Goal: Task Accomplishment & Management: Manage account settings

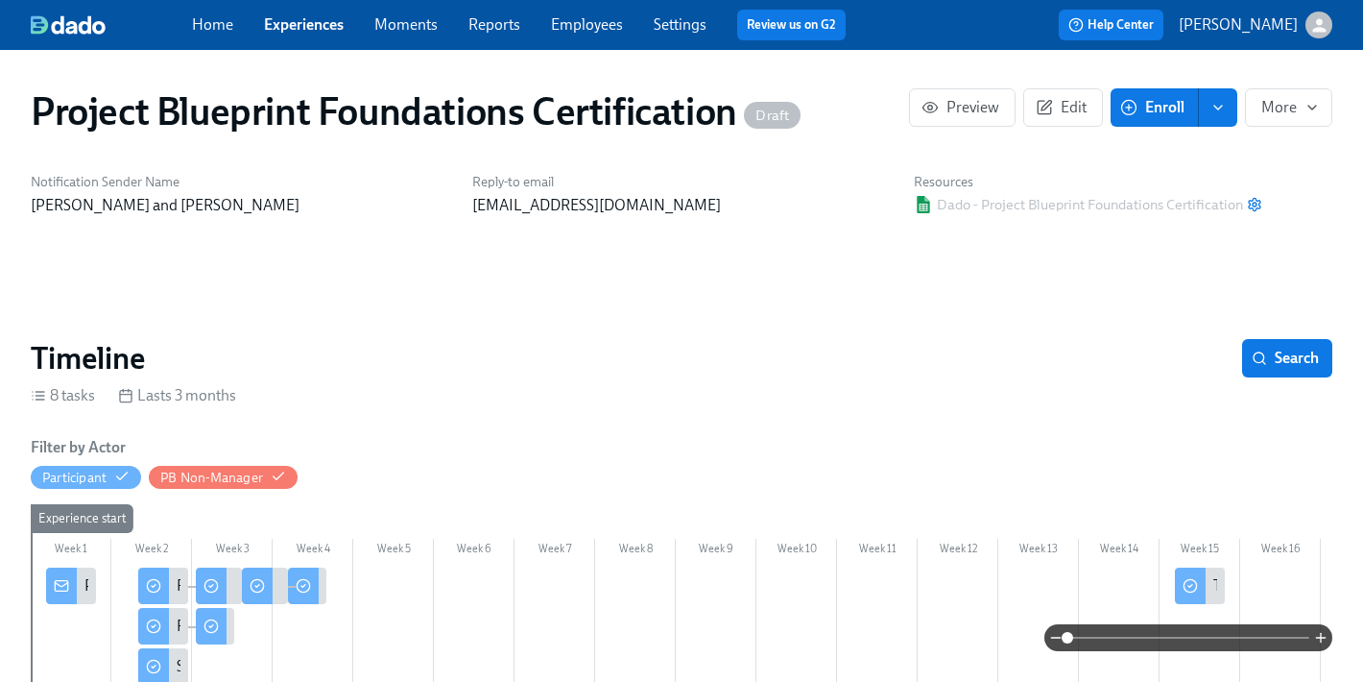
scroll to position [70, 0]
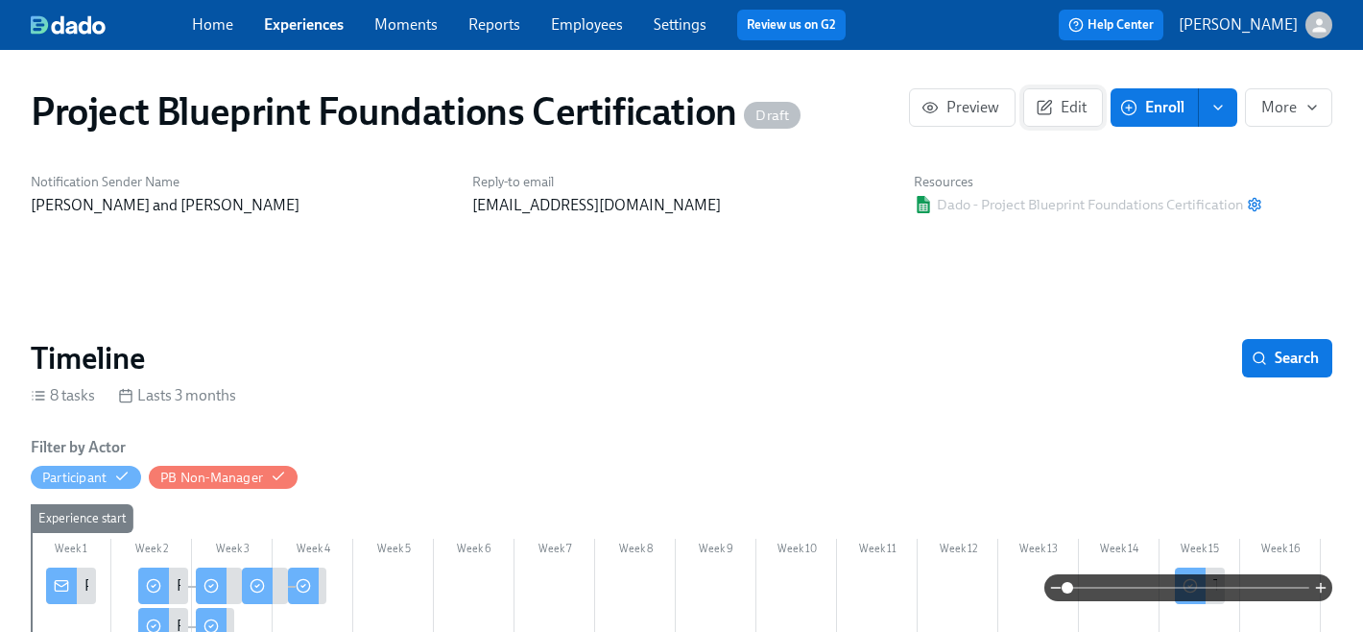
click at [1058, 112] on span "Edit" at bounding box center [1063, 107] width 47 height 19
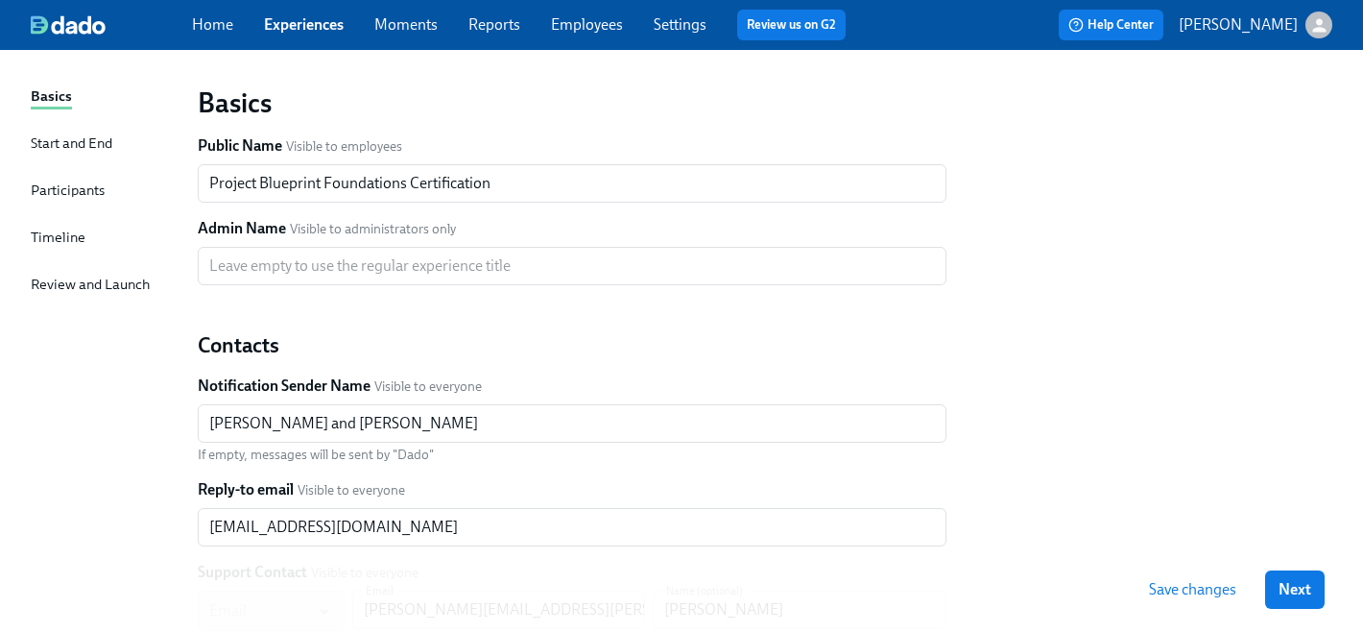
scroll to position [117, 0]
click at [67, 193] on div "Participants" at bounding box center [68, 189] width 74 height 21
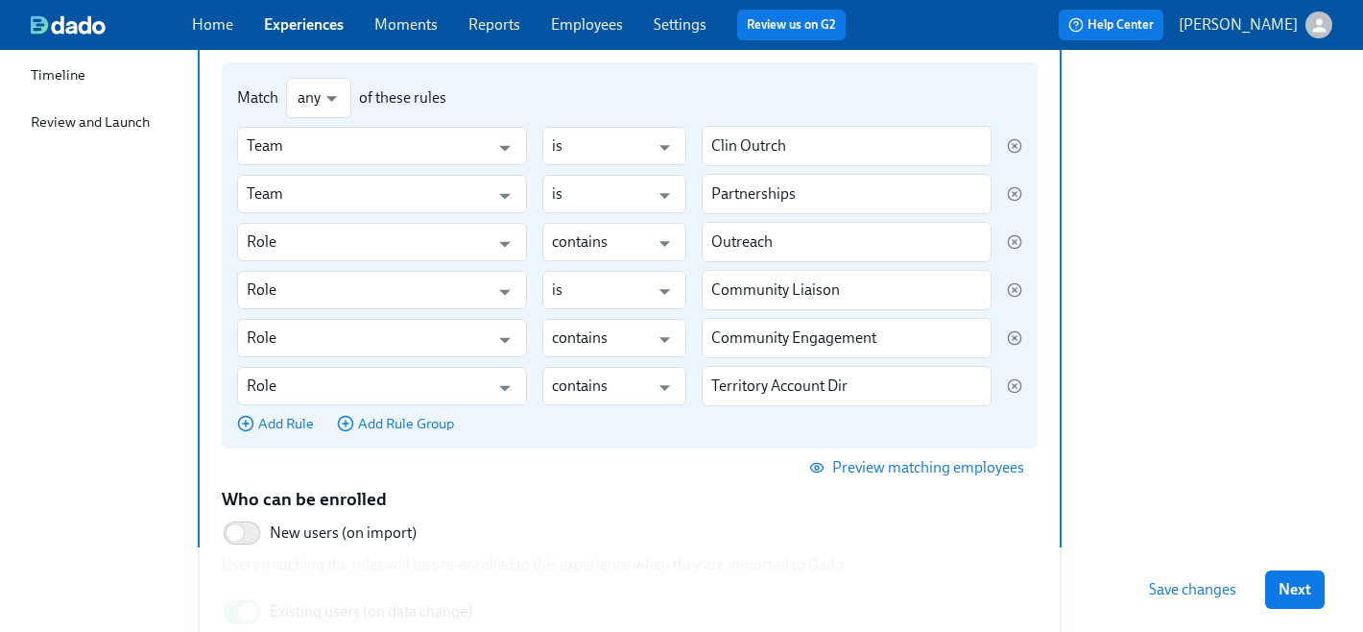
scroll to position [277, 0]
click at [278, 424] on span "Add Rule" at bounding box center [275, 424] width 77 height 19
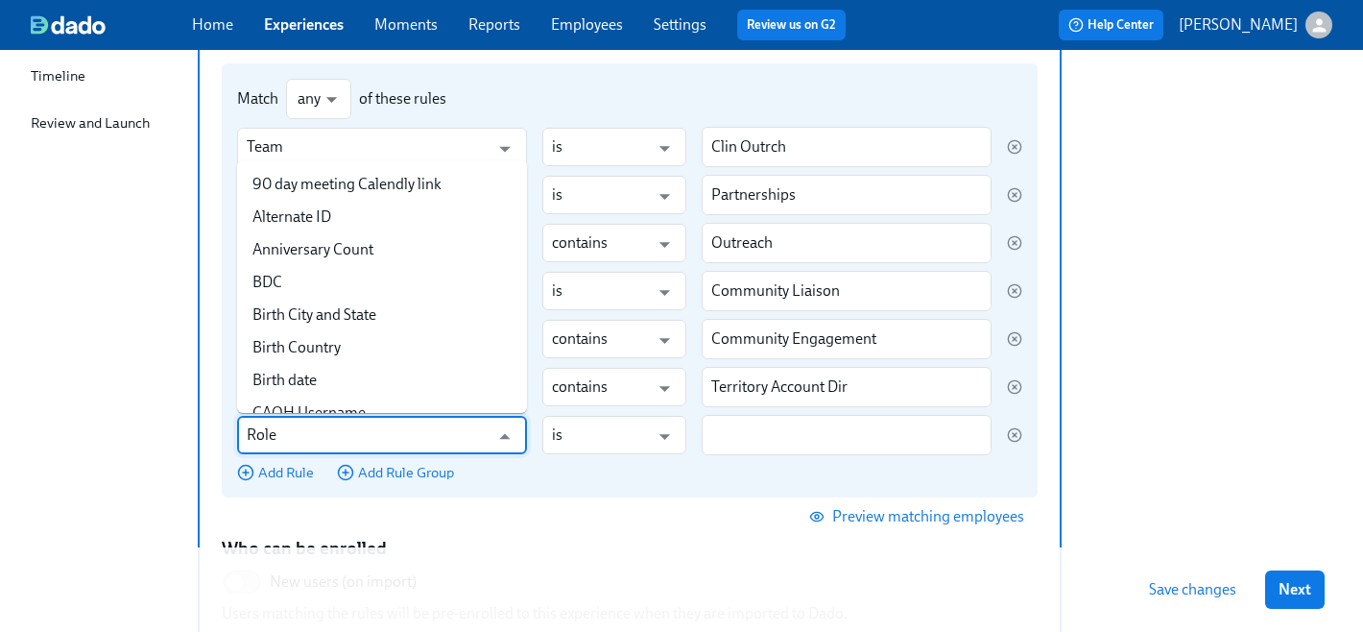
click at [300, 430] on input "Role" at bounding box center [368, 435] width 243 height 38
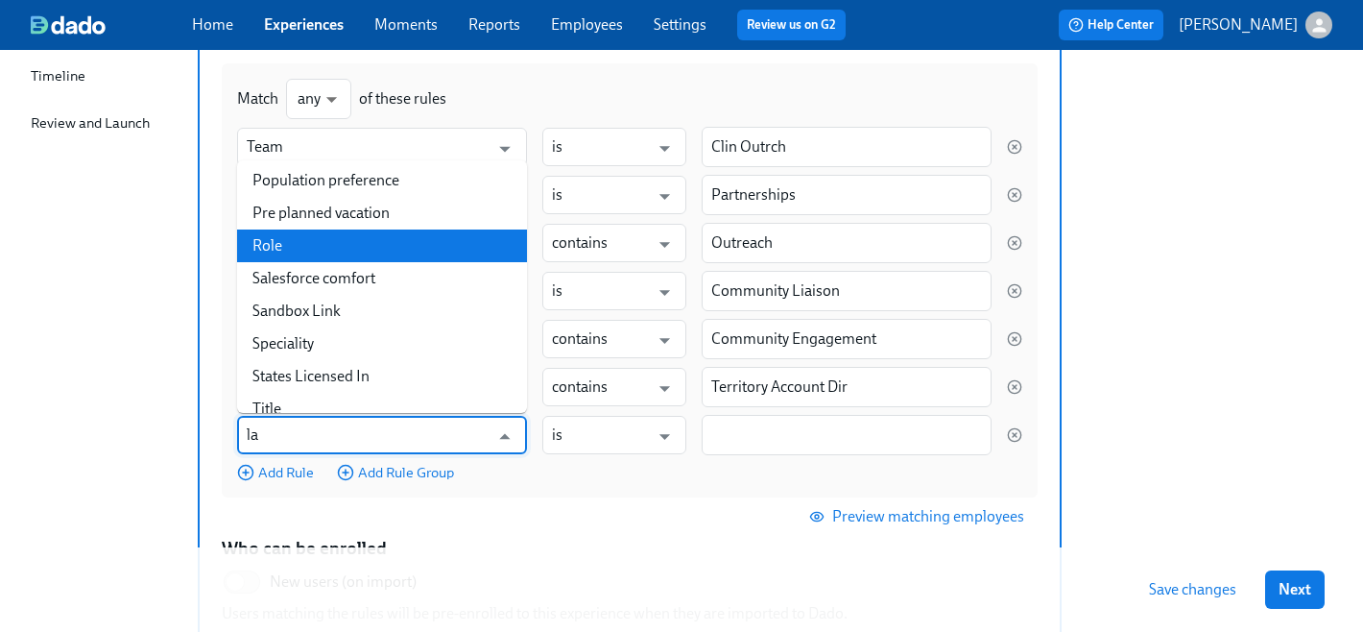
scroll to position [0, 0]
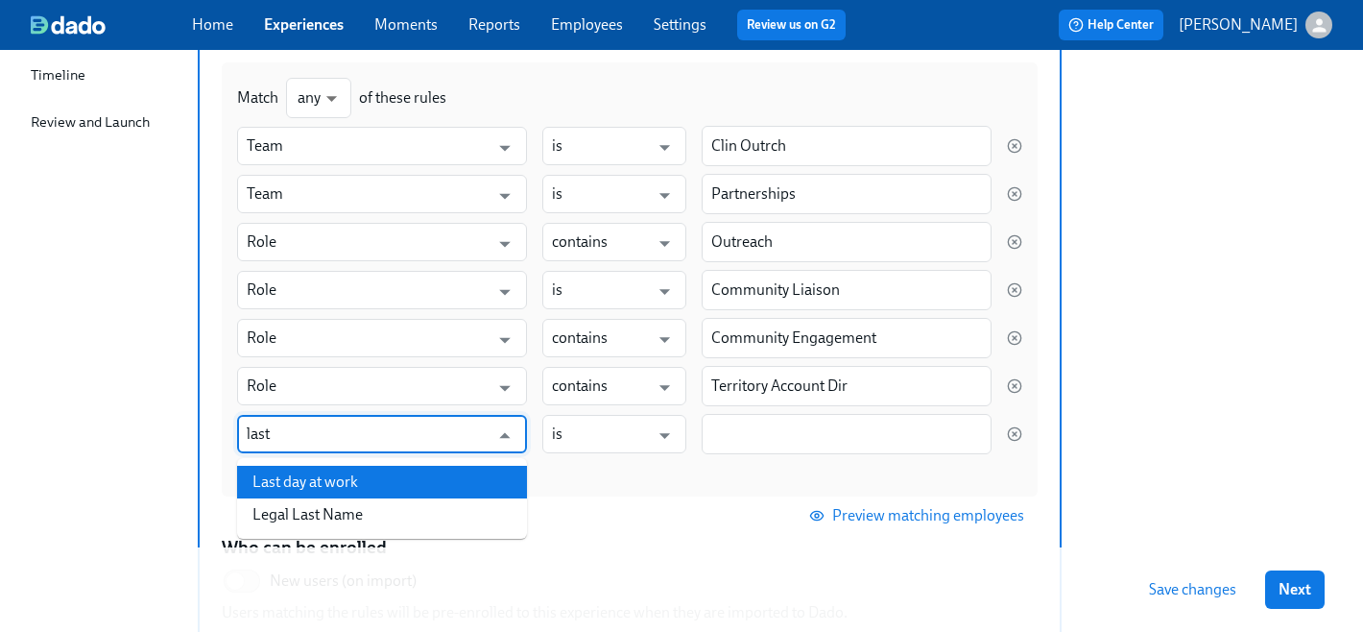
click at [332, 478] on li "Last day at work" at bounding box center [382, 482] width 290 height 33
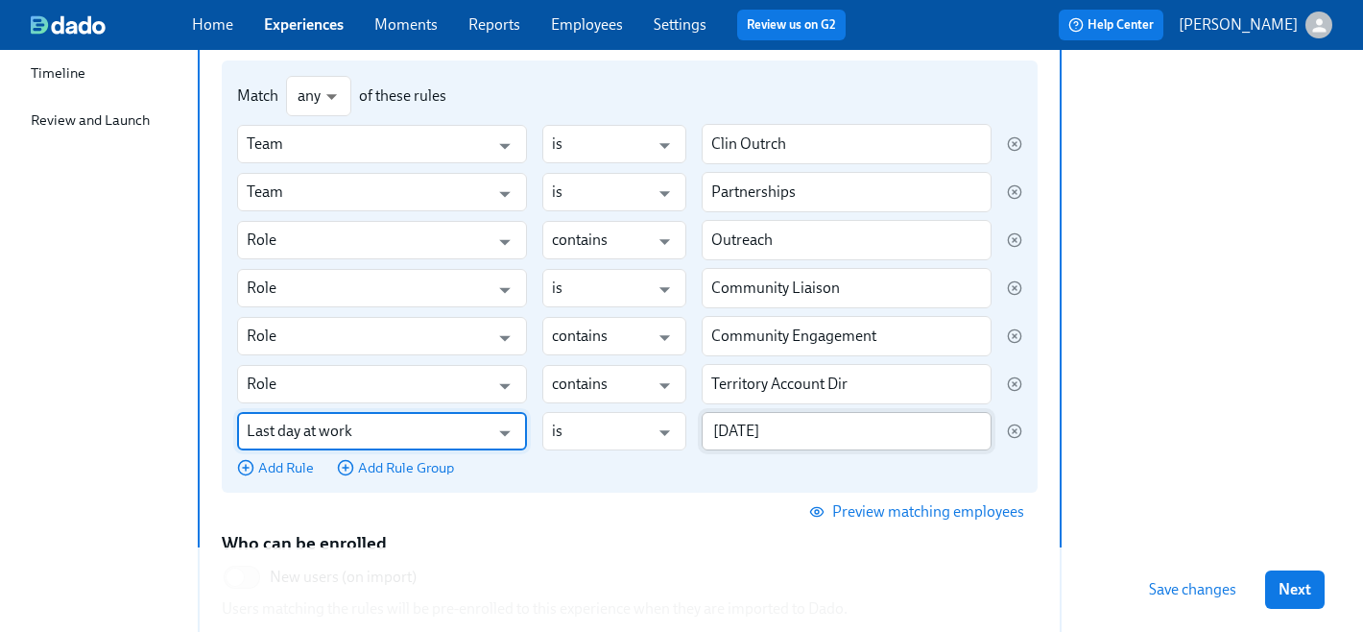
type input "Last day at work"
click at [799, 435] on input "2025/08/20" at bounding box center [847, 431] width 290 height 38
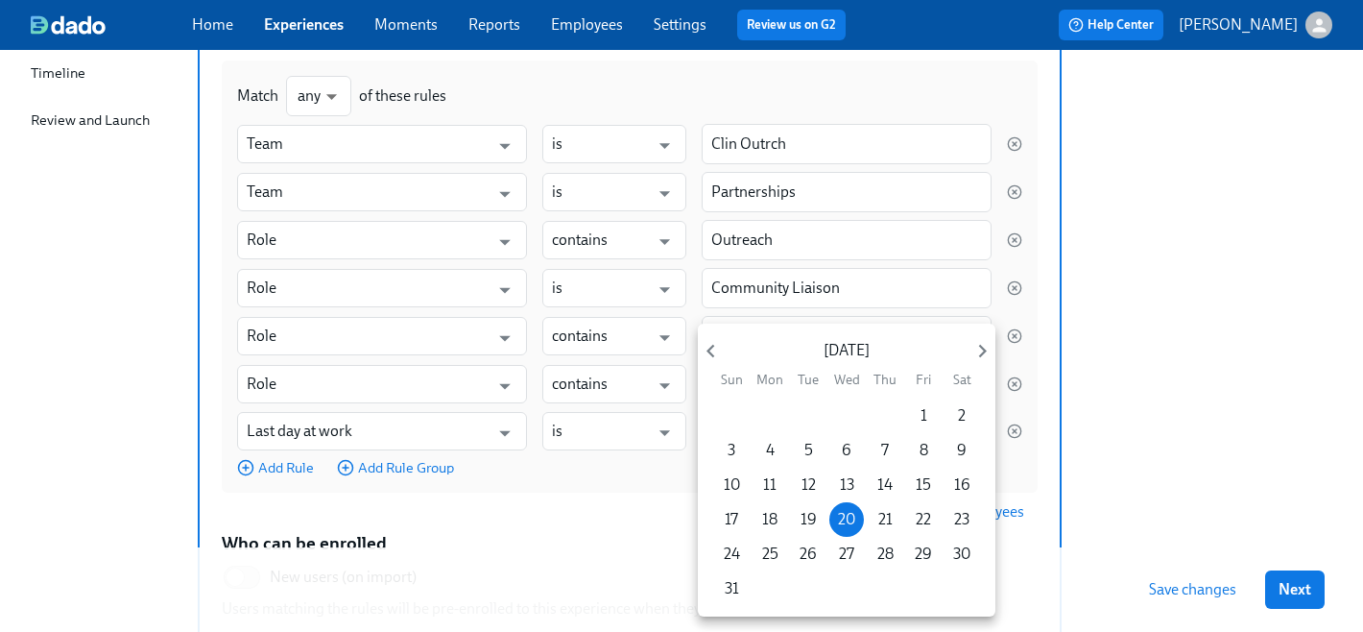
click at [1059, 480] on div at bounding box center [681, 316] width 1363 height 632
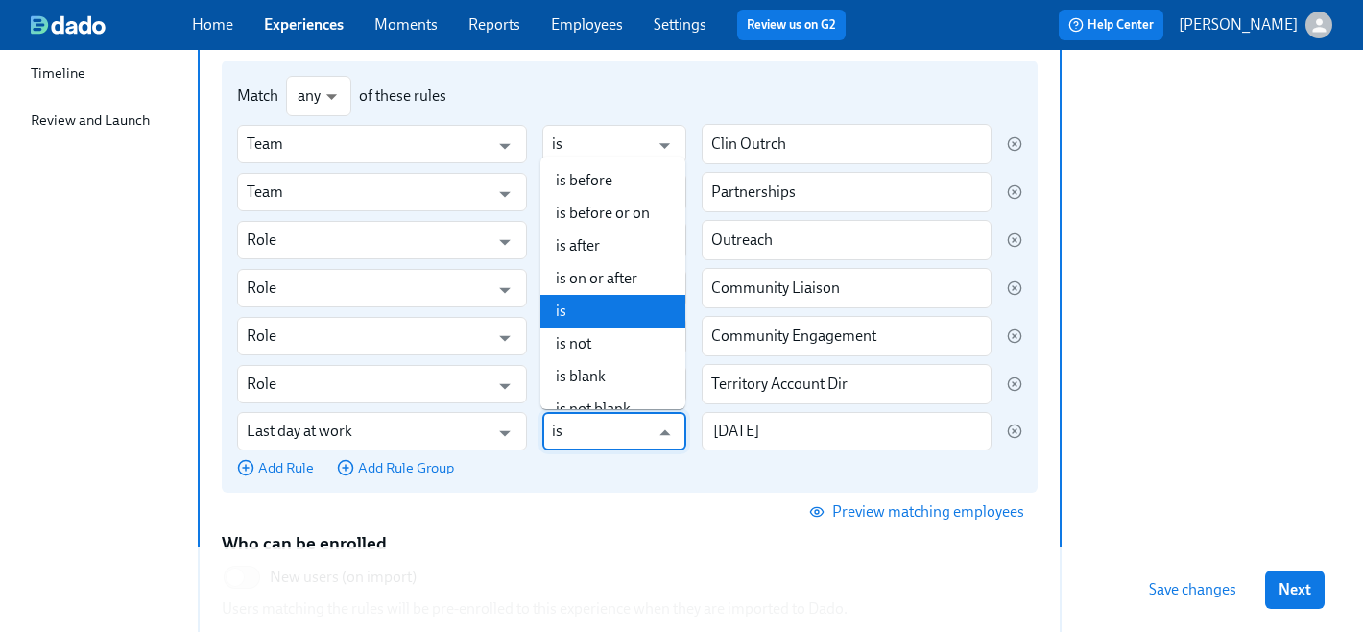
click at [628, 441] on input "is" at bounding box center [601, 431] width 98 height 38
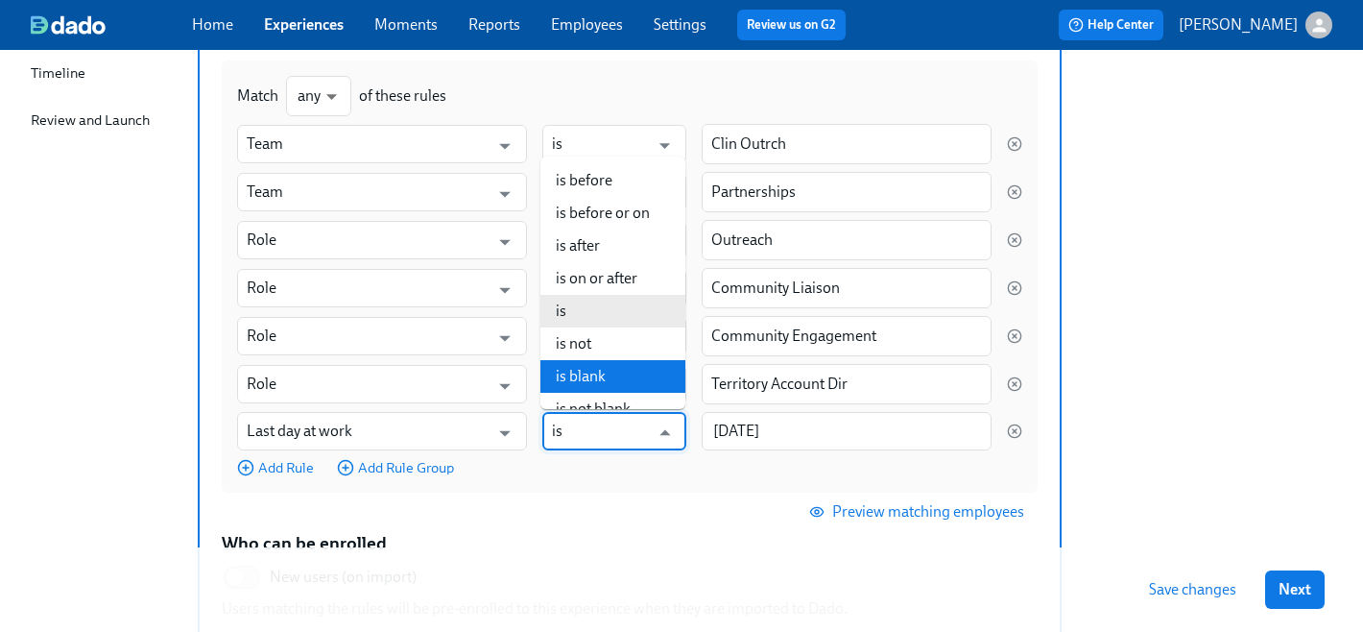
click at [602, 377] on li "is blank" at bounding box center [612, 376] width 145 height 33
type input "is blank"
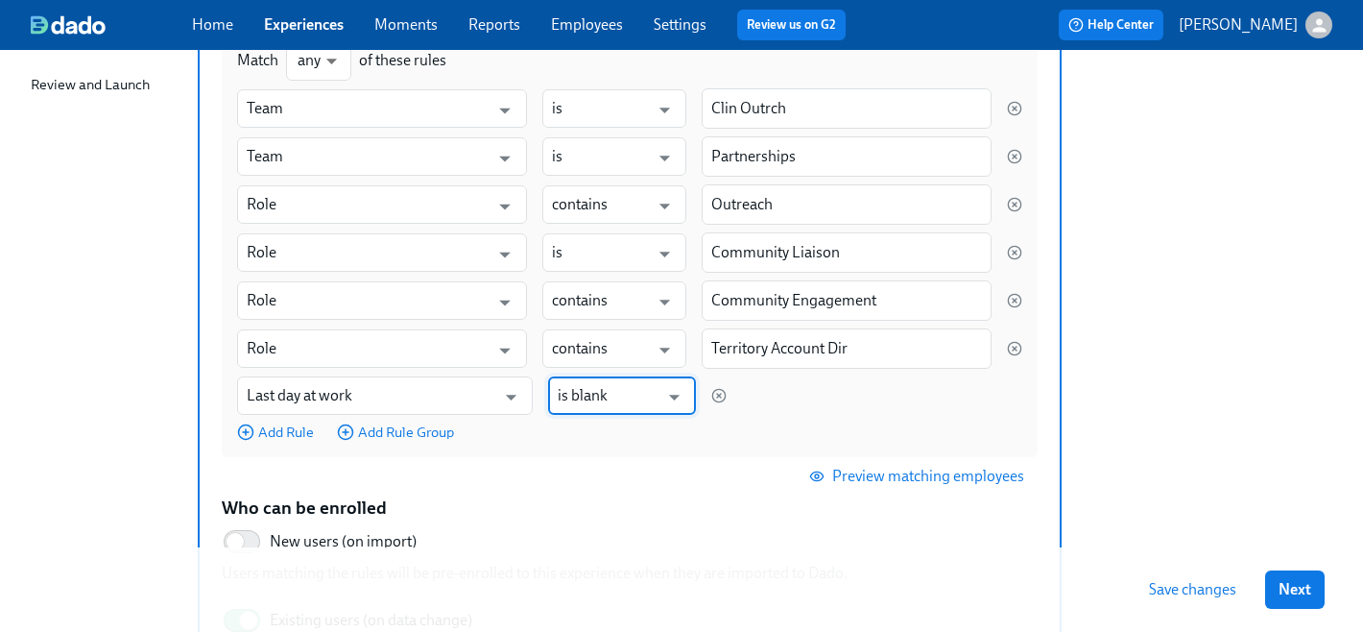
scroll to position [329, 0]
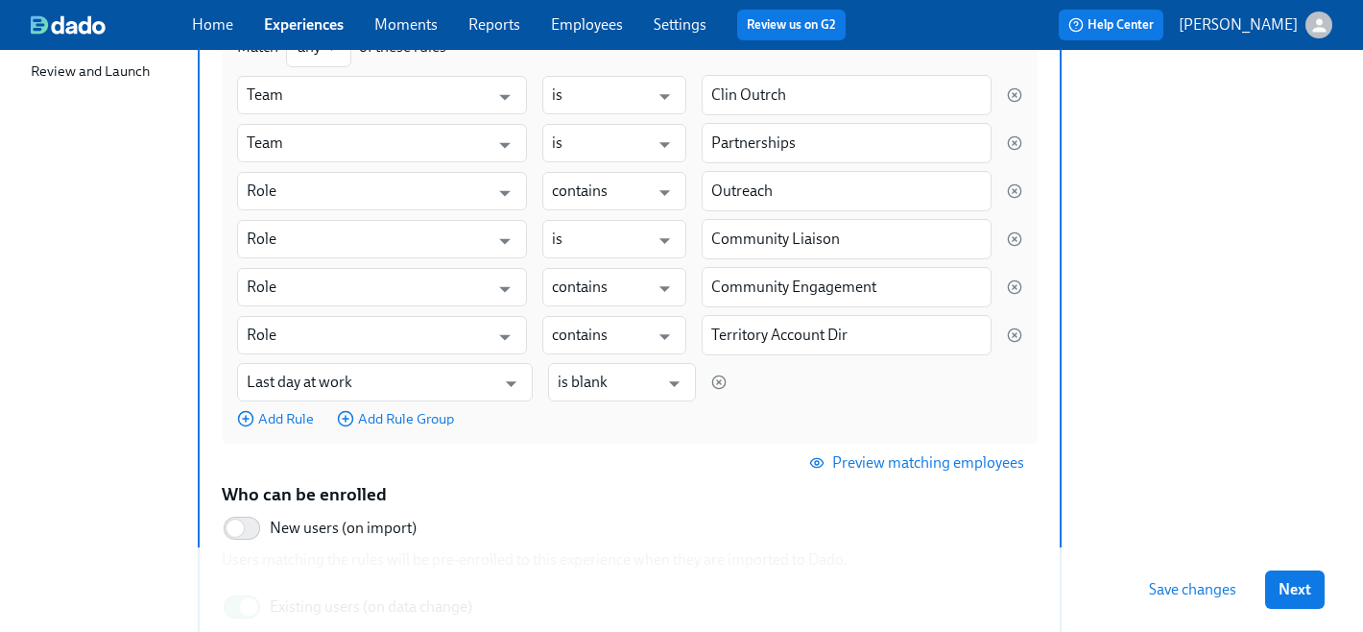
click at [851, 469] on span "Preview matching employees" at bounding box center [918, 462] width 211 height 19
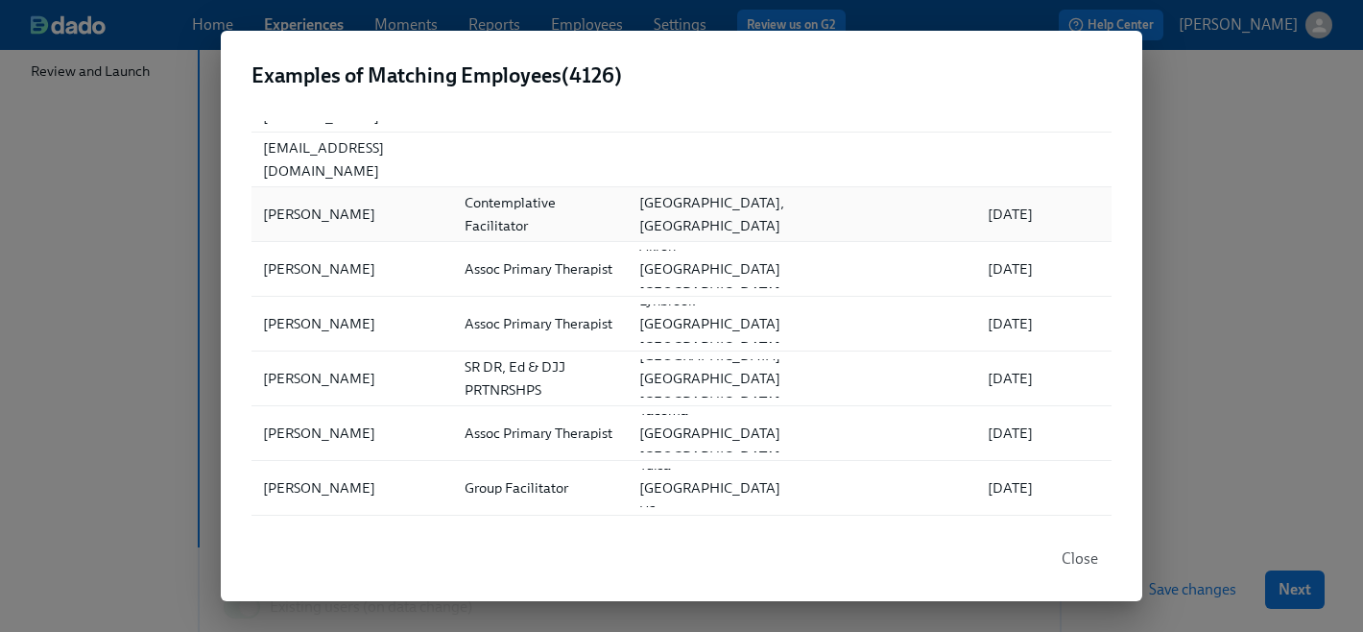
scroll to position [106, 0]
click at [1223, 319] on div "Examples of Matching Employees ( 4126 ) ▲ Full Name Role Location Department Fi…" at bounding box center [681, 316] width 1363 height 632
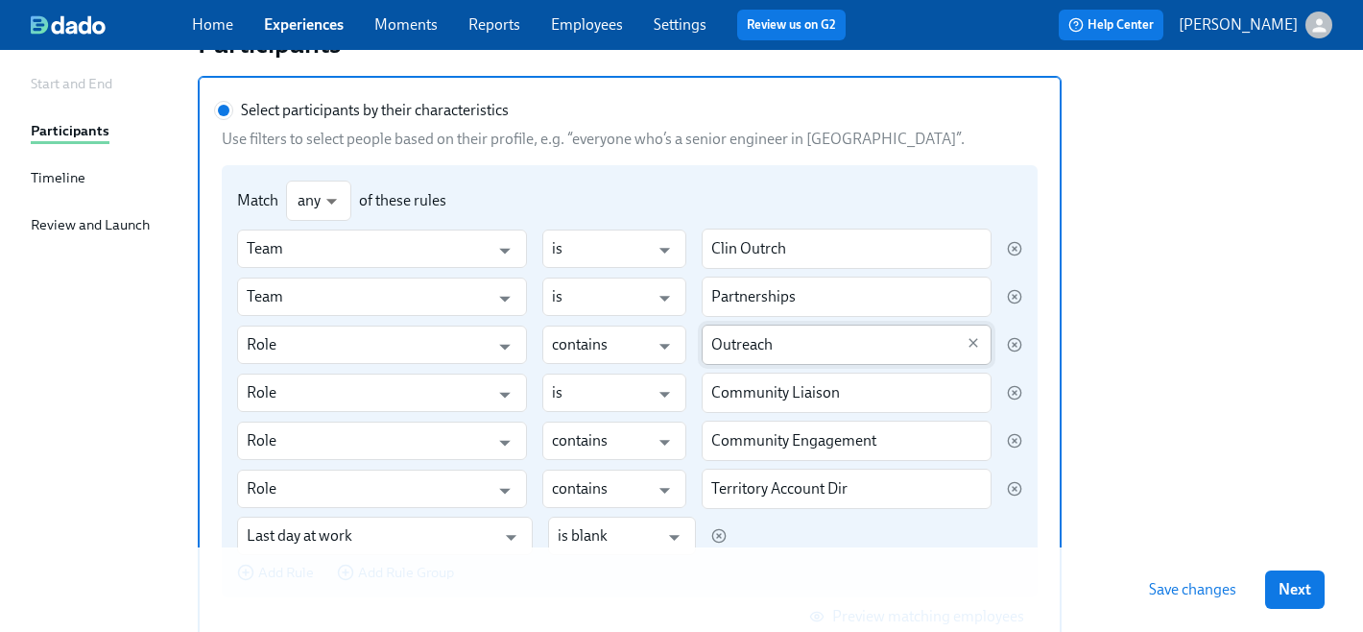
scroll to position [283, 0]
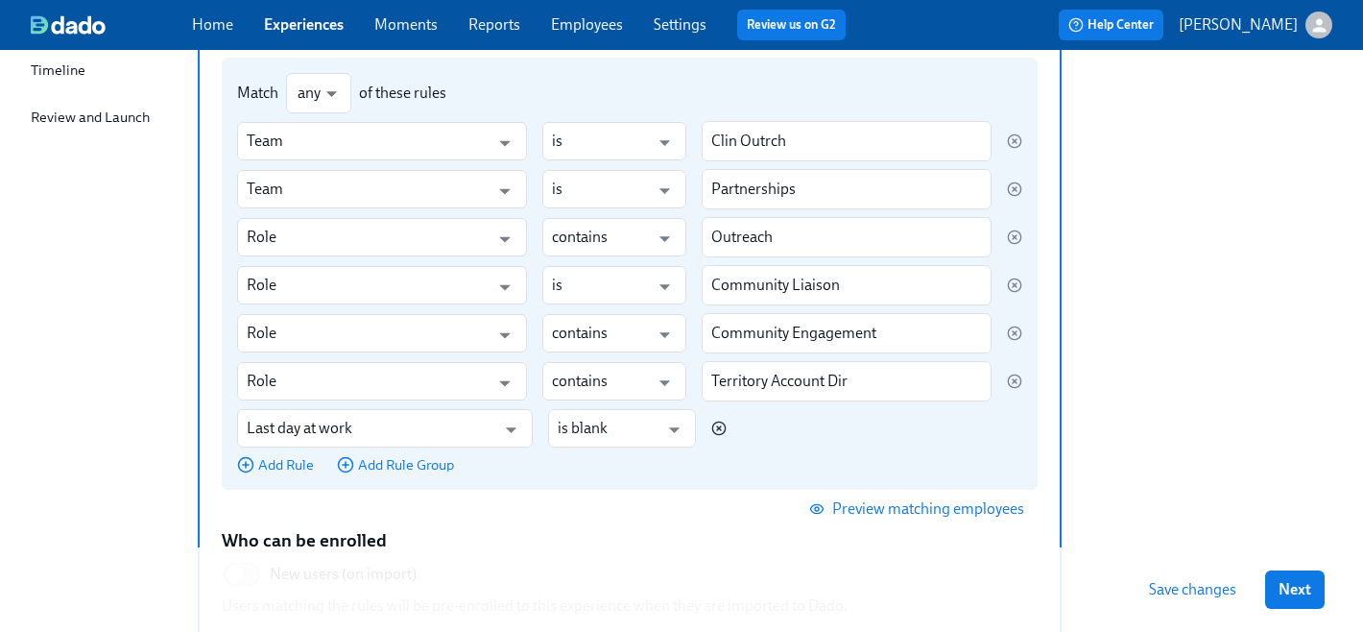
click at [725, 427] on circle "button" at bounding box center [718, 428] width 12 height 12
click at [232, 12] on input "Select participants by their characteristics" at bounding box center [223, 2] width 17 height 17
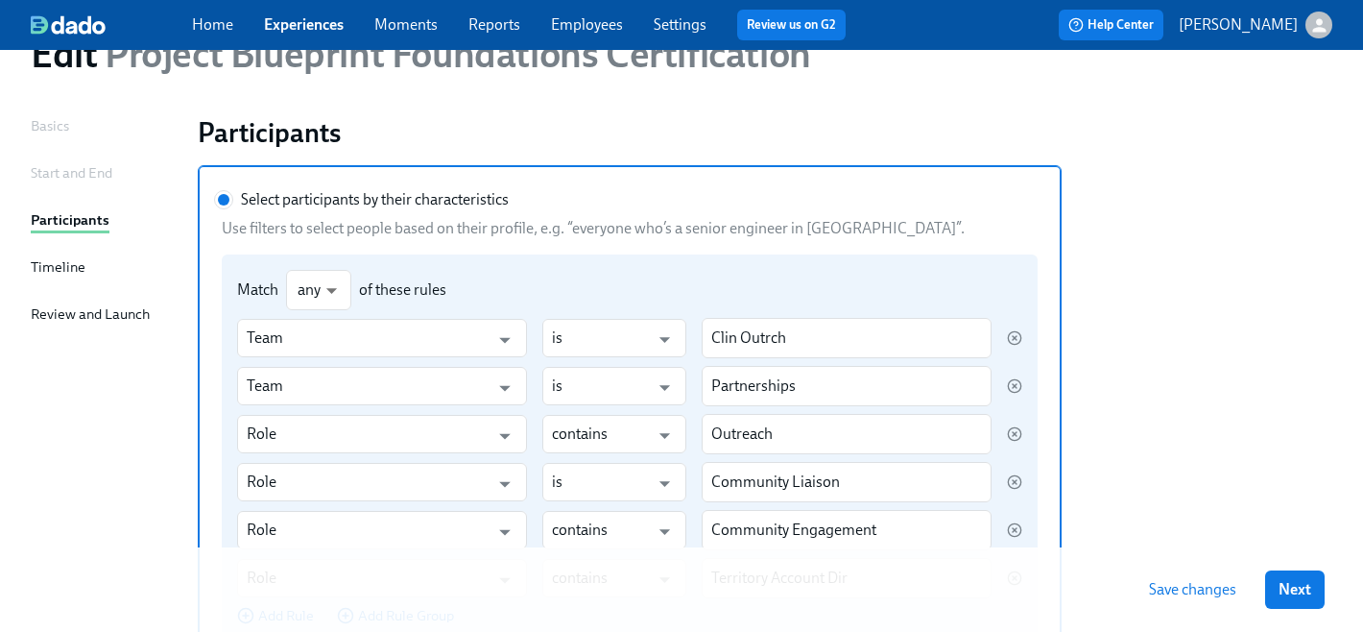
scroll to position [77, 0]
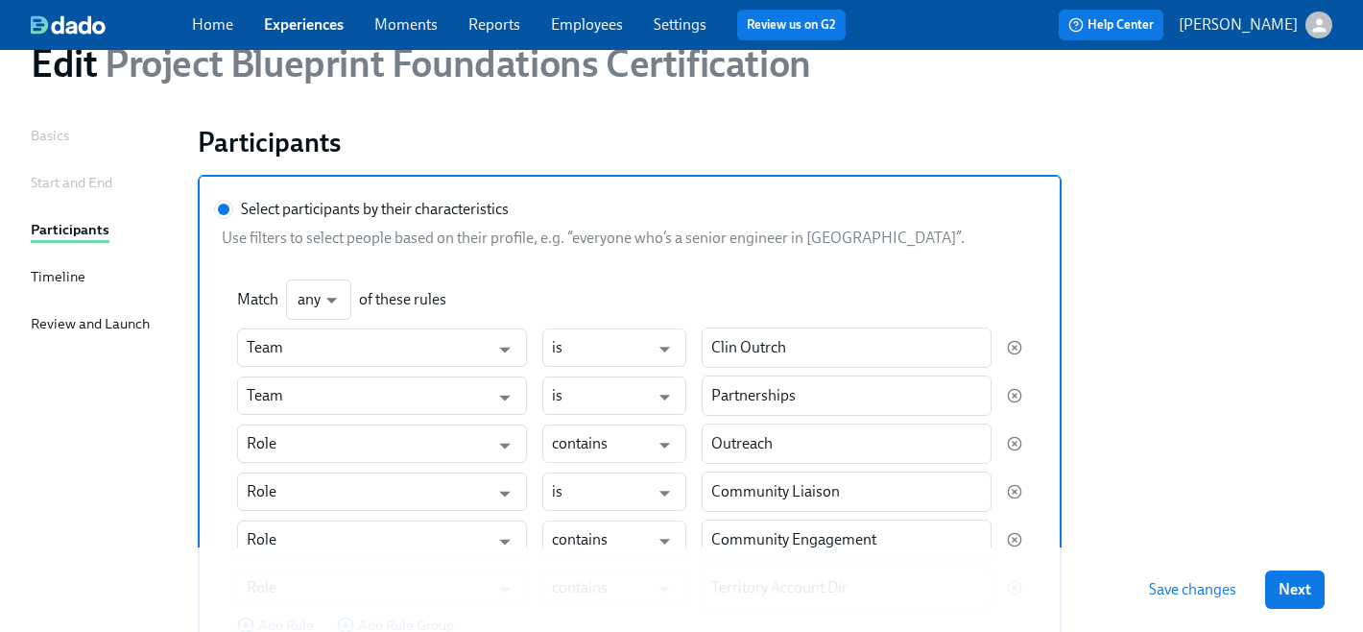
click at [102, 325] on div "Review and Launch" at bounding box center [90, 323] width 119 height 21
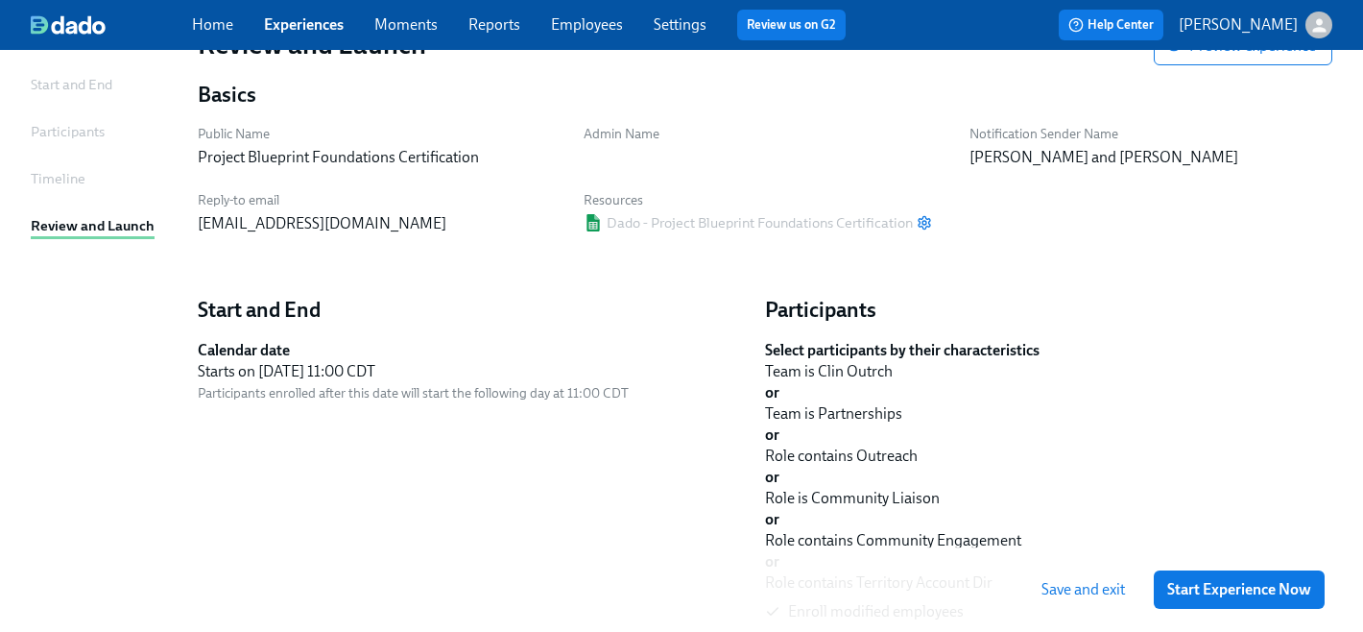
scroll to position [54, 0]
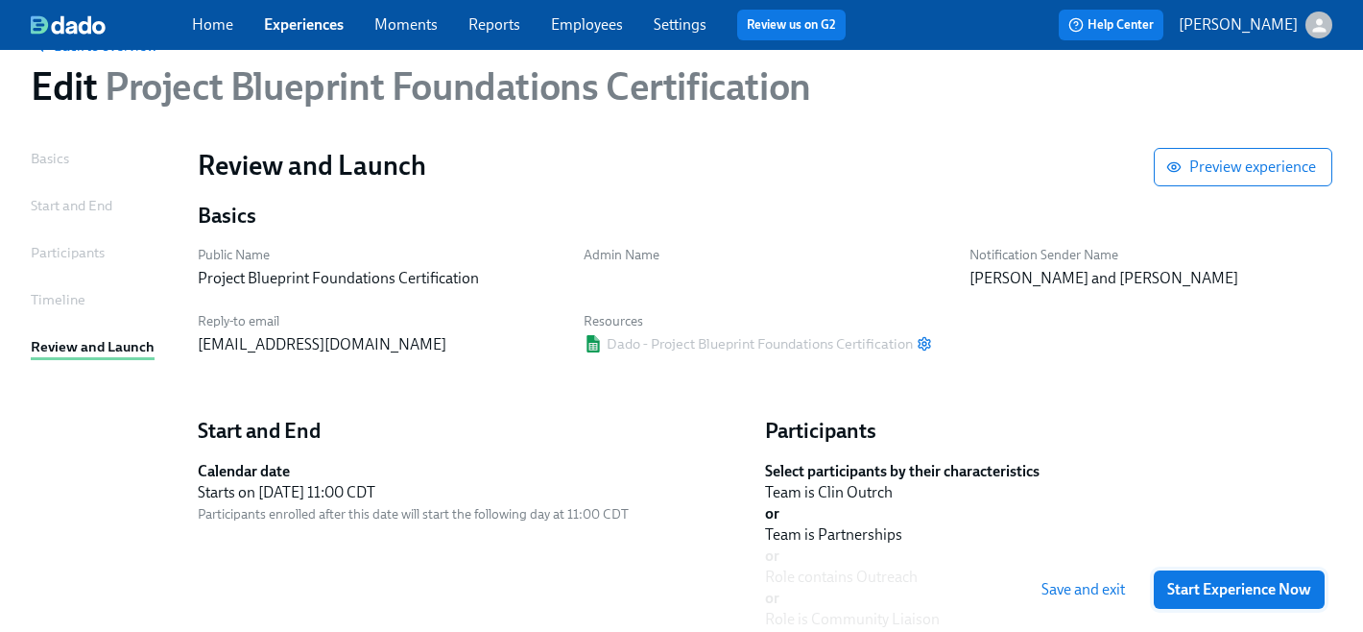
click at [1250, 597] on span "Start Experience Now" at bounding box center [1239, 589] width 144 height 19
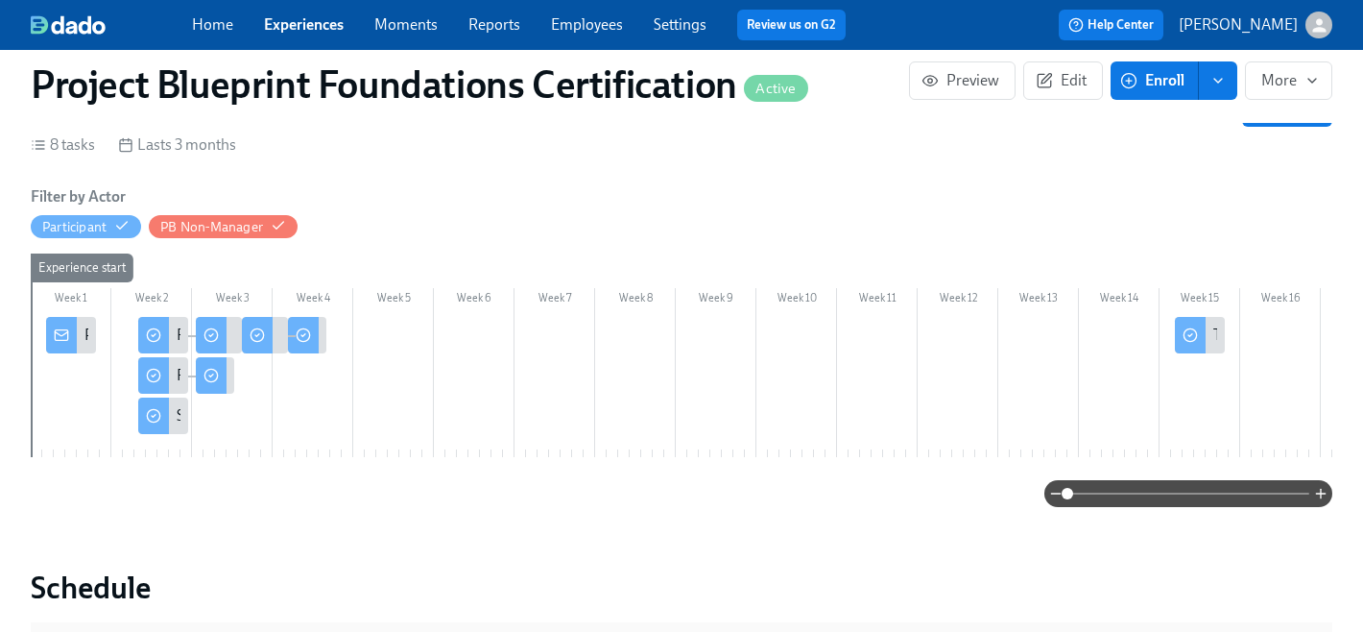
scroll to position [249, 0]
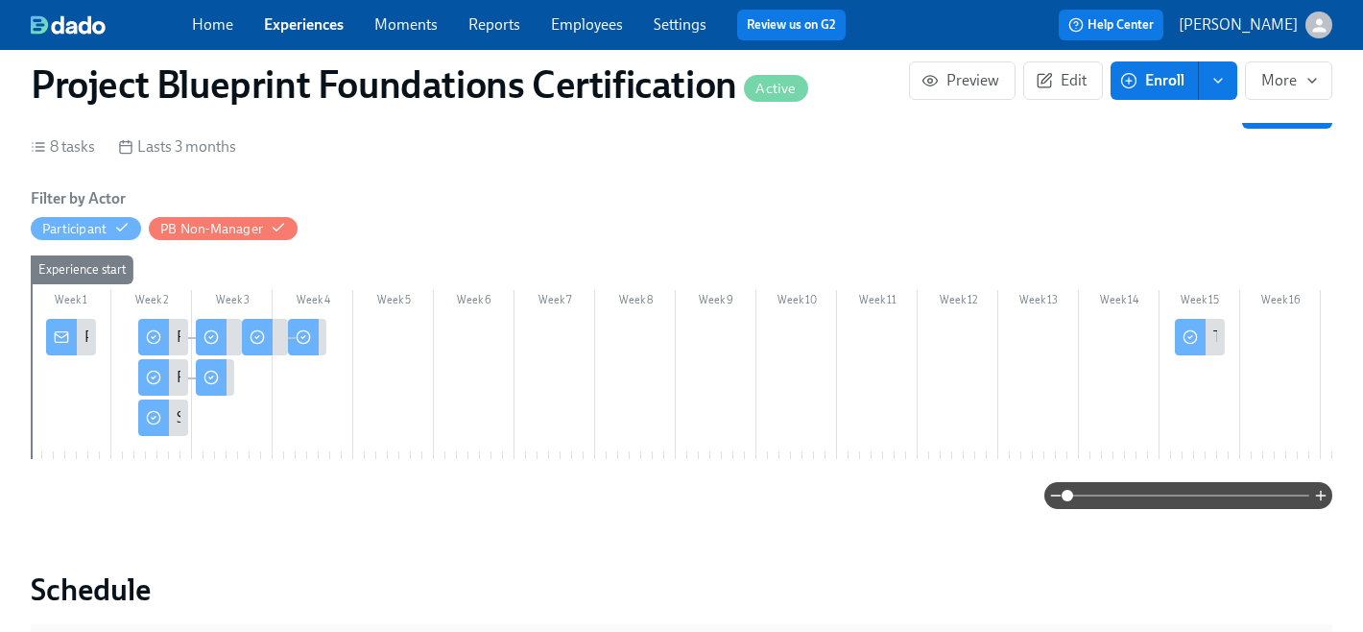
click at [84, 336] on div "Project Blueprint Certification Next Steps!" at bounding box center [220, 336] width 272 height 21
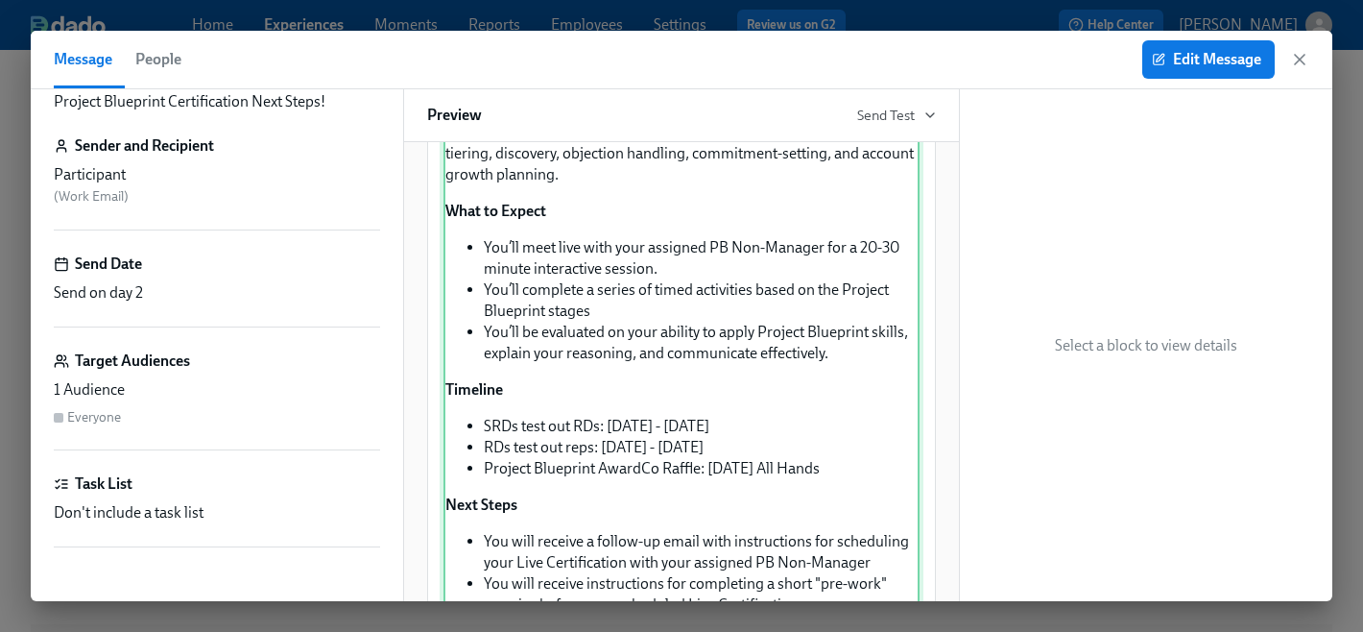
scroll to position [404, 0]
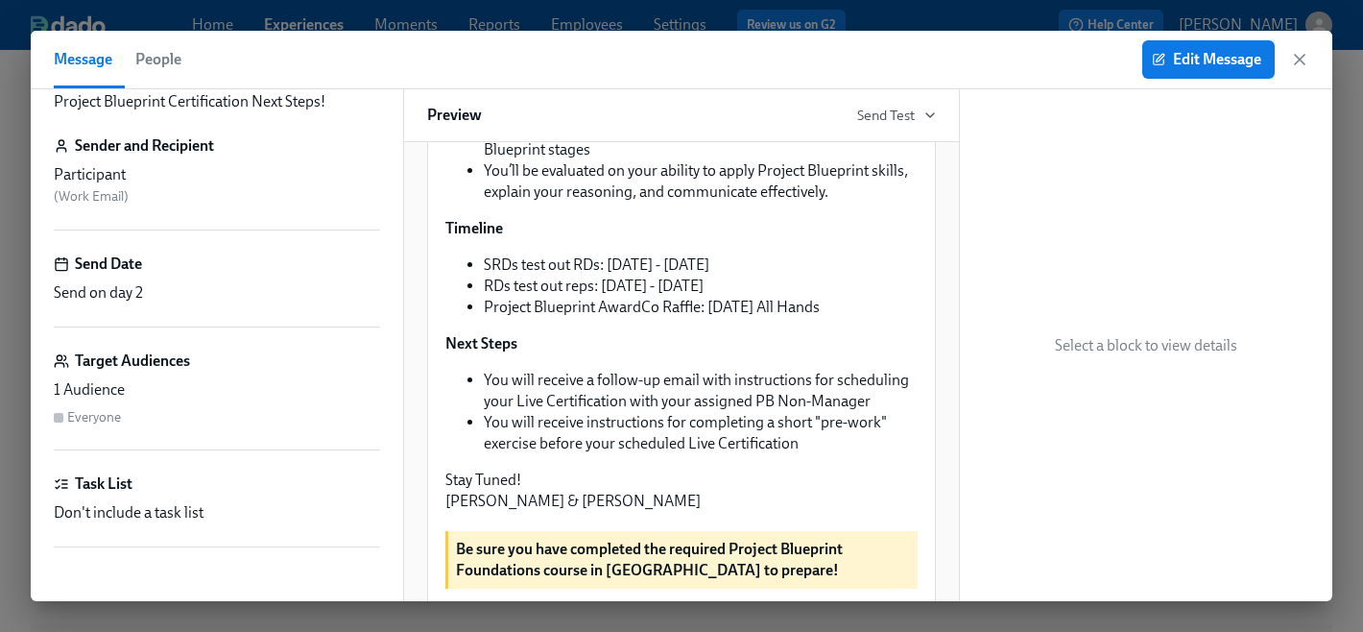
click at [153, 293] on div "Send on day 2" at bounding box center [217, 292] width 326 height 21
click at [1299, 63] on icon "button" at bounding box center [1299, 59] width 19 height 19
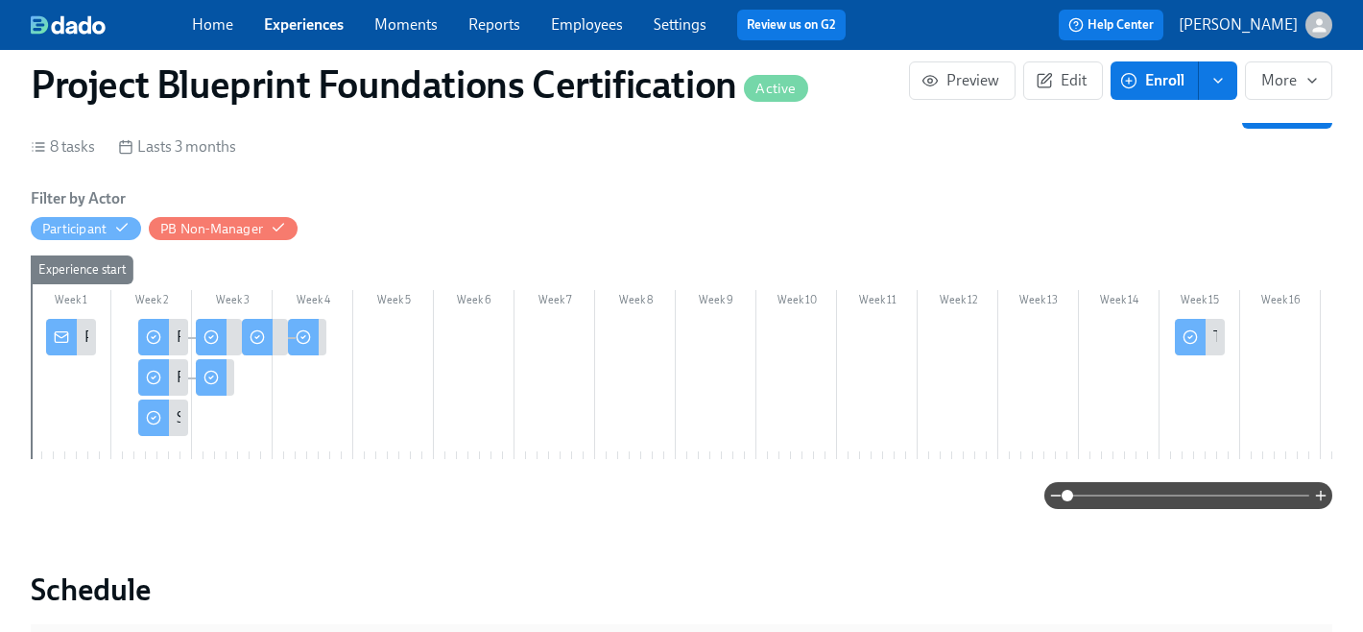
click at [78, 343] on div "Project Blueprint Certification Next Steps!" at bounding box center [71, 337] width 50 height 36
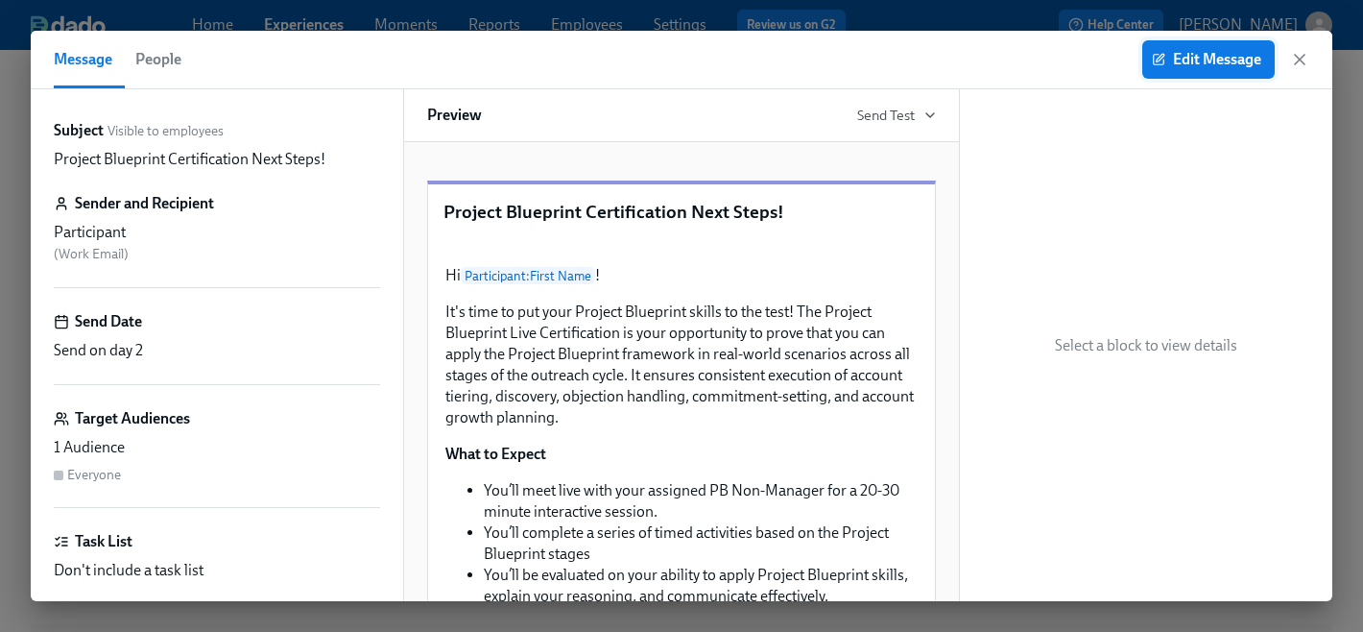
click at [1174, 59] on span "Edit Message" at bounding box center [1209, 59] width 106 height 19
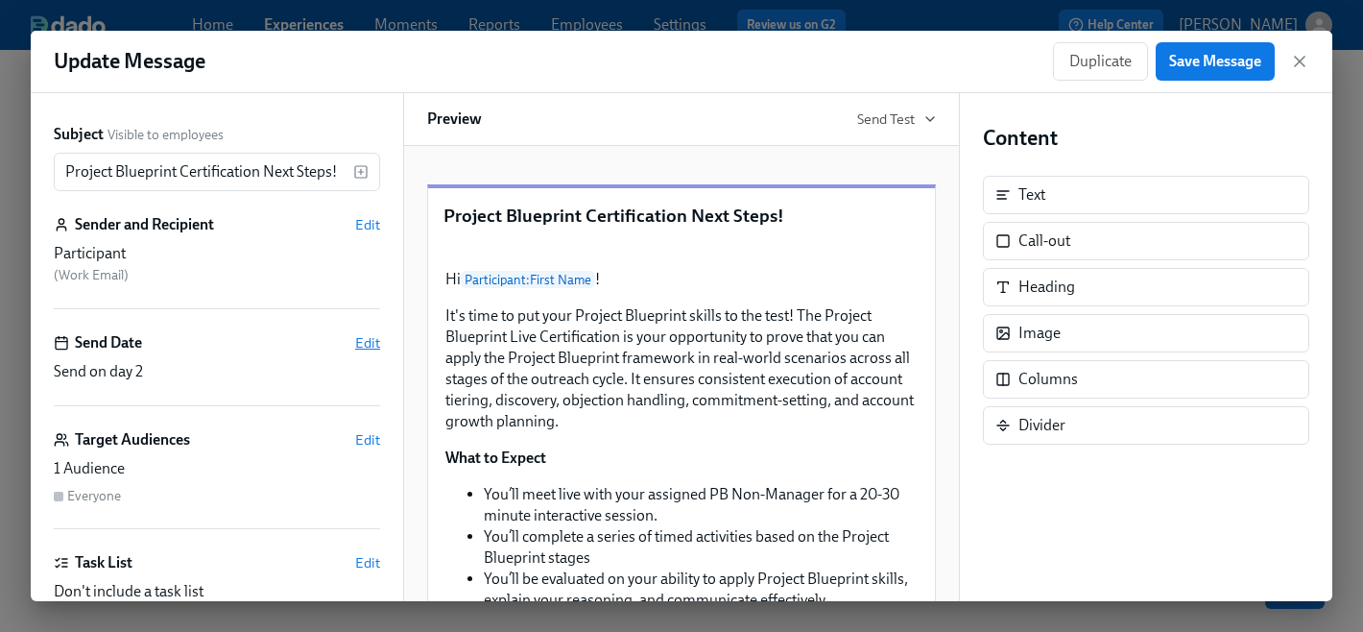
click at [379, 343] on span "Edit" at bounding box center [367, 342] width 25 height 19
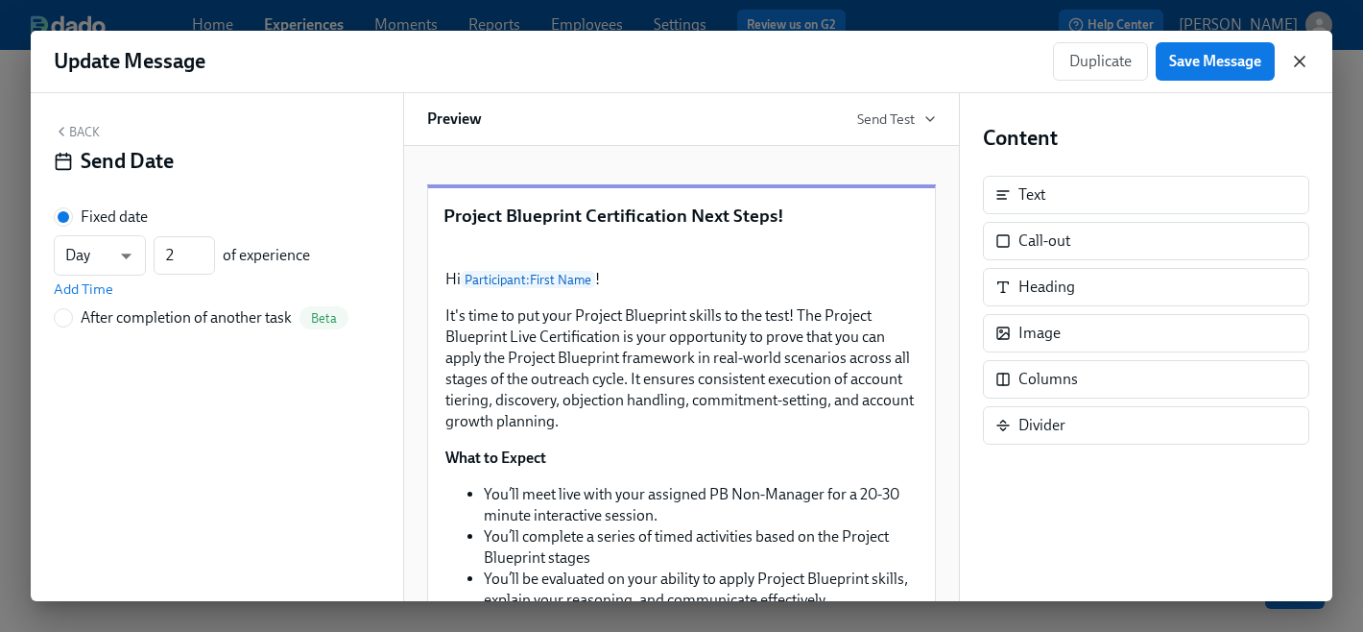
click at [1295, 62] on icon "button" at bounding box center [1299, 61] width 19 height 19
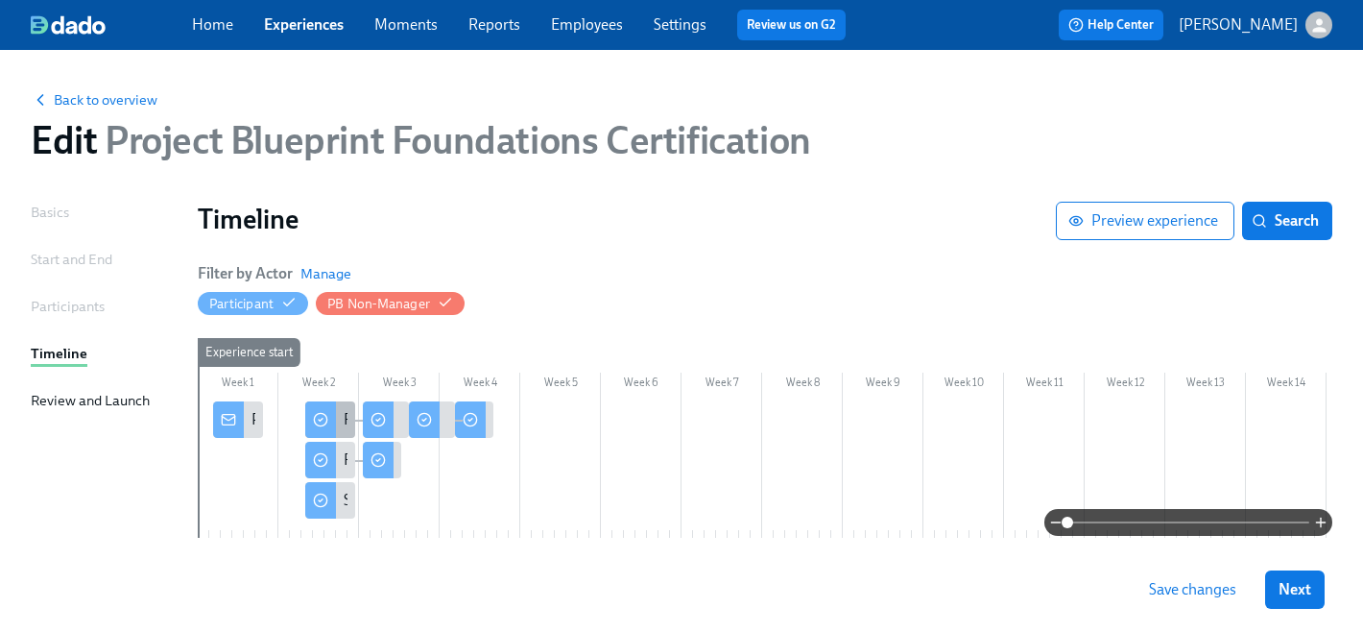
click at [324, 417] on icon at bounding box center [320, 419] width 15 height 15
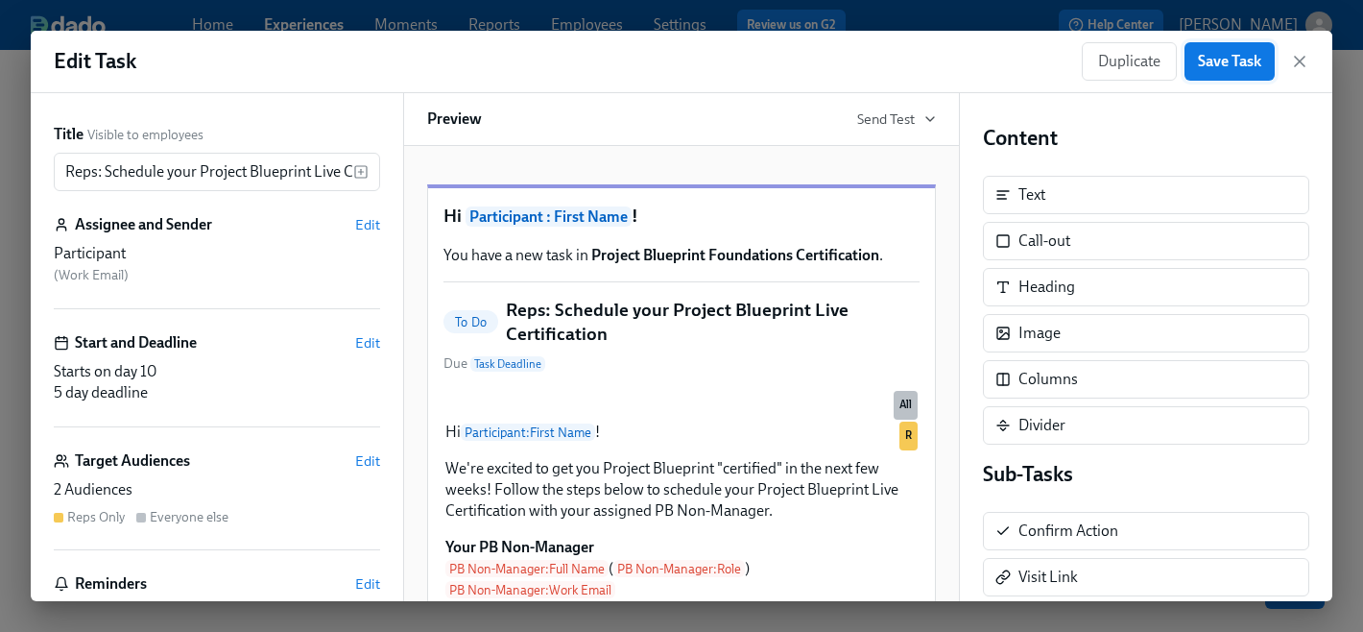
click at [1253, 64] on span "Save Task" at bounding box center [1229, 61] width 63 height 19
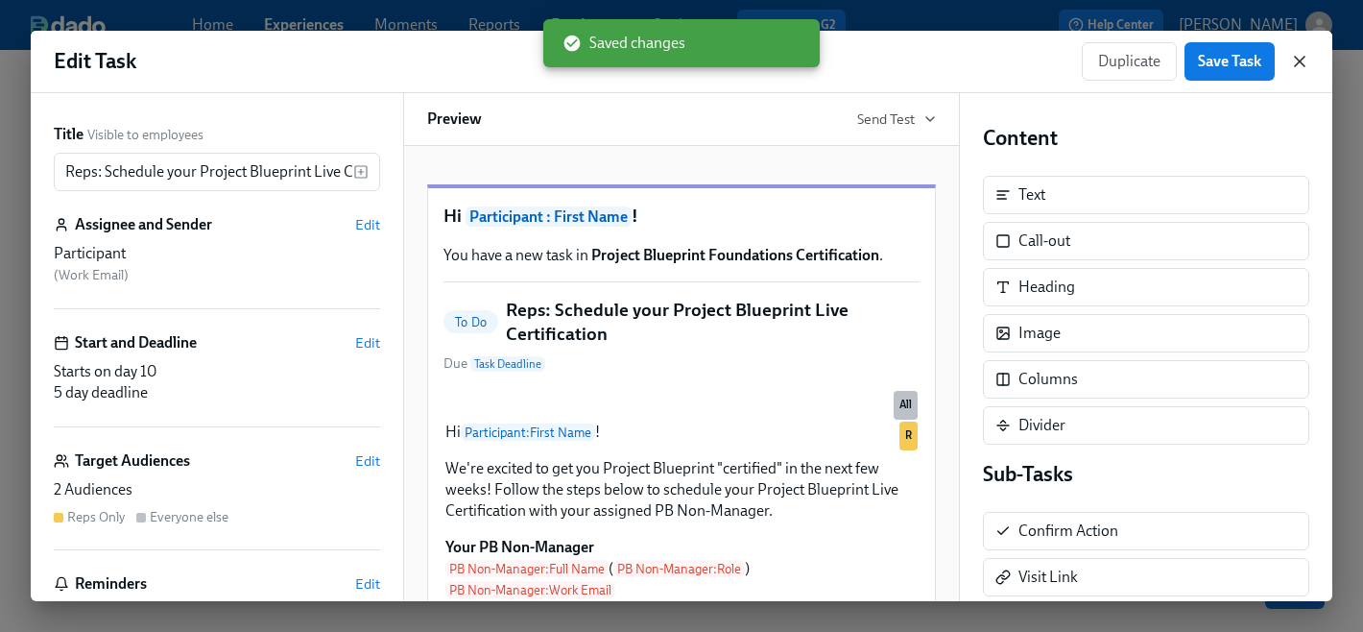
click at [1296, 60] on icon "button" at bounding box center [1299, 61] width 19 height 19
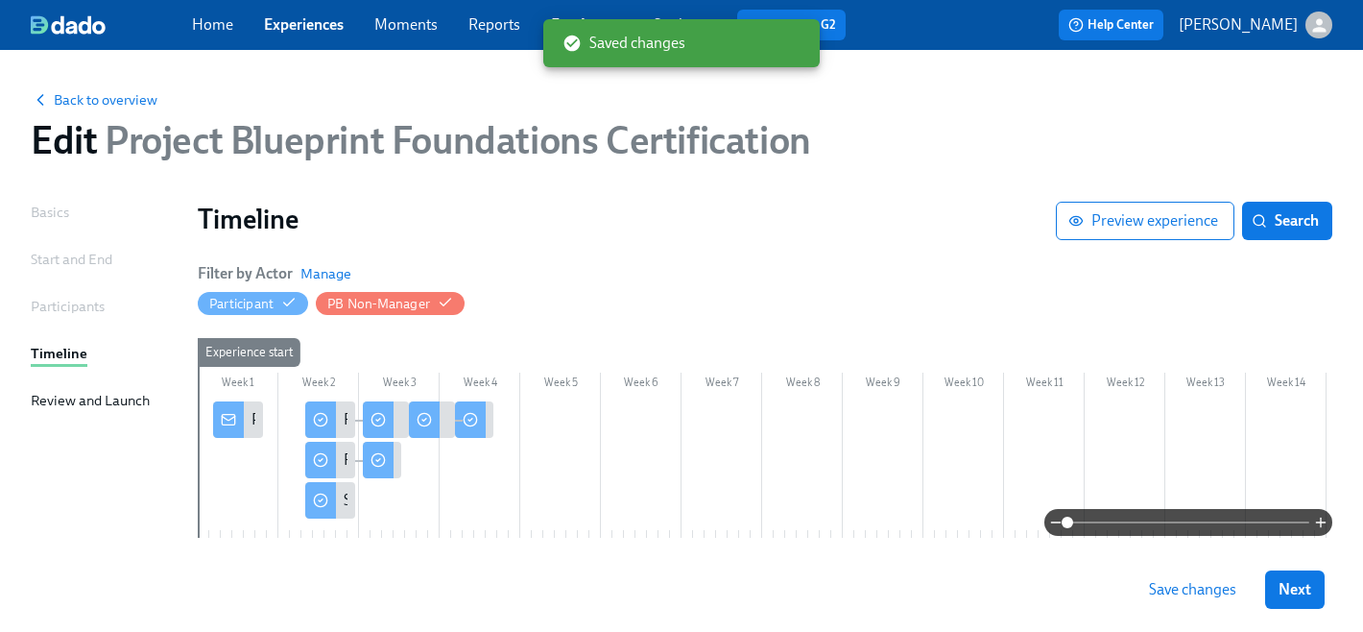
click at [1214, 596] on span "Save changes" at bounding box center [1192, 589] width 87 height 19
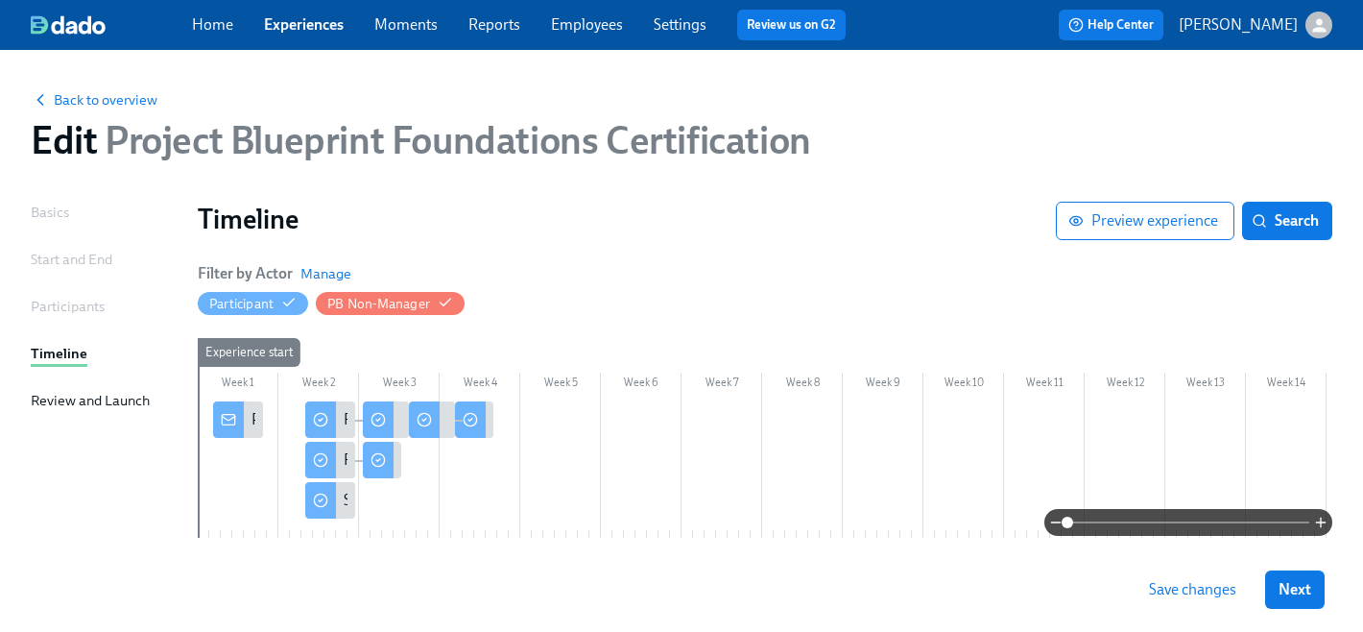
click at [111, 90] on div "Back to overview" at bounding box center [682, 98] width 1302 height 21
click at [111, 97] on span "Back to overview" at bounding box center [94, 99] width 127 height 19
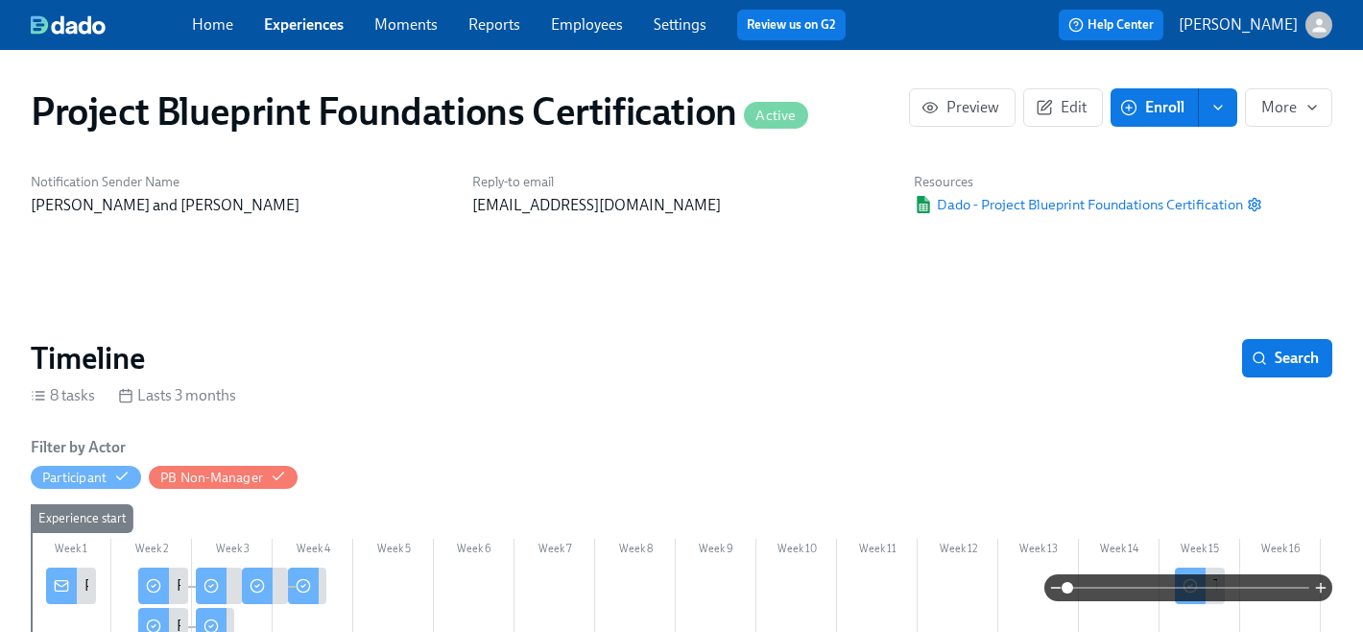
click at [1147, 109] on span "Enroll" at bounding box center [1154, 107] width 60 height 19
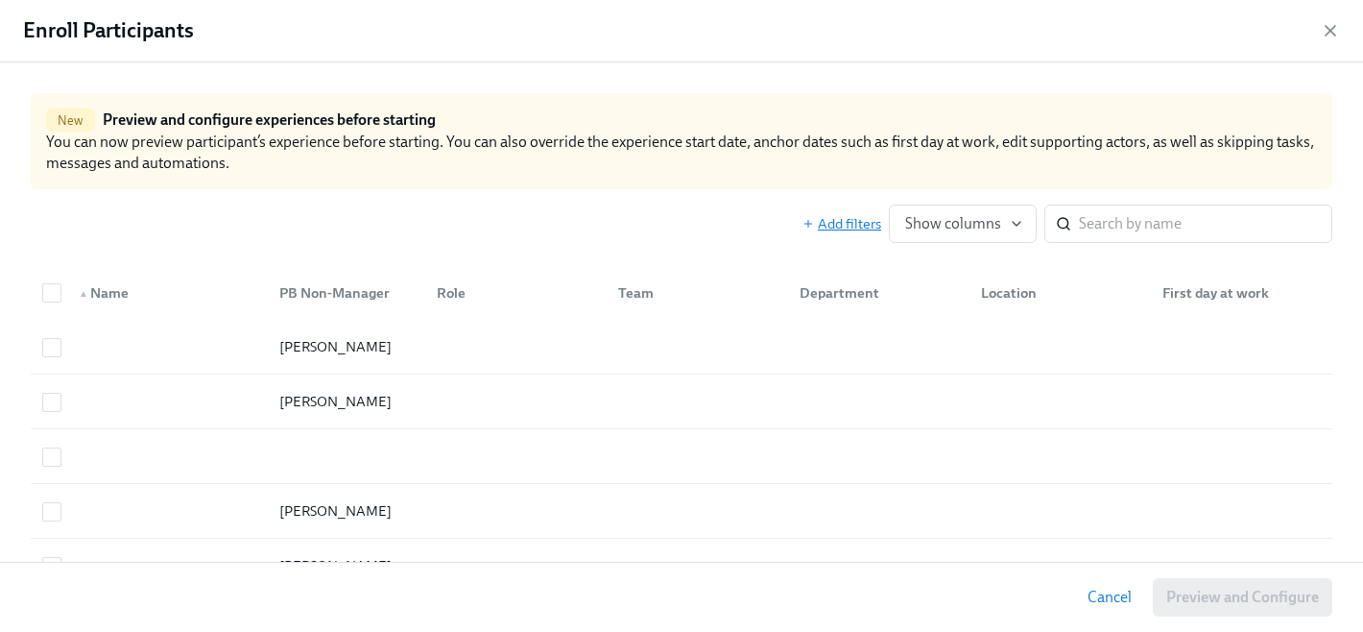
click at [832, 221] on span "Add filters" at bounding box center [842, 223] width 79 height 19
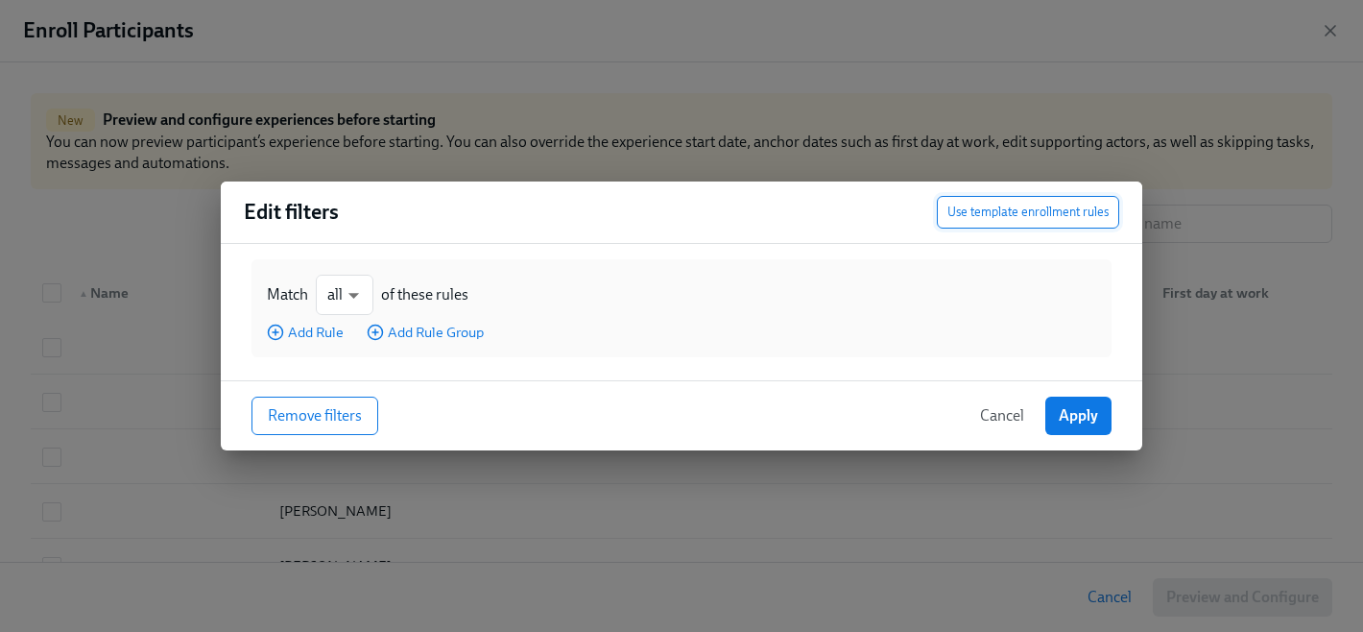
click at [992, 217] on span "Use template enrollment rules" at bounding box center [1027, 212] width 161 height 19
type input "any"
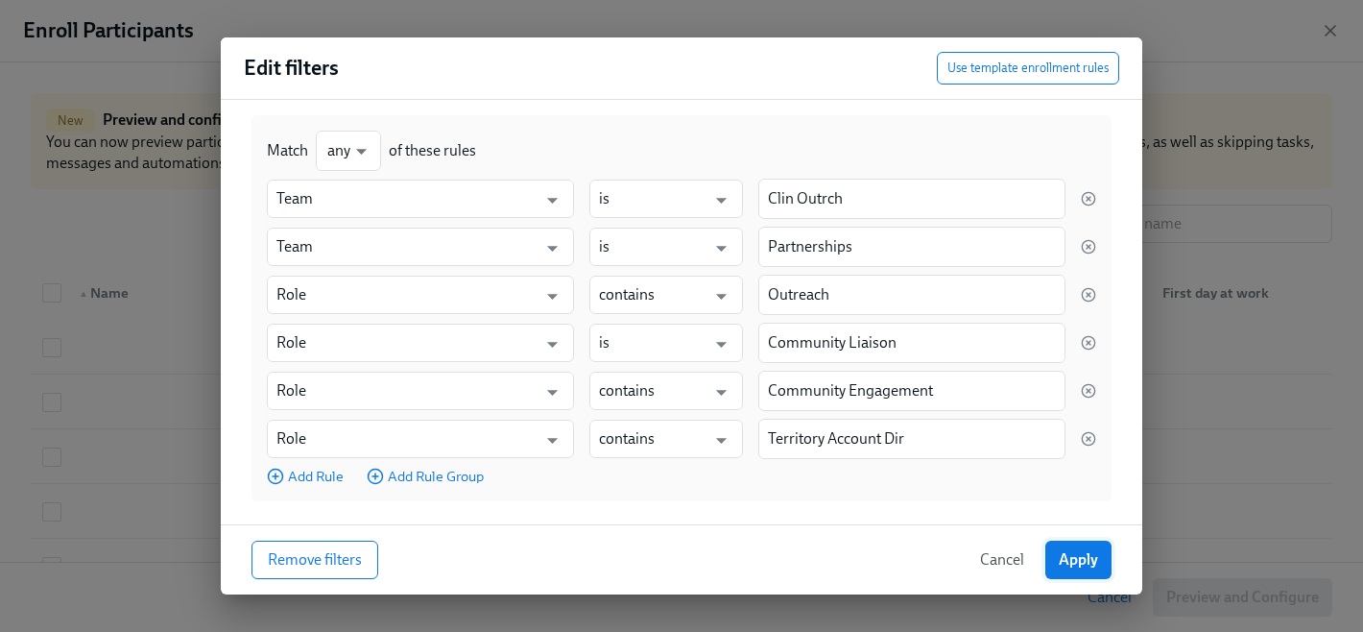
click at [1097, 568] on span "Apply" at bounding box center [1078, 559] width 39 height 19
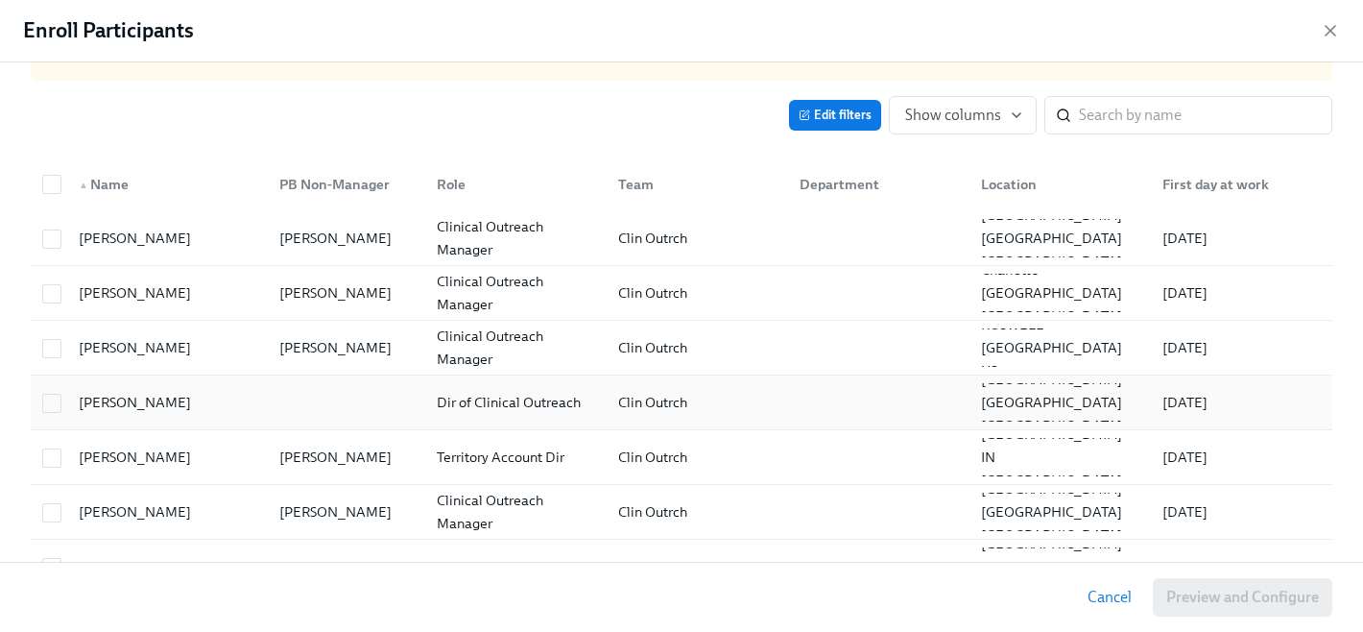
scroll to position [109, 0]
click at [385, 179] on div "PB Non-Manager" at bounding box center [335, 183] width 126 height 23
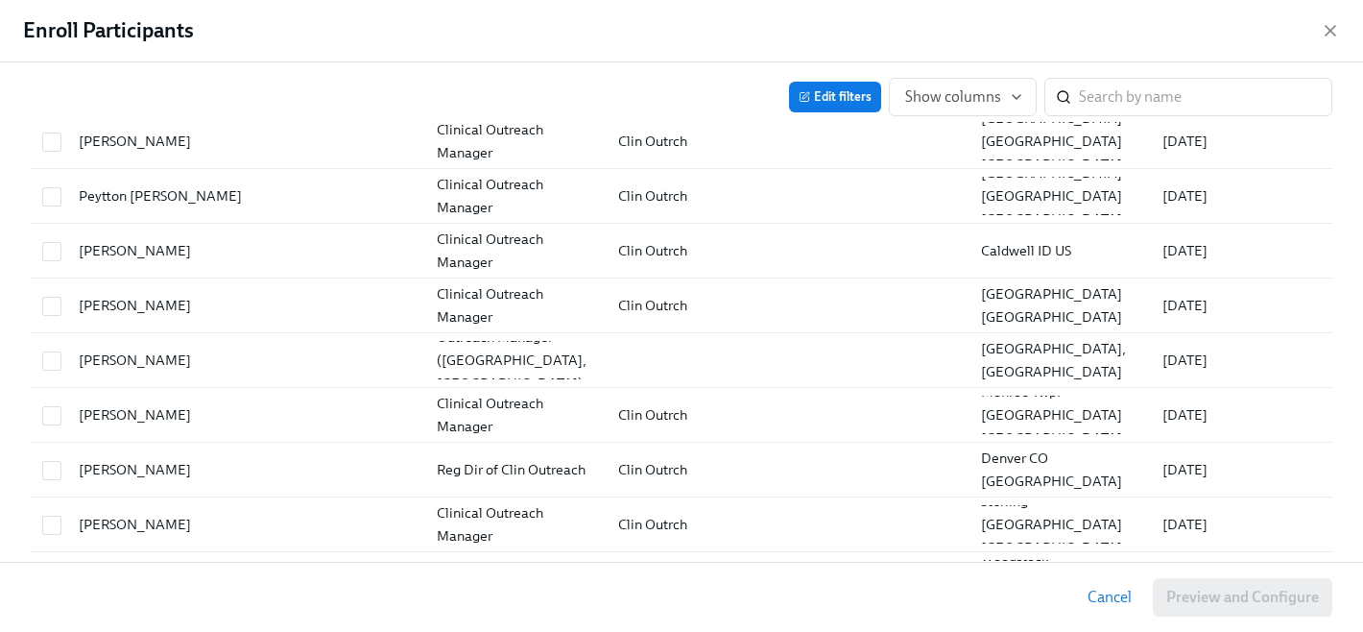
scroll to position [6457, 0]
click at [1328, 33] on icon "button" at bounding box center [1331, 31] width 10 height 10
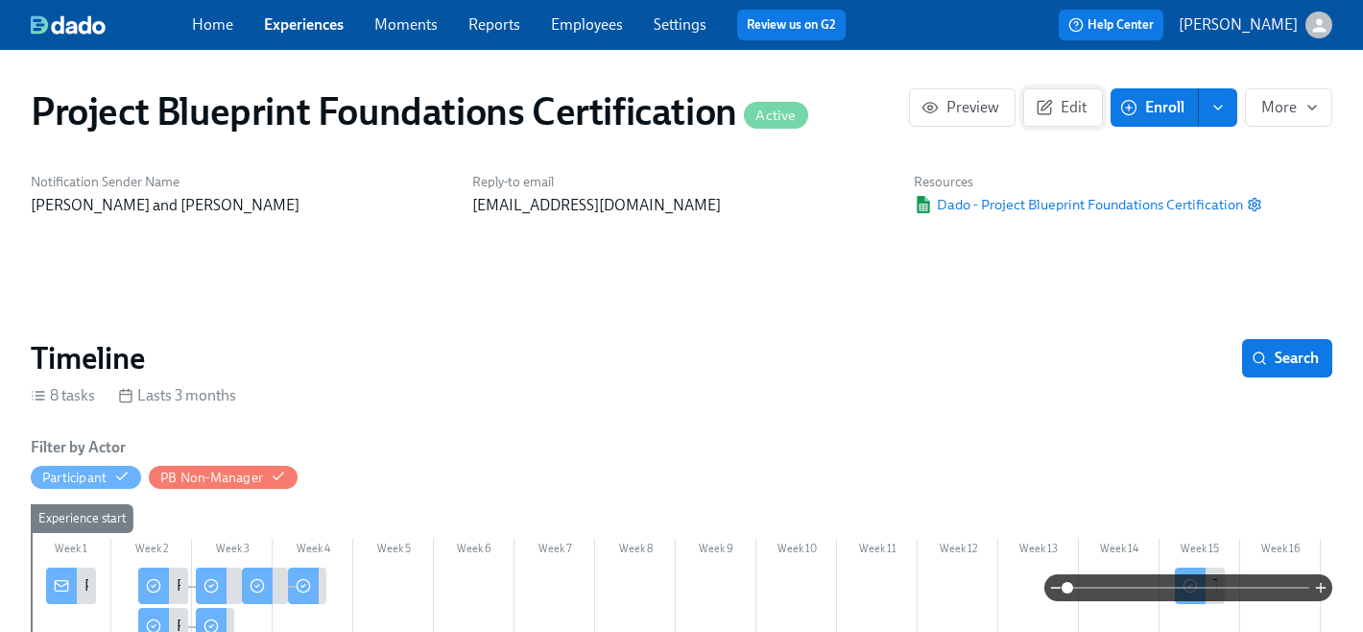
click at [1050, 110] on icon "button" at bounding box center [1044, 107] width 13 height 13
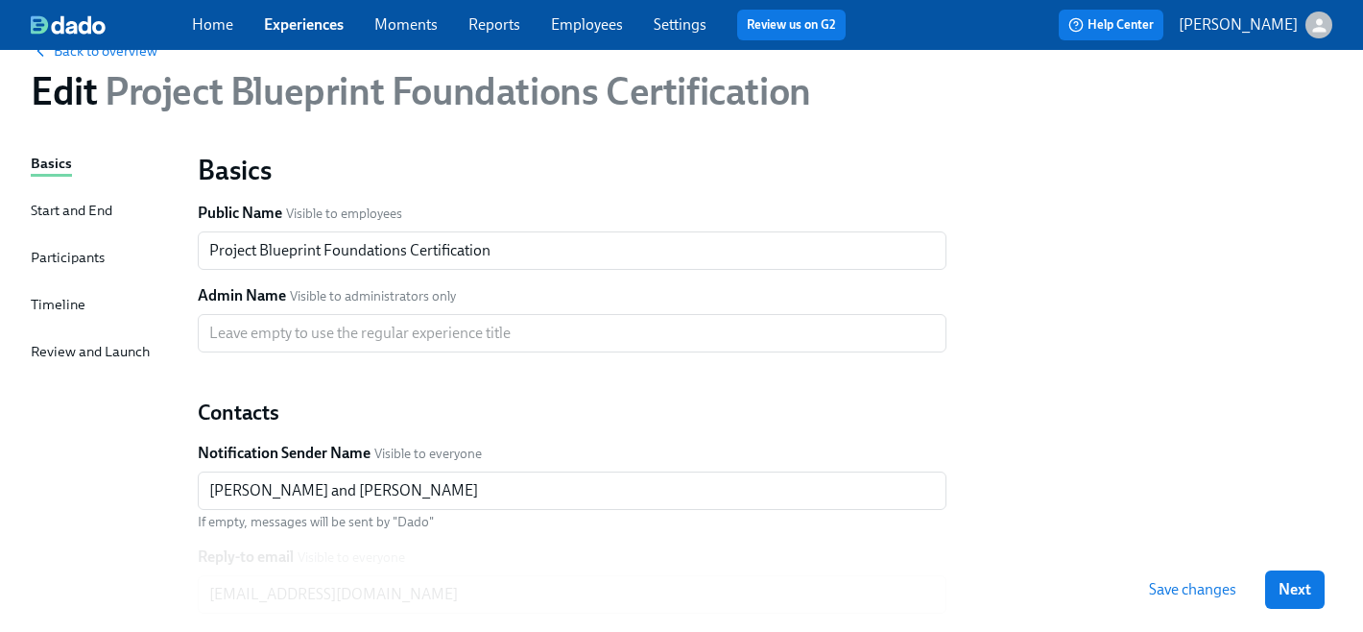
scroll to position [51, 0]
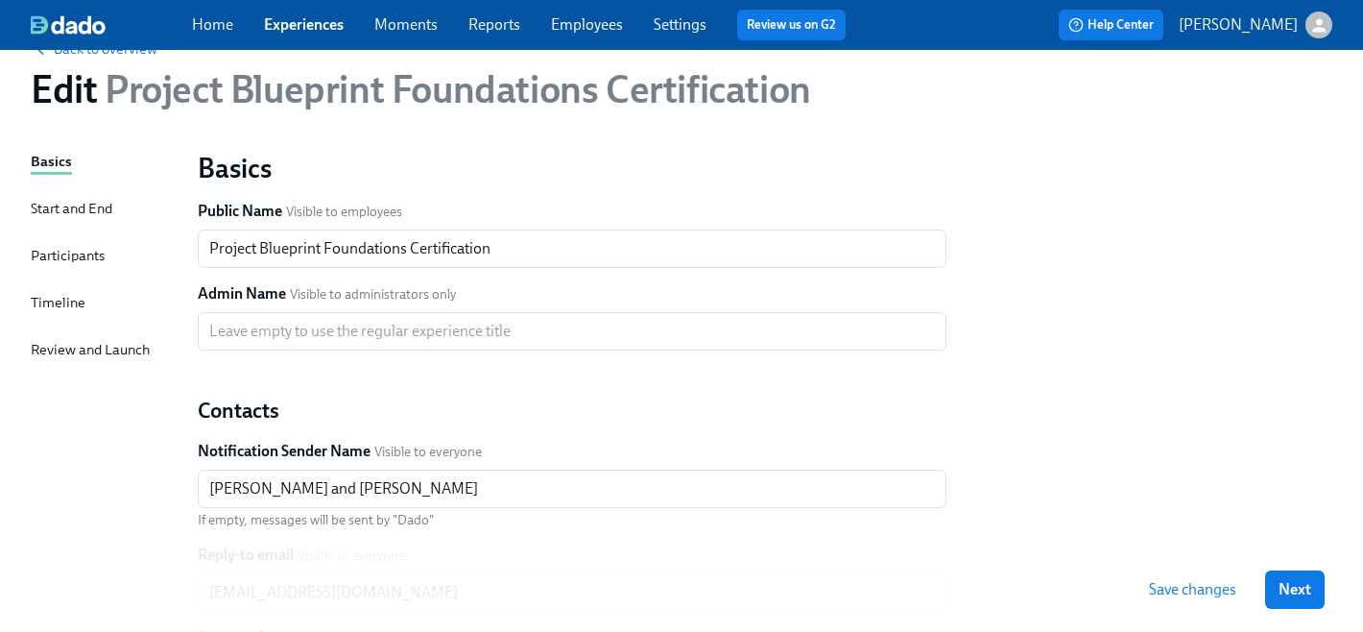
click at [97, 252] on div "Participants" at bounding box center [68, 255] width 74 height 21
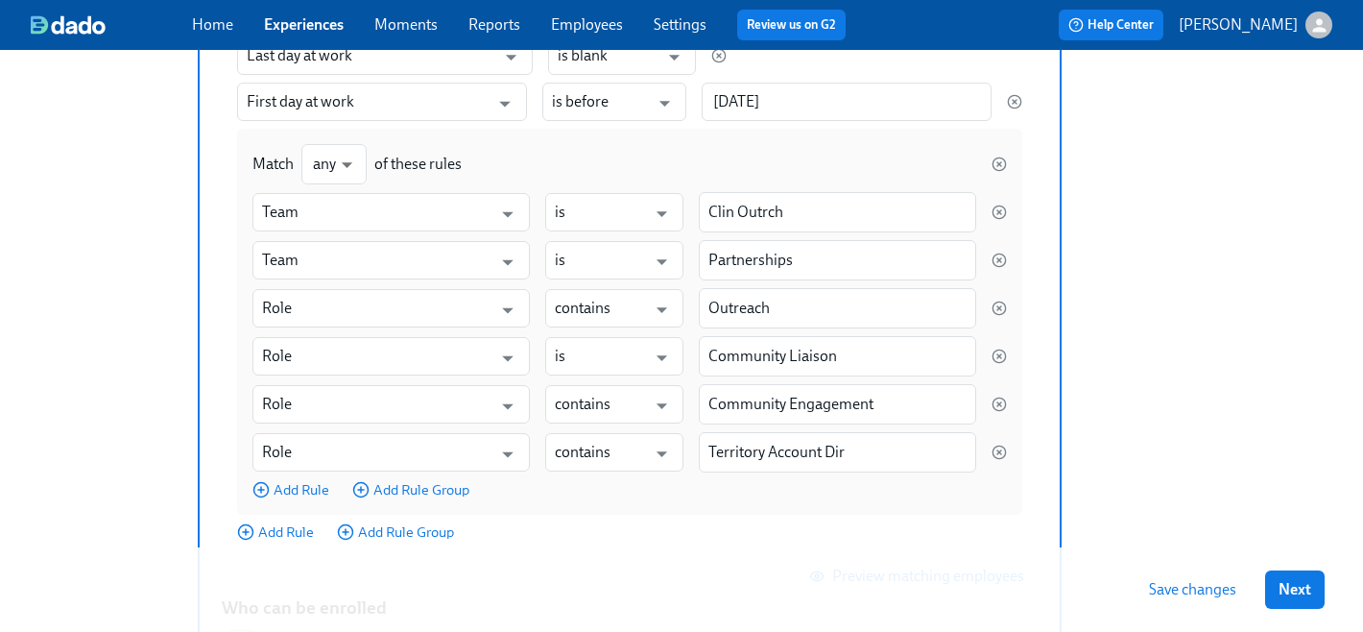
scroll to position [371, 0]
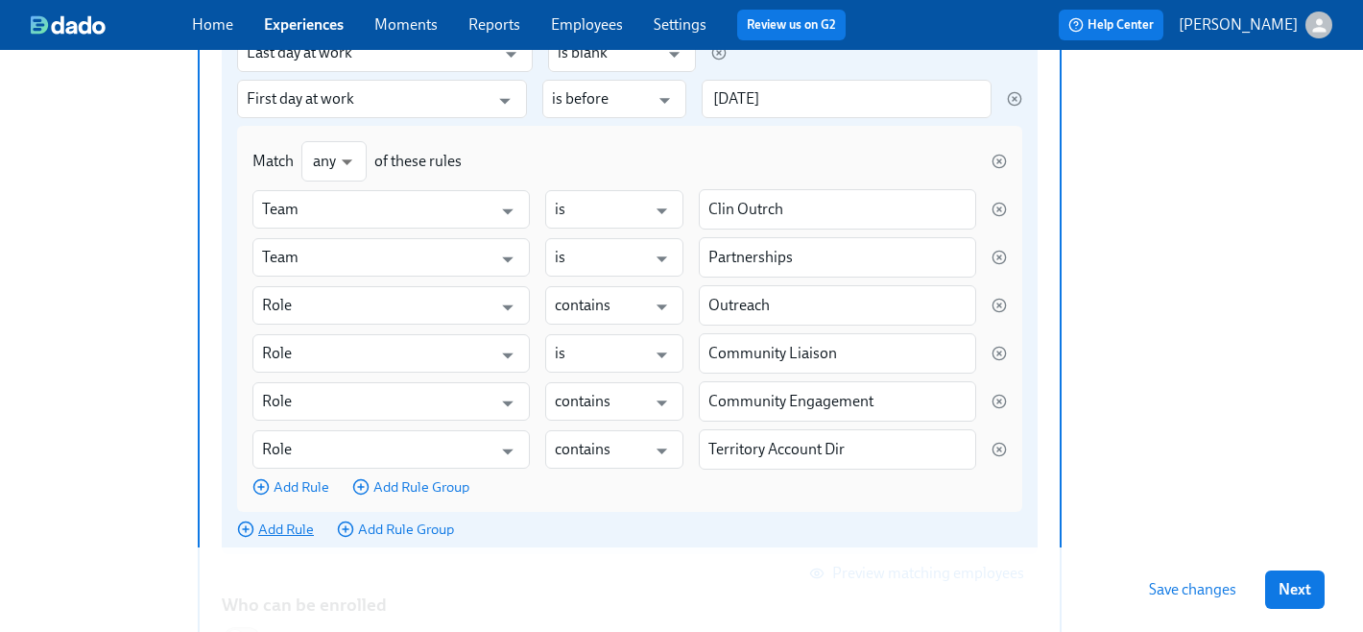
click at [284, 535] on span "Add Rule" at bounding box center [275, 528] width 77 height 19
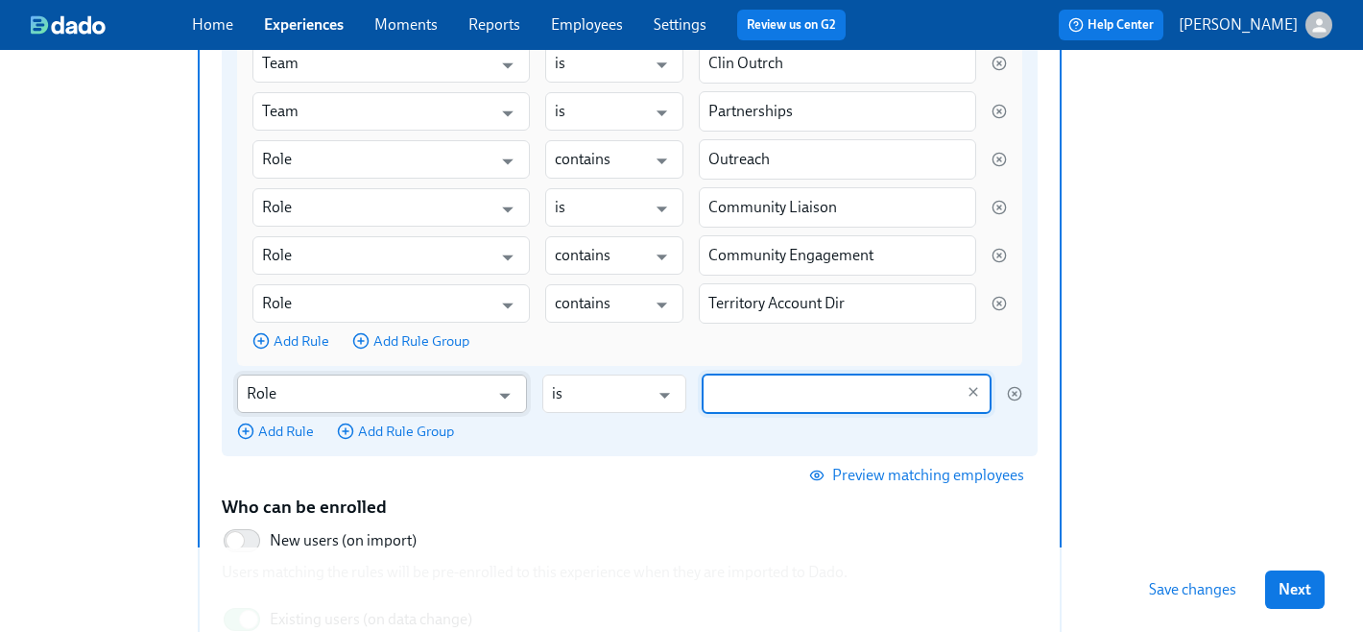
scroll to position [517, 0]
click at [450, 403] on input "Role" at bounding box center [368, 392] width 243 height 38
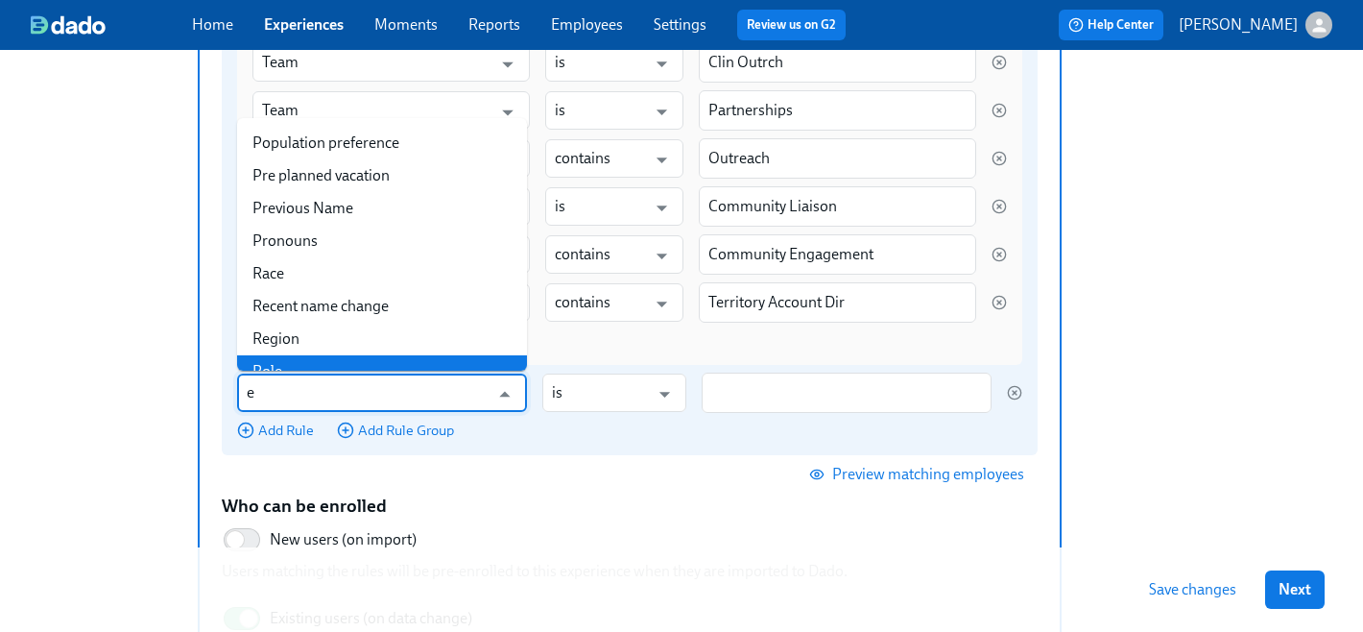
scroll to position [0, 0]
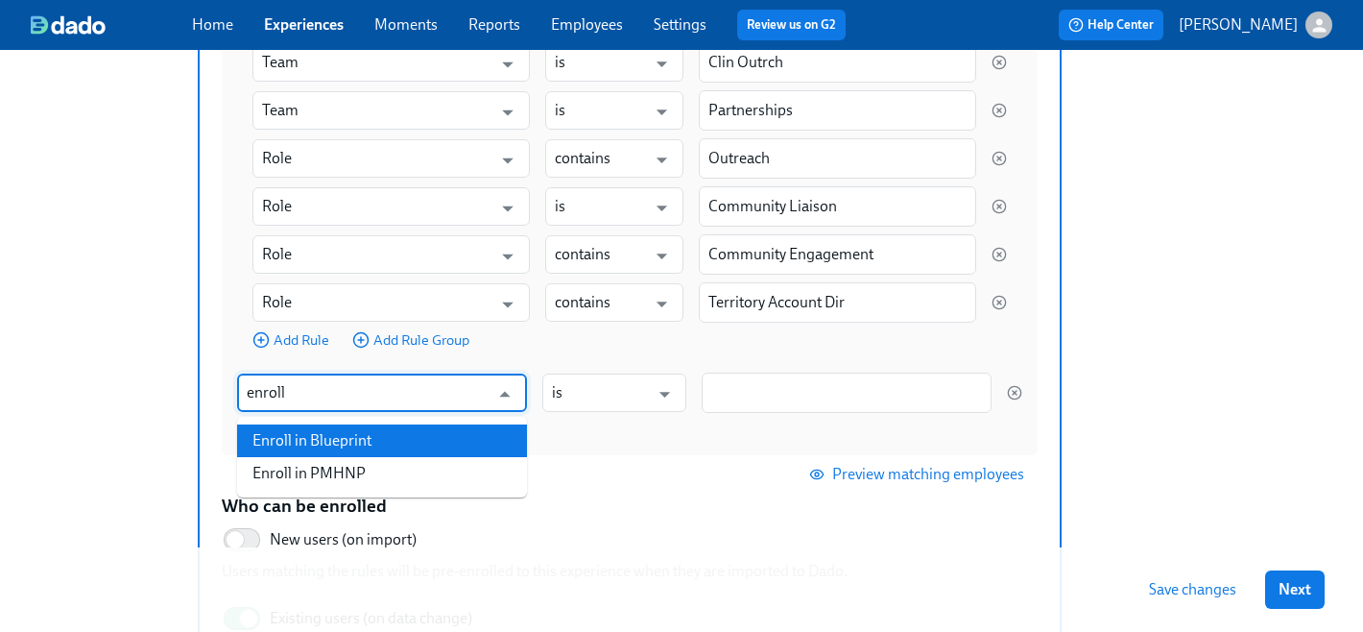
click at [447, 445] on li "Enroll in Blueprint" at bounding box center [382, 440] width 290 height 33
type input "Enroll in Blueprint"
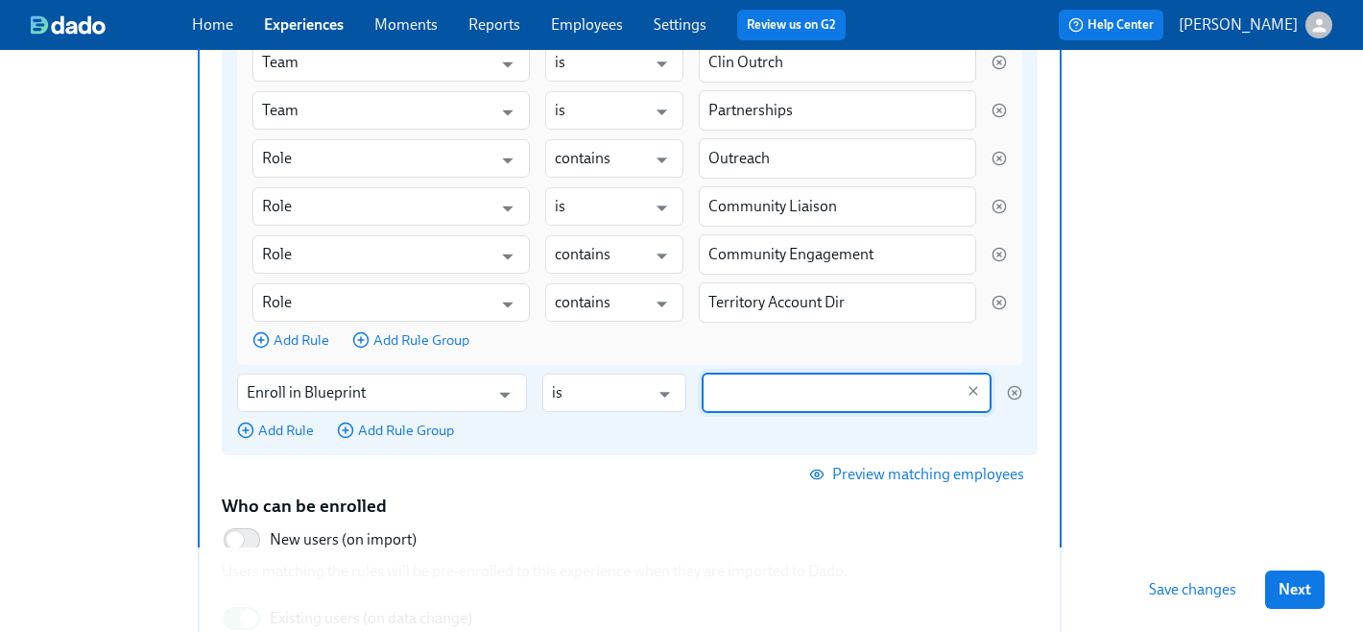
click at [777, 396] on input "Select participants by their characteristics Use filters to select people based…" at bounding box center [832, 392] width 243 height 40
click at [659, 403] on icon "Open" at bounding box center [665, 394] width 26 height 26
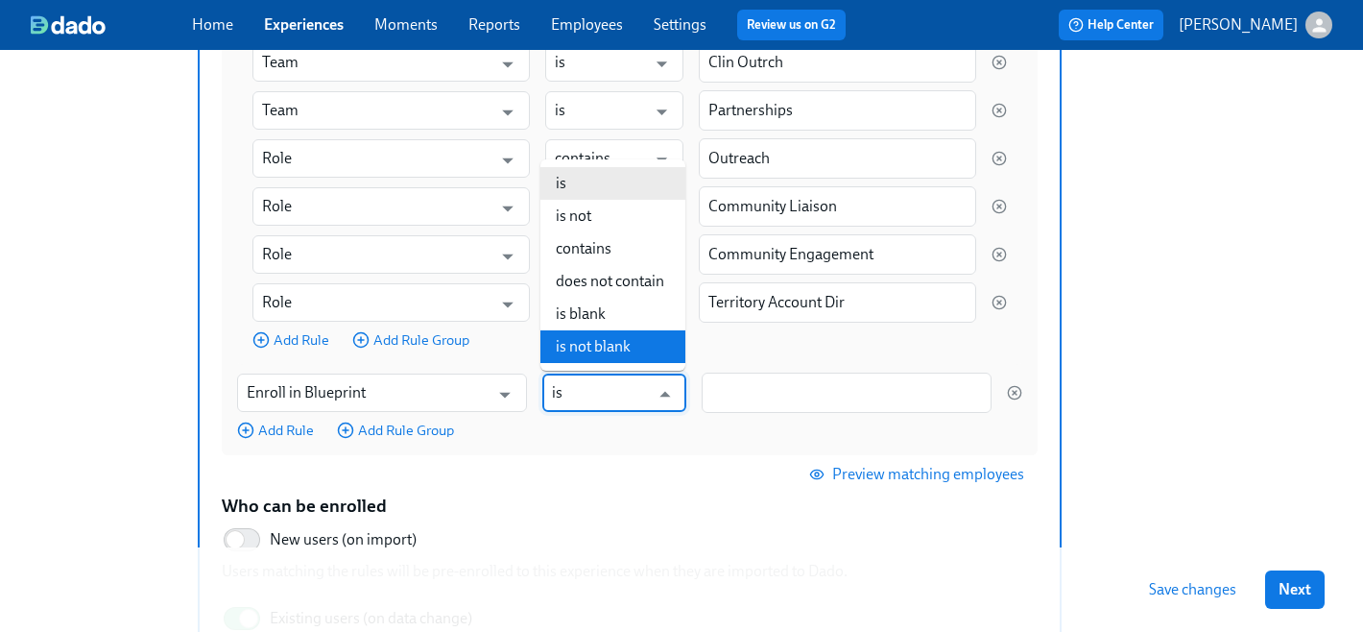
click at [605, 339] on li "is not blank" at bounding box center [612, 346] width 145 height 33
type input "is not blank"
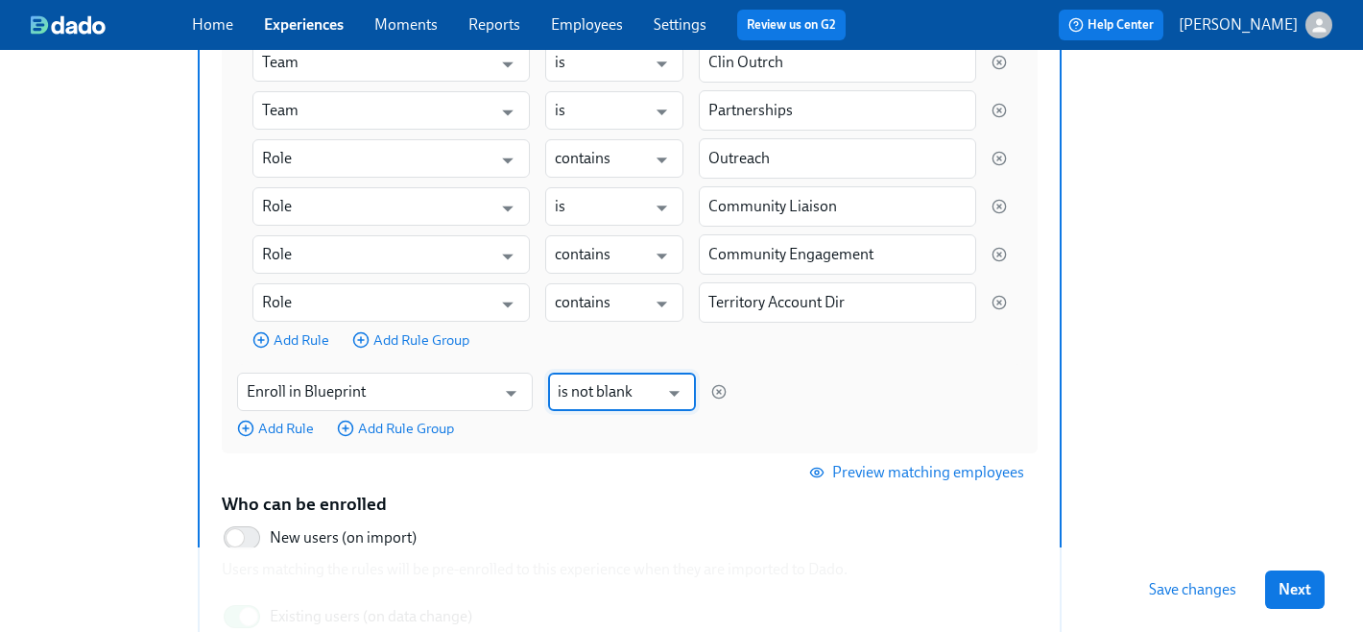
click at [1172, 589] on span "Save changes" at bounding box center [1192, 589] width 87 height 19
type input "Enroll in Blueprint"
type input "is not blank"
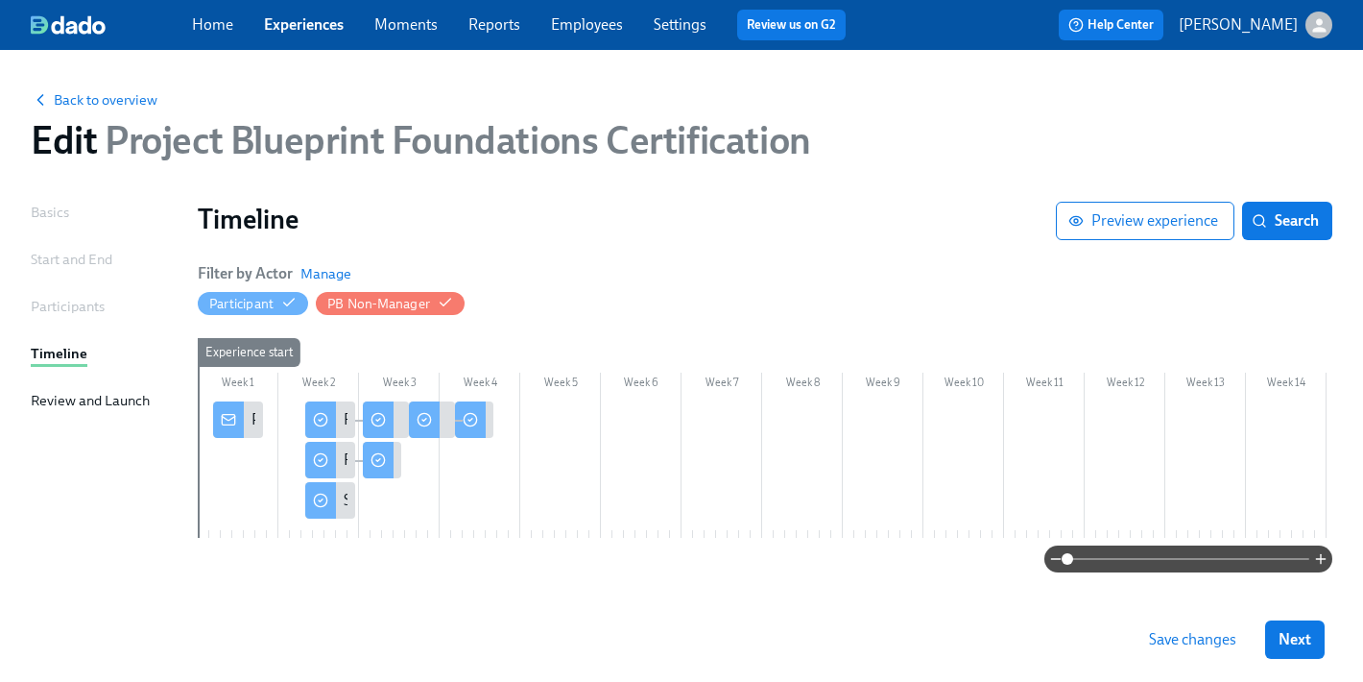
click at [316, 34] on span "Experiences" at bounding box center [304, 24] width 80 height 21
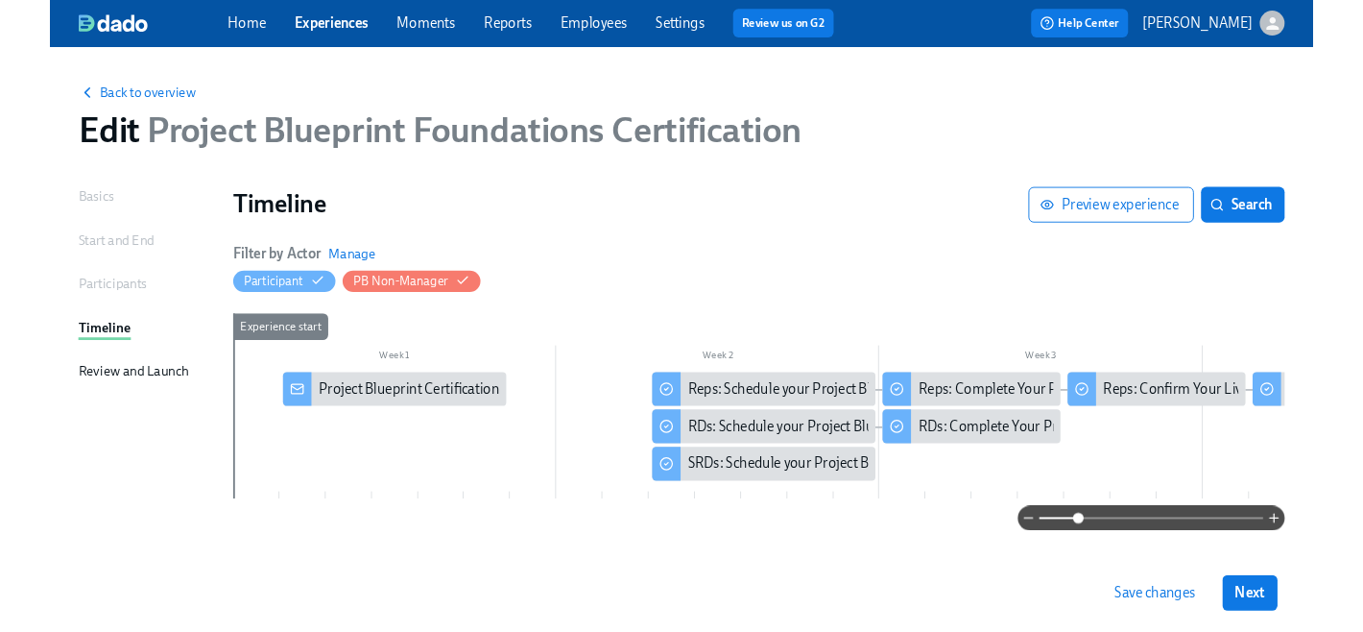
scroll to position [25, 0]
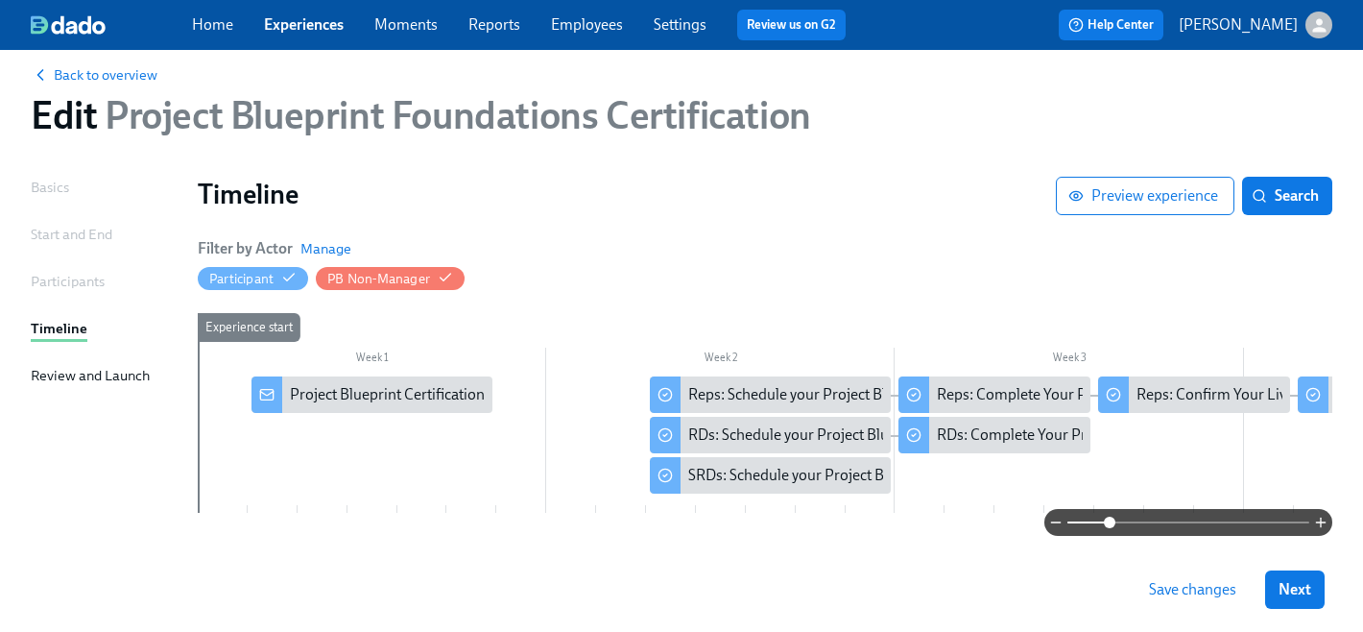
click at [590, 27] on link "Employees" at bounding box center [587, 24] width 72 height 18
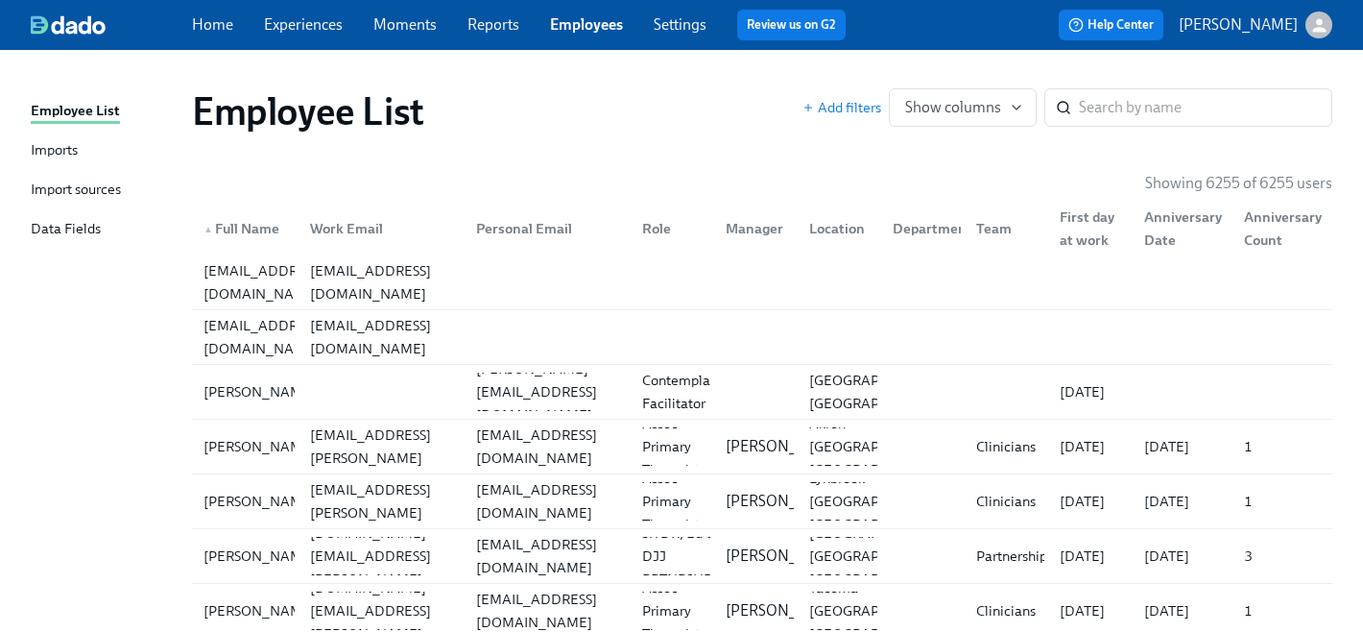
click at [48, 182] on div "Import sources" at bounding box center [76, 191] width 90 height 24
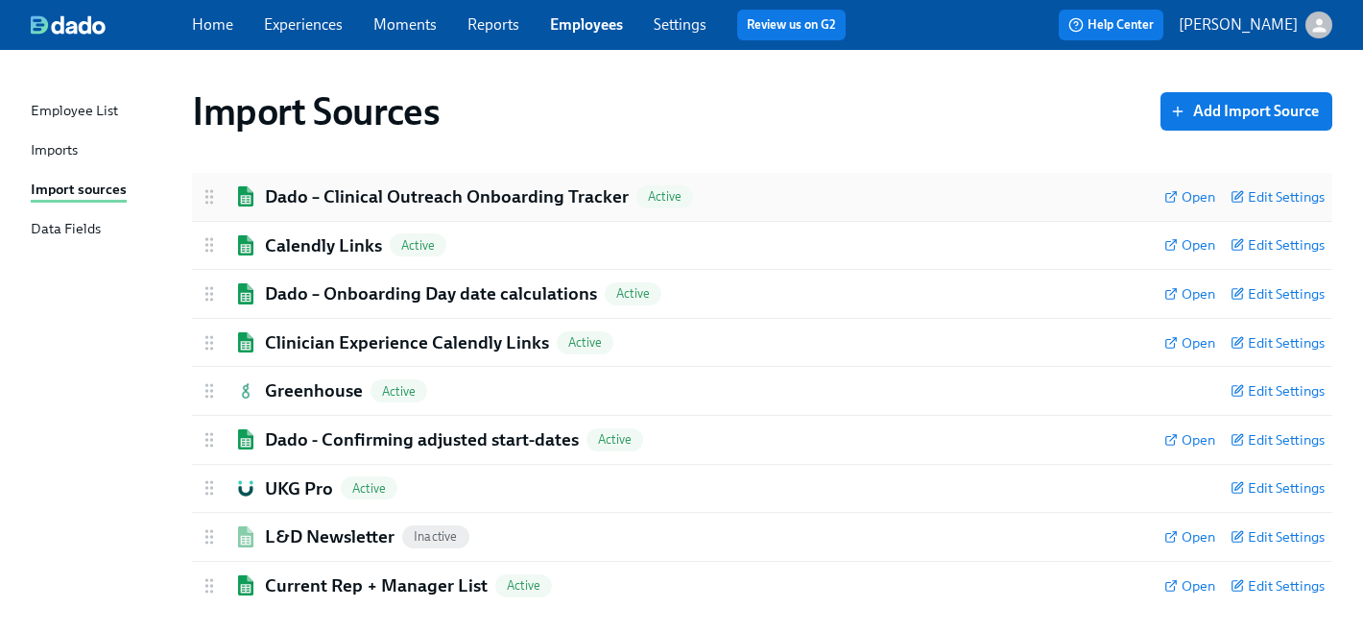
scroll to position [1, 0]
click at [1299, 584] on span "Edit Settings" at bounding box center [1278, 584] width 94 height 19
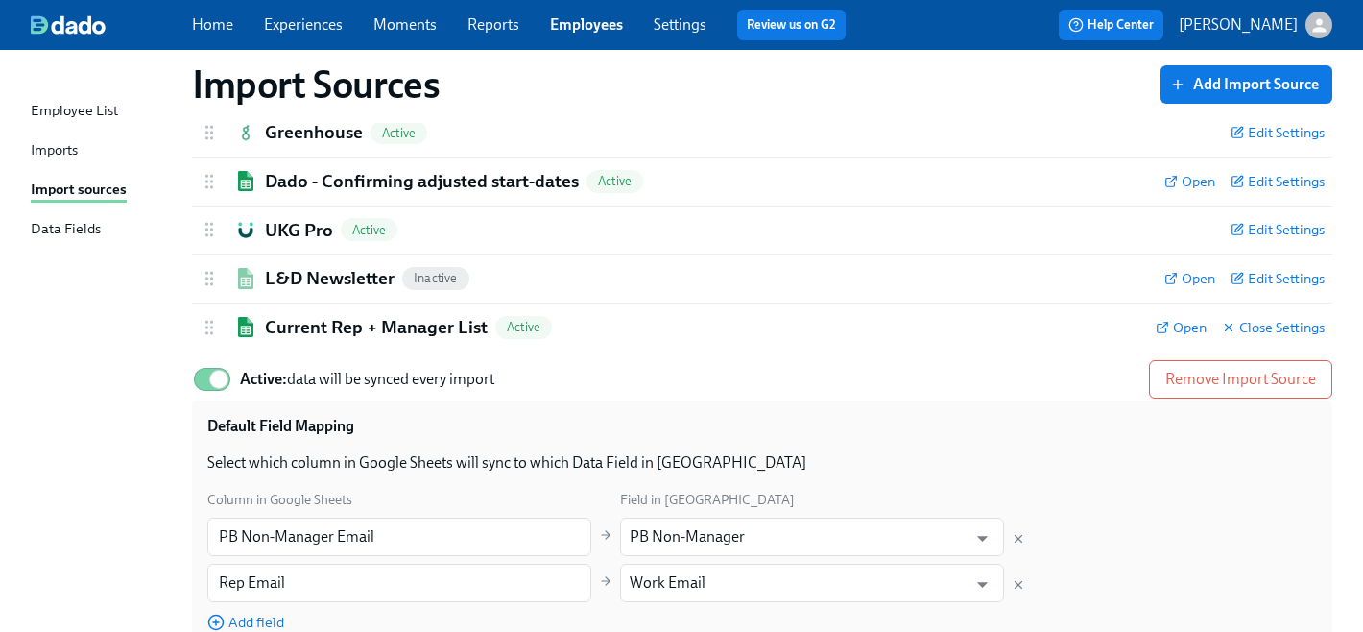
scroll to position [381, 0]
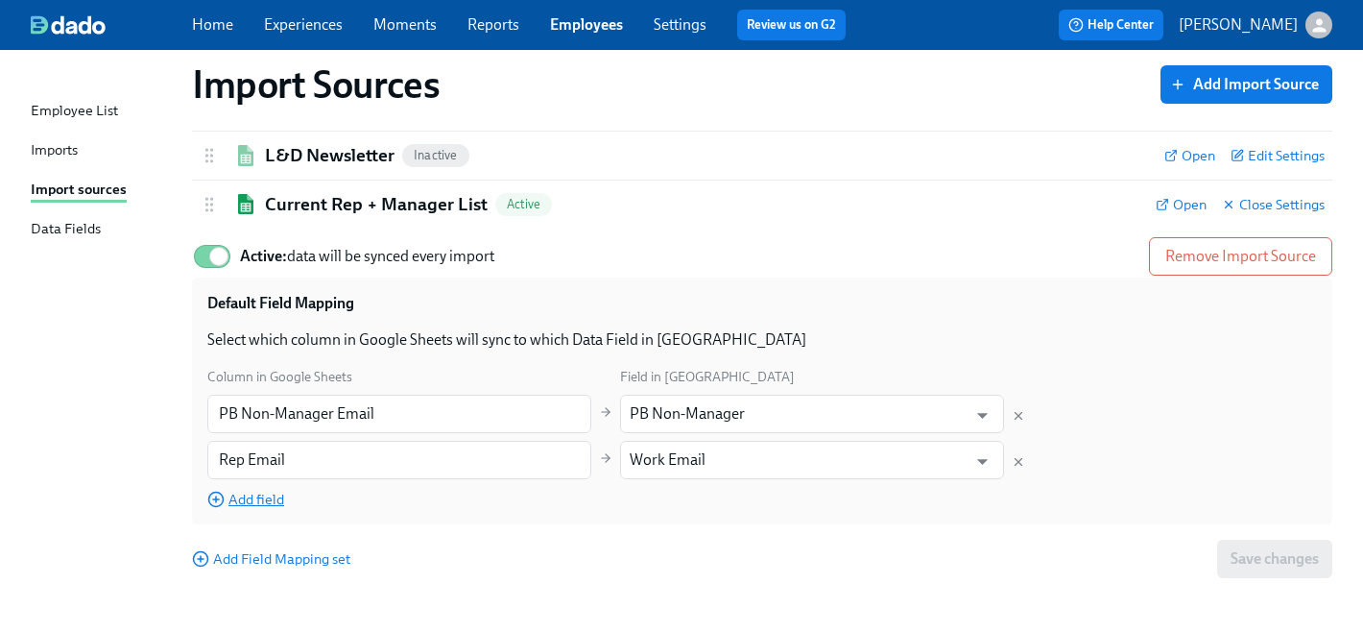
click at [258, 500] on span "Add field" at bounding box center [245, 499] width 77 height 19
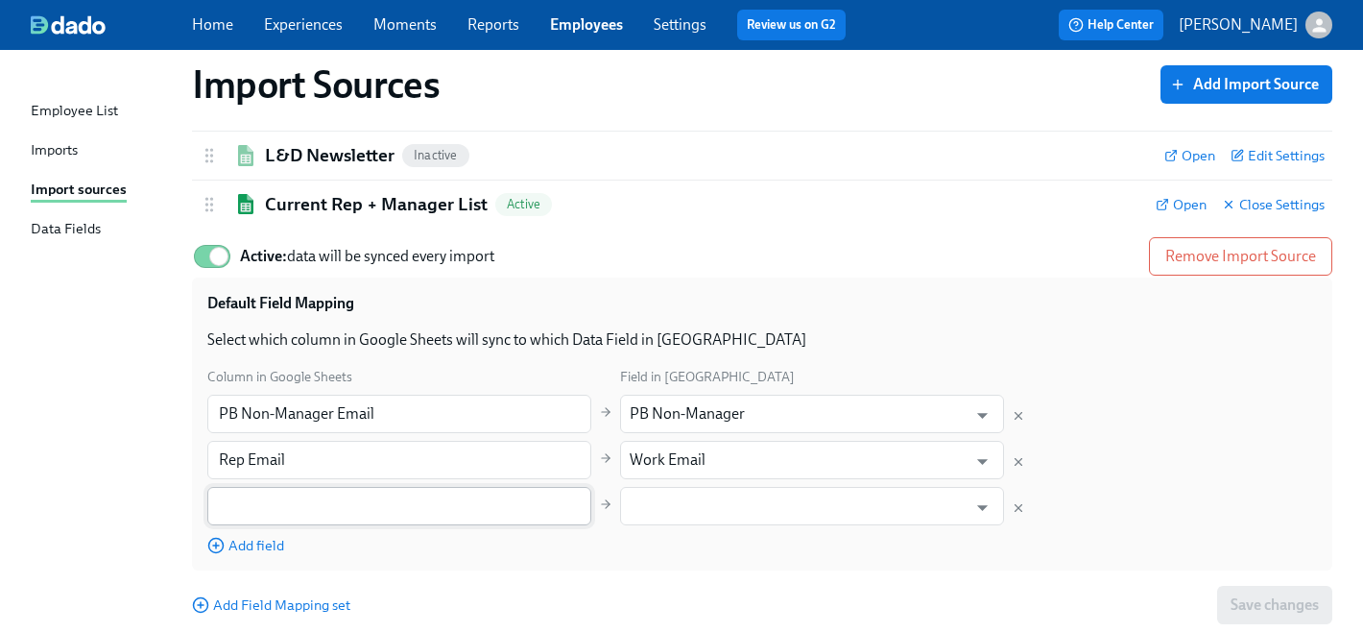
click at [337, 501] on input "text" at bounding box center [399, 506] width 384 height 38
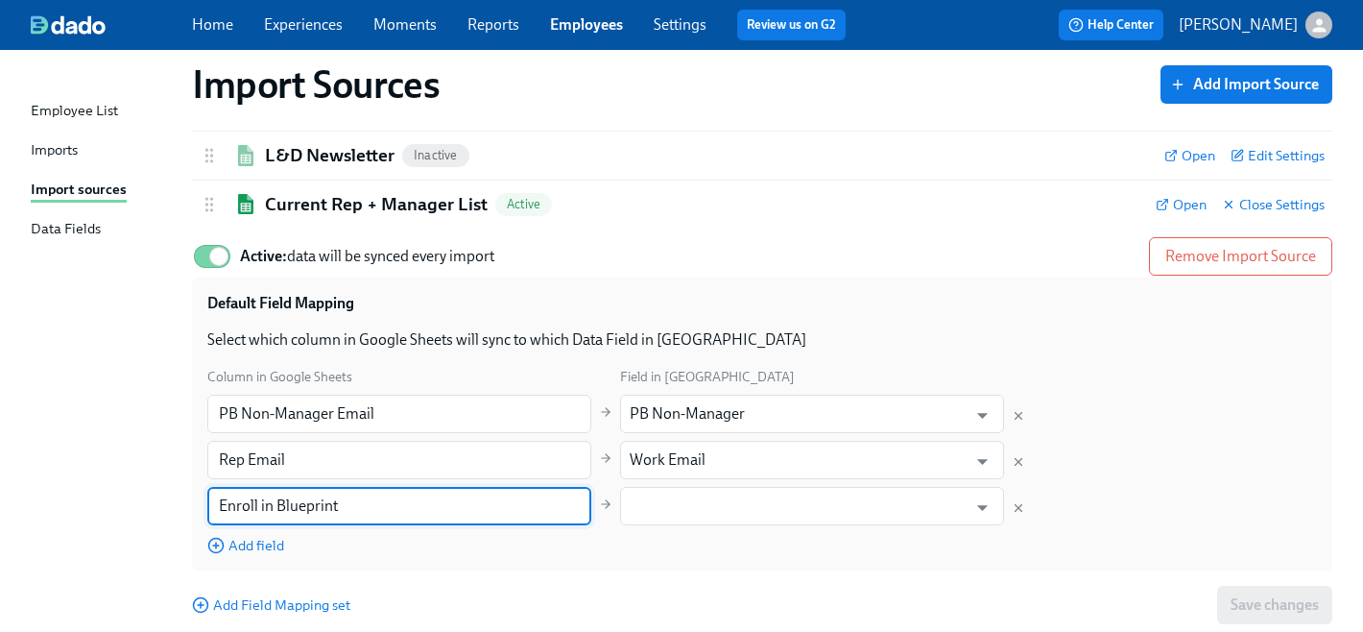
type input "Enroll in Blueprint"
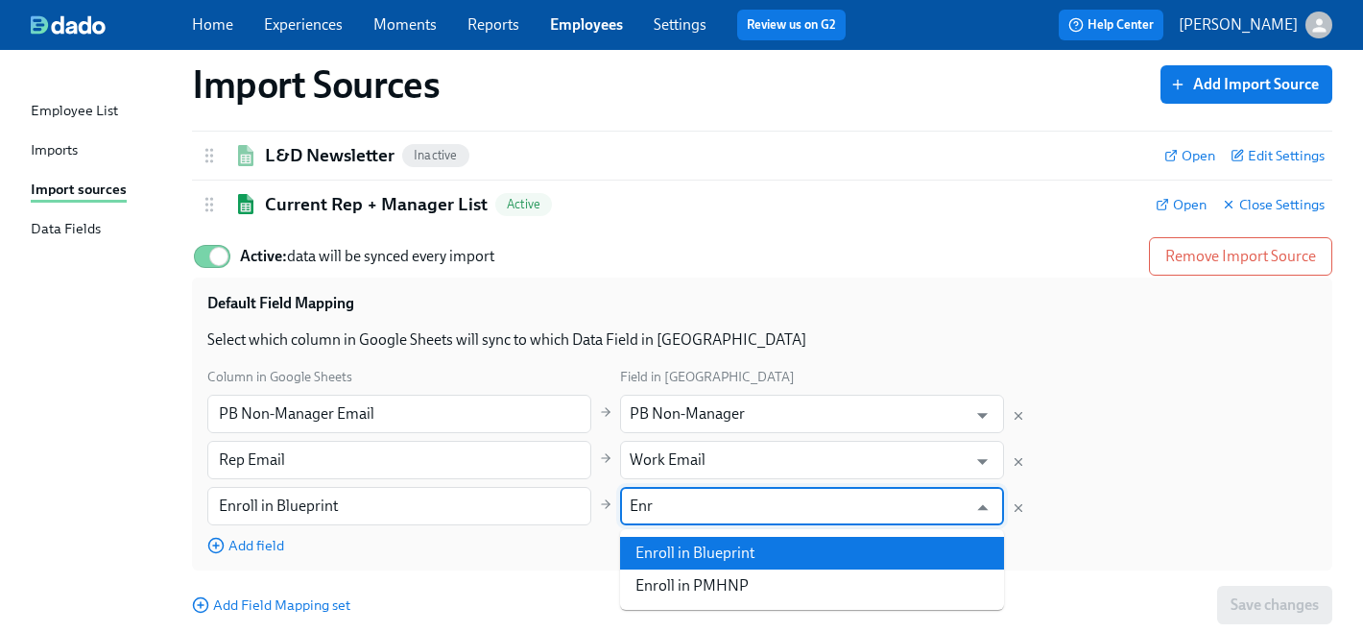
click at [679, 560] on li "Enroll in Blueprint" at bounding box center [812, 553] width 384 height 33
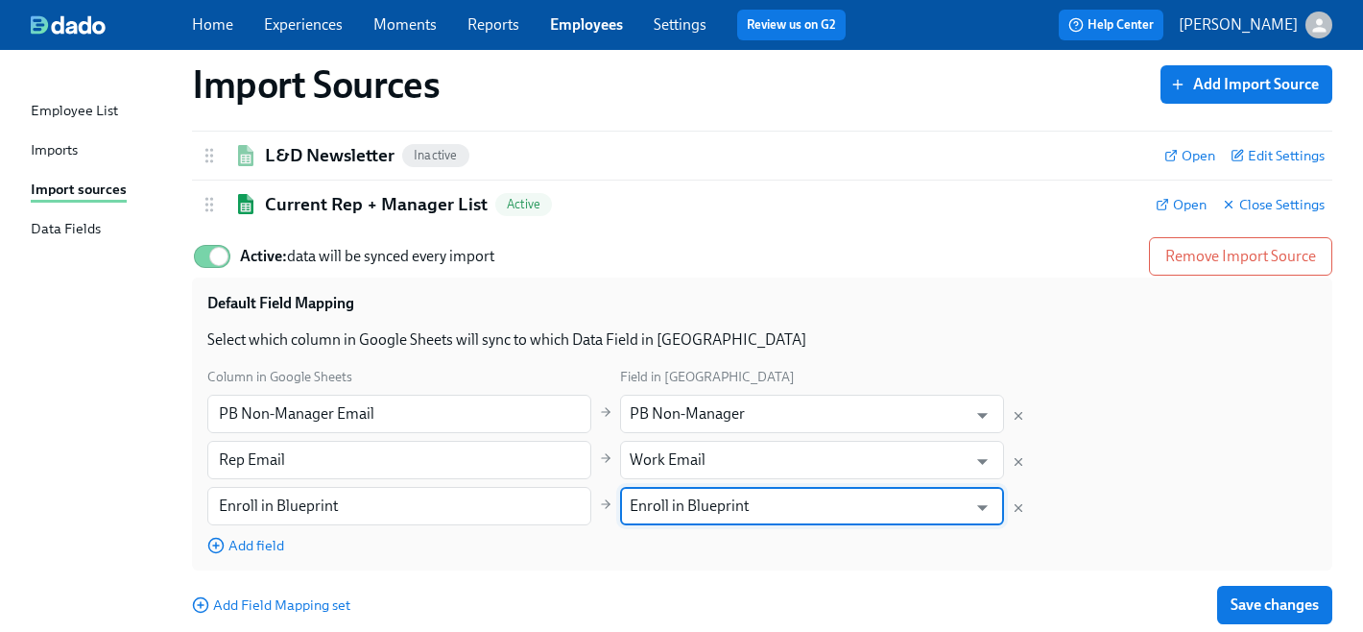
scroll to position [427, 0]
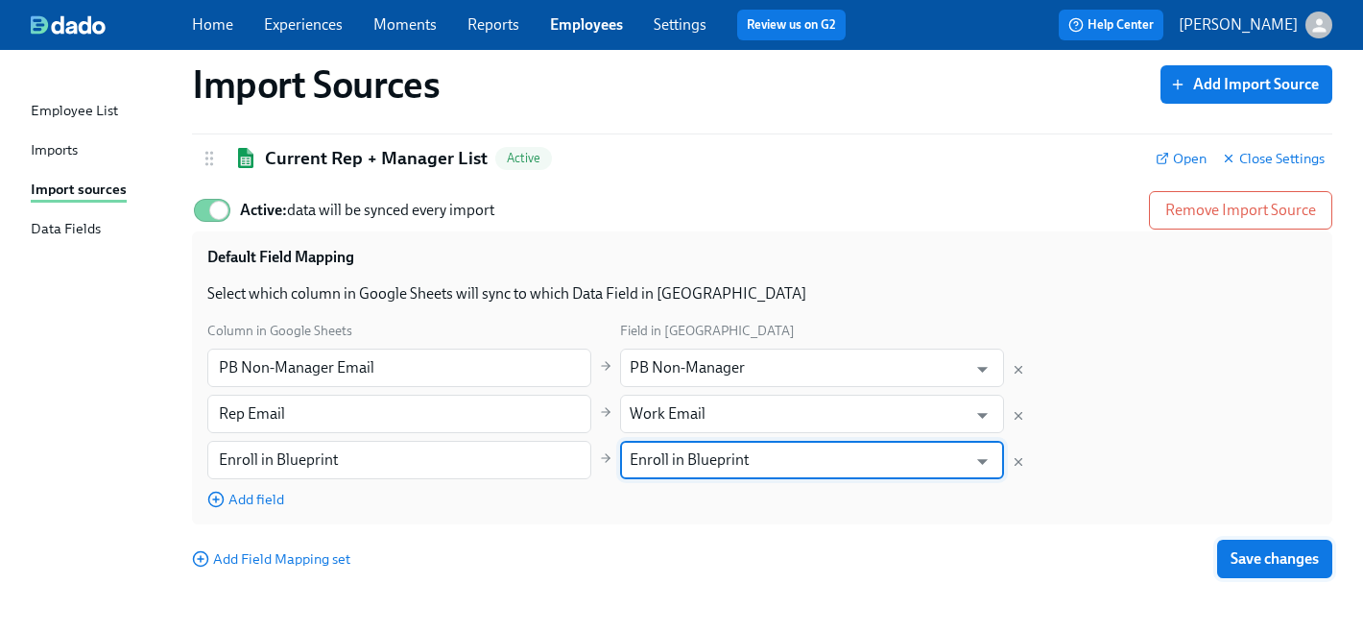
type input "Enroll in Blueprint"
click at [1290, 558] on span "Save changes" at bounding box center [1275, 558] width 88 height 19
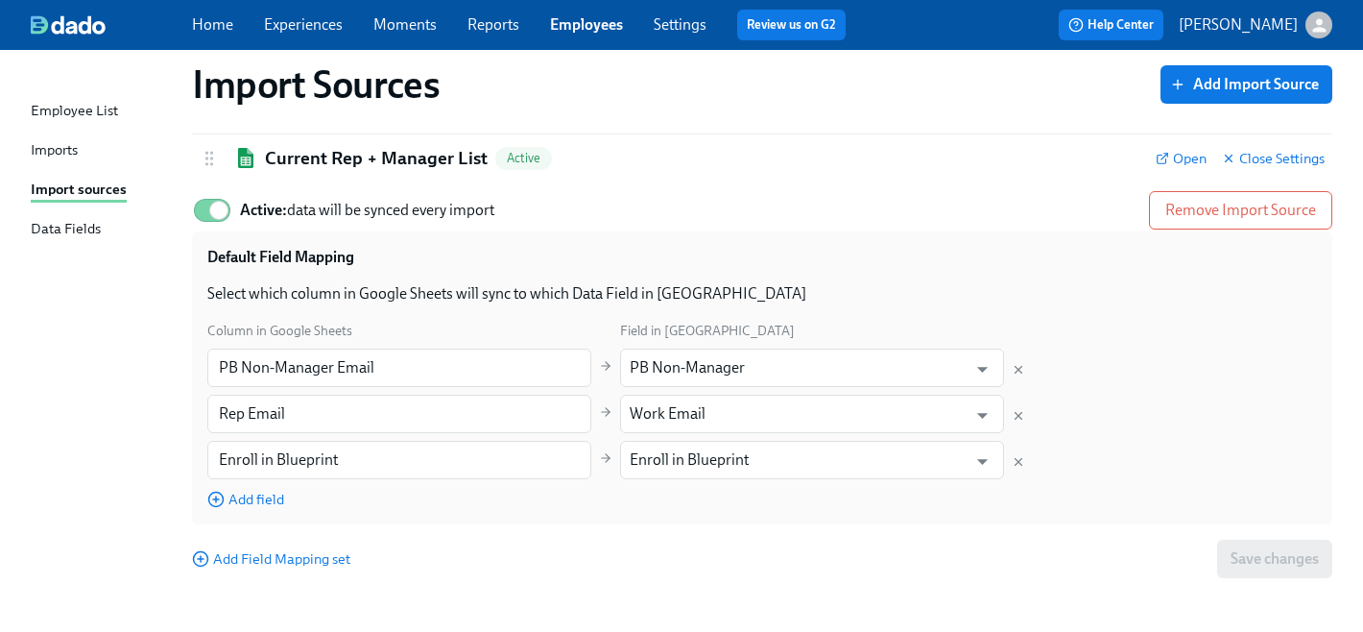
click at [78, 157] on div "Imports" at bounding box center [54, 151] width 47 height 24
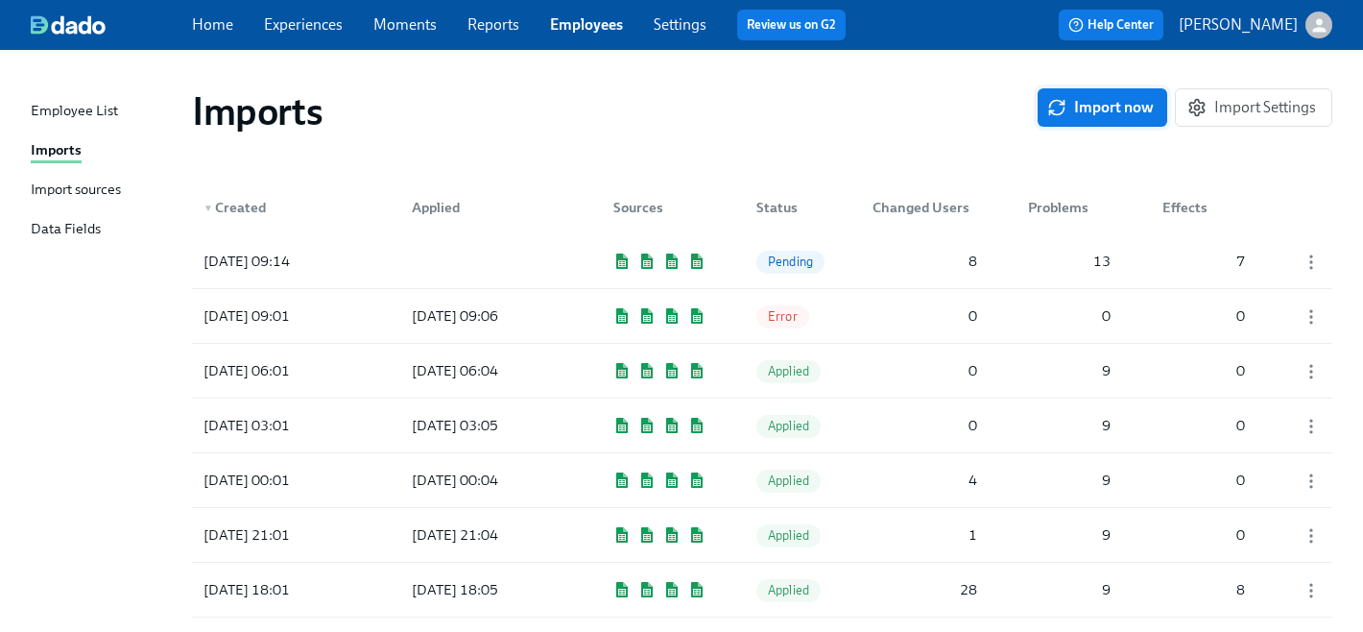
click at [1129, 98] on span "Import now" at bounding box center [1102, 107] width 103 height 19
click at [312, 30] on link "Experiences" at bounding box center [303, 24] width 79 height 18
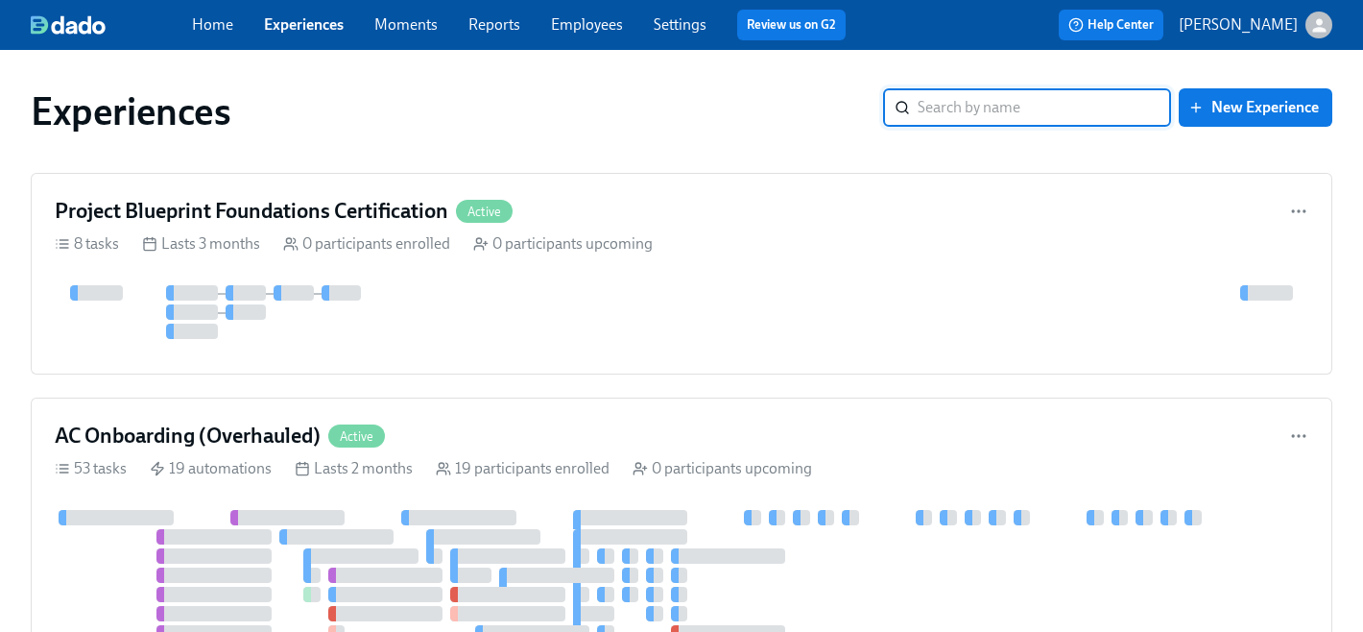
click at [1093, 113] on input "search" at bounding box center [1044, 107] width 253 height 38
click at [1137, 114] on input "p" at bounding box center [1044, 107] width 253 height 38
click at [1138, 108] on input "p" at bounding box center [1044, 107] width 253 height 38
click at [996, 112] on input "p" at bounding box center [1044, 107] width 253 height 38
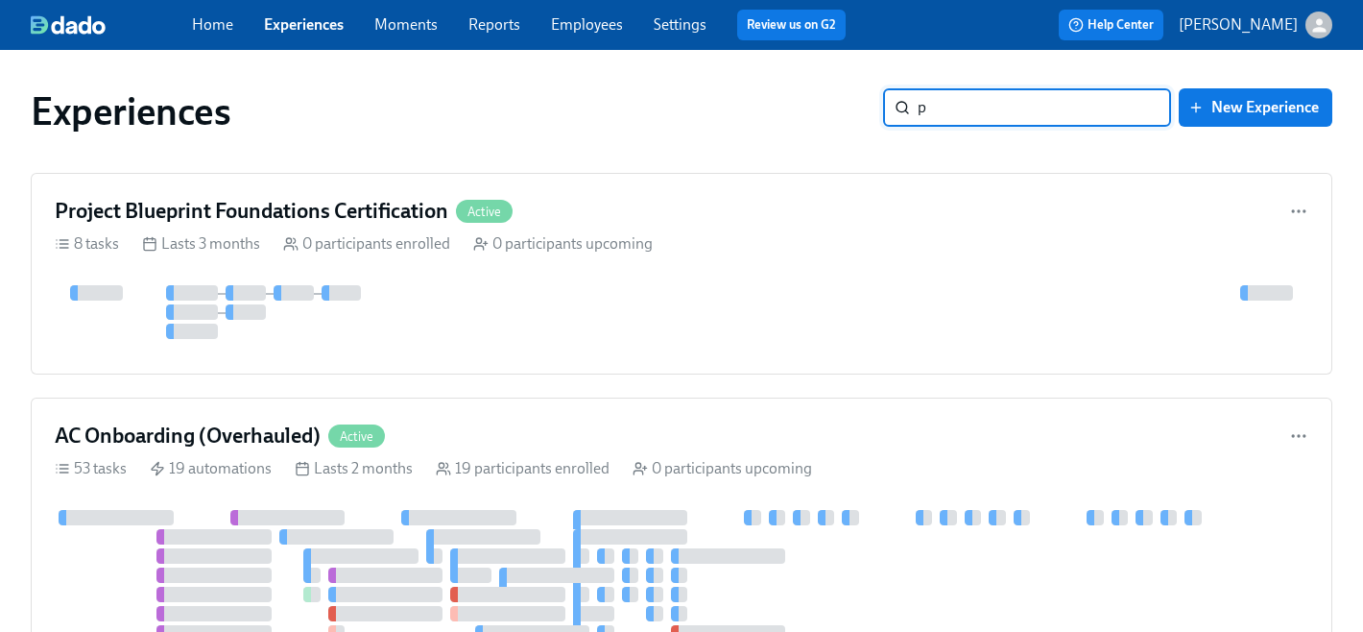
drag, startPoint x: 974, startPoint y: 108, endPoint x: 879, endPoint y: 105, distance: 95.1
click at [879, 105] on div "Experiences p ​ New Experience" at bounding box center [682, 111] width 1302 height 46
click at [831, 126] on div "Experiences" at bounding box center [457, 111] width 852 height 46
click at [935, 111] on input "p" at bounding box center [1044, 107] width 253 height 38
type input "p"
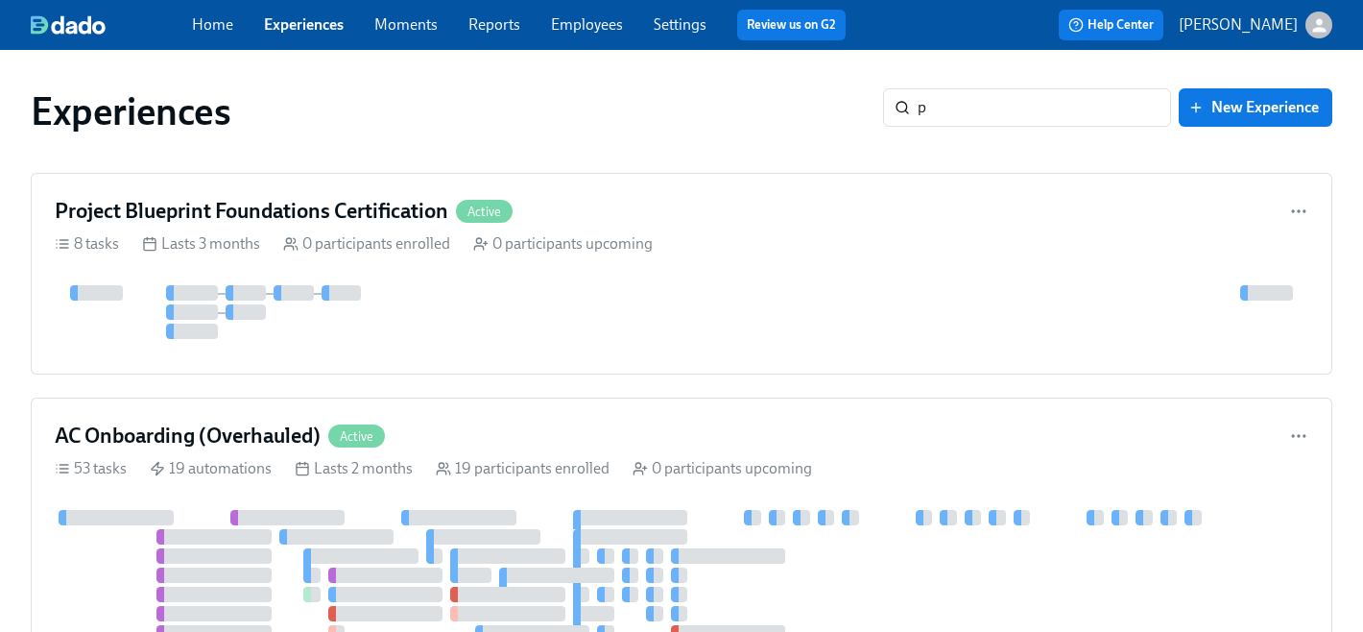
click at [816, 118] on div "Experiences" at bounding box center [457, 111] width 852 height 46
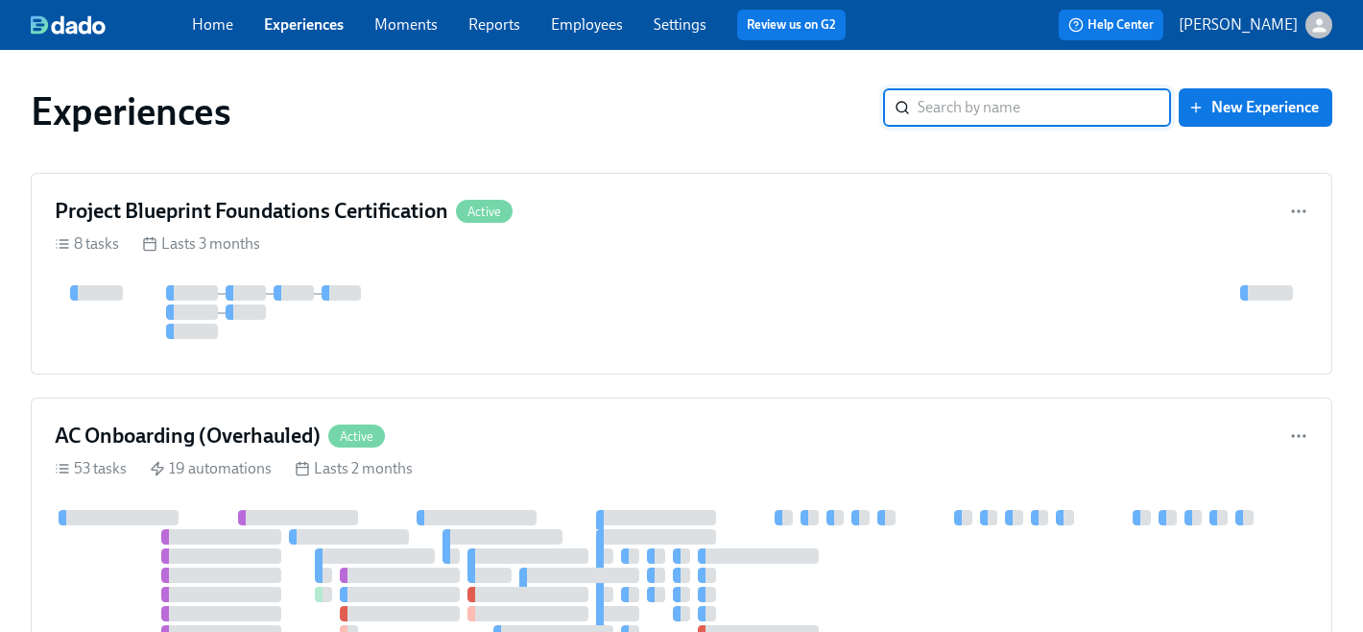
click at [937, 100] on input "search" at bounding box center [1044, 107] width 253 height 38
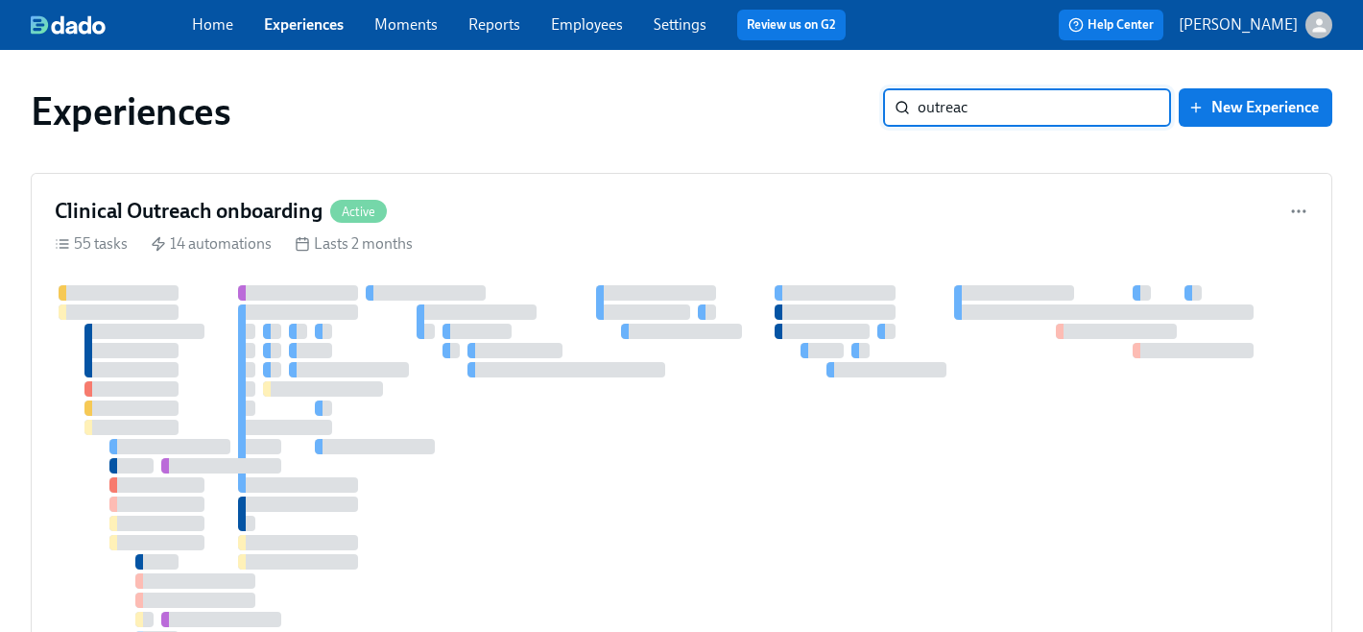
type input "outreach"
click at [589, 220] on div "Clinical Outreach onboarding Active" at bounding box center [682, 211] width 1254 height 29
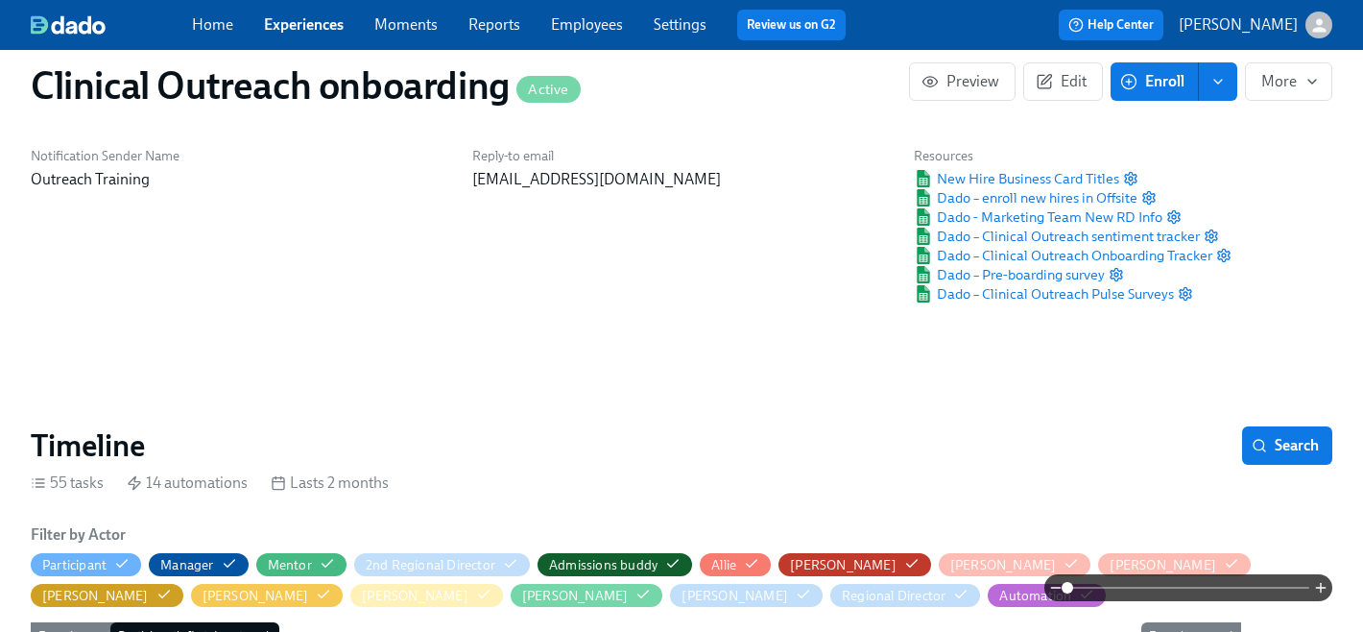
scroll to position [0, 12126]
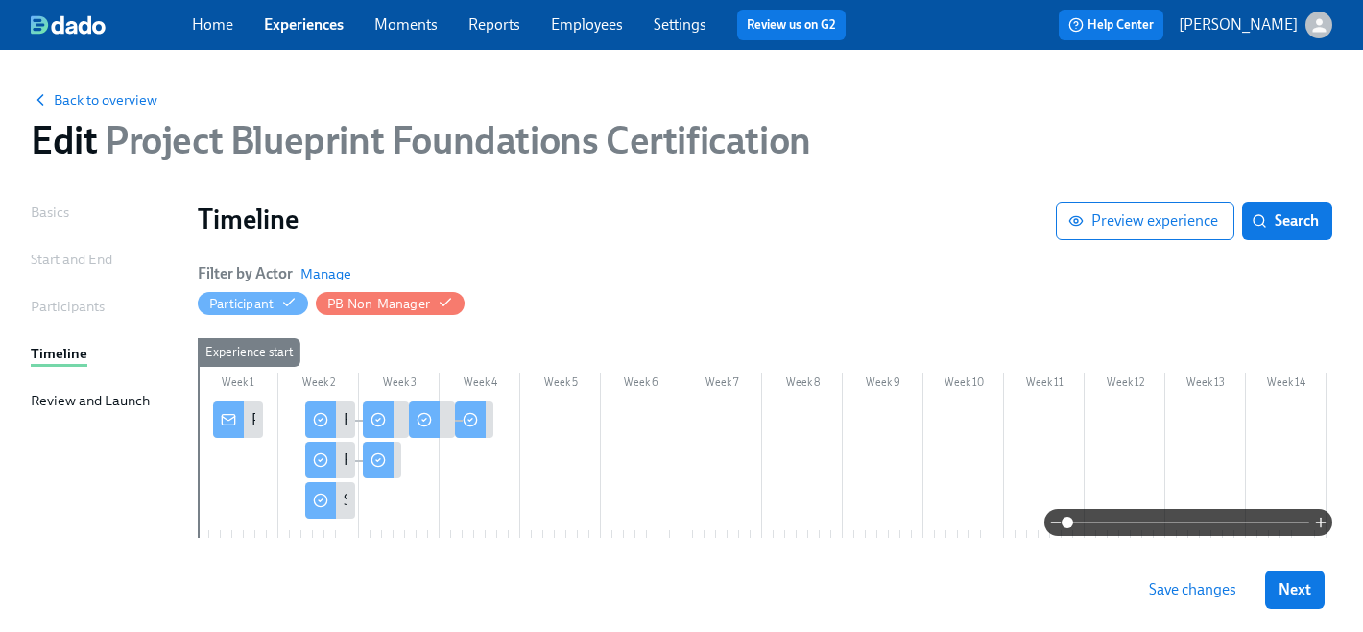
click at [322, 30] on link "Experiences" at bounding box center [304, 24] width 80 height 18
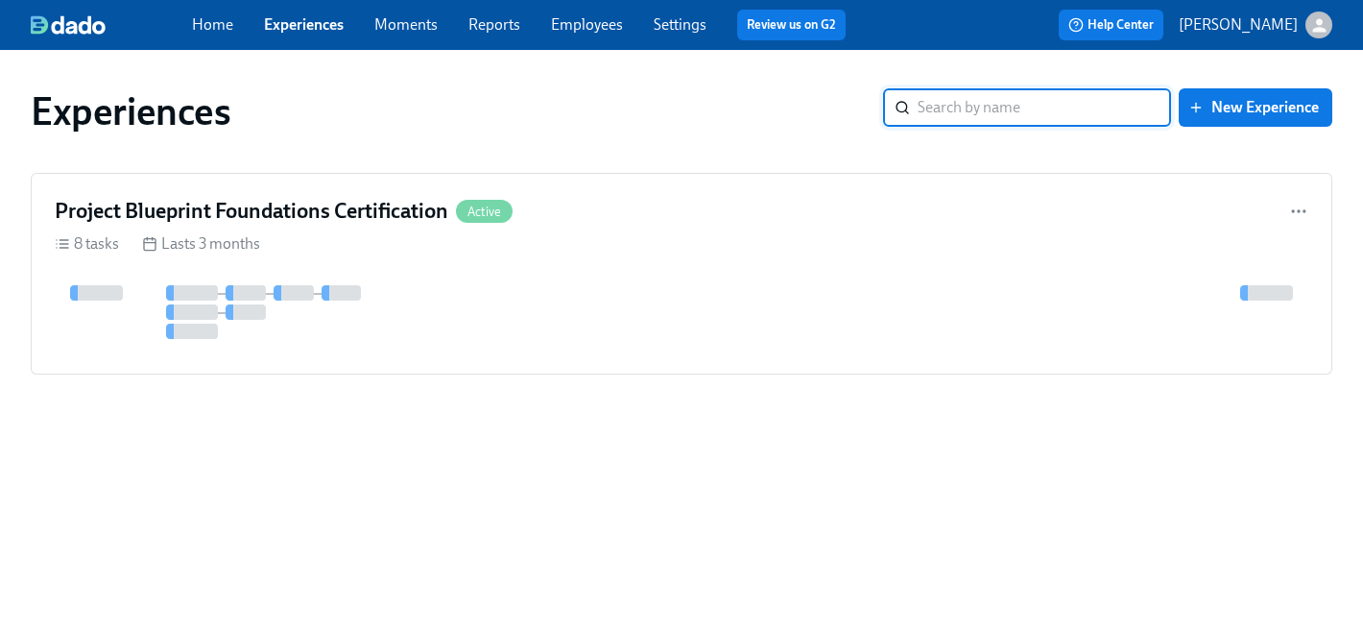
click at [989, 108] on input "search" at bounding box center [1044, 107] width 253 height 38
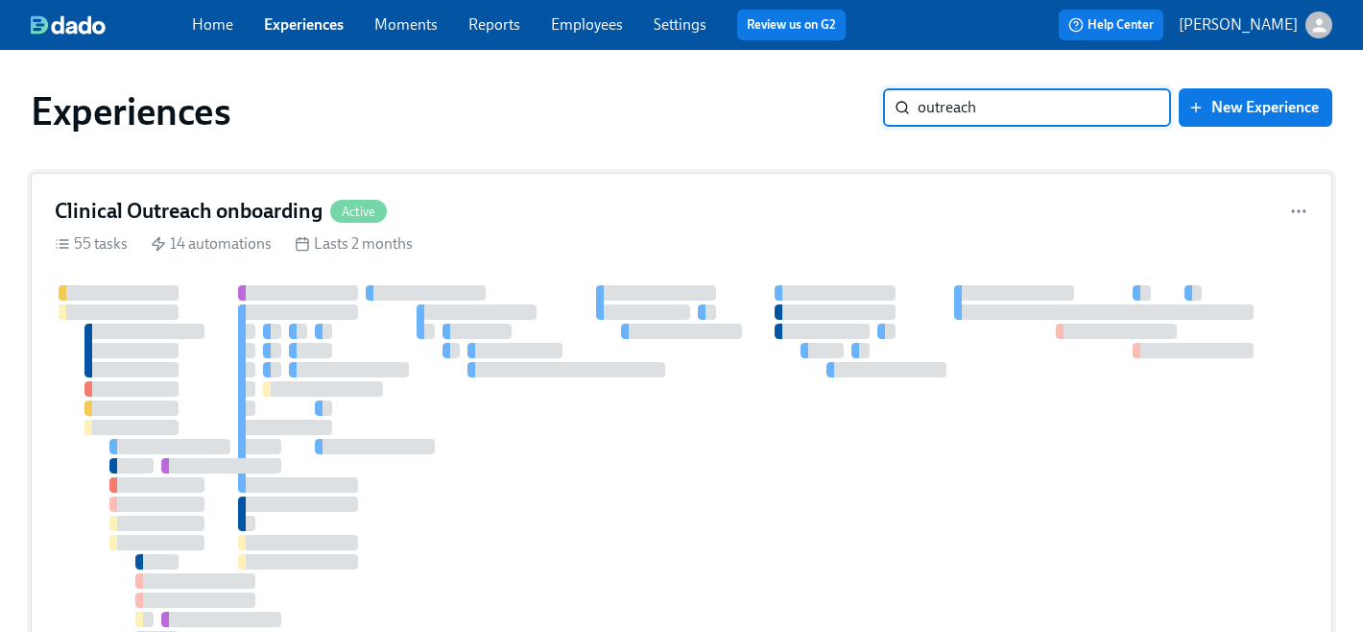
type input "outreach"
click at [253, 204] on h4 "Clinical Outreach onboarding" at bounding box center [189, 211] width 268 height 29
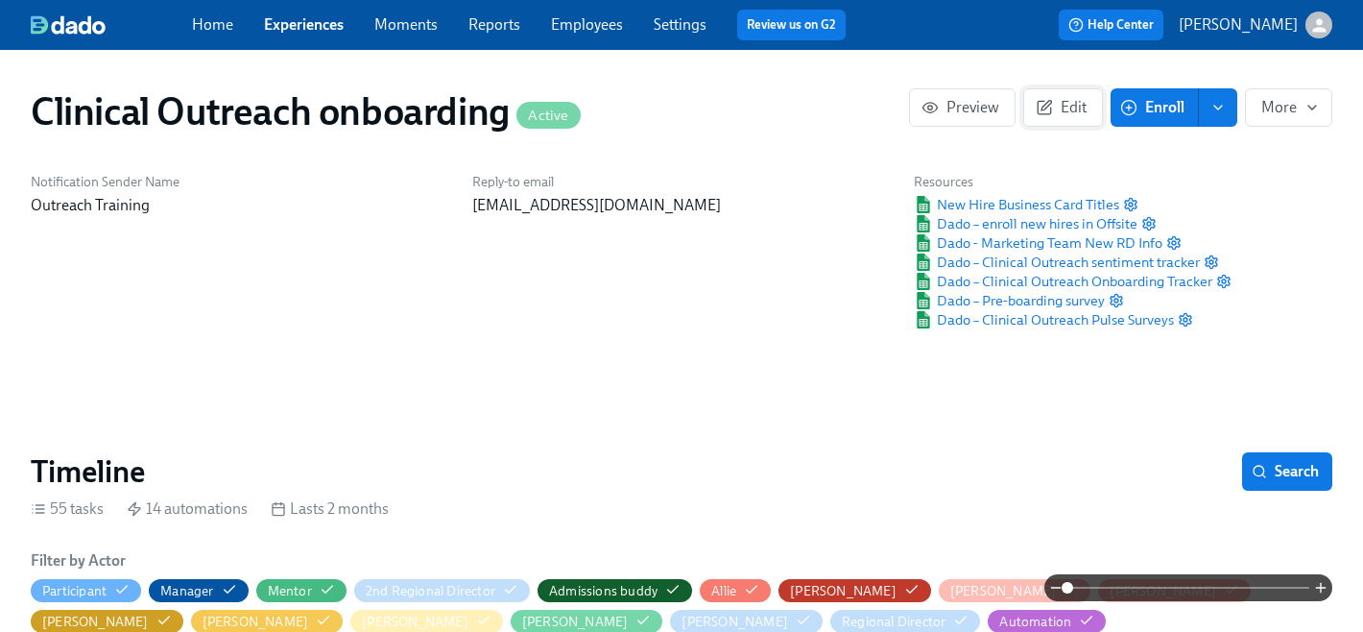
click at [1073, 109] on span "Edit" at bounding box center [1063, 107] width 47 height 19
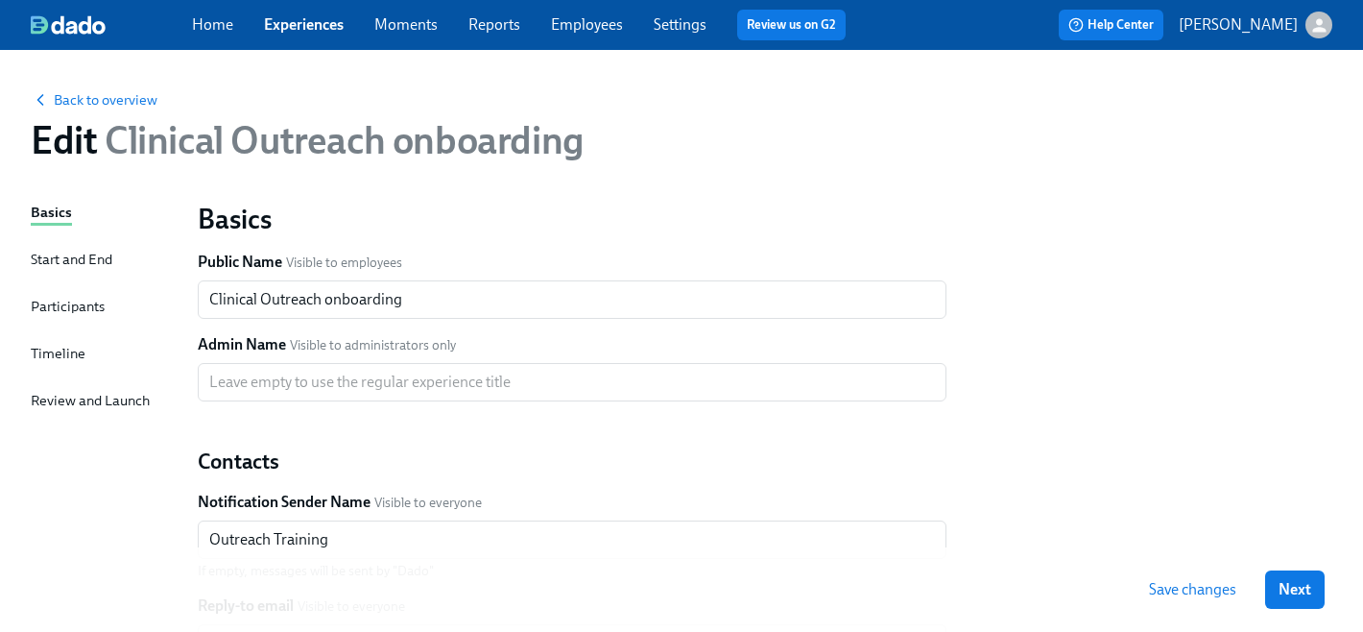
scroll to position [37, 0]
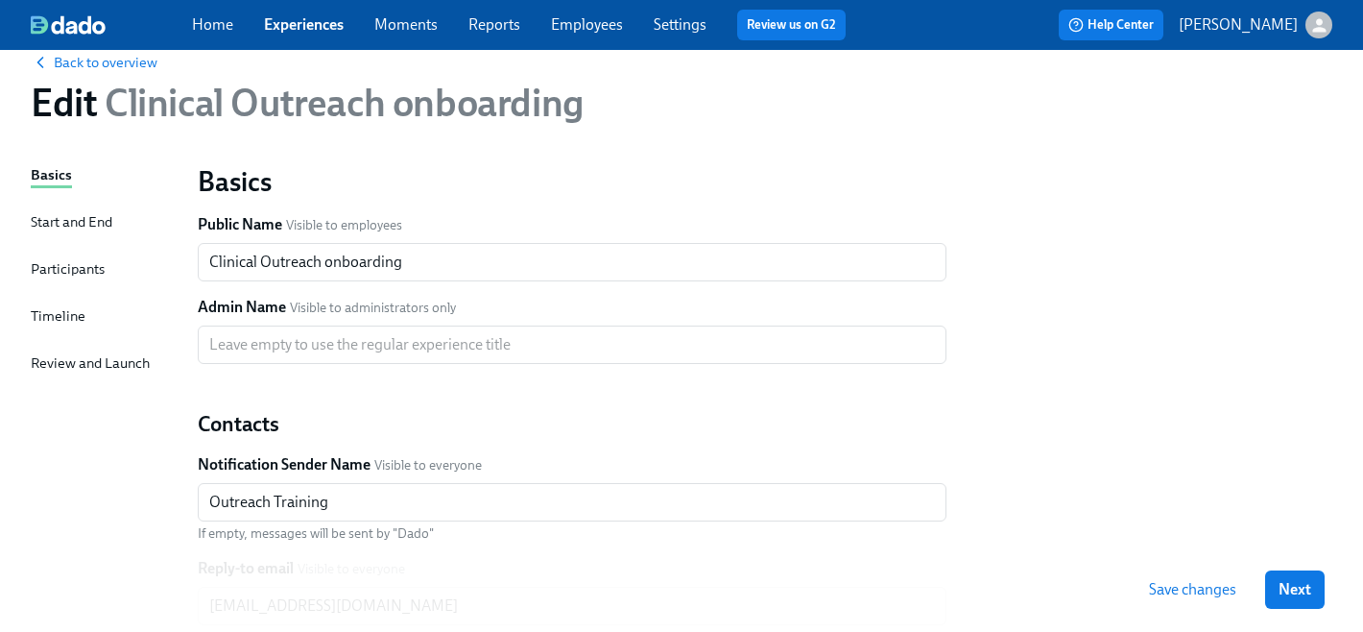
click at [90, 315] on div "Basics Start and End Participants Timeline Review and Launch" at bounding box center [103, 549] width 144 height 770
click at [79, 307] on div "Timeline" at bounding box center [58, 315] width 55 height 21
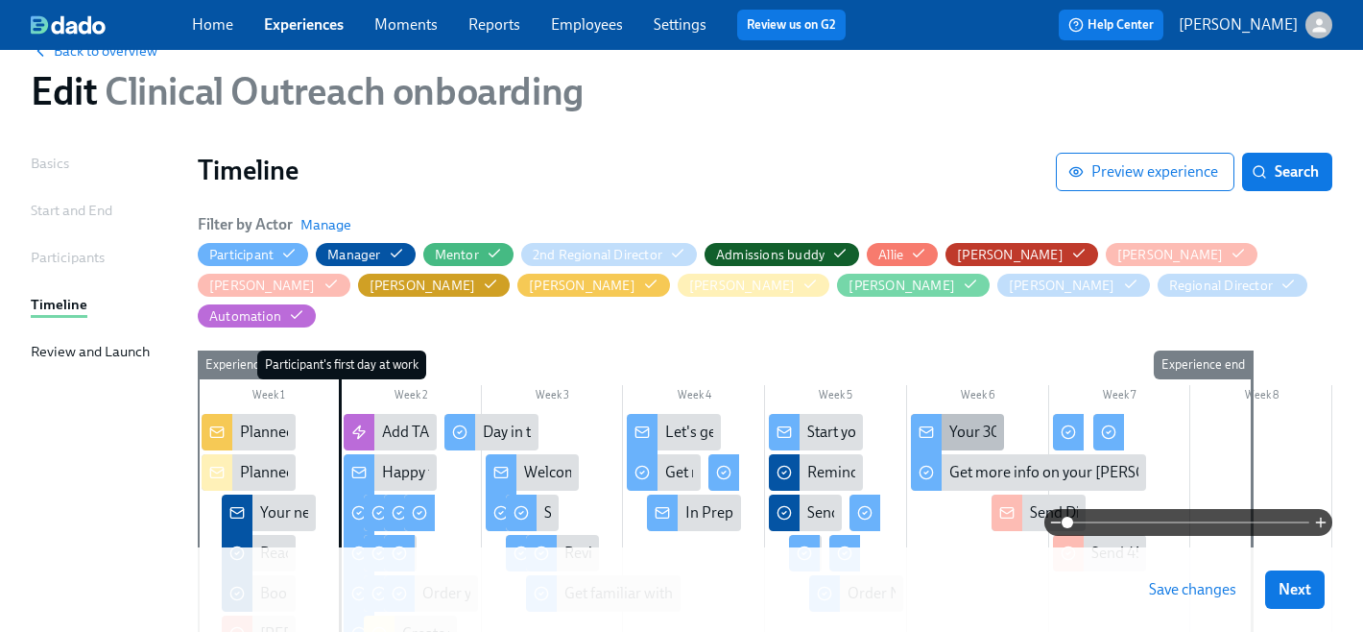
scroll to position [103, 0]
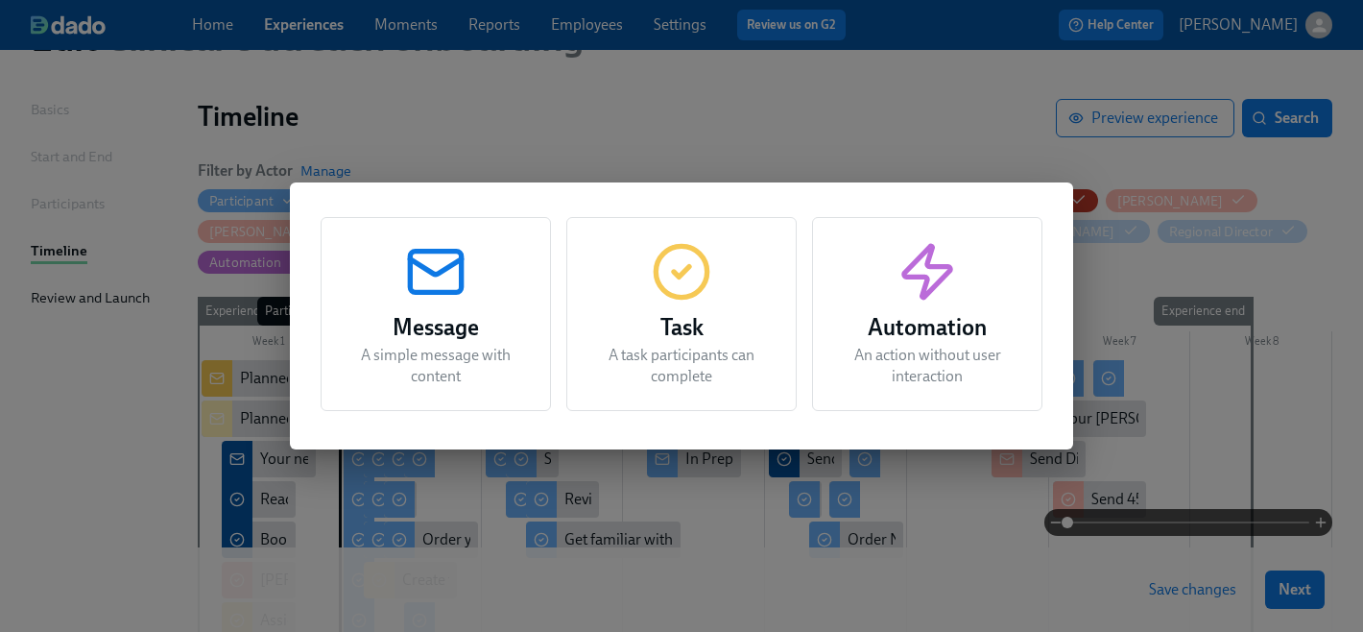
click at [875, 304] on div "Automation An action without user interaction" at bounding box center [927, 314] width 230 height 194
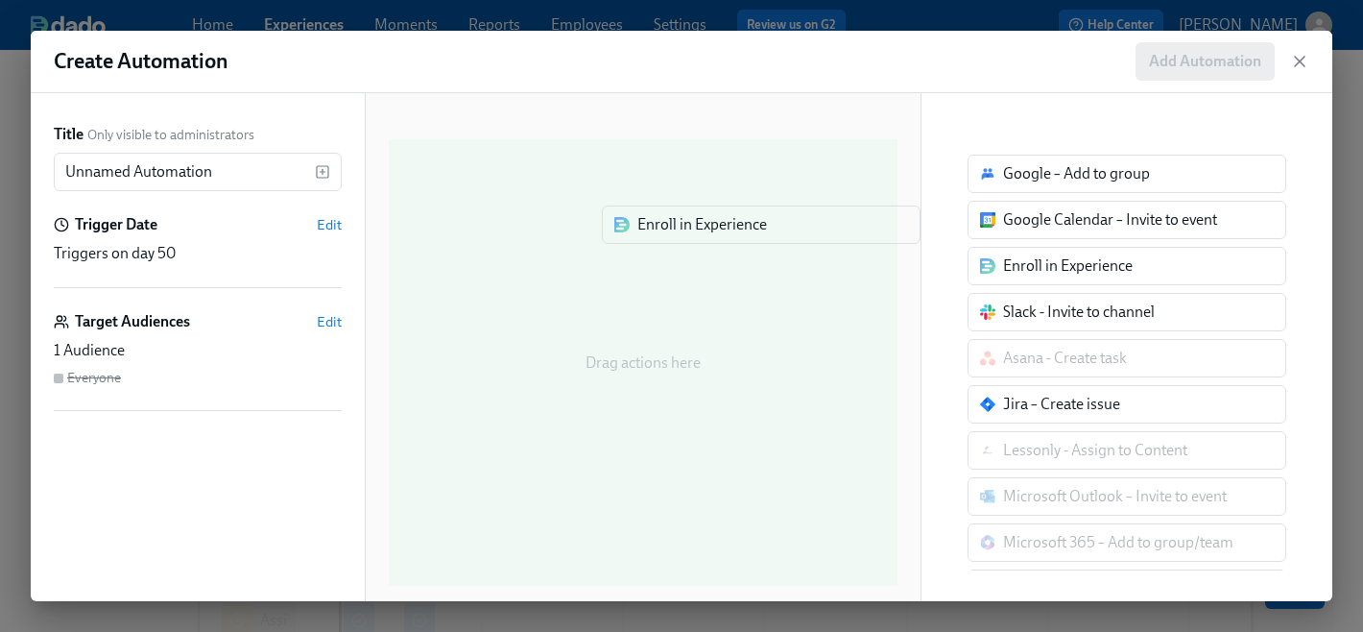
drag, startPoint x: 1071, startPoint y: 270, endPoint x: 700, endPoint y: 228, distance: 373.8
click at [701, 228] on div "Title Only visible to administrators Unnamed Automation ​ Trigger Date Edit Tri…" at bounding box center [682, 347] width 1302 height 508
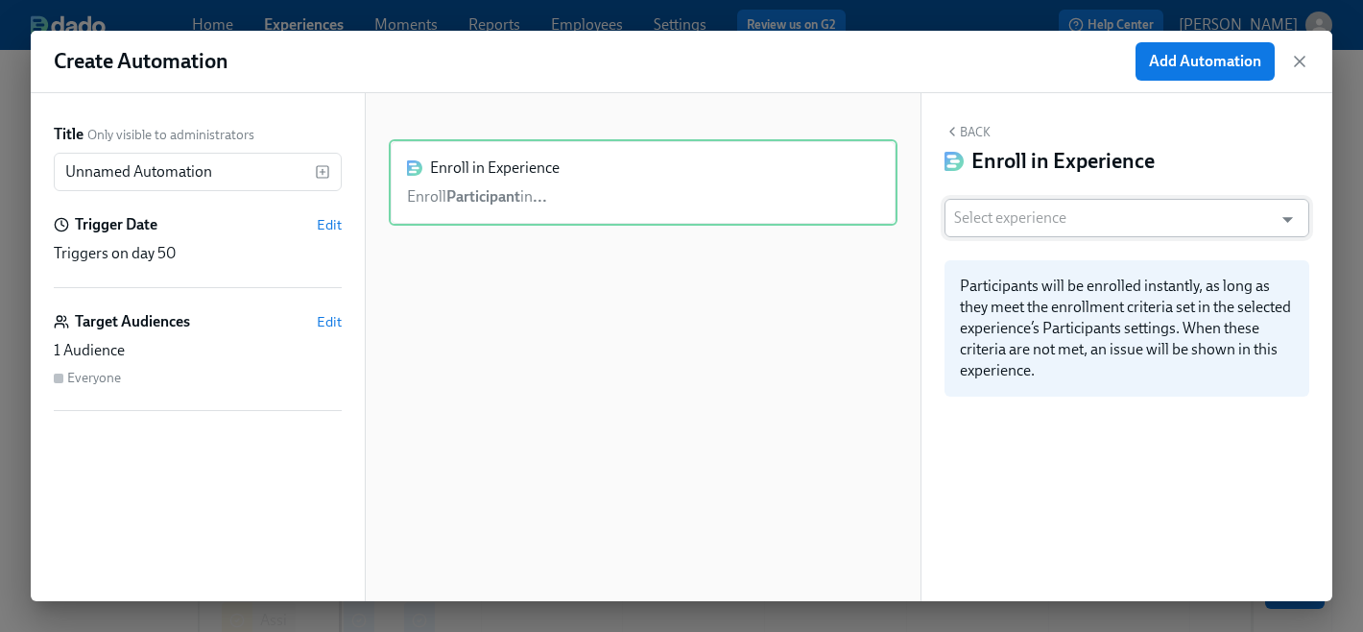
click at [1057, 225] on input "text" at bounding box center [1108, 218] width 309 height 38
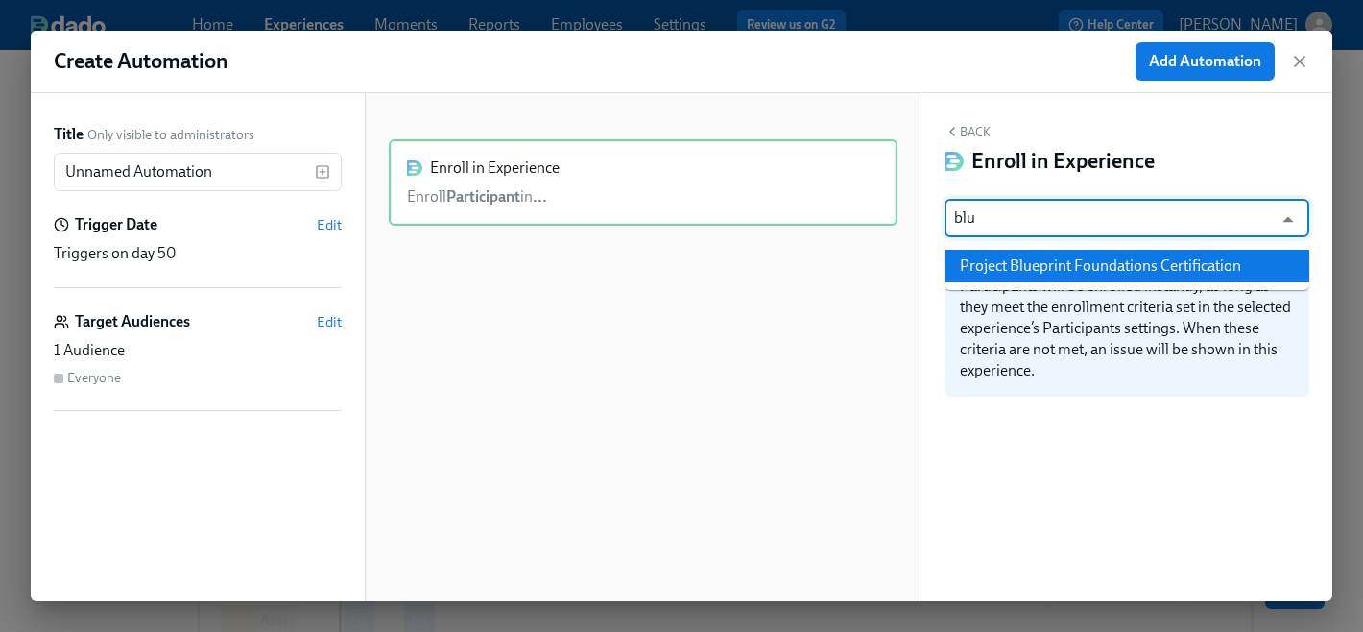
click at [1031, 263] on li "Project Blueprint Foundations Certification" at bounding box center [1127, 266] width 365 height 33
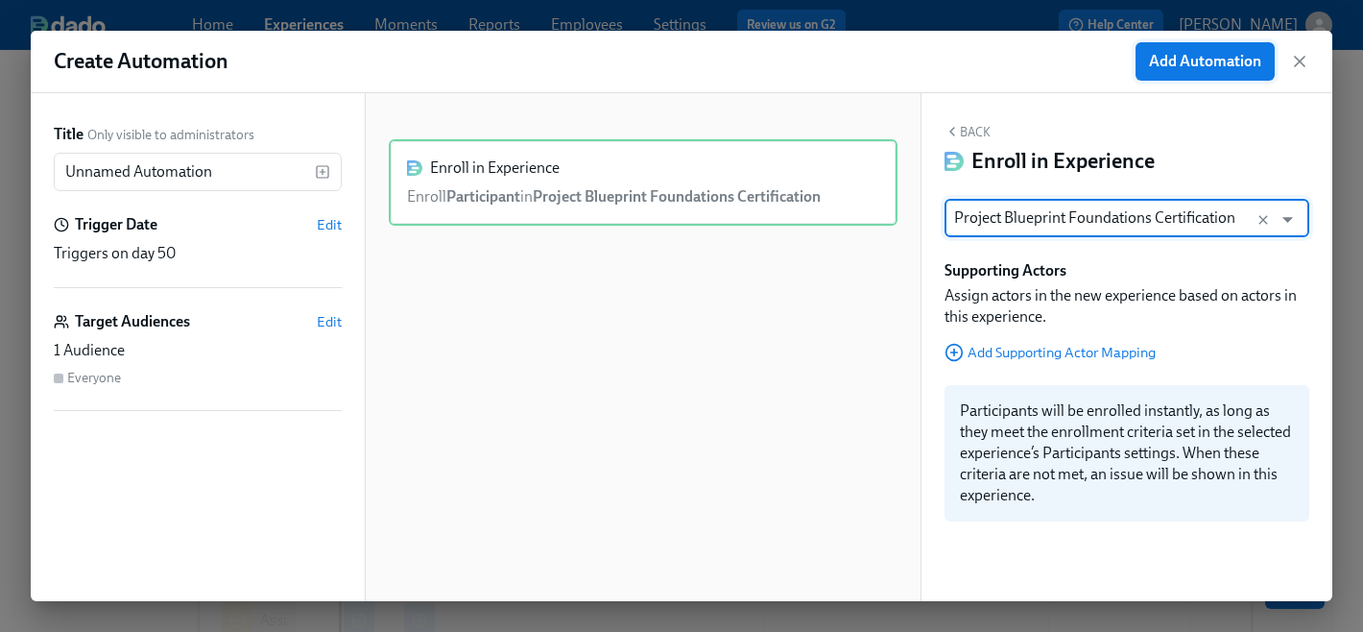
type input "Project Blueprint Foundations Certification"
click at [1163, 60] on span "Add Automation" at bounding box center [1205, 61] width 112 height 19
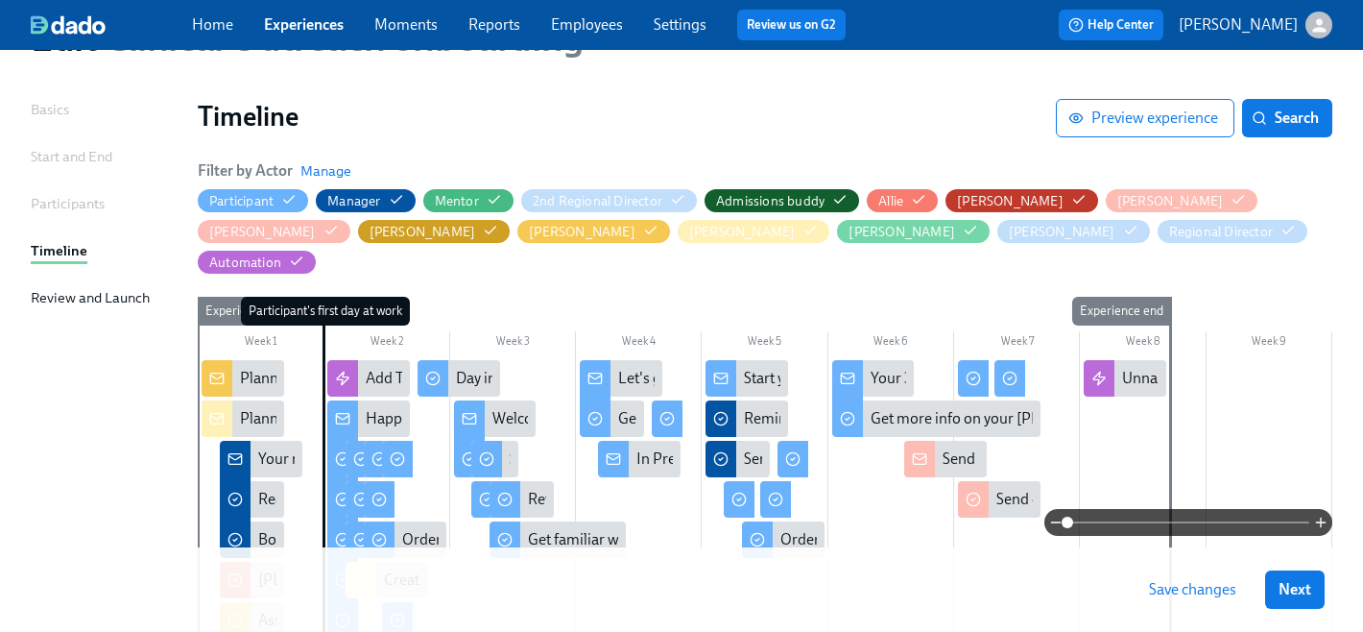
click at [1194, 595] on span "Save changes" at bounding box center [1192, 589] width 87 height 19
click at [1143, 368] on div "Unnamed Automation" at bounding box center [1195, 378] width 147 height 21
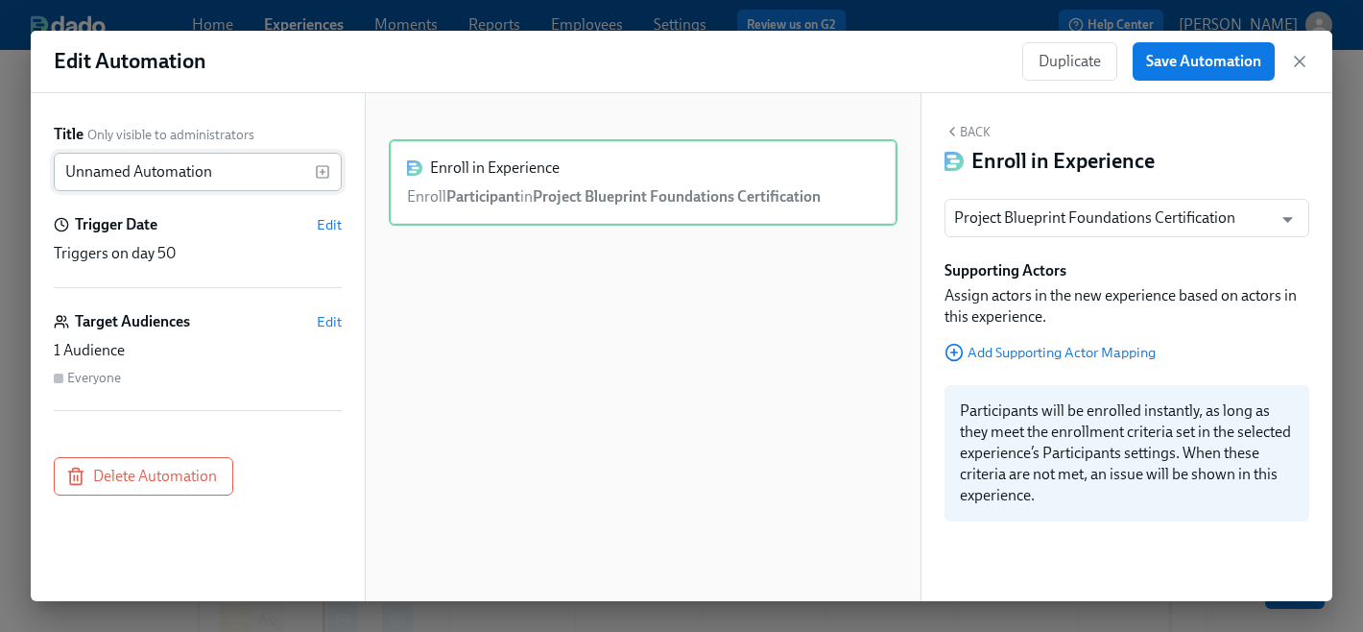
click at [199, 172] on input "Unnamed Automation" at bounding box center [184, 172] width 261 height 38
click at [208, 177] on input "Unnamed Automation" at bounding box center [184, 172] width 261 height 38
type input "Enroll in PB Certification"
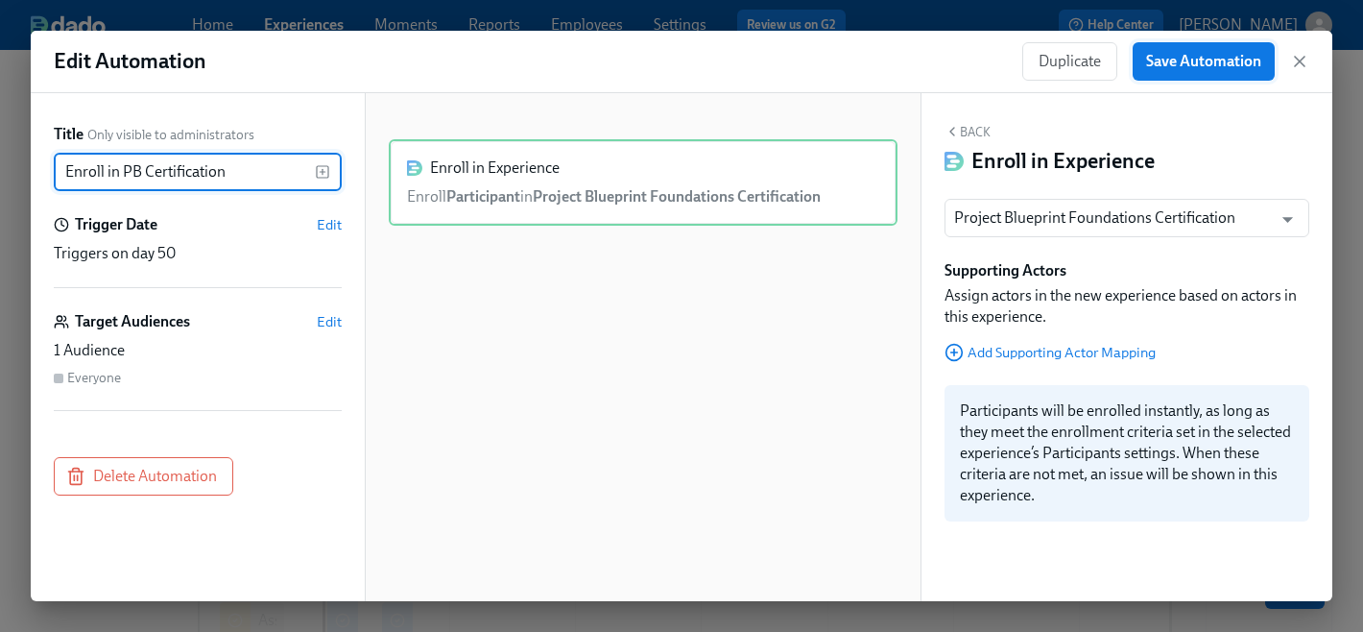
click at [1172, 62] on span "Save Automation" at bounding box center [1203, 61] width 115 height 19
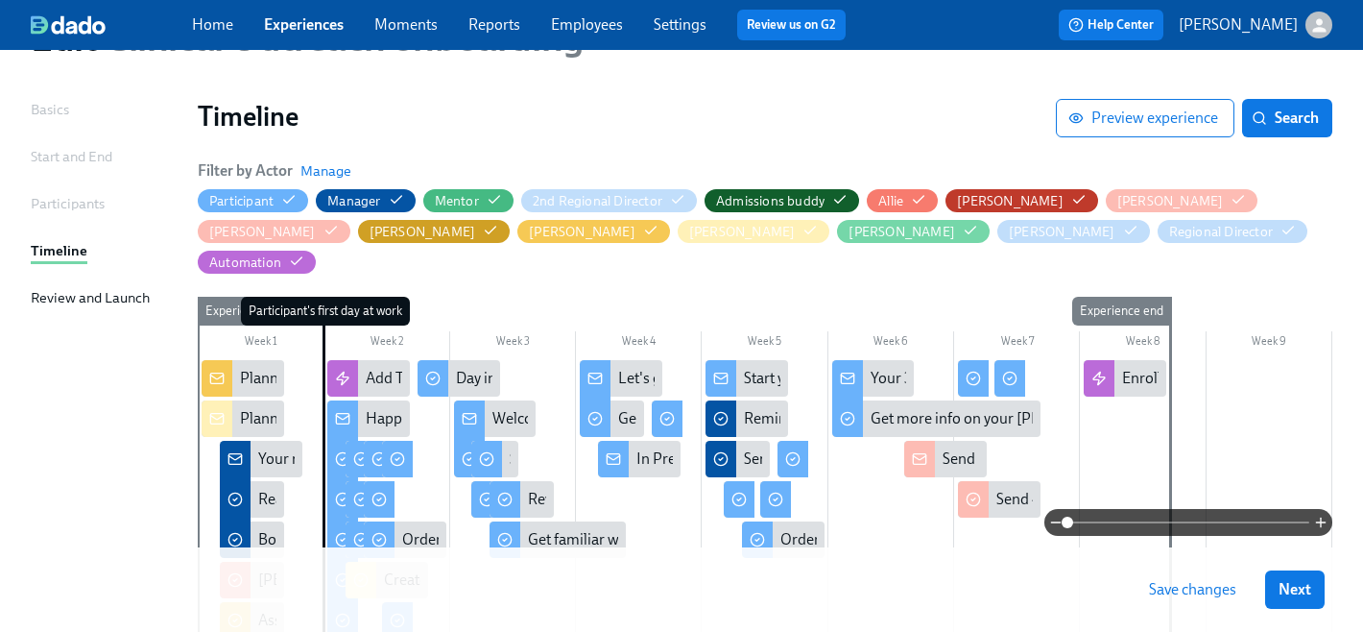
click at [1175, 596] on span "Save changes" at bounding box center [1192, 589] width 87 height 19
click at [581, 29] on link "Employees" at bounding box center [587, 24] width 72 height 18
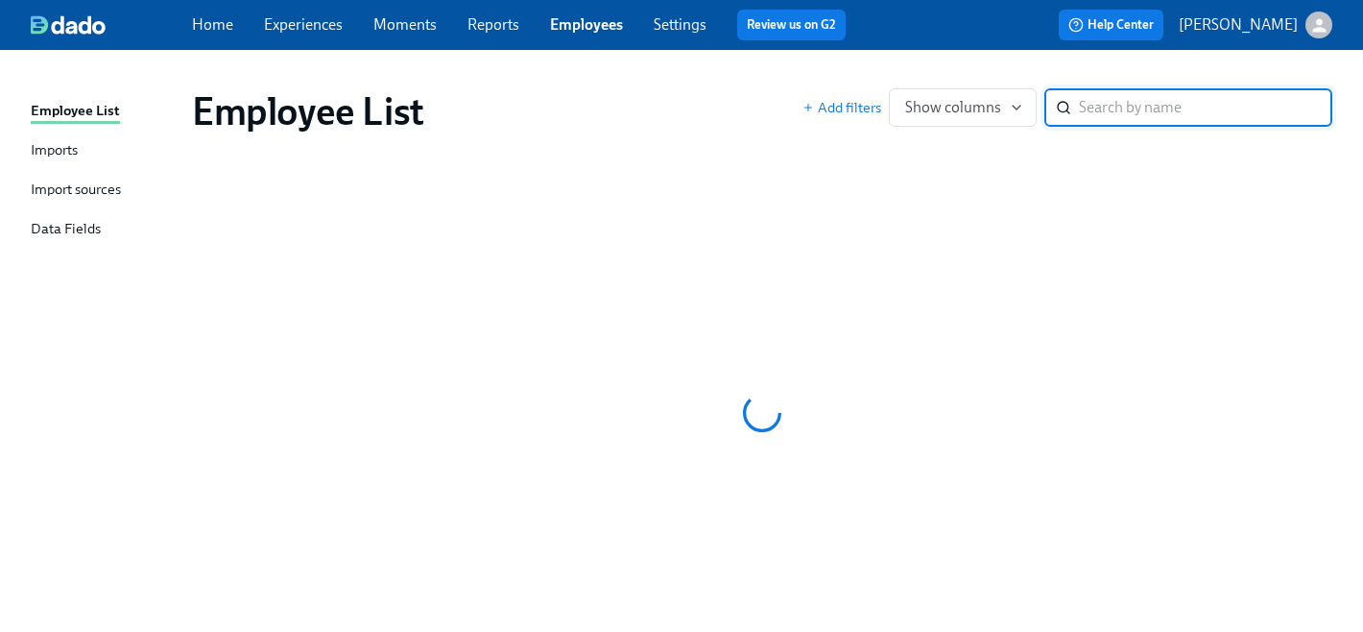
click at [78, 152] on div "Imports" at bounding box center [54, 151] width 47 height 24
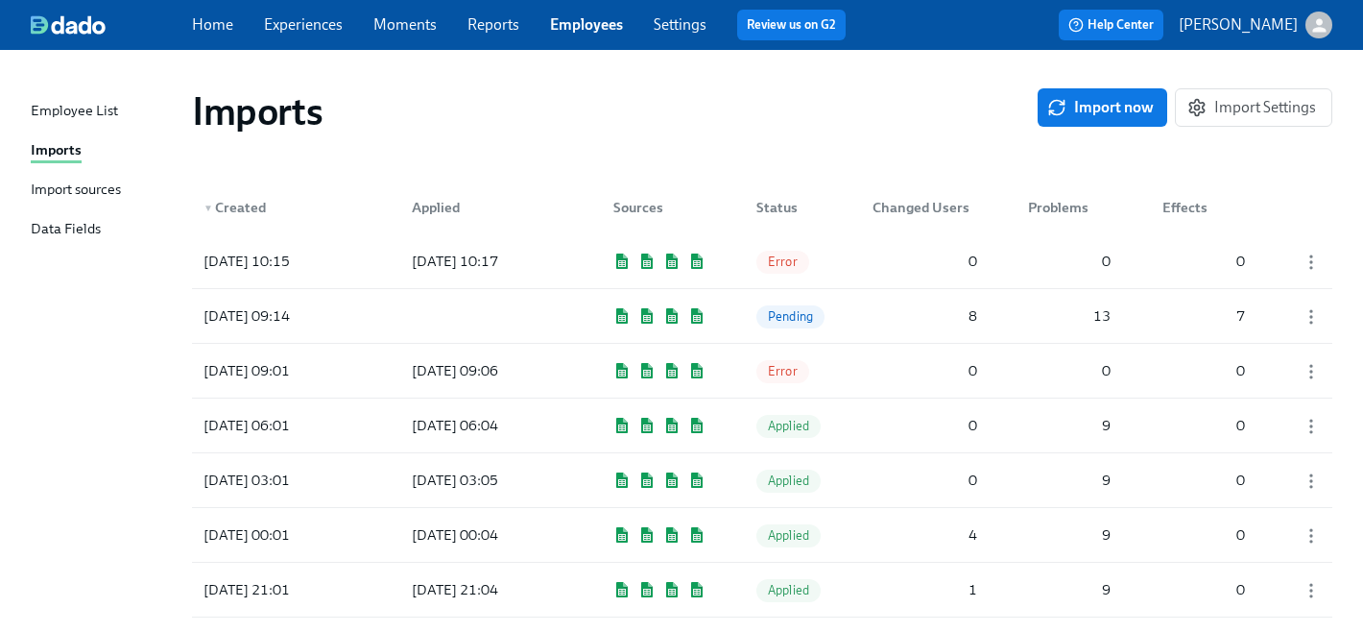
click at [96, 192] on div "Import sources" at bounding box center [76, 191] width 90 height 24
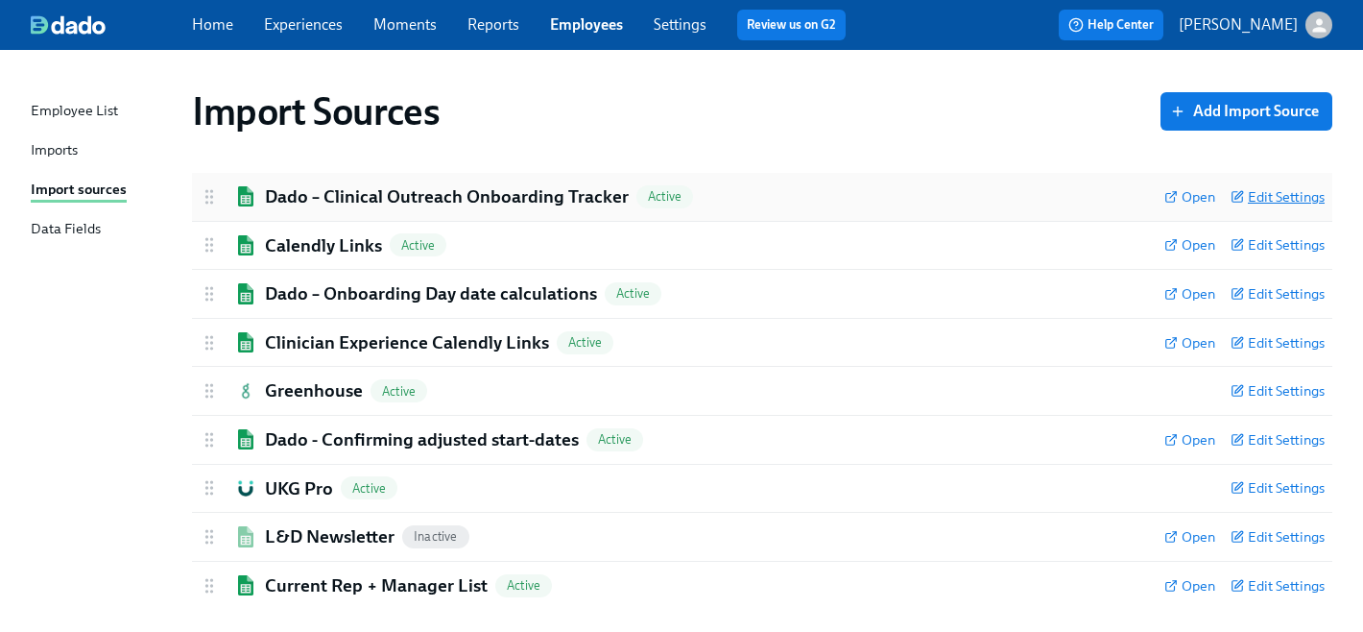
click at [1277, 197] on span "Edit Settings" at bounding box center [1278, 196] width 94 height 19
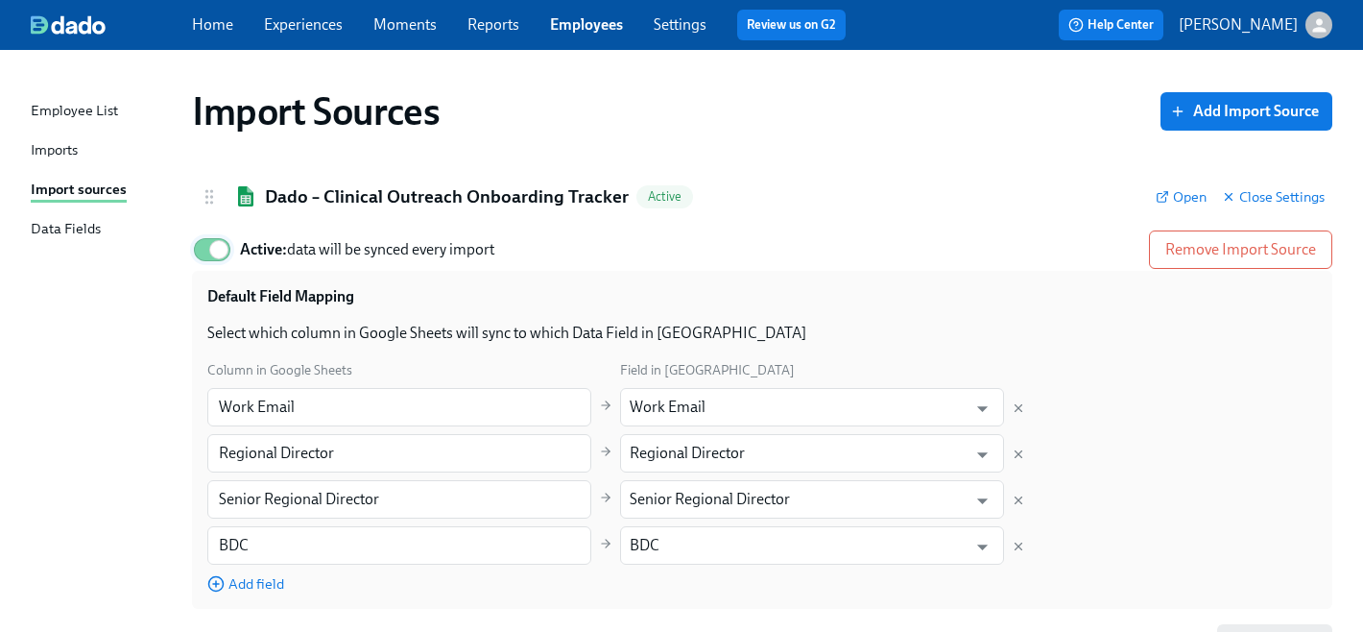
click at [204, 248] on input "Active: data will be synced every import" at bounding box center [219, 249] width 127 height 42
checkbox input "false"
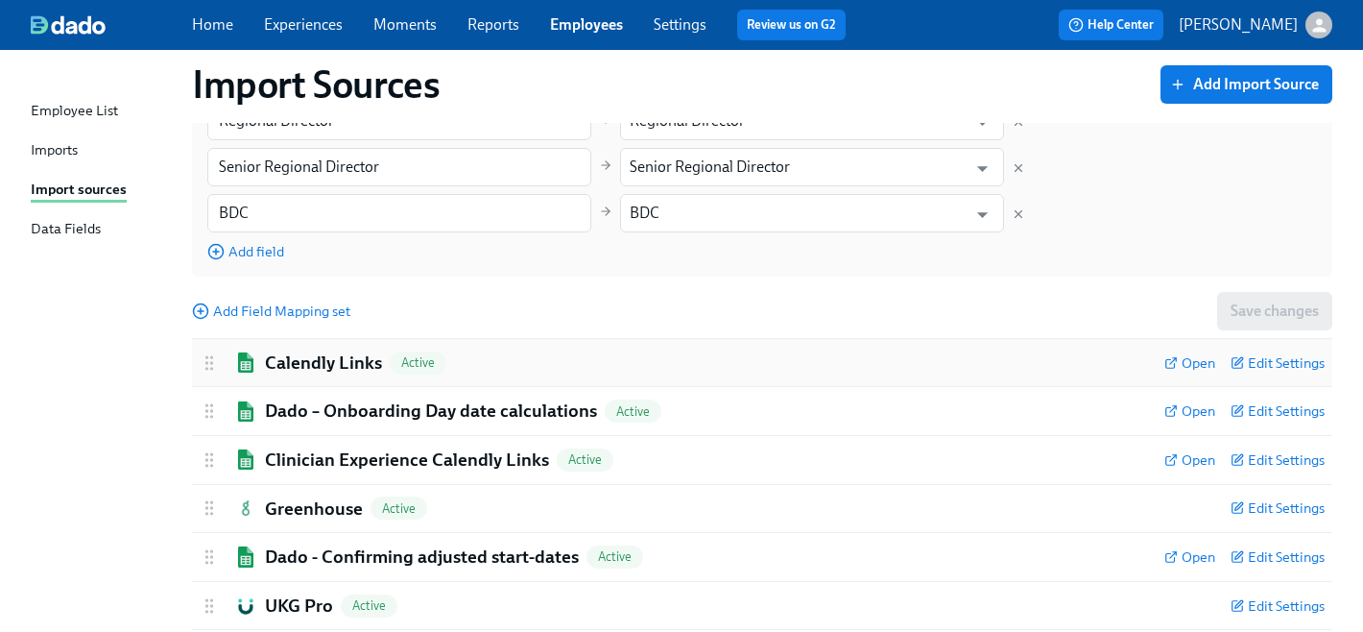
scroll to position [334, 0]
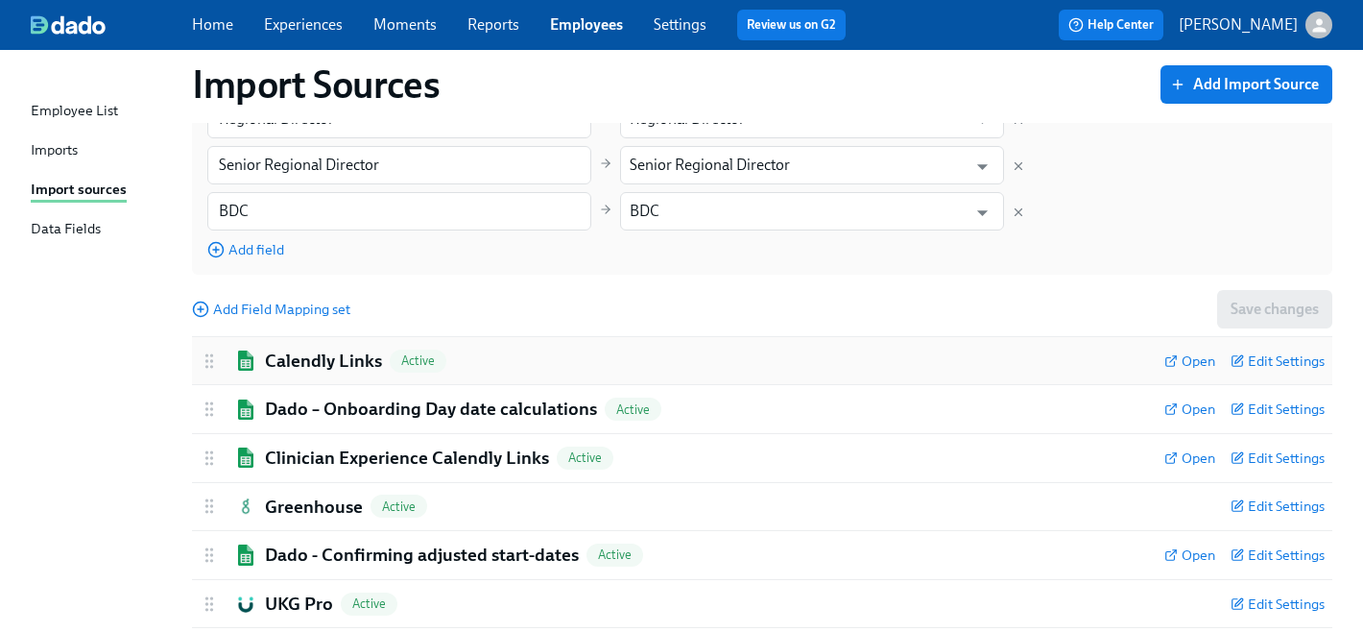
click at [302, 365] on h2 "Calendly Links" at bounding box center [323, 360] width 117 height 25
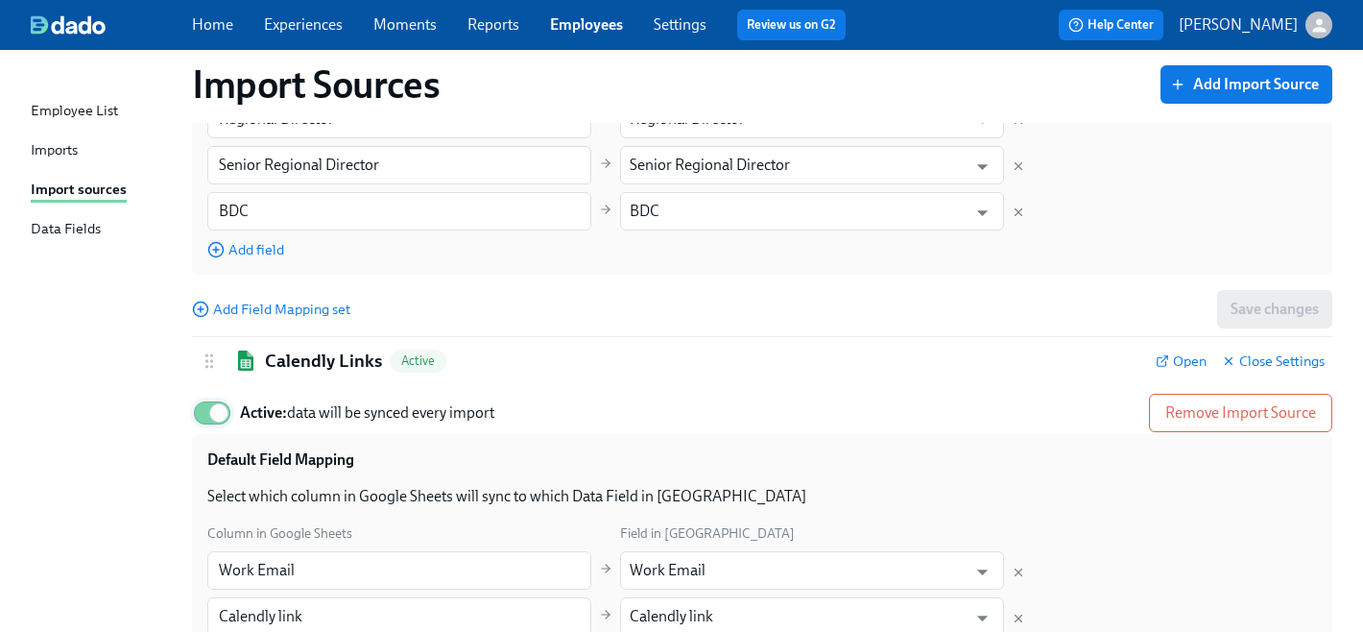
click at [211, 412] on input "Active: data will be synced every import" at bounding box center [219, 413] width 127 height 42
checkbox input "false"
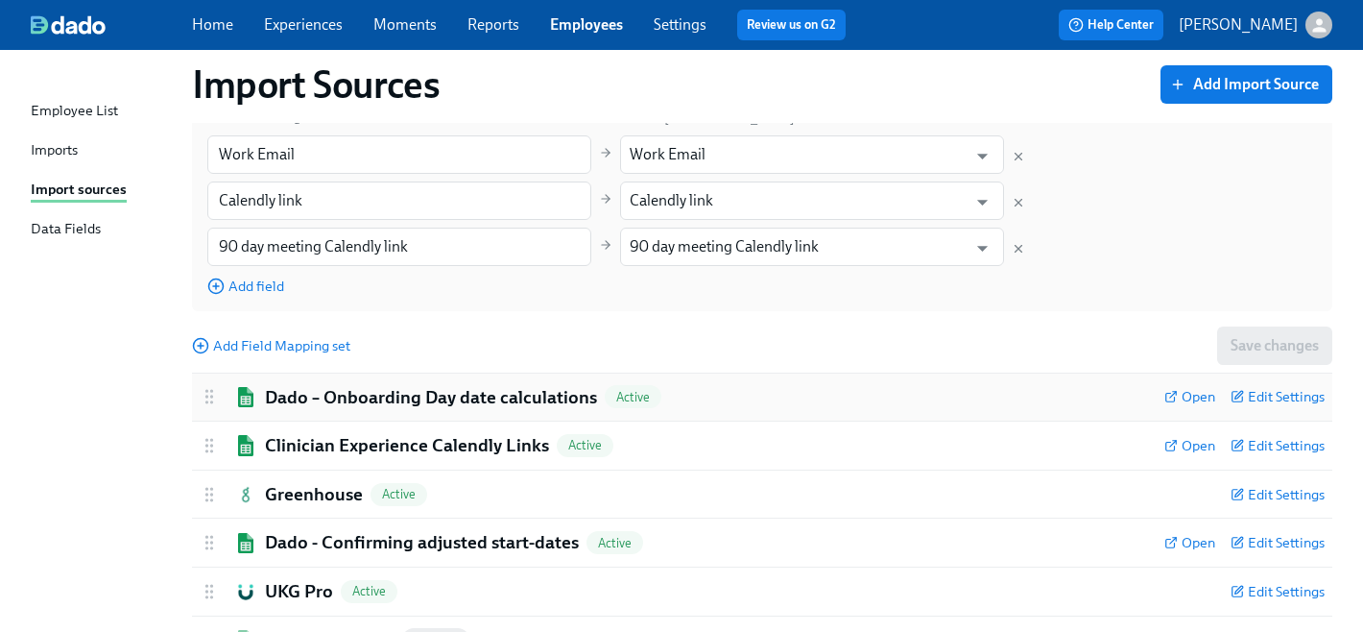
click at [337, 405] on h2 "Dado – Onboarding Day date calculations" at bounding box center [431, 397] width 332 height 25
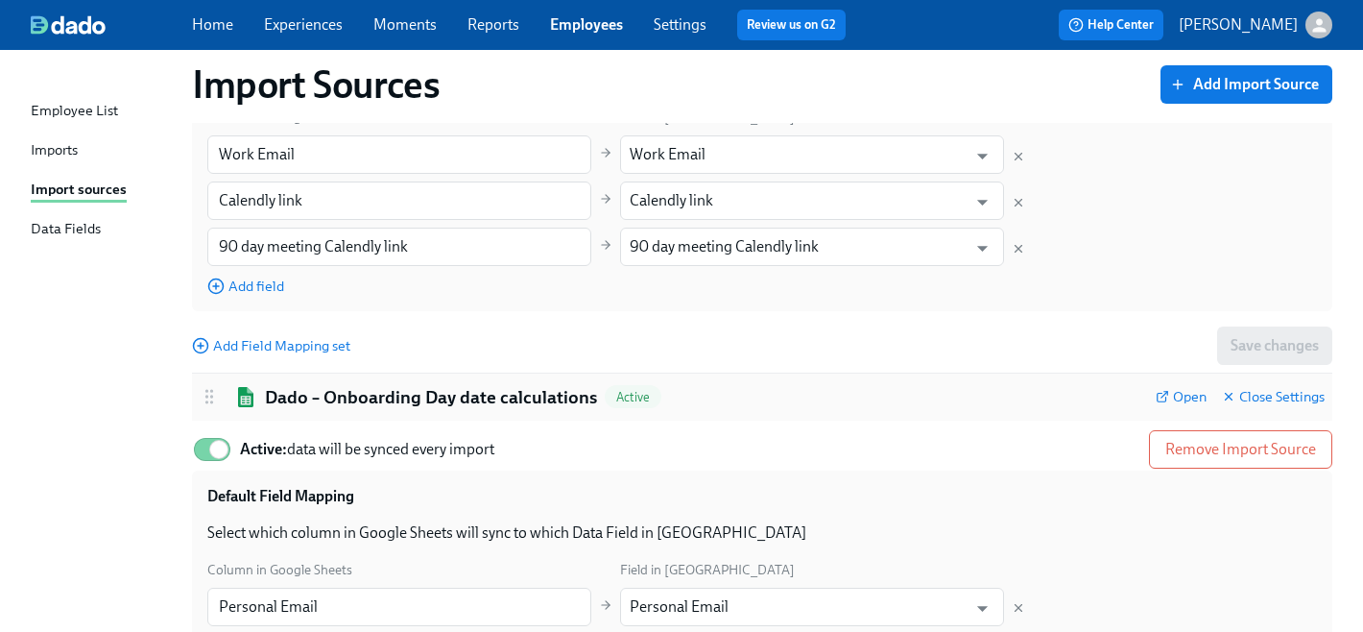
scroll to position [871, 0]
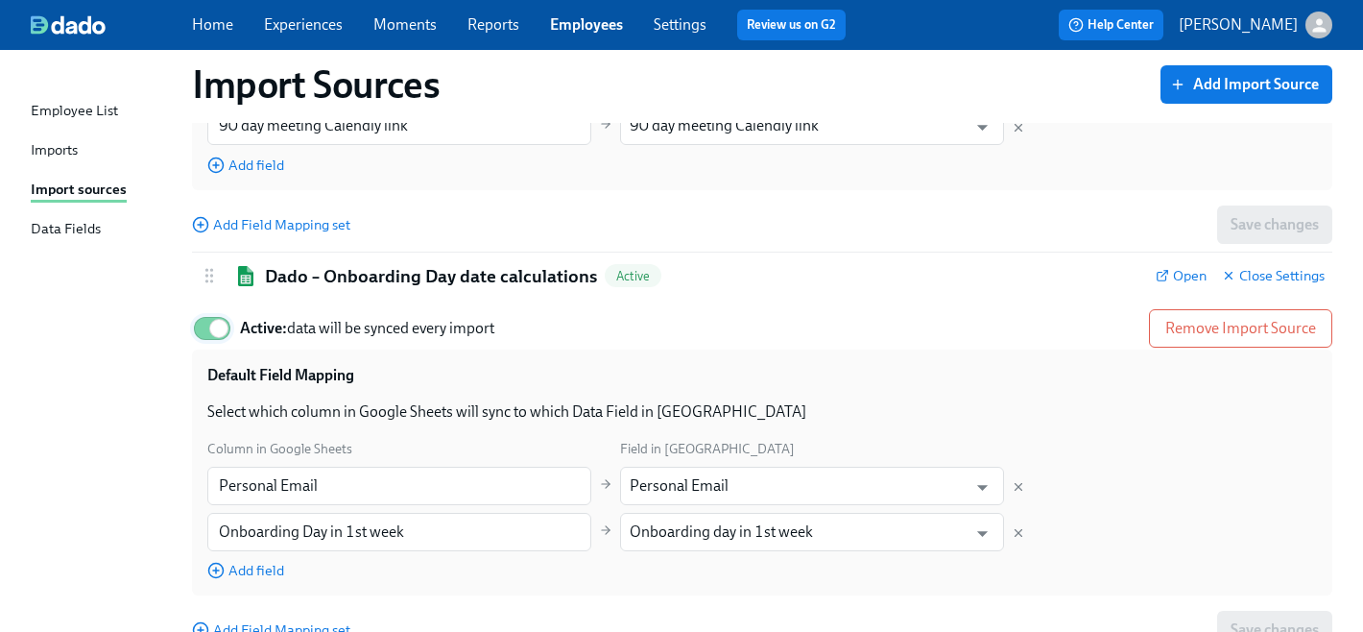
click at [209, 331] on input "Active: data will be synced every import" at bounding box center [219, 328] width 127 height 42
checkbox input "false"
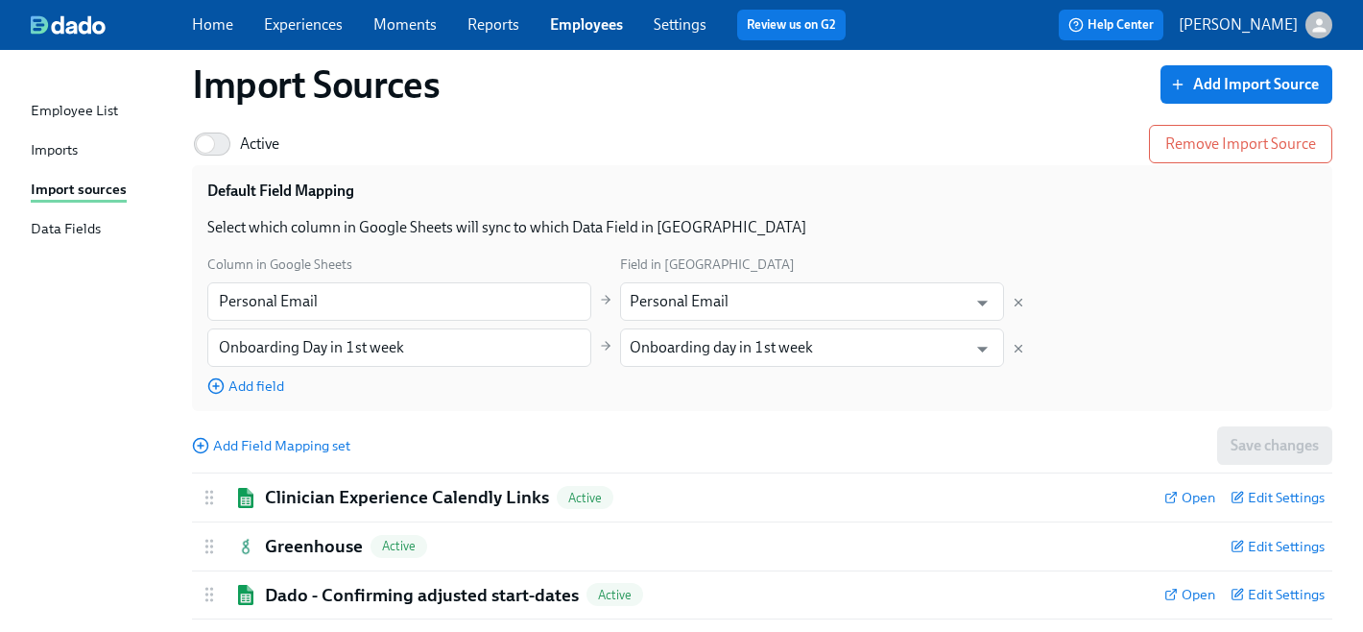
scroll to position [1149, 0]
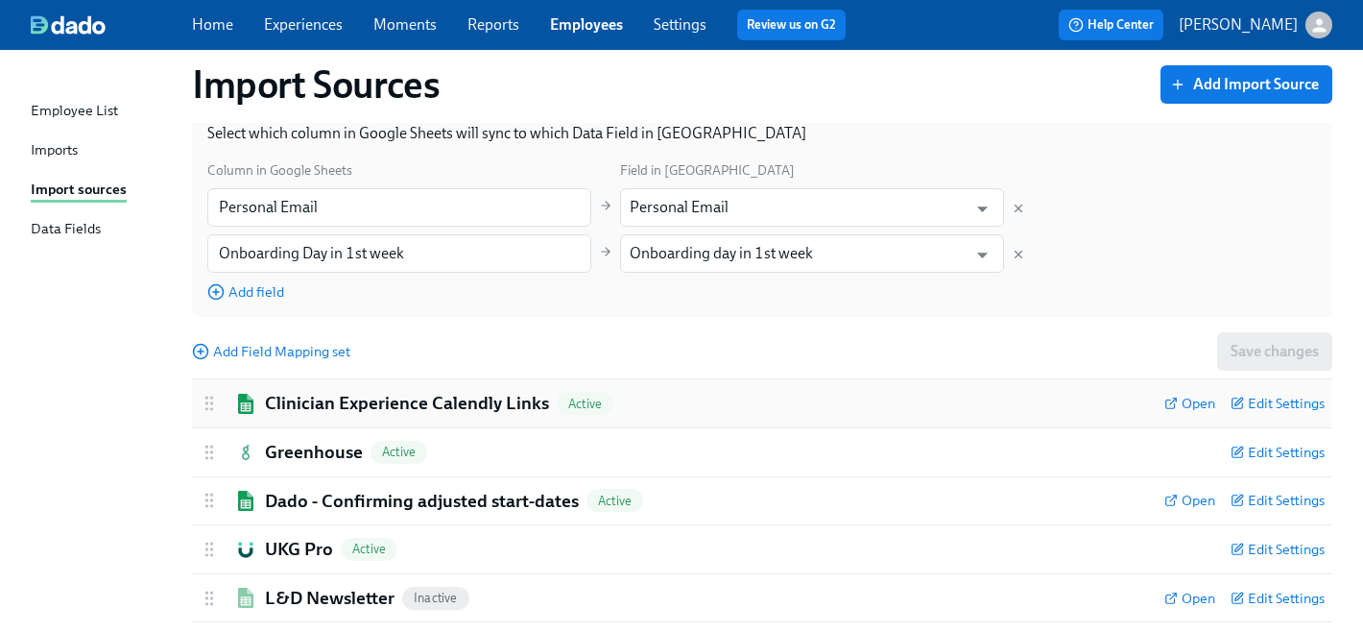
click at [350, 409] on h2 "Clinician Experience Calendly Links" at bounding box center [407, 403] width 284 height 25
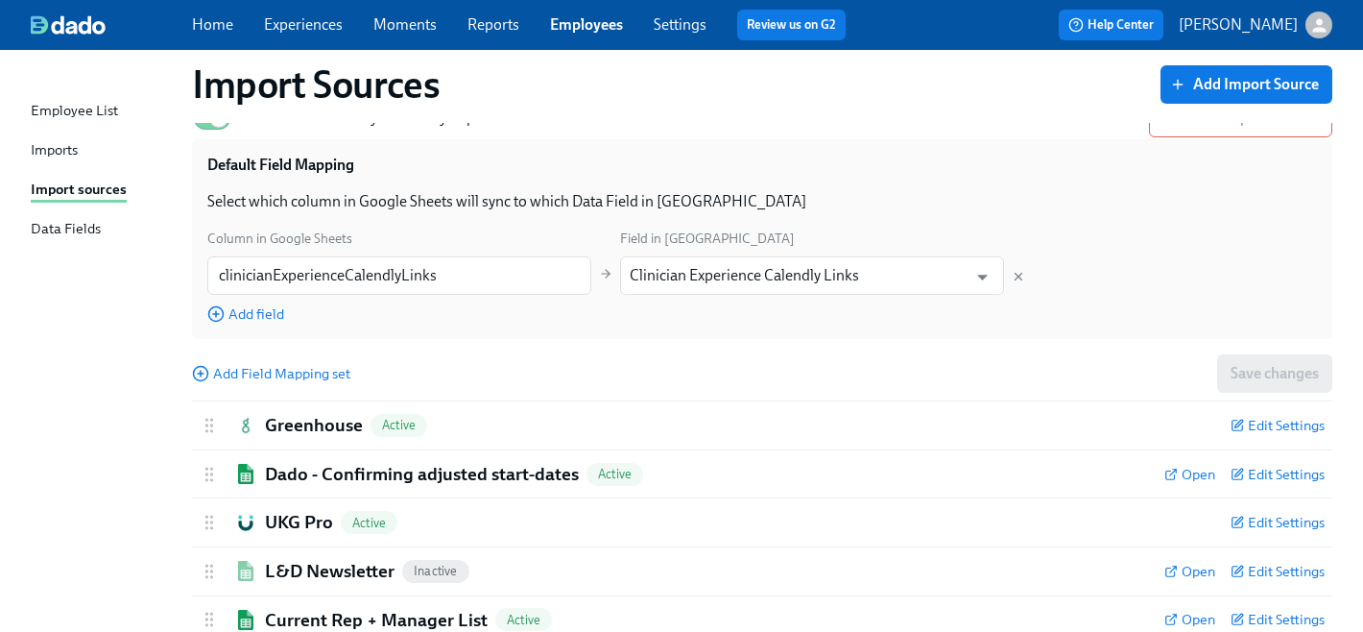
scroll to position [1476, 0]
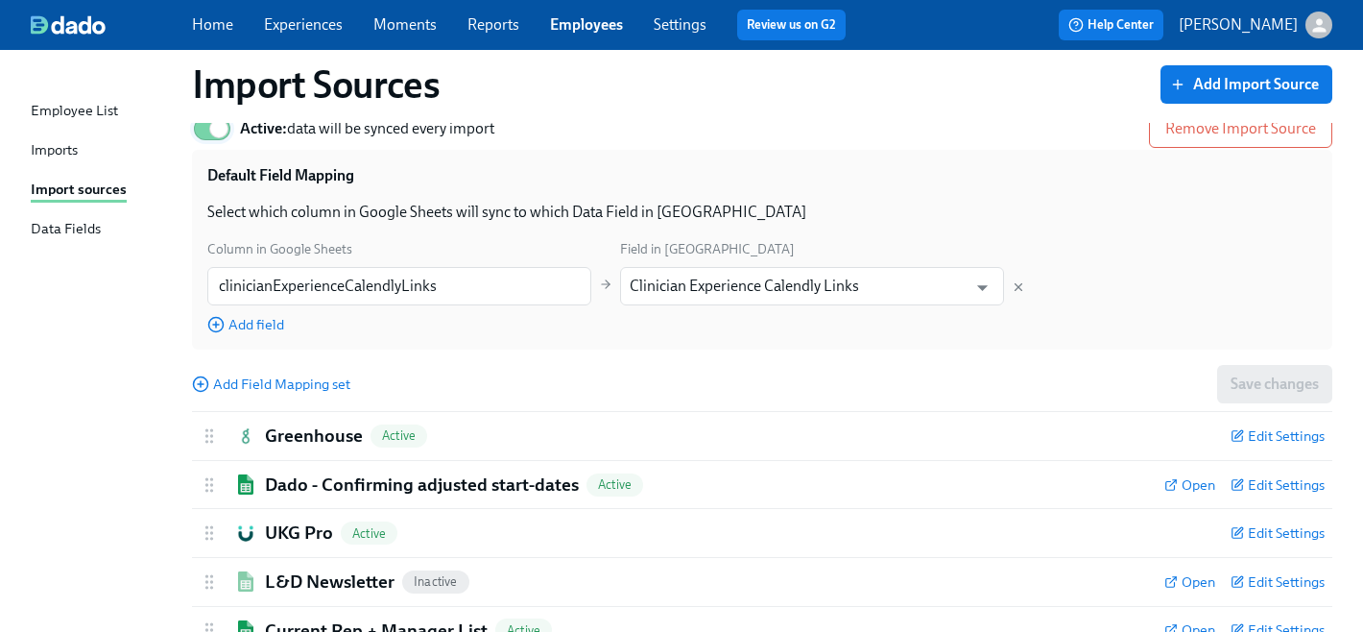
click at [203, 132] on input "Active: data will be synced every import" at bounding box center [219, 129] width 127 height 42
checkbox input "false"
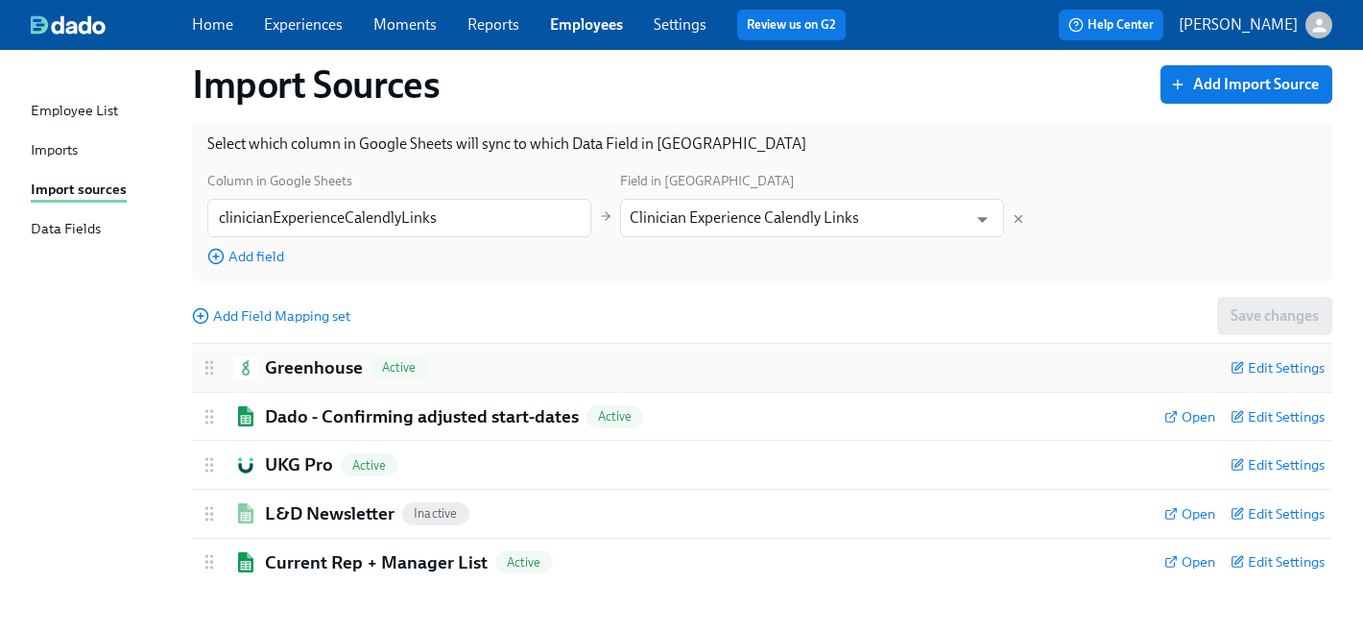
click at [290, 370] on h2 "Greenhouse" at bounding box center [314, 367] width 98 height 25
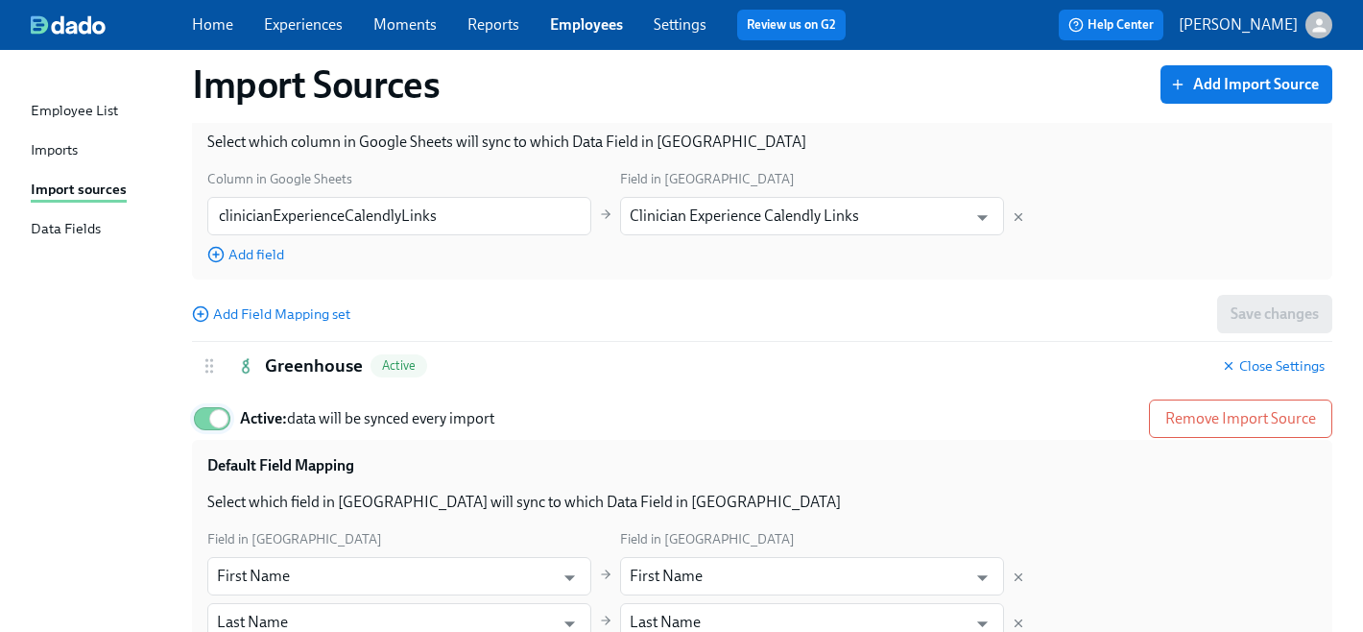
click at [203, 422] on input "Active: data will be synced every import" at bounding box center [219, 418] width 127 height 42
checkbox input "false"
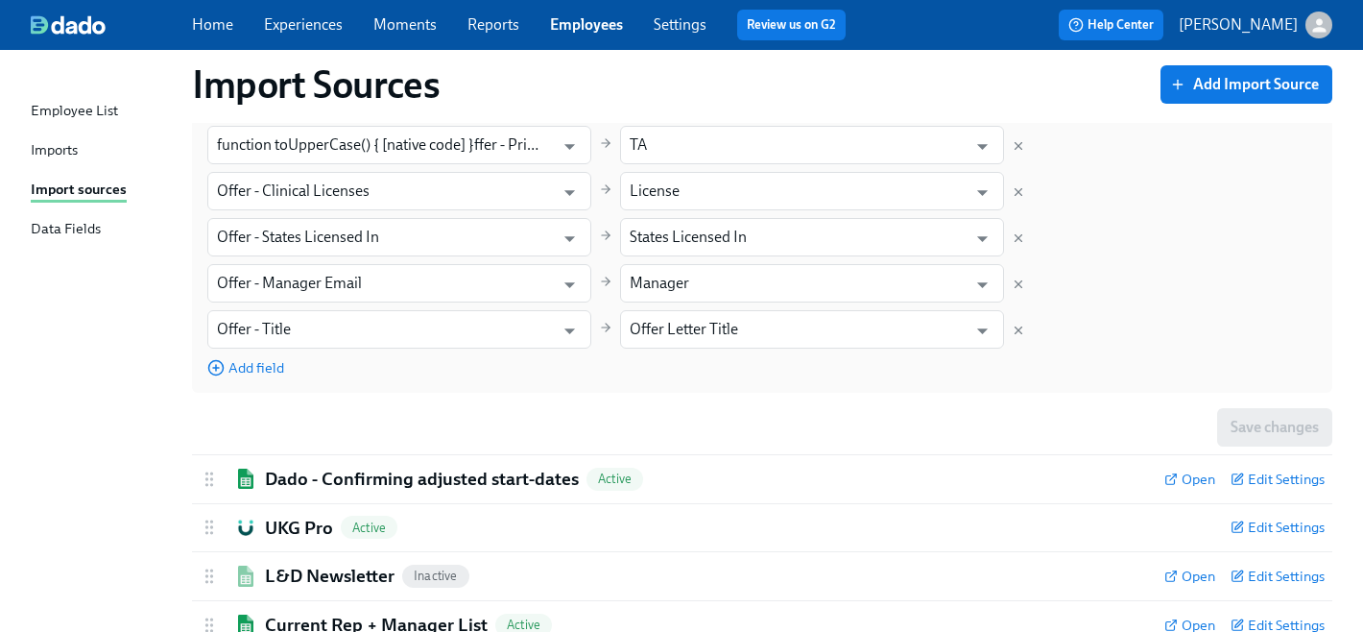
scroll to position [2457, 0]
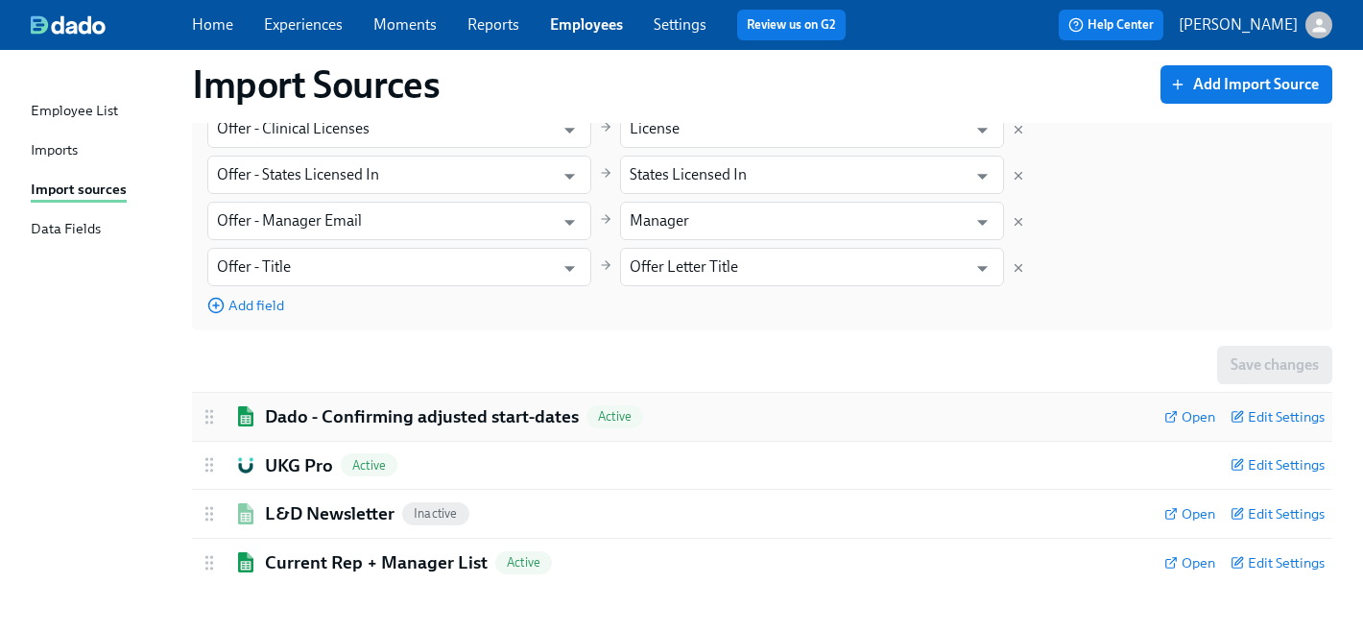
click at [384, 405] on h2 "Dado - Confirming adjusted start-dates" at bounding box center [422, 416] width 314 height 25
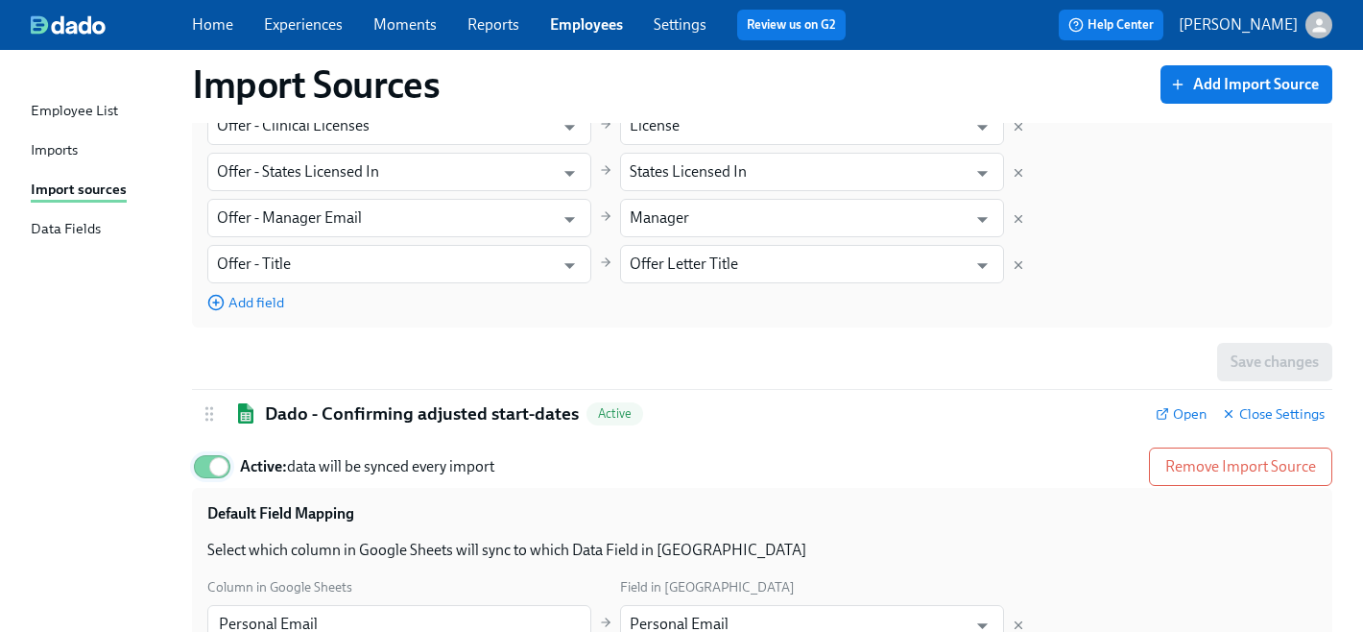
click at [204, 466] on input "Active: data will be synced every import" at bounding box center [219, 466] width 127 height 42
checkbox input "false"
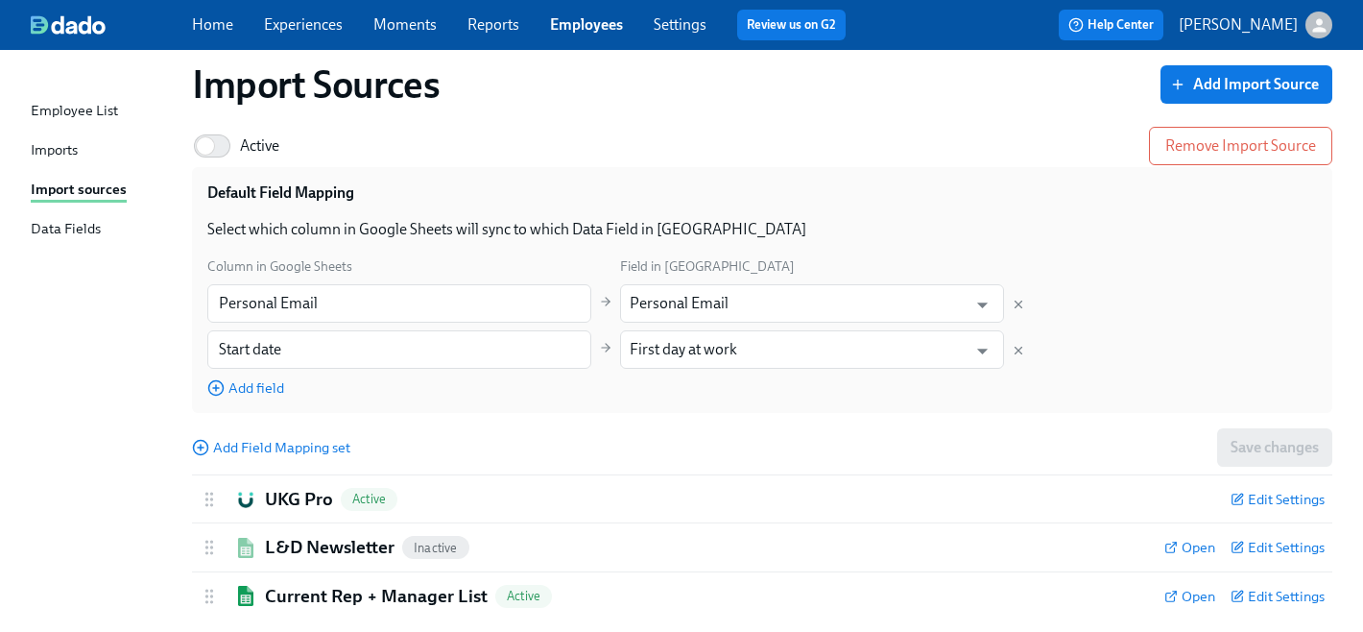
scroll to position [2815, 0]
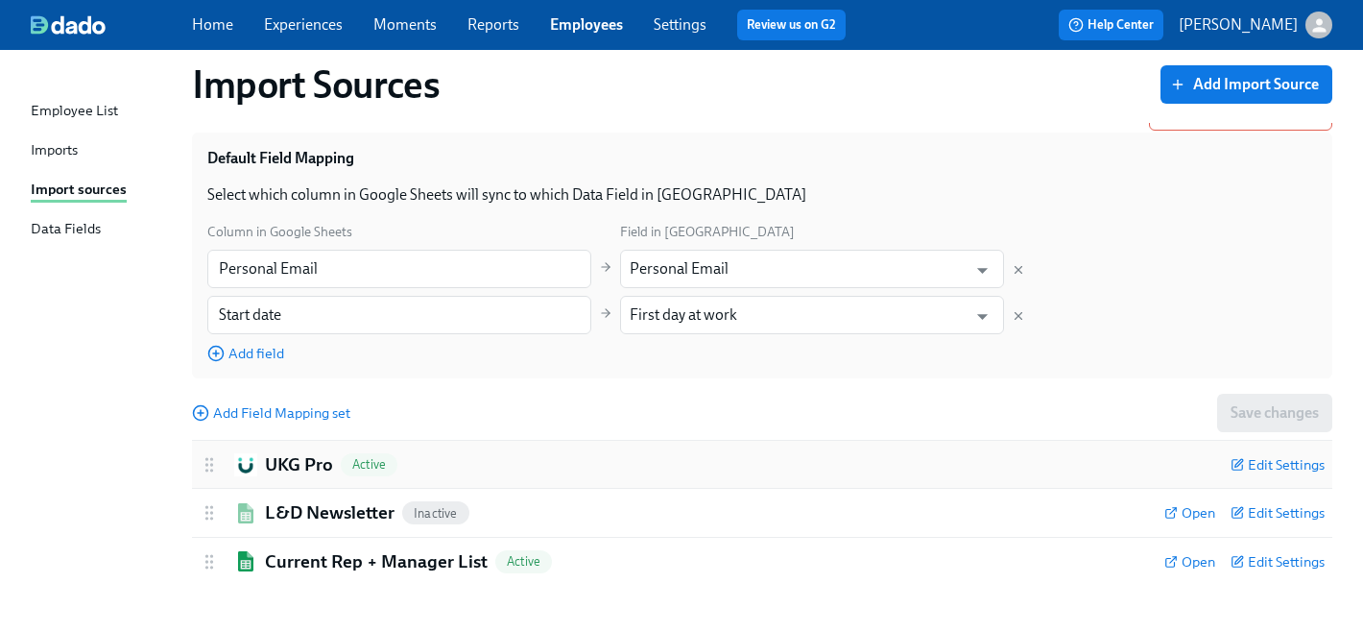
click at [280, 480] on div "UKG Pro Active Edit Settings" at bounding box center [762, 465] width 1140 height 48
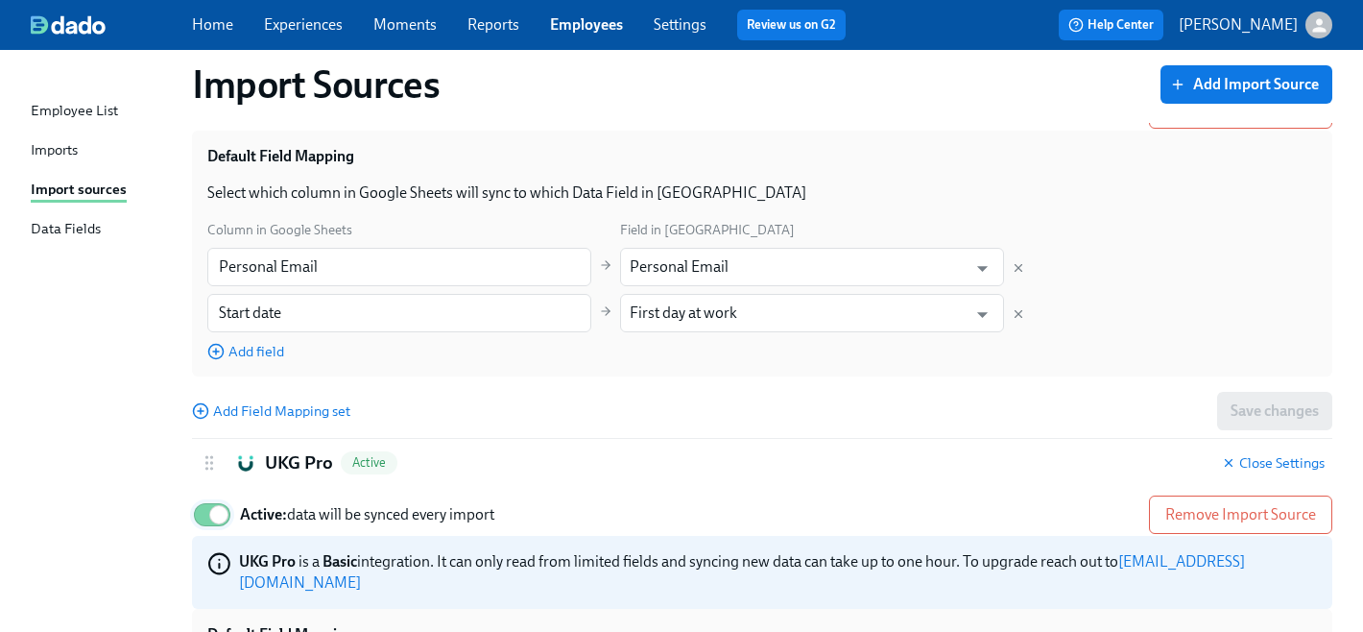
click at [199, 525] on input "Active: data will be synced every import" at bounding box center [219, 514] width 127 height 42
checkbox input "false"
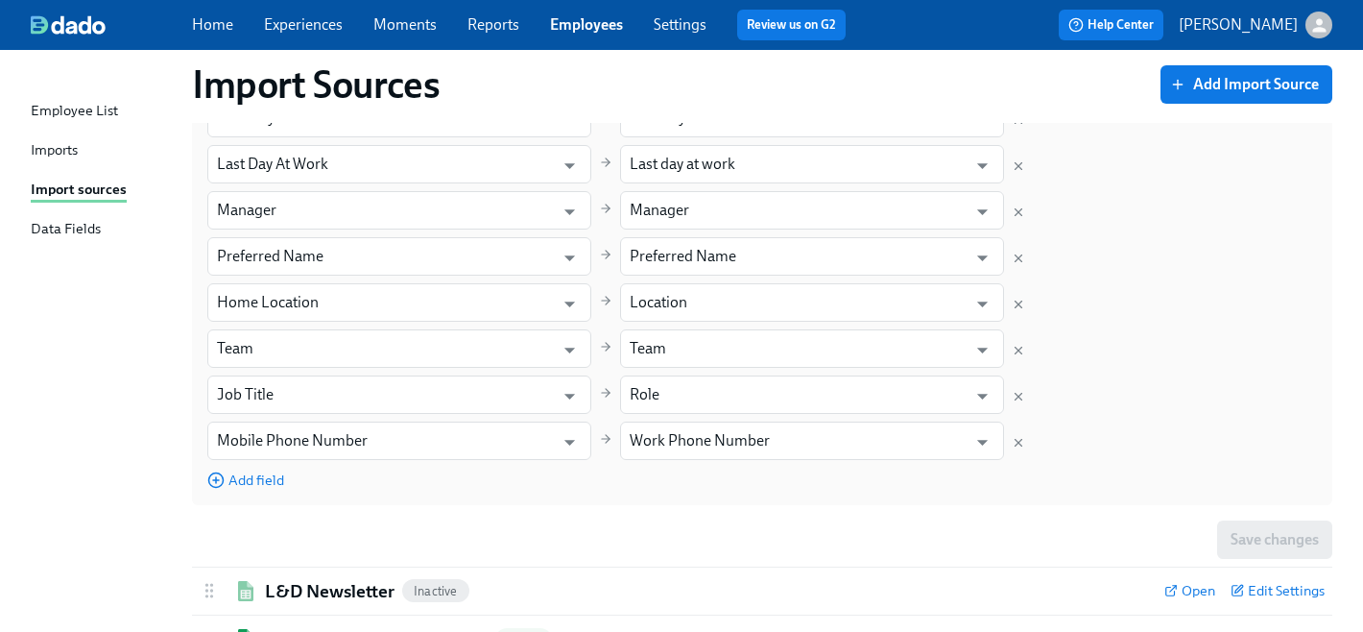
scroll to position [3689, 0]
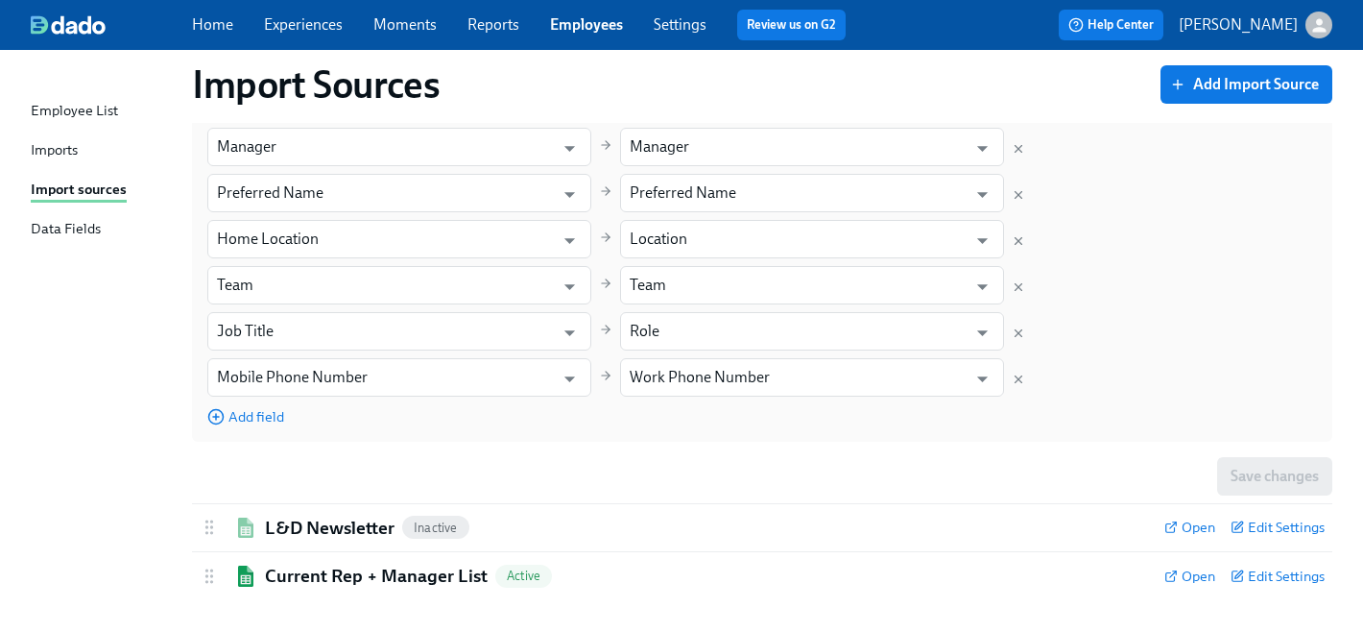
click at [52, 148] on div "Imports" at bounding box center [54, 151] width 47 height 24
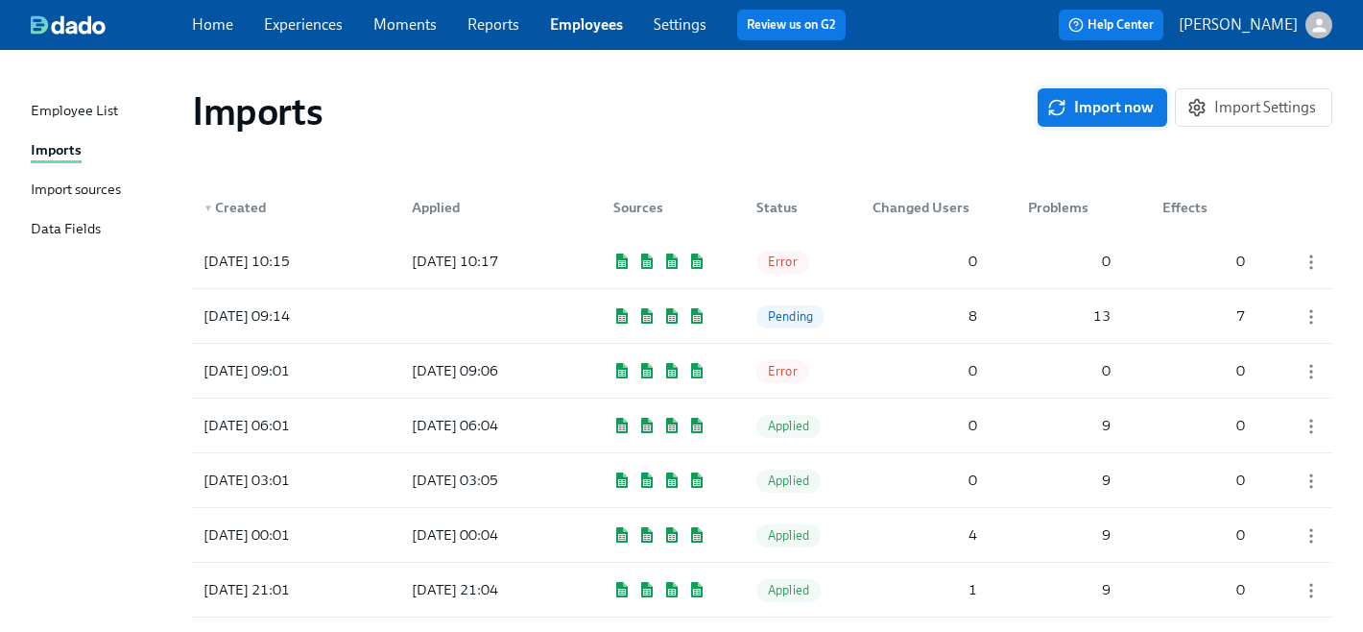
click at [1131, 110] on span "Import now" at bounding box center [1102, 107] width 103 height 19
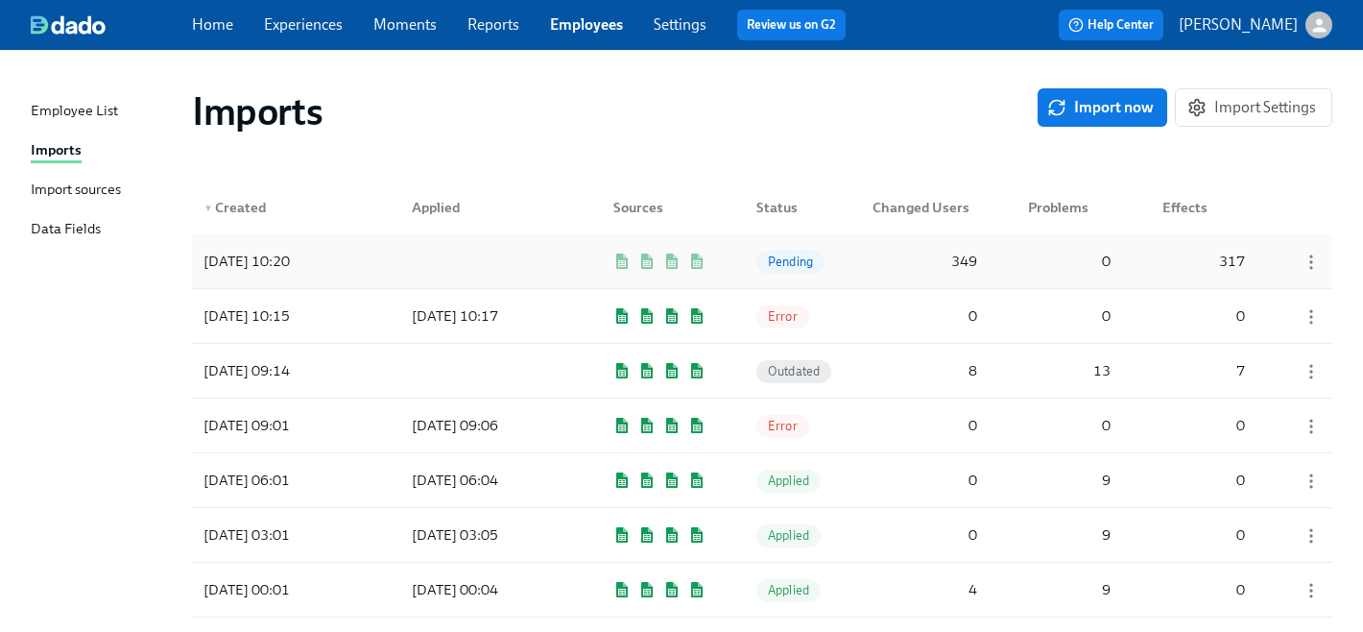
click at [292, 263] on div "[DATE] 10:20" at bounding box center [247, 261] width 102 height 23
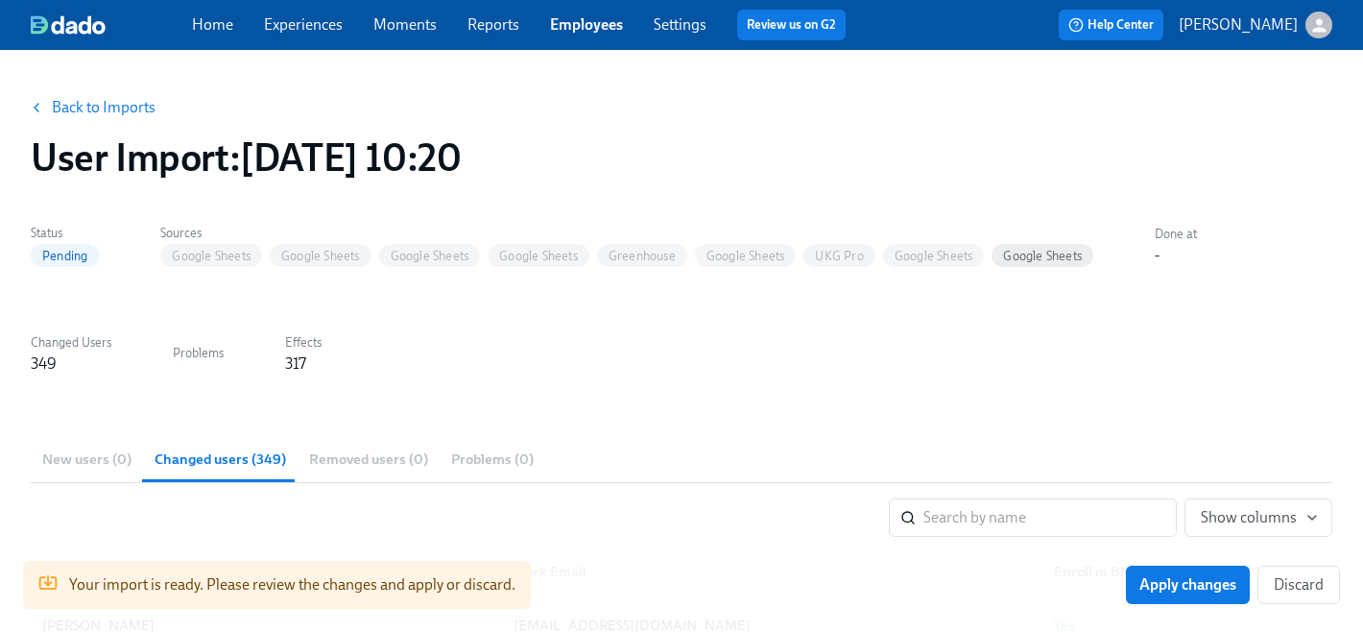
click at [295, 351] on label "Effects" at bounding box center [303, 342] width 36 height 21
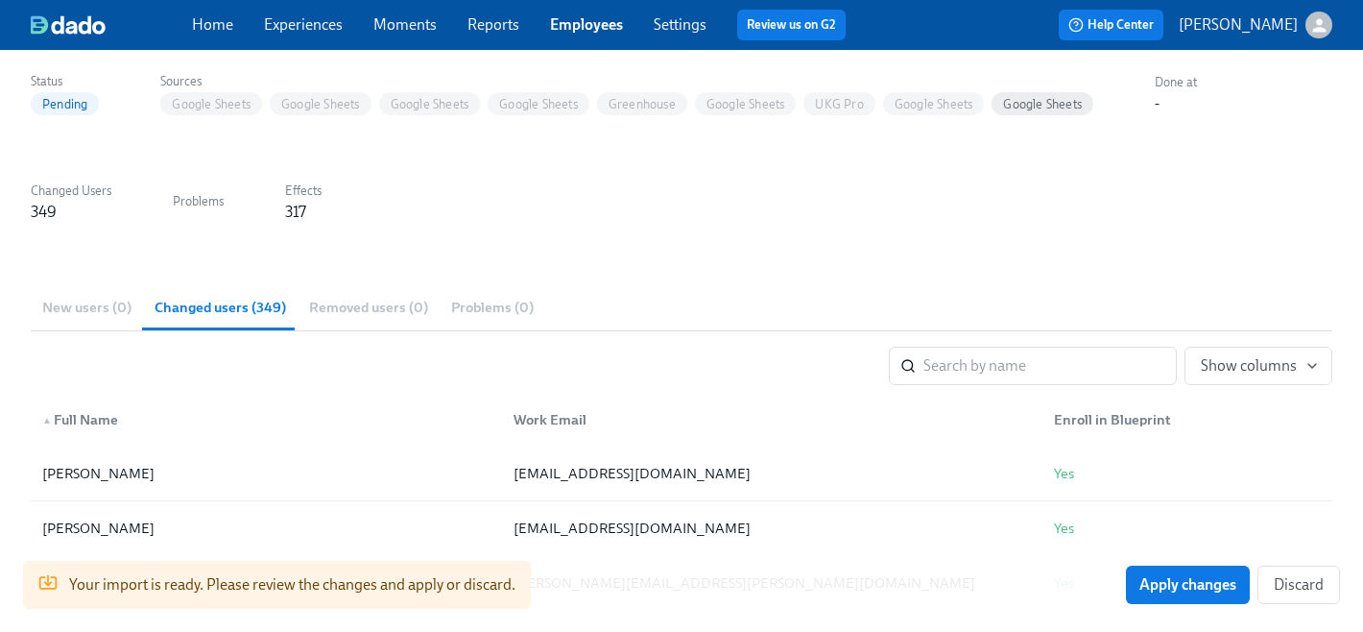
scroll to position [137, 0]
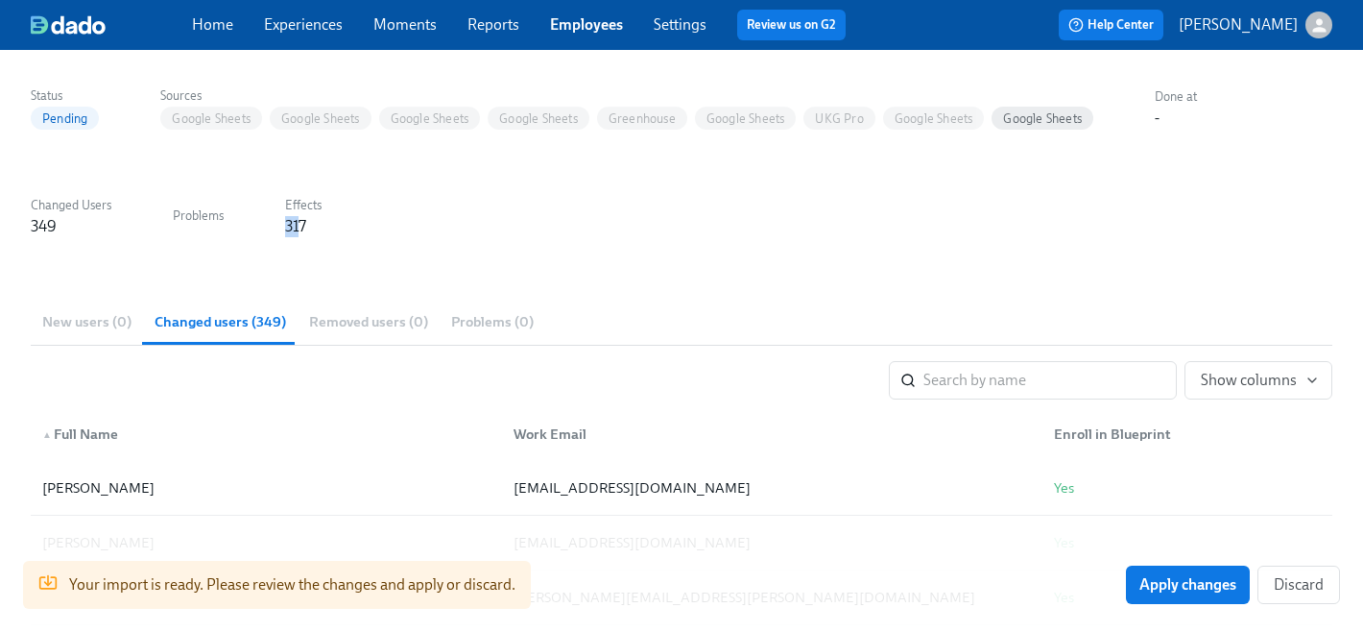
drag, startPoint x: 298, startPoint y: 224, endPoint x: 269, endPoint y: 226, distance: 28.9
click at [269, 226] on div "Status Pending Sources Google Sheets Google Sheets Google Sheets Google Sheets …" at bounding box center [682, 160] width 1302 height 156
click at [311, 223] on div "317" at bounding box center [303, 226] width 36 height 21
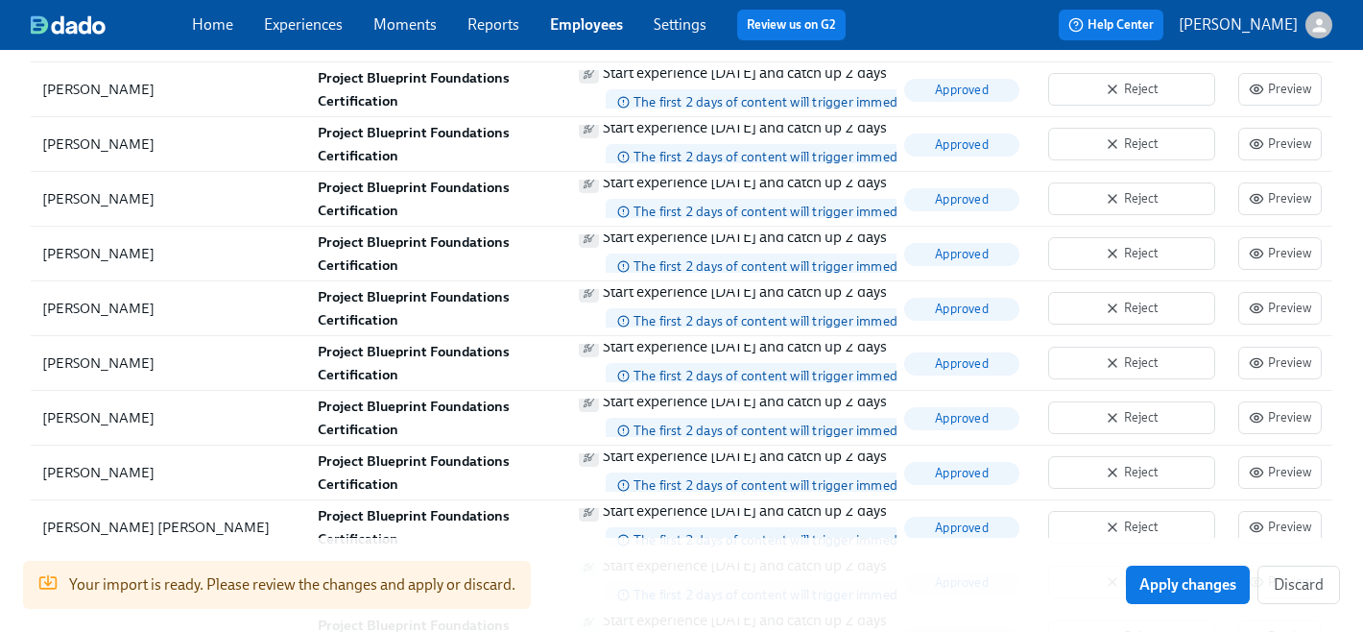
scroll to position [11521, 0]
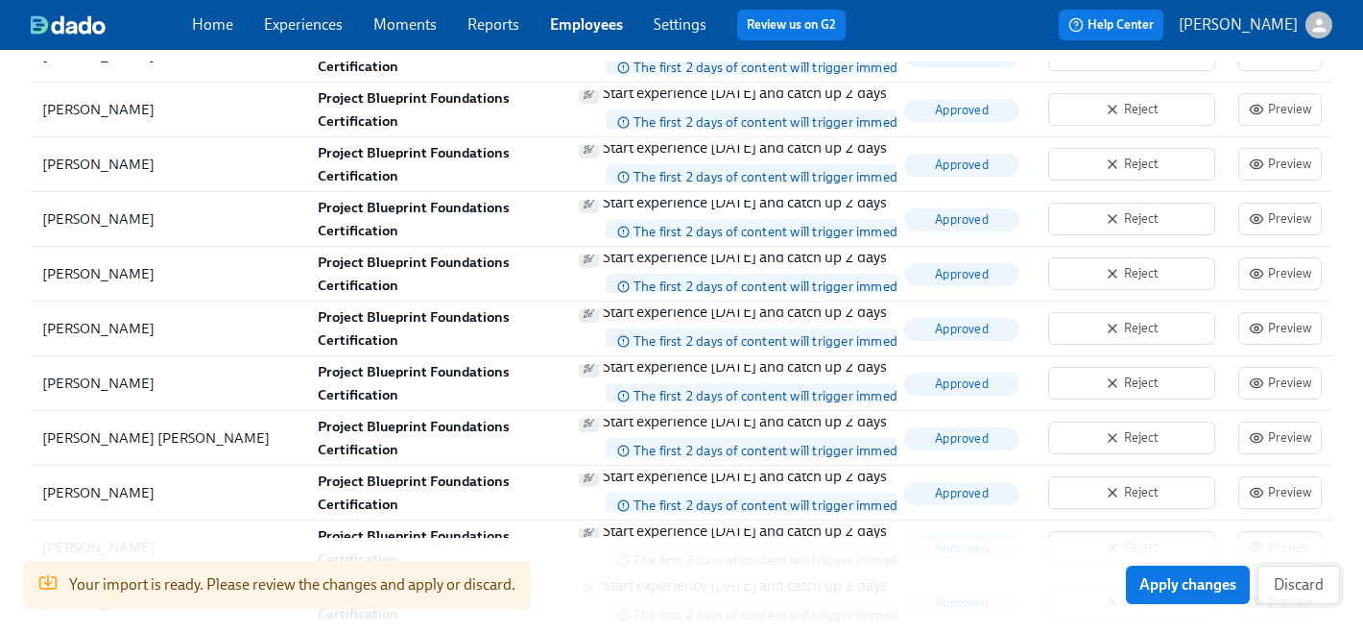
click at [1279, 586] on span "Discard" at bounding box center [1299, 584] width 50 height 19
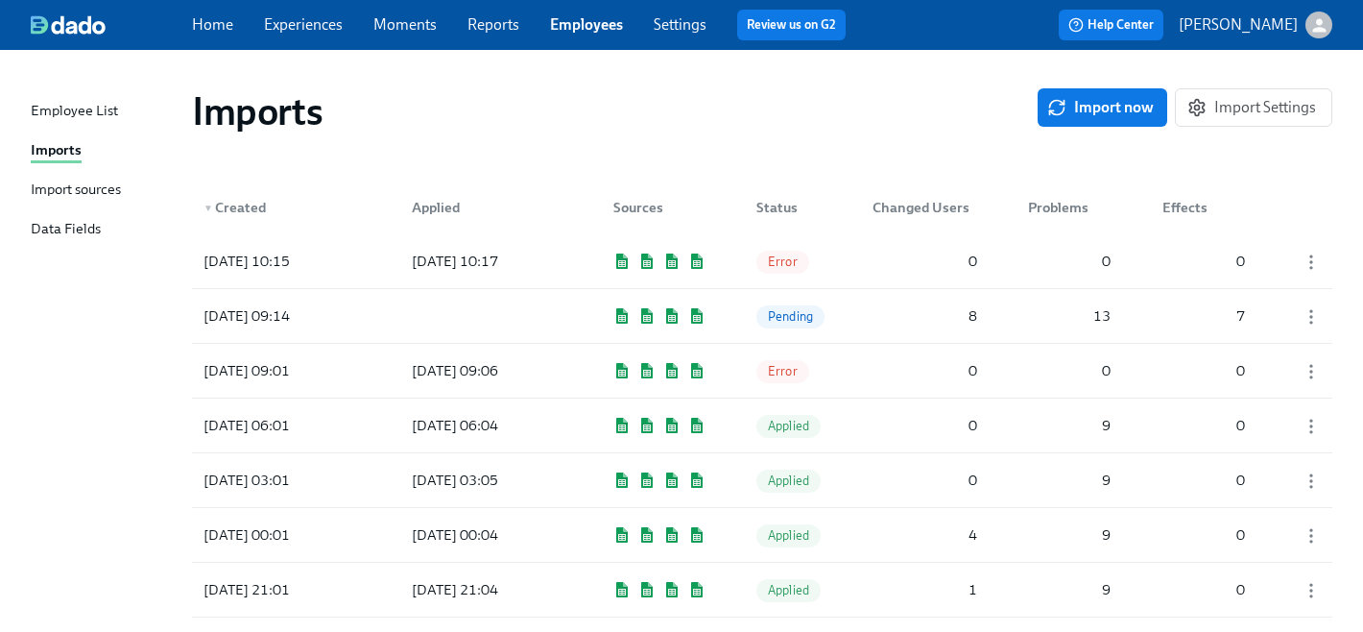
click at [1117, 112] on span "Import now" at bounding box center [1102, 107] width 103 height 19
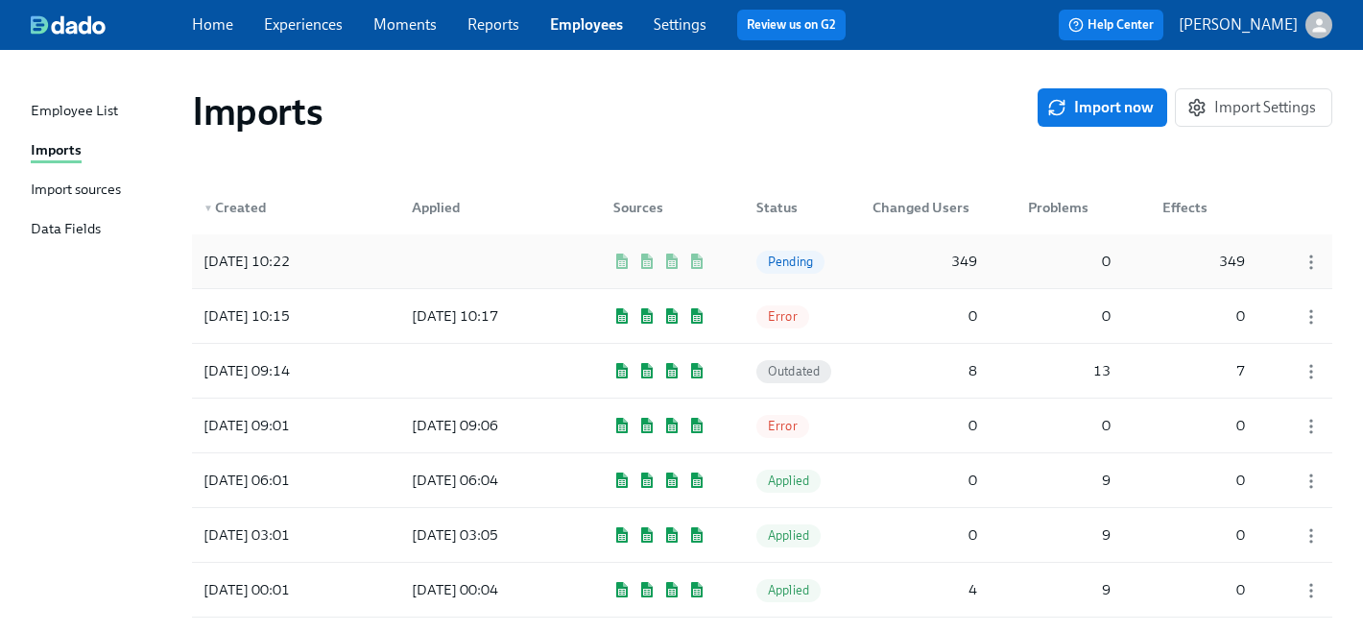
click at [255, 266] on div "[DATE] 10:22" at bounding box center [247, 261] width 102 height 23
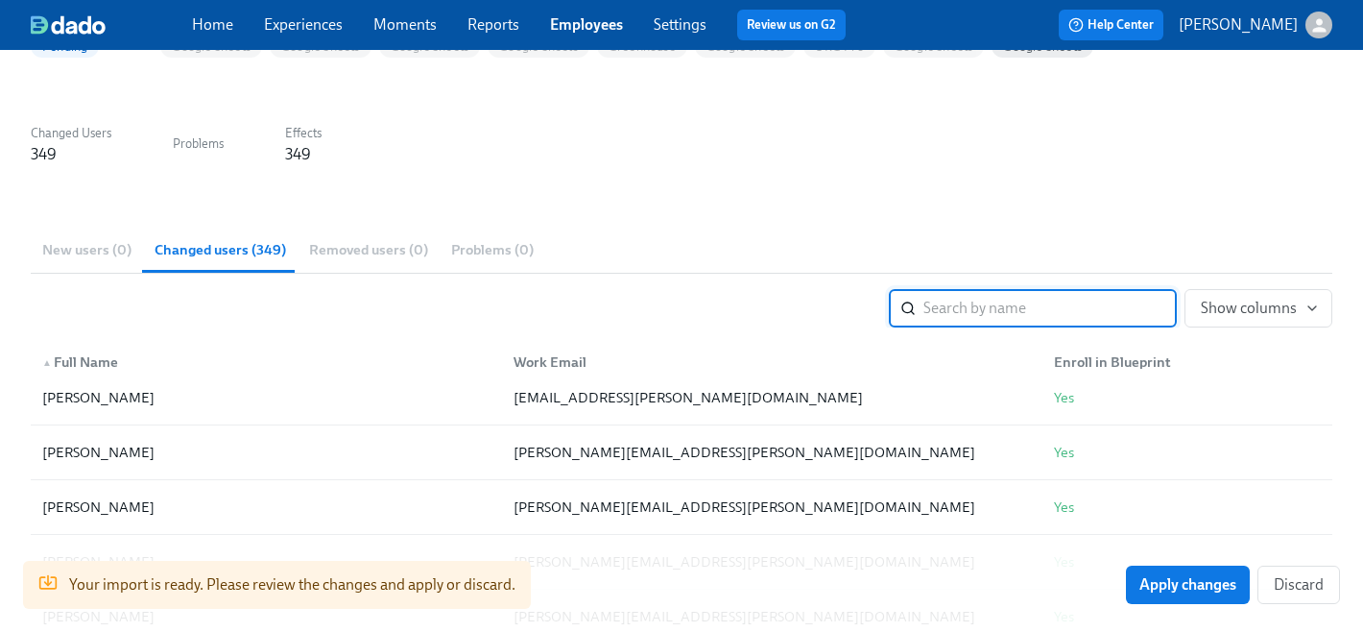
scroll to position [3113, 0]
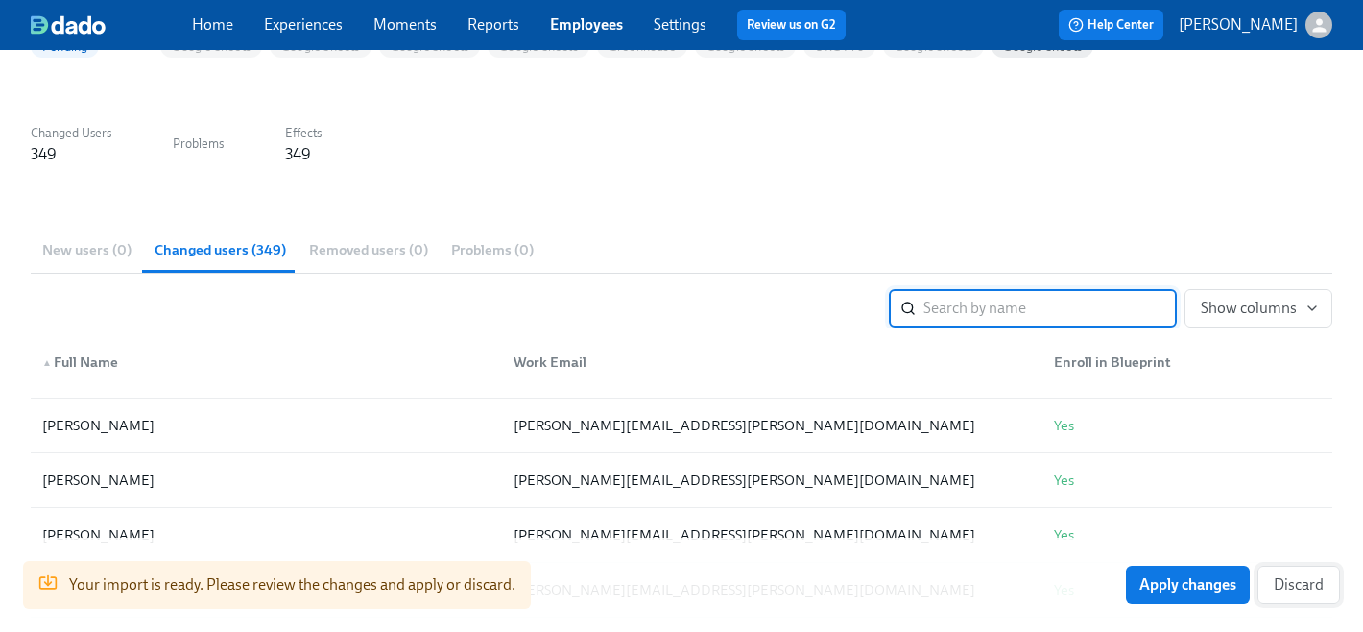
click at [1301, 590] on span "Discard" at bounding box center [1299, 584] width 50 height 19
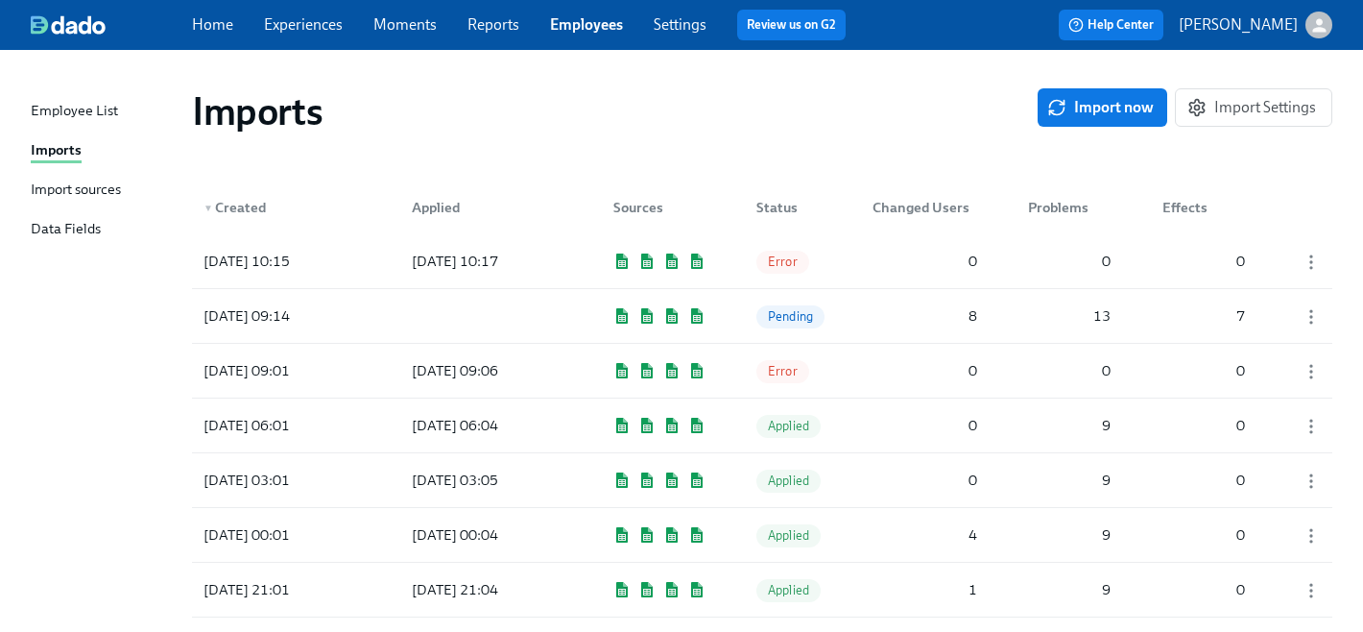
click at [316, 28] on link "Experiences" at bounding box center [303, 24] width 79 height 18
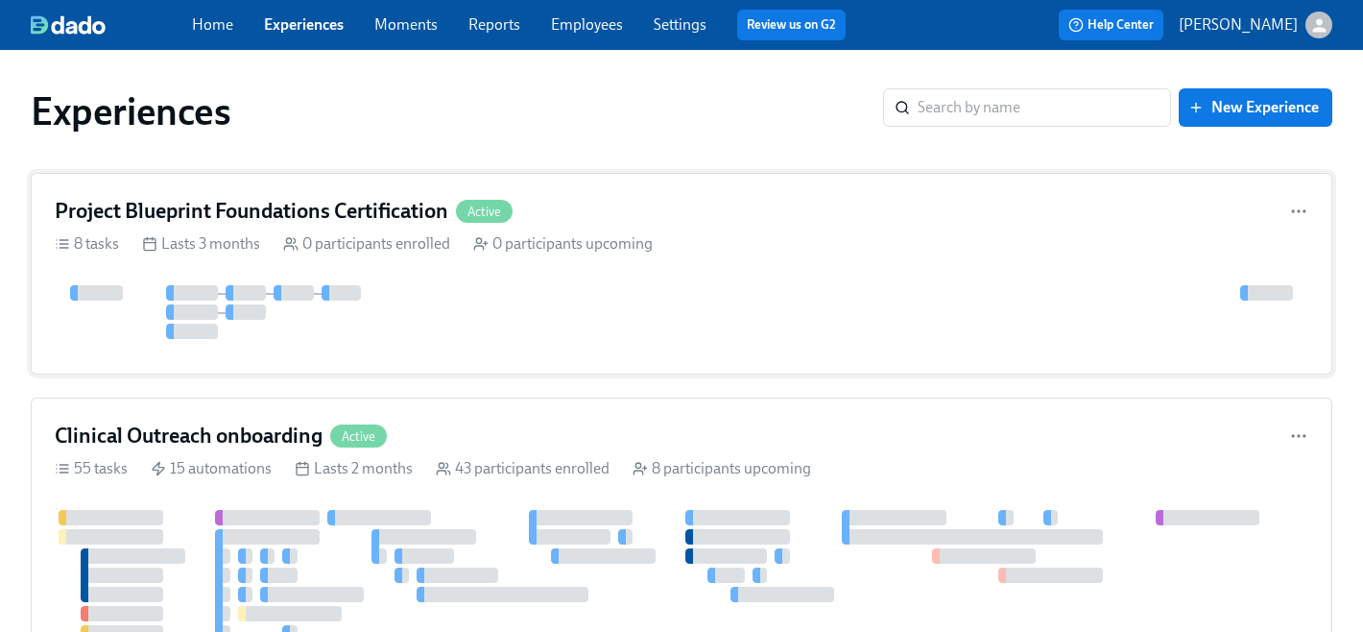
click at [358, 208] on h4 "Project Blueprint Foundations Certification" at bounding box center [252, 211] width 394 height 29
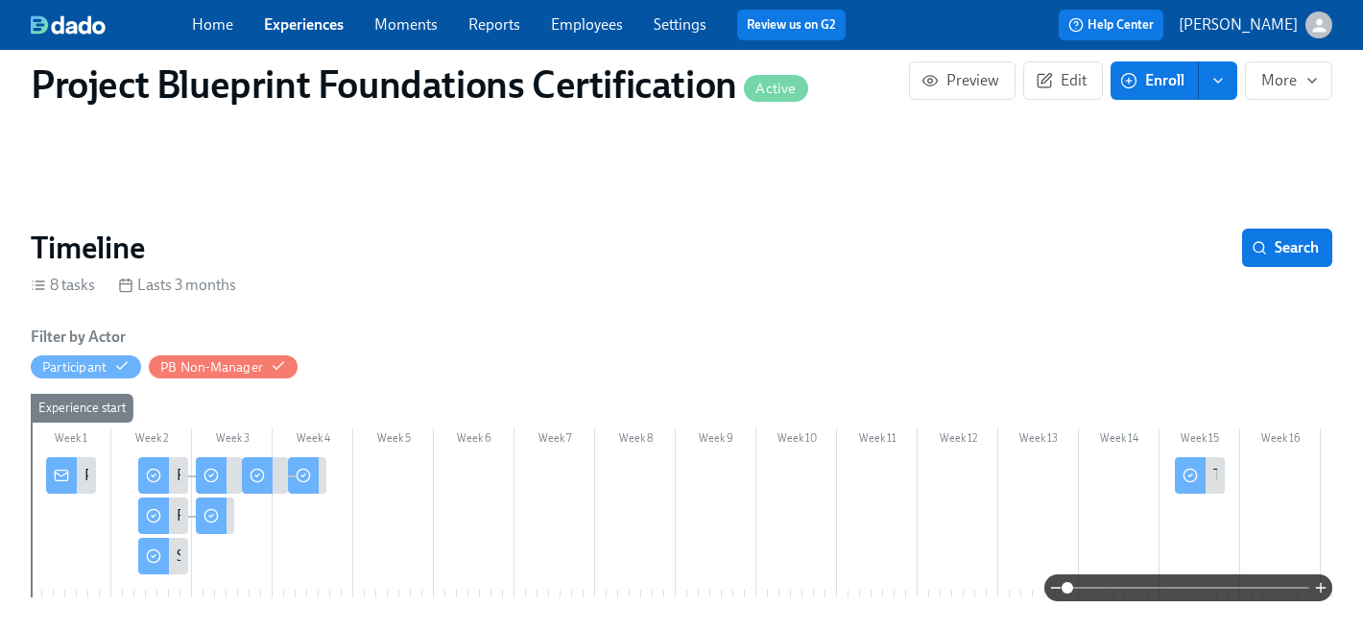
scroll to position [128, 0]
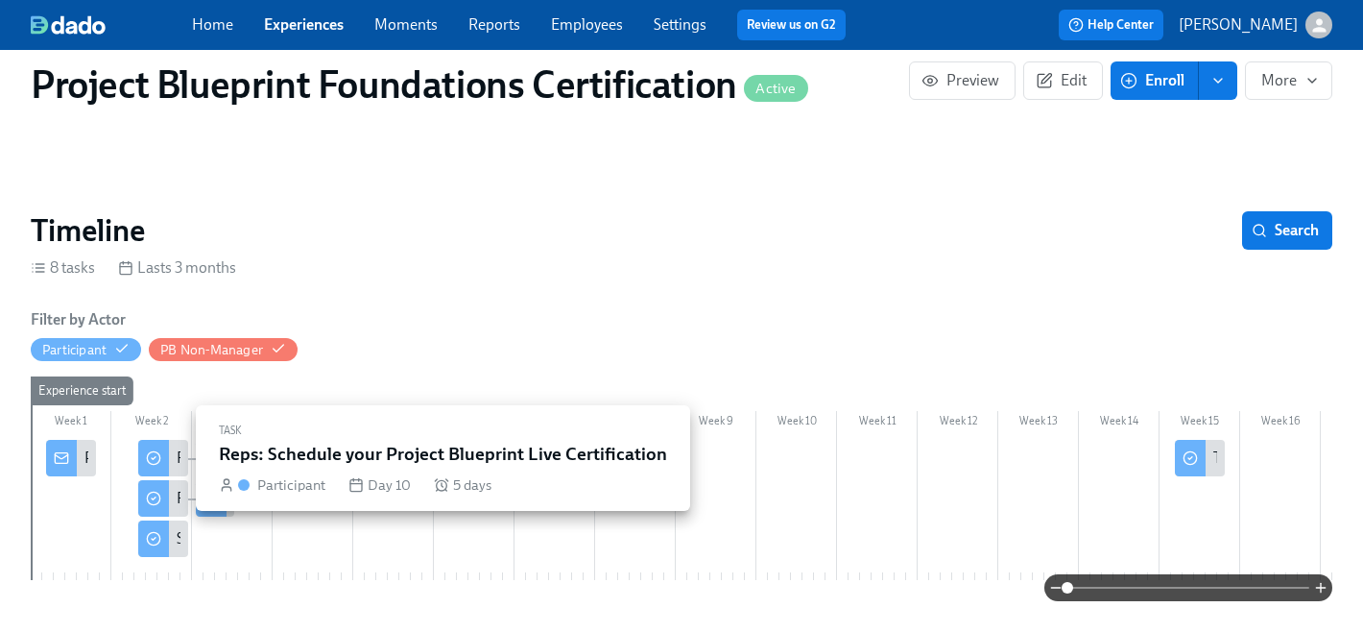
click at [148, 461] on circle at bounding box center [153, 457] width 12 height 12
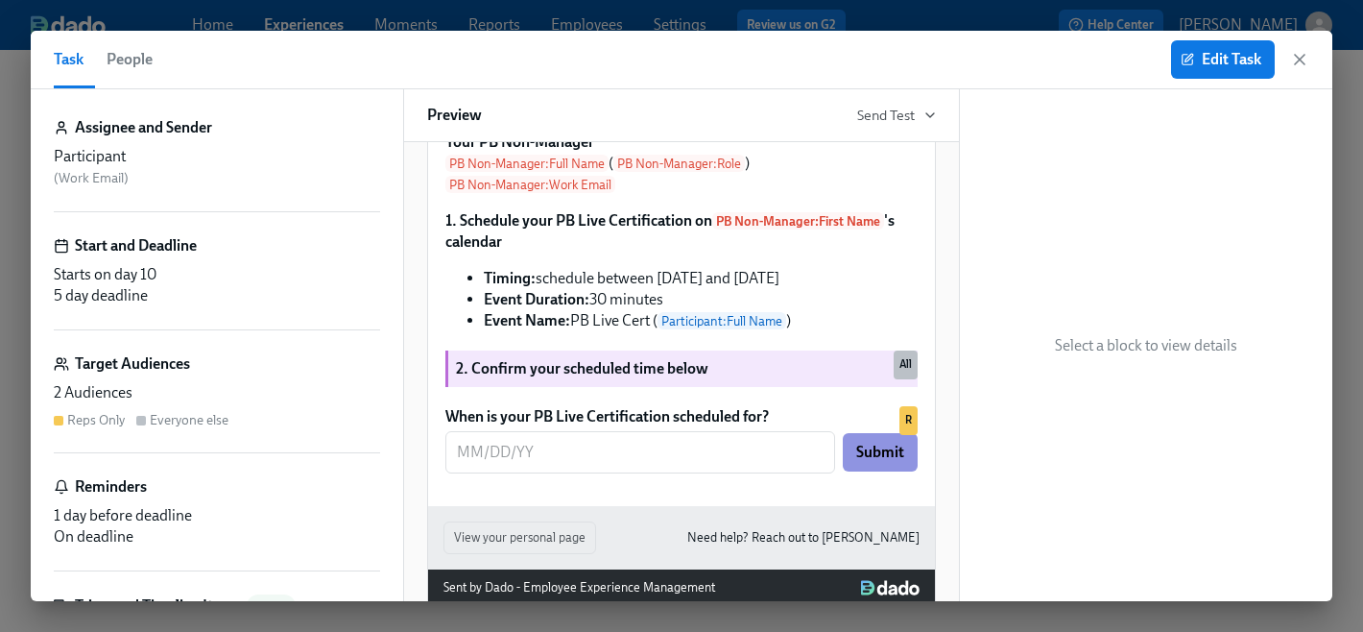
scroll to position [98, 0]
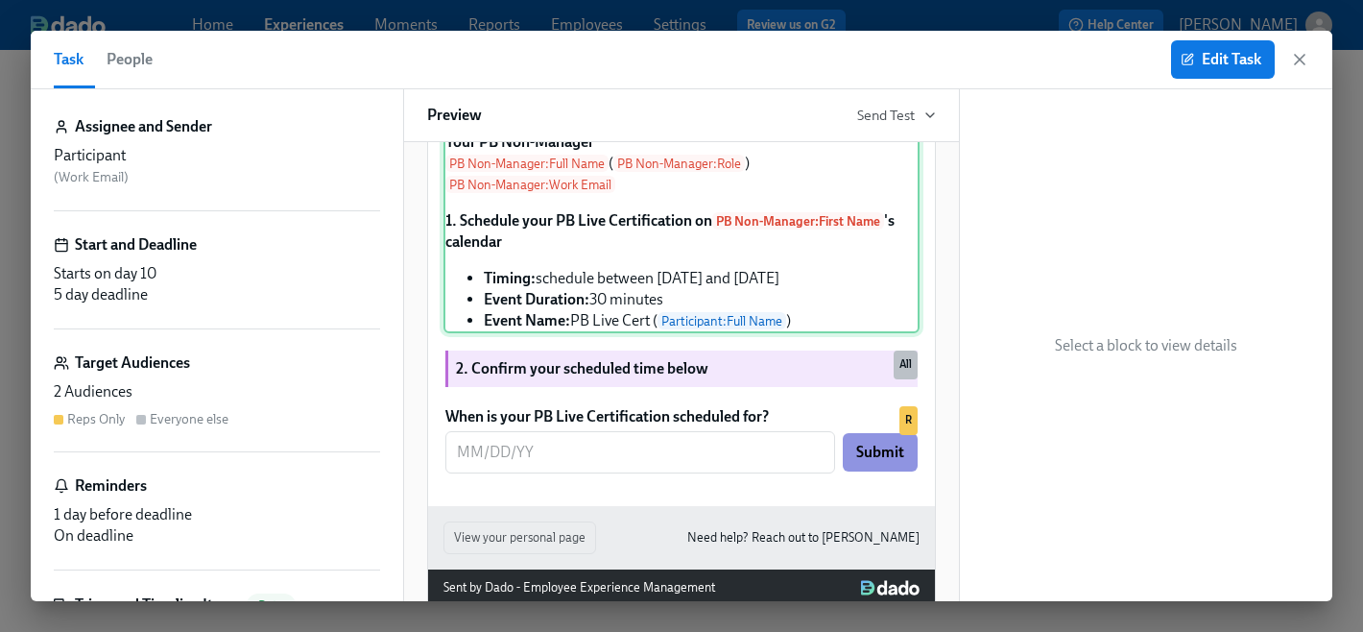
click at [586, 333] on div "Hi Participant : First Name ! We're excited to get you Project Blueprint "certi…" at bounding box center [681, 173] width 476 height 319
click at [107, 396] on div "2 Audiences" at bounding box center [217, 391] width 326 height 21
click at [1254, 61] on span "Edit Task" at bounding box center [1223, 59] width 77 height 19
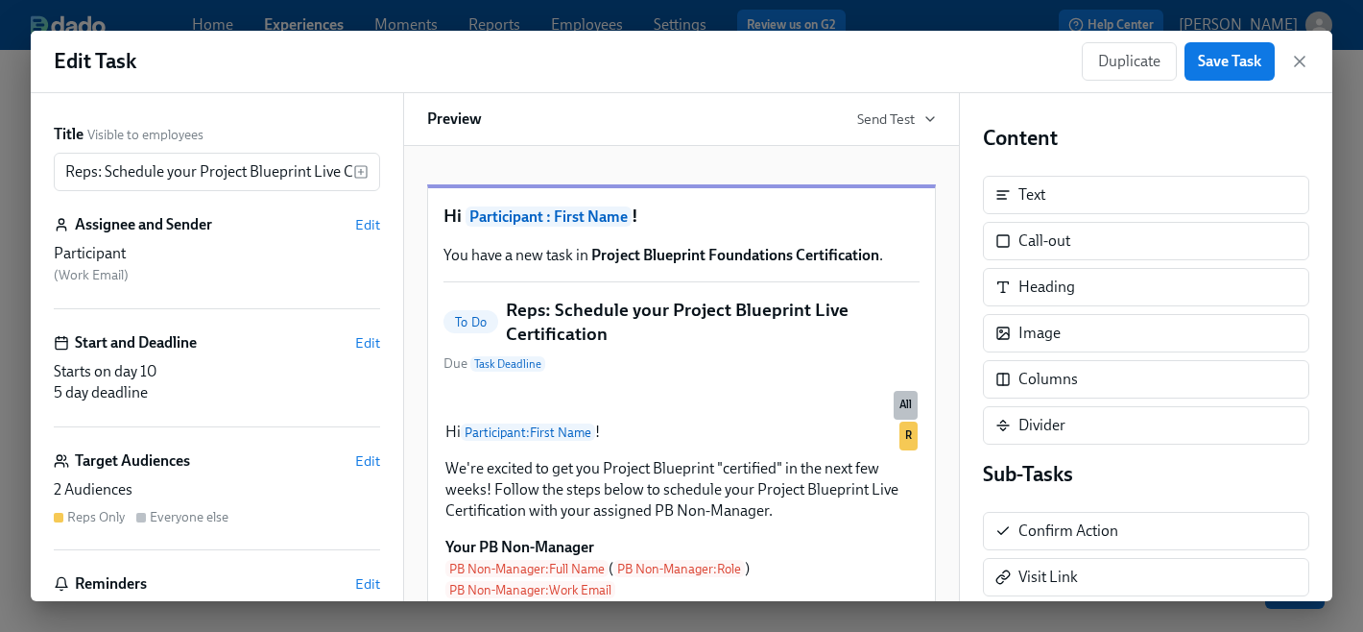
click at [165, 487] on div "2 Audiences" at bounding box center [217, 489] width 326 height 21
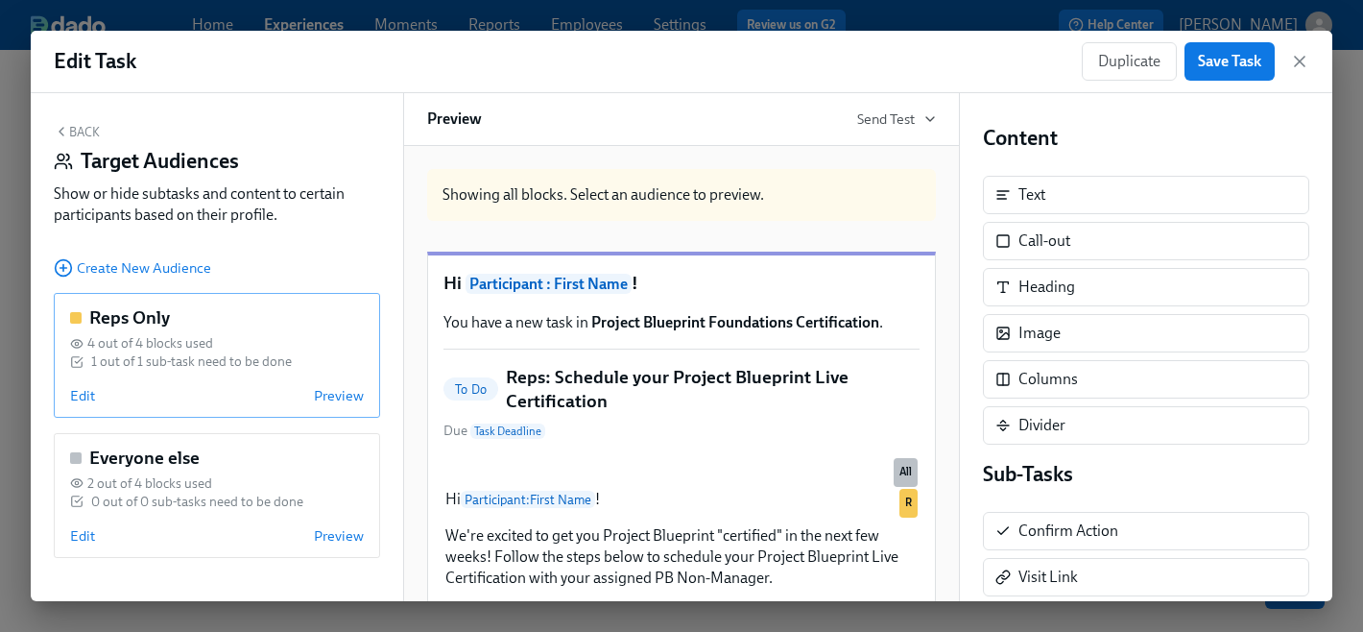
click at [165, 350] on span "4 out of 4 blocks used" at bounding box center [150, 343] width 126 height 18
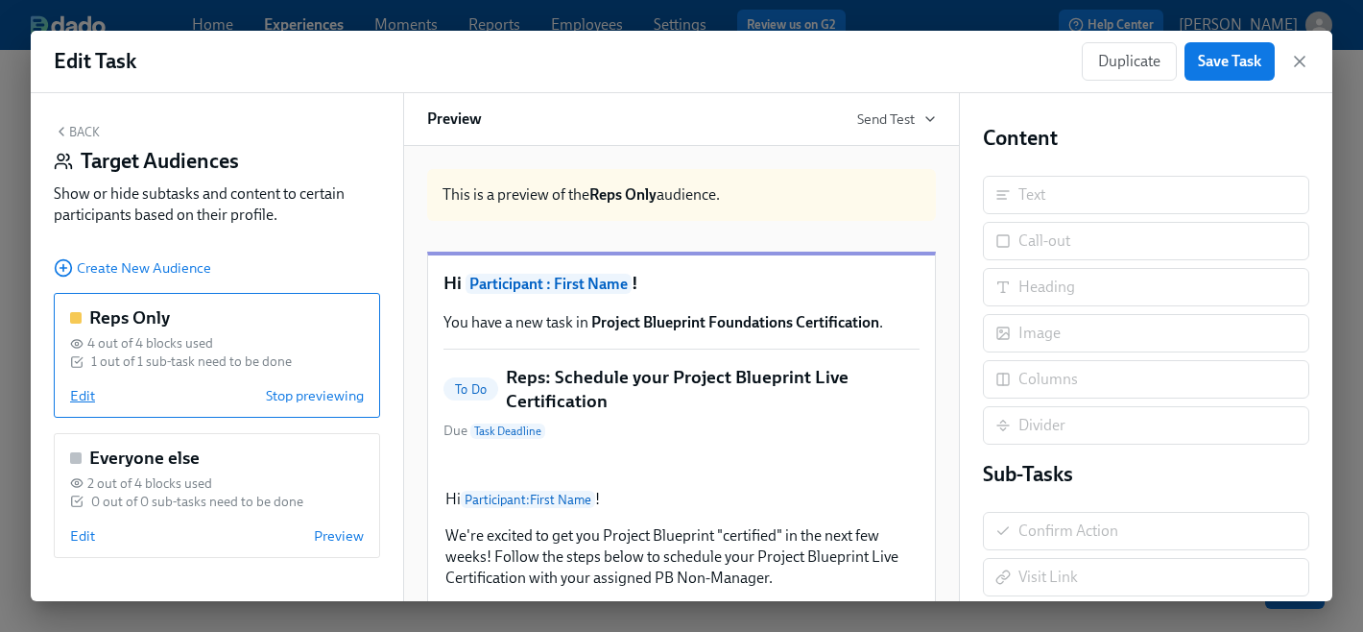
click at [84, 394] on span "Edit" at bounding box center [82, 395] width 25 height 19
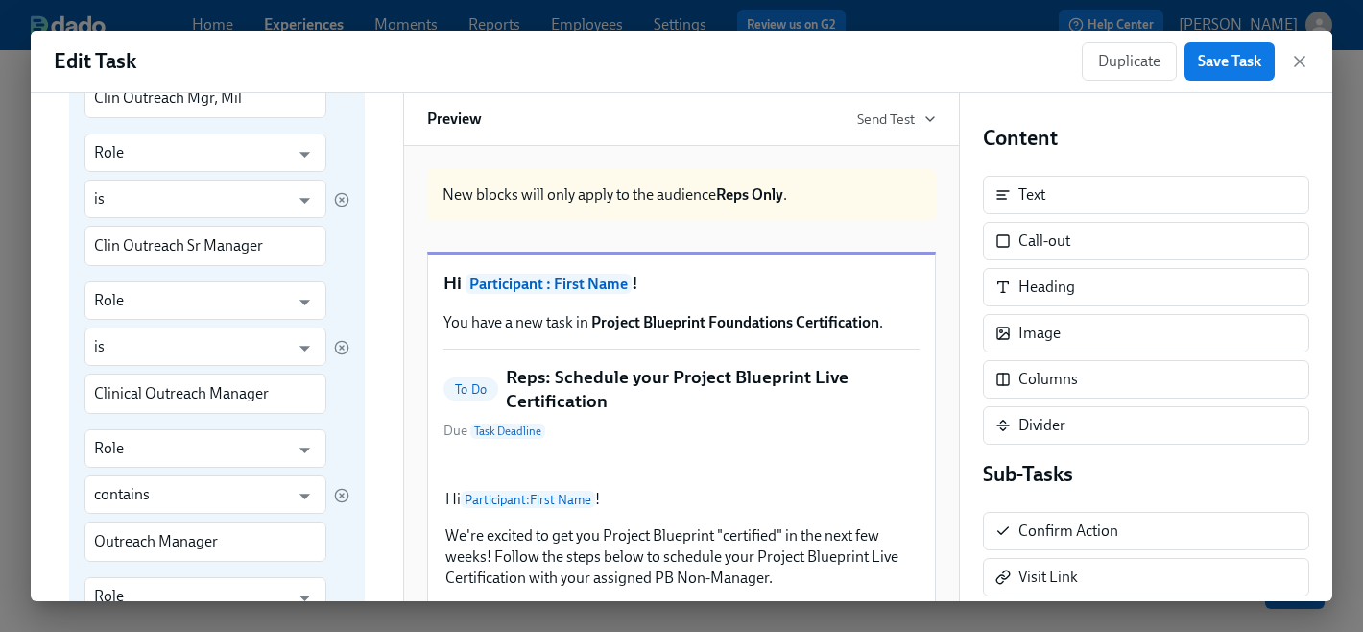
scroll to position [982, 0]
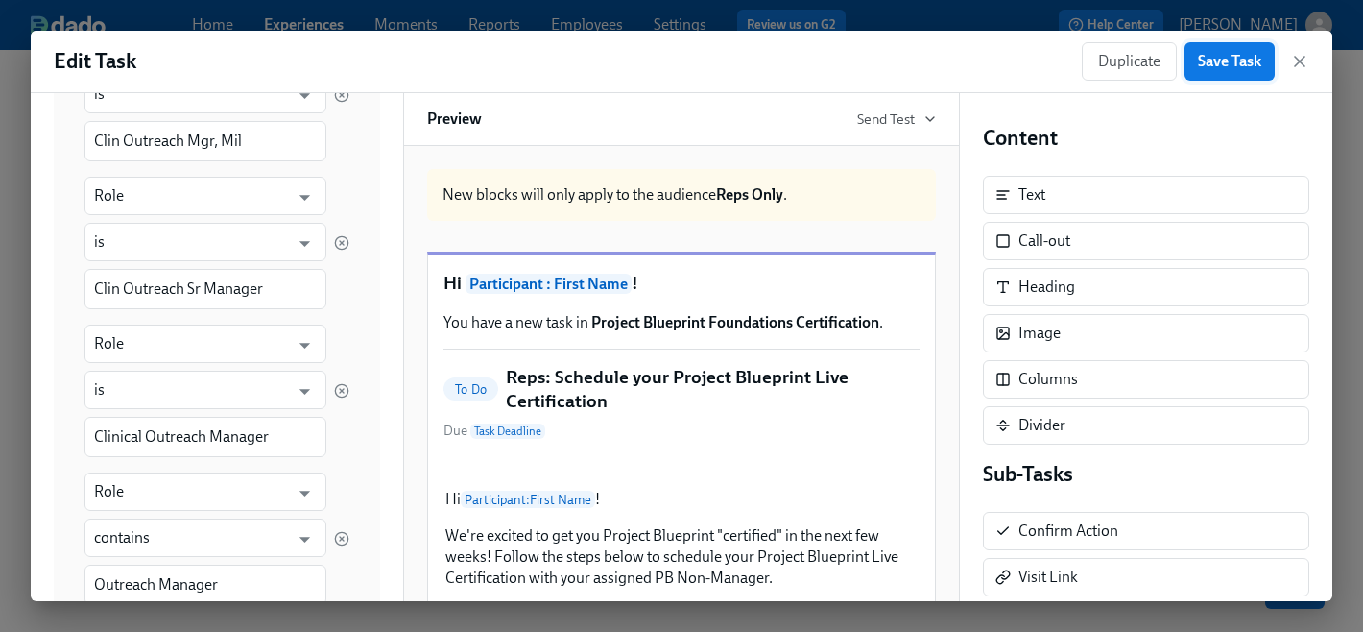
click at [1243, 61] on span "Save Task" at bounding box center [1229, 61] width 63 height 19
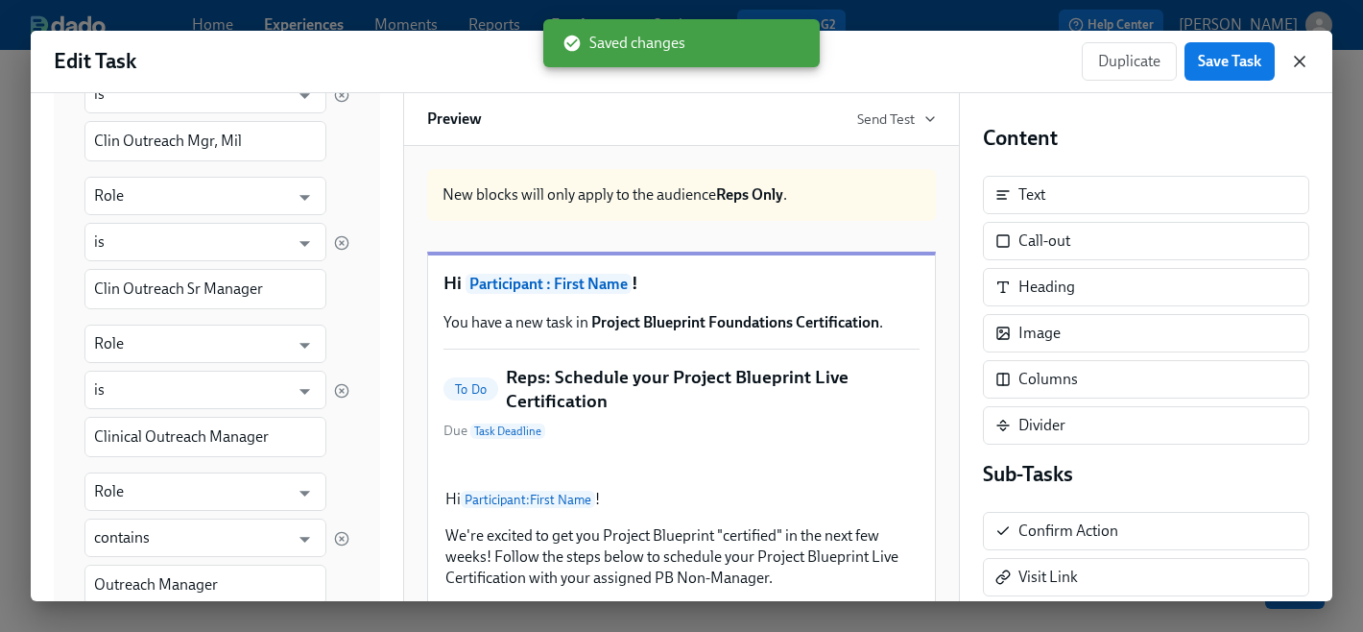
click at [1299, 63] on icon "button" at bounding box center [1299, 61] width 19 height 19
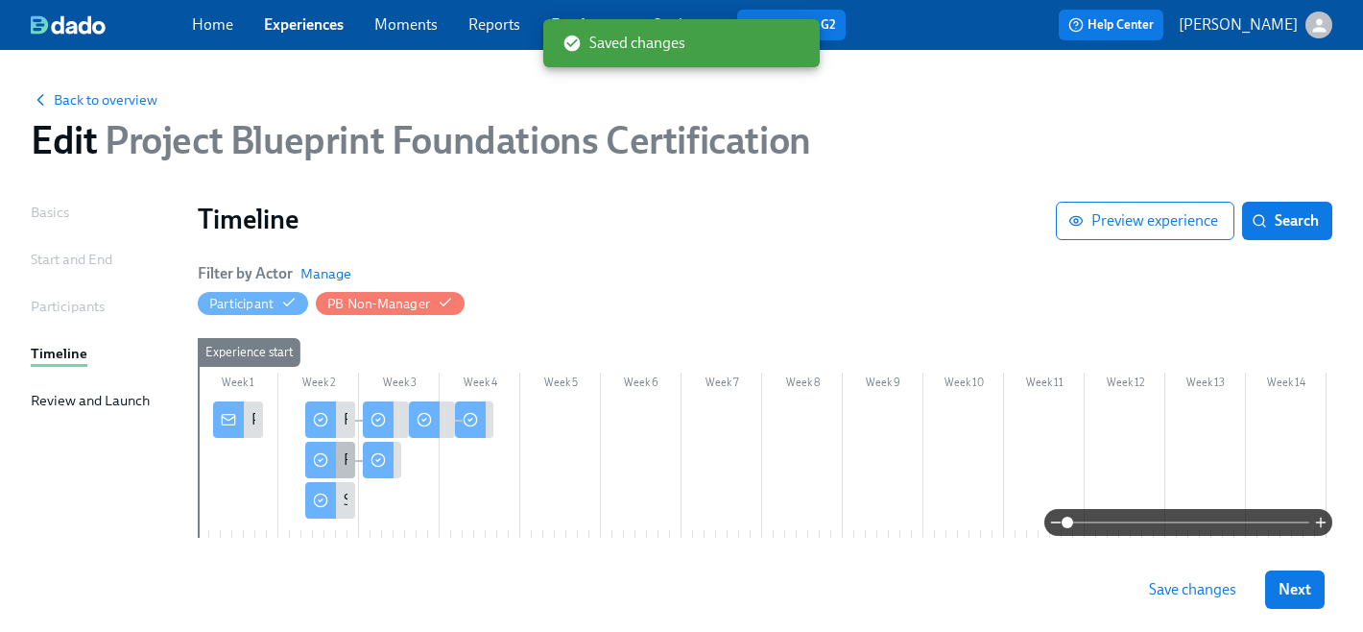
click at [332, 458] on div at bounding box center [320, 460] width 31 height 36
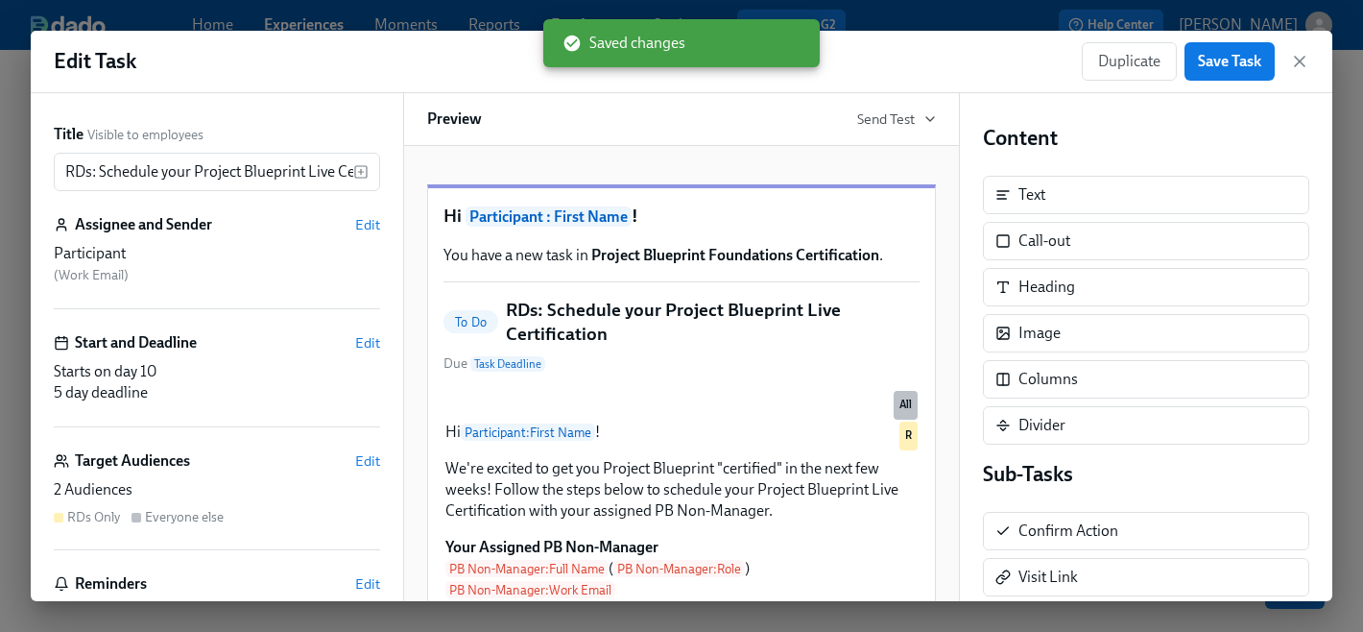
click at [281, 475] on div "Target Audiences Edit 2 Audiences RDs Only Everyone else" at bounding box center [217, 500] width 326 height 100
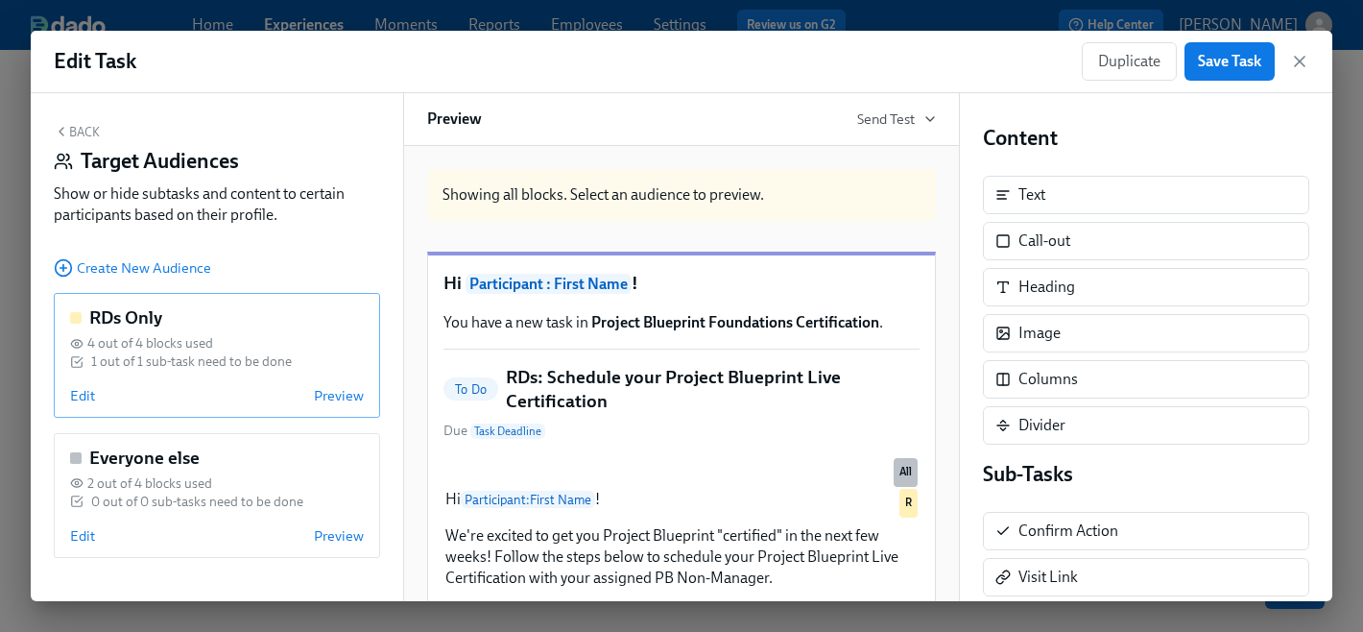
click at [251, 374] on div "RDs Only 4 out of 4 blocks used 1 out of 1 sub-task need to be done Edit Preview" at bounding box center [217, 355] width 326 height 125
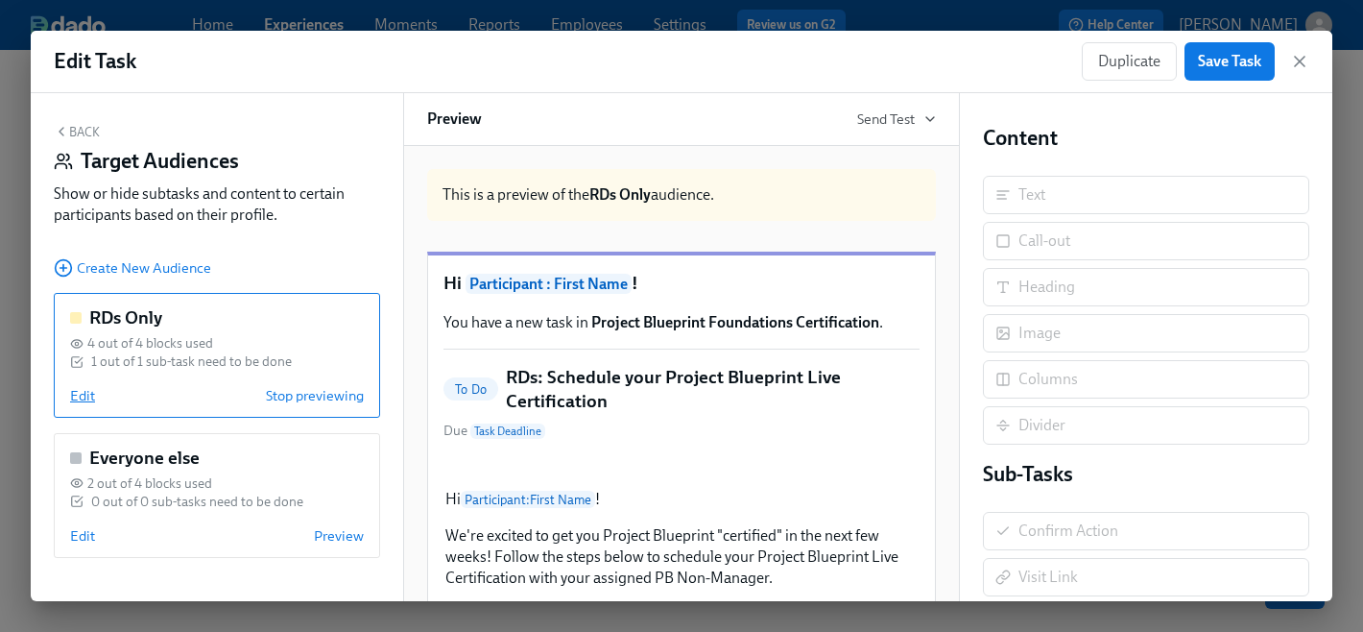
click at [84, 398] on span "Edit" at bounding box center [82, 395] width 25 height 19
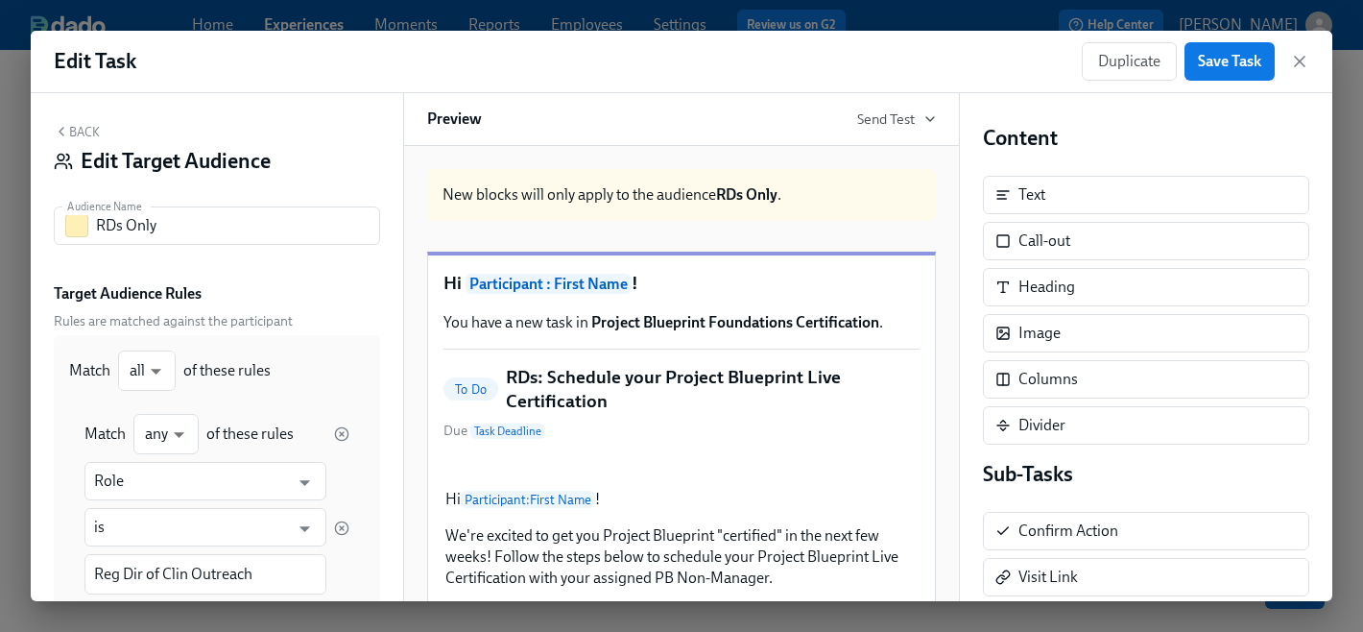
click at [70, 132] on button "Back" at bounding box center [77, 131] width 46 height 15
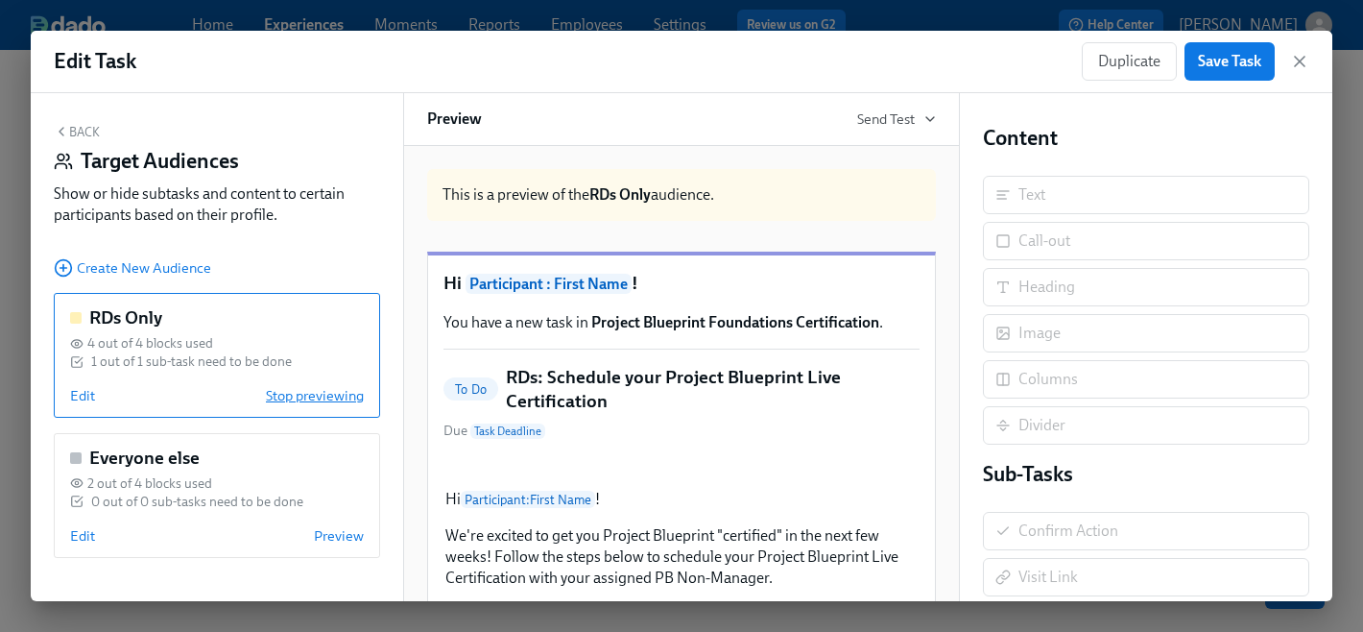
click at [316, 387] on span "Stop previewing" at bounding box center [315, 395] width 98 height 19
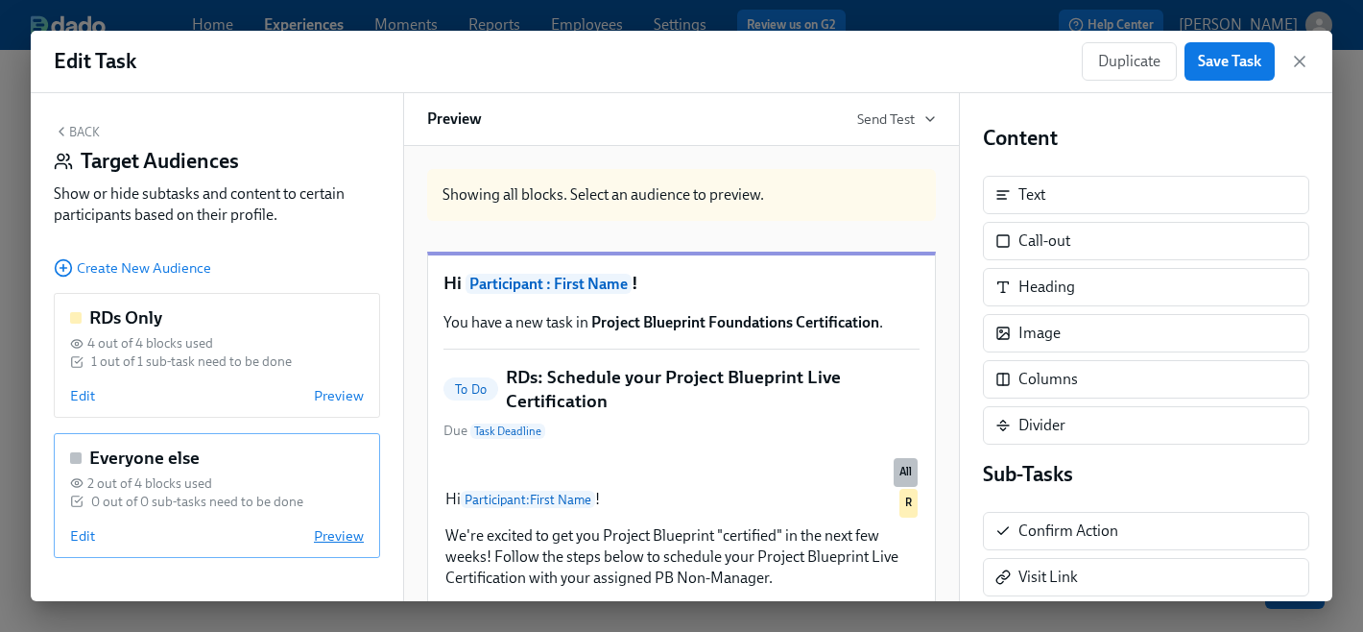
click at [338, 536] on span "Preview" at bounding box center [339, 535] width 50 height 19
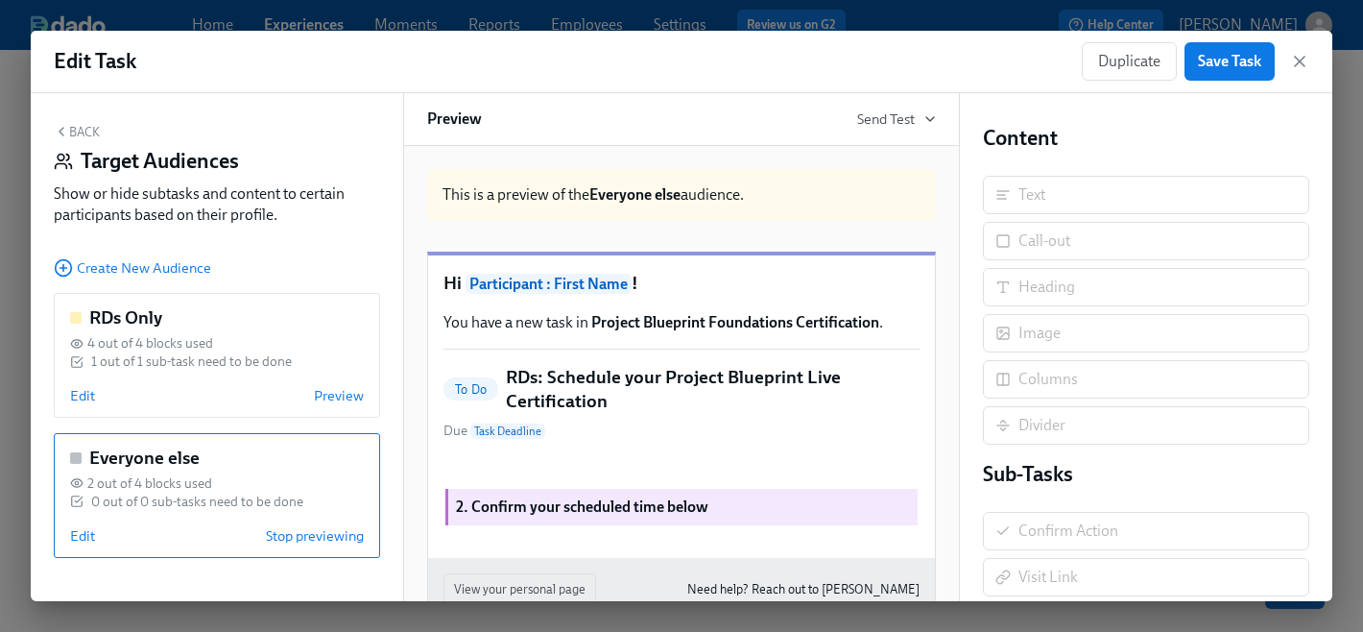
scroll to position [216, 0]
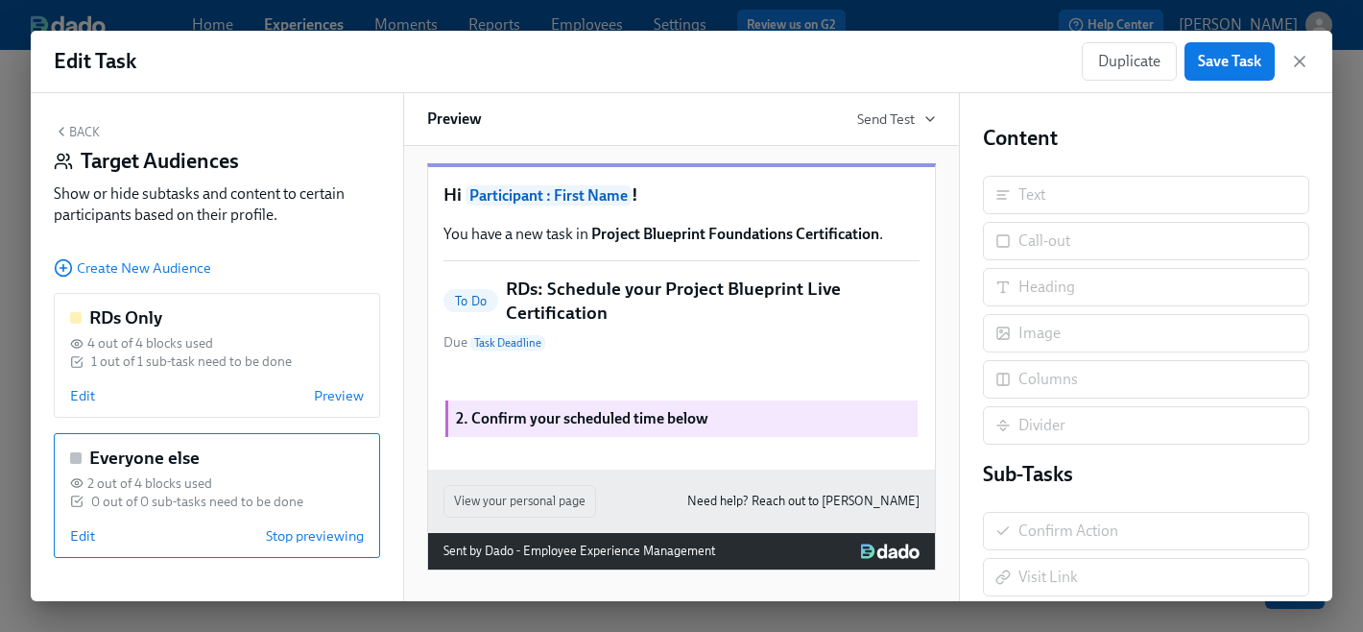
click at [862, 420] on div "2. Confirm your scheduled time below Duplicate" at bounding box center [681, 418] width 476 height 40
click at [81, 541] on span "Edit" at bounding box center [82, 535] width 25 height 19
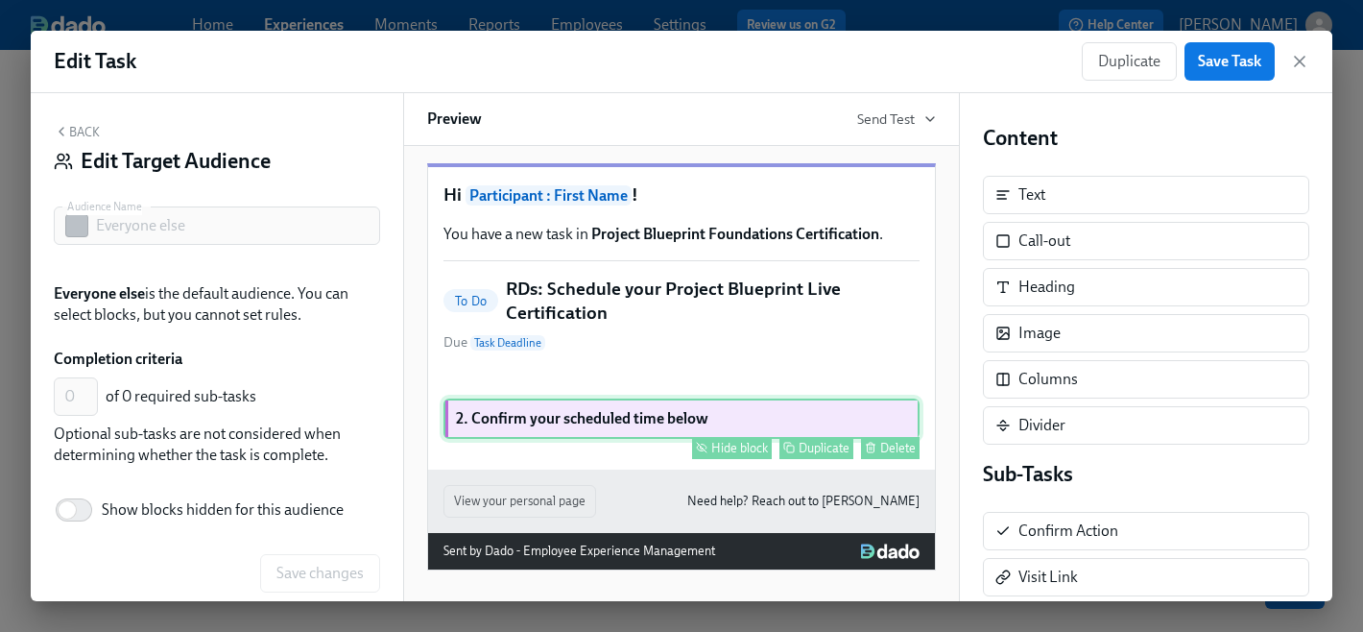
click at [731, 456] on button "Hide block" at bounding box center [732, 448] width 80 height 22
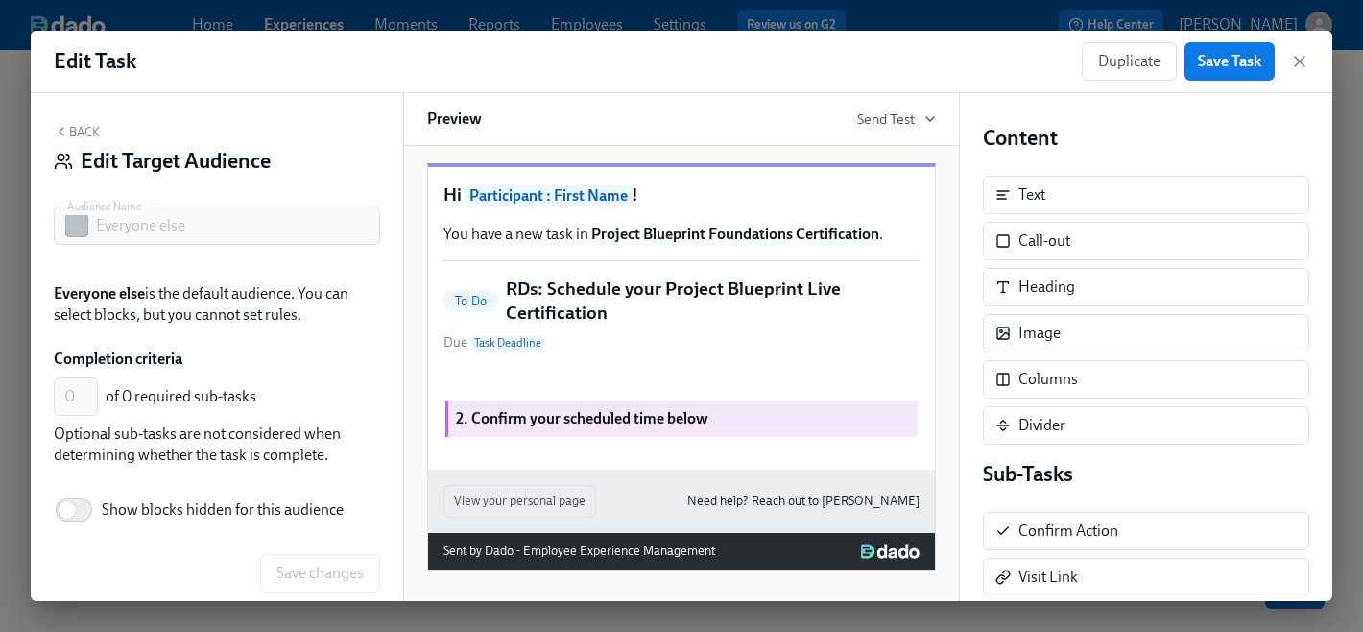
scroll to position [160, 0]
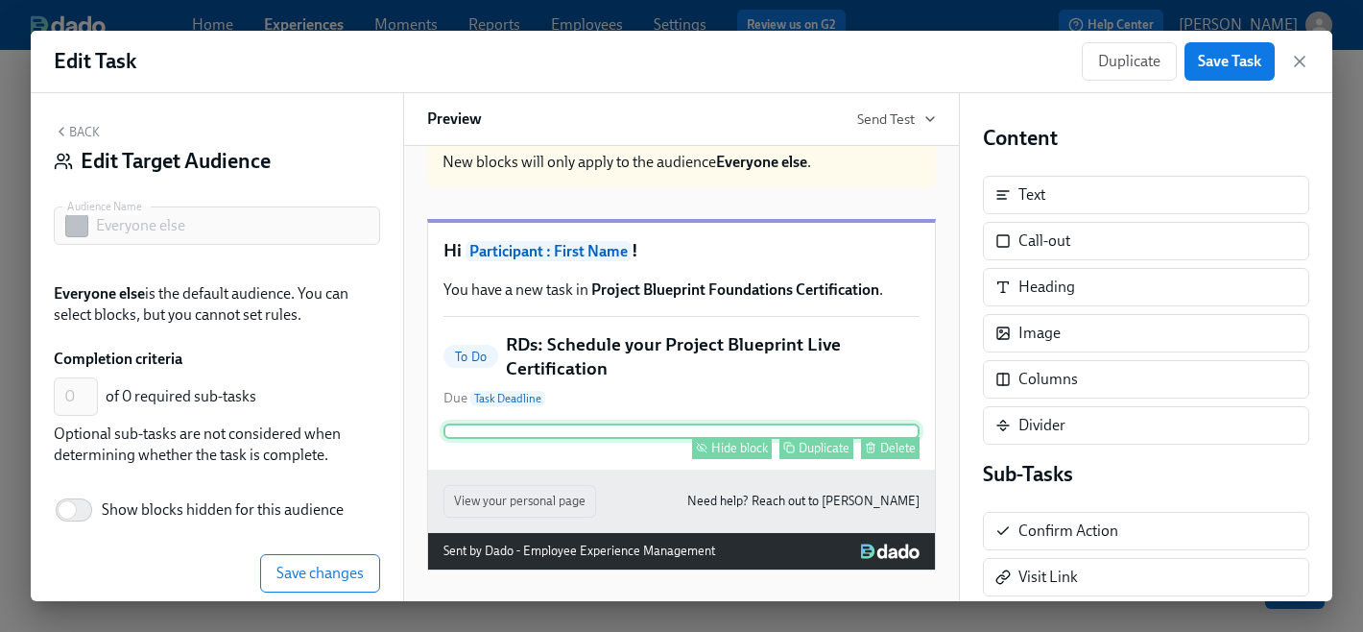
click at [733, 455] on div "Hide block" at bounding box center [739, 448] width 57 height 14
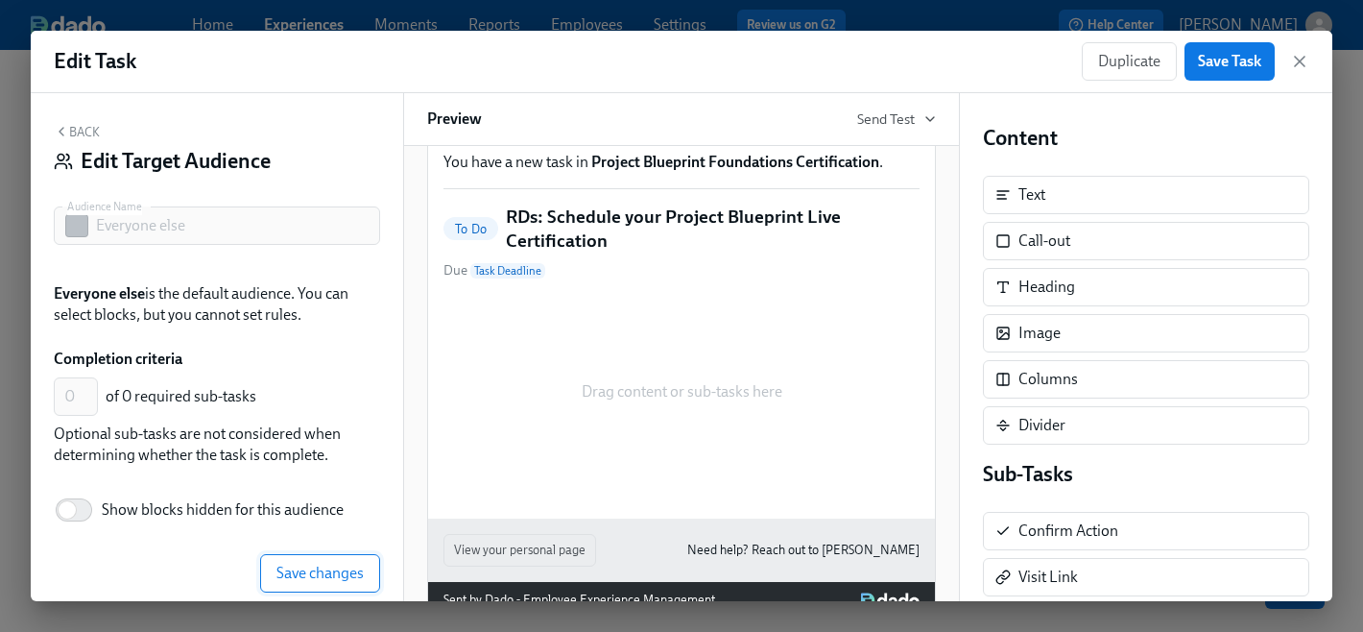
click at [334, 570] on span "Save changes" at bounding box center [319, 572] width 87 height 19
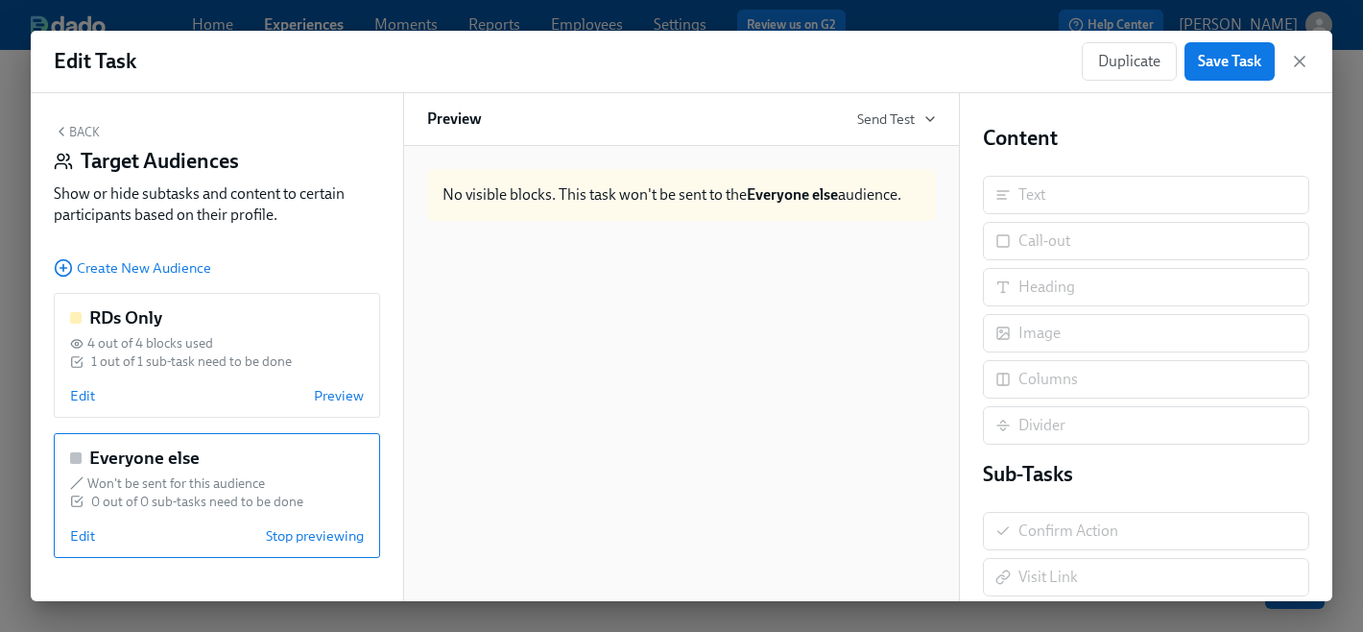
click at [94, 133] on button "Back" at bounding box center [77, 131] width 46 height 15
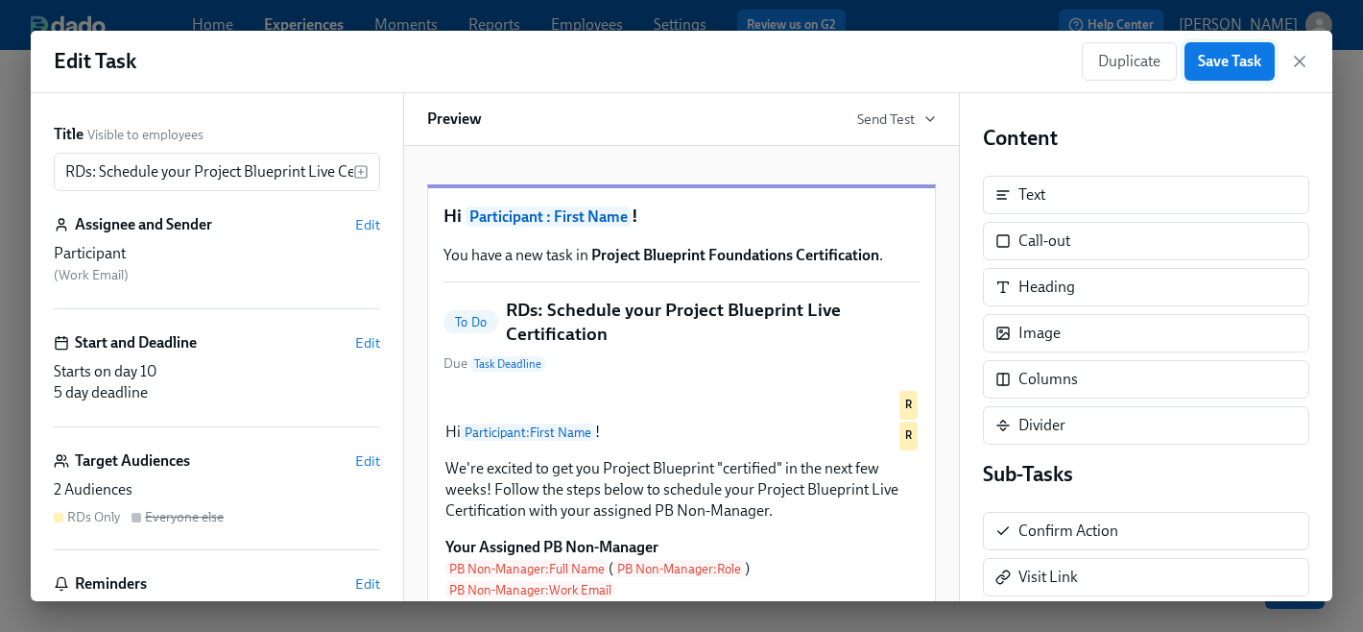
click at [1228, 62] on span "Save Task" at bounding box center [1229, 61] width 63 height 19
click at [1305, 62] on icon "button" at bounding box center [1299, 61] width 19 height 19
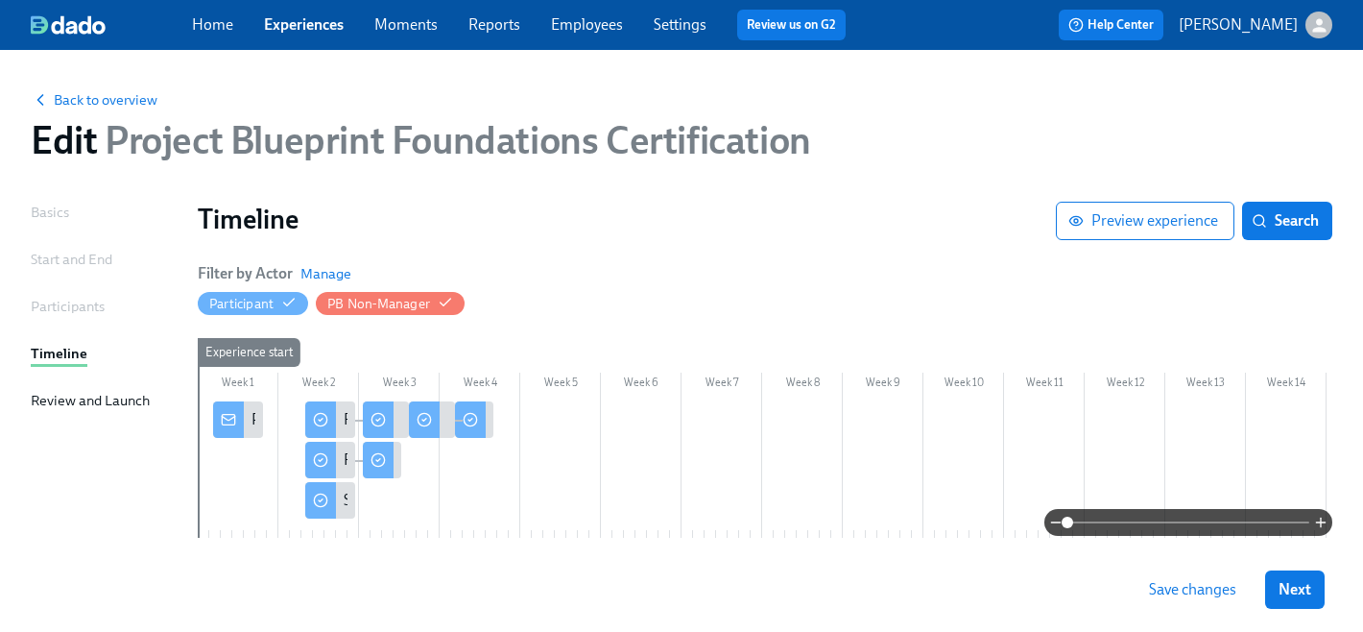
scroll to position [79, 0]
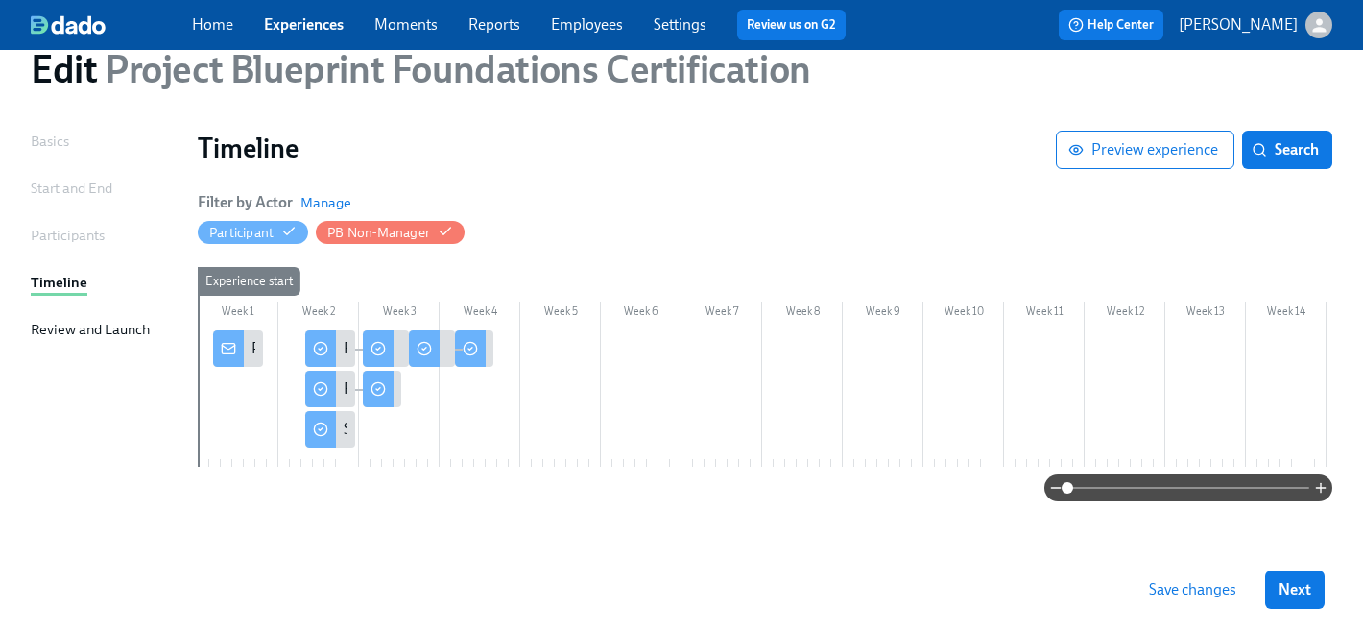
click at [1216, 597] on span "Save changes" at bounding box center [1192, 589] width 87 height 19
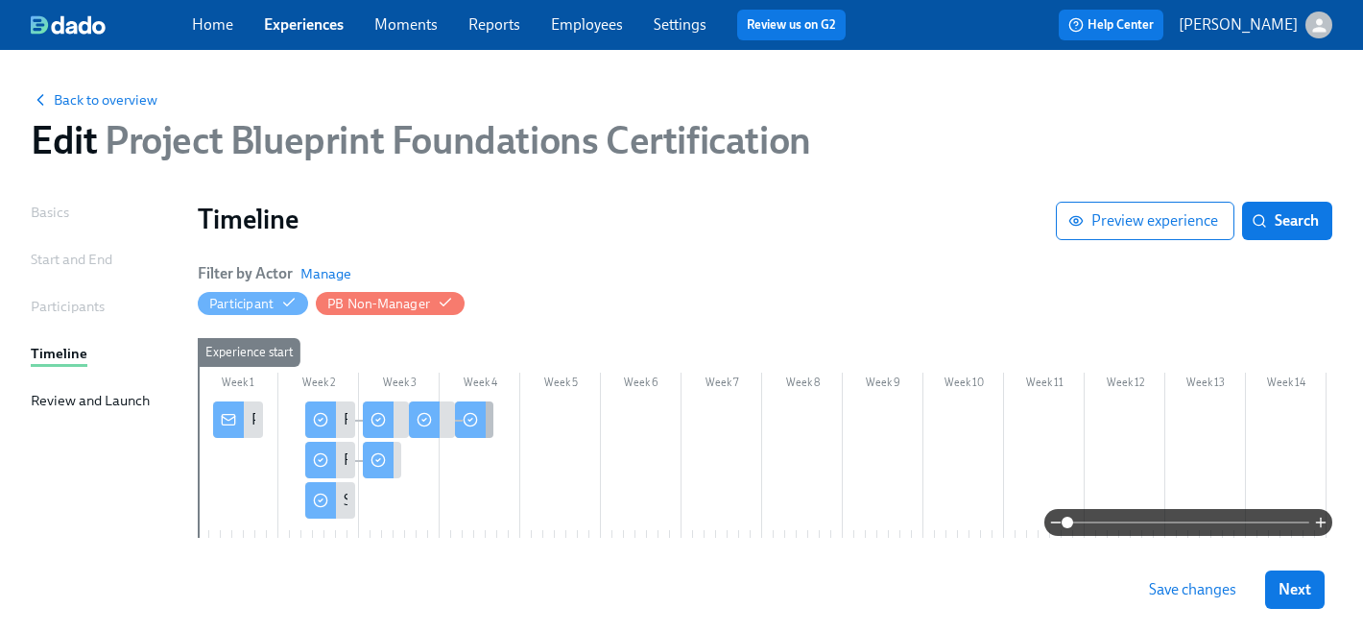
click at [472, 417] on icon at bounding box center [470, 419] width 15 height 15
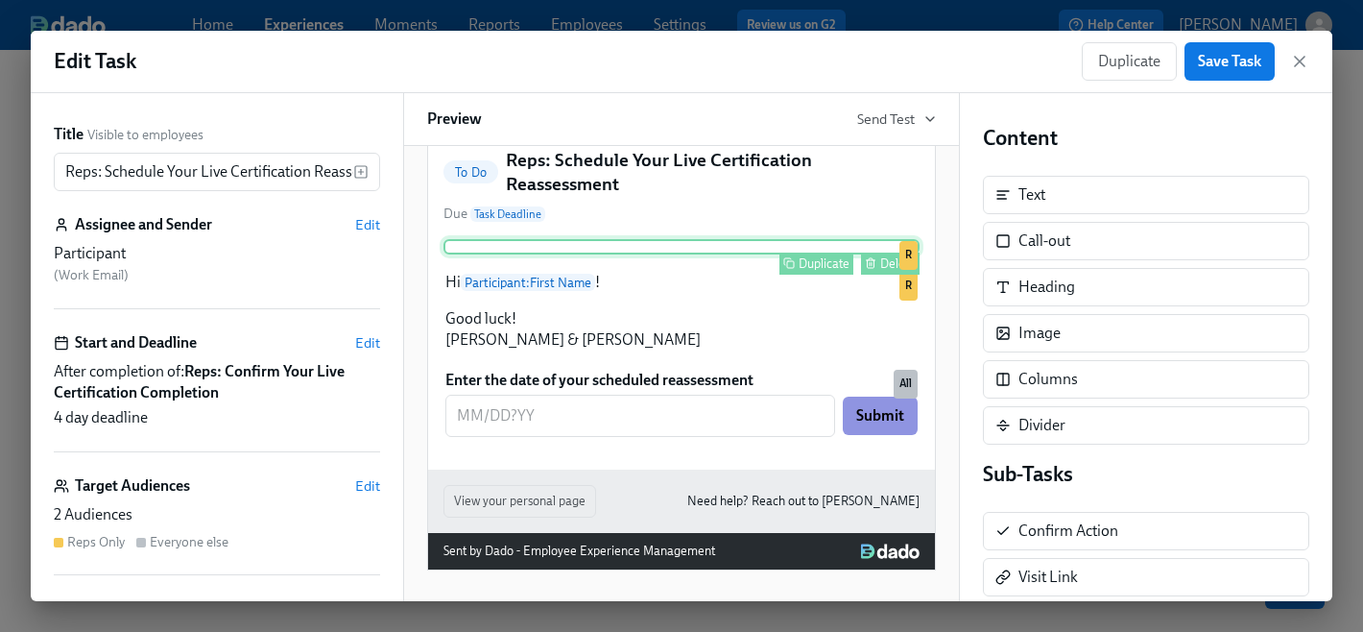
scroll to position [222, 0]
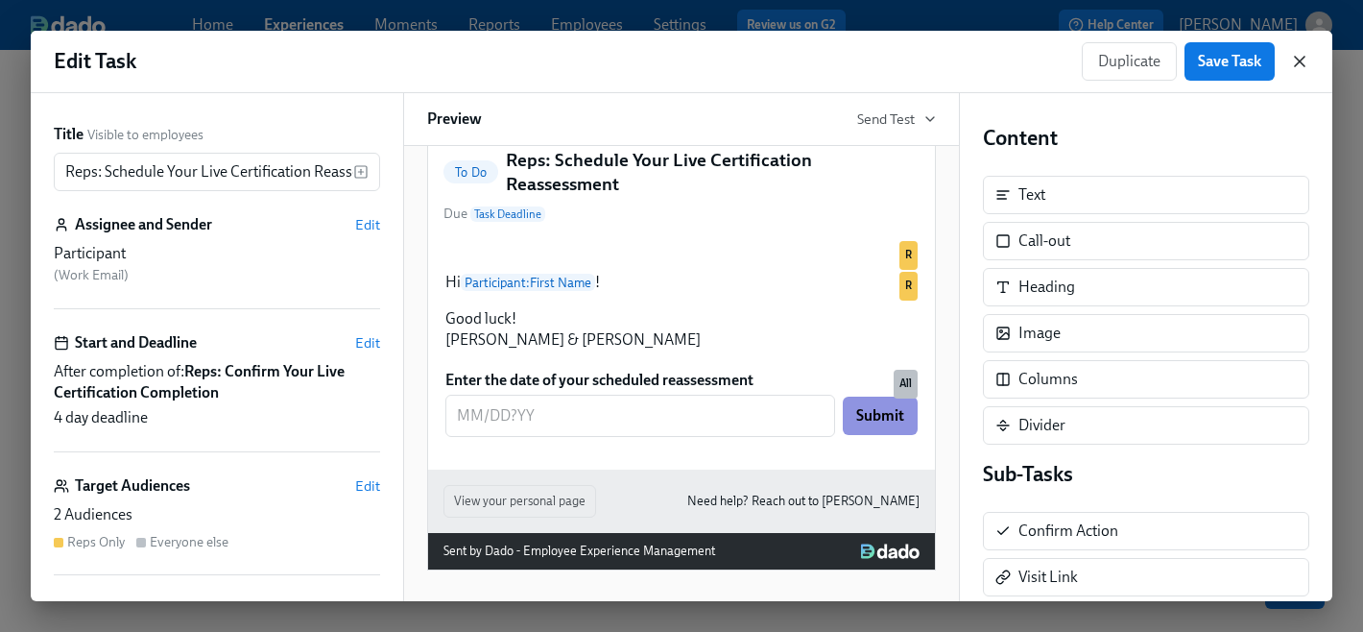
drag, startPoint x: 1303, startPoint y: 60, endPoint x: 793, endPoint y: 415, distance: 621.3
click at [1303, 60] on icon "button" at bounding box center [1299, 61] width 19 height 19
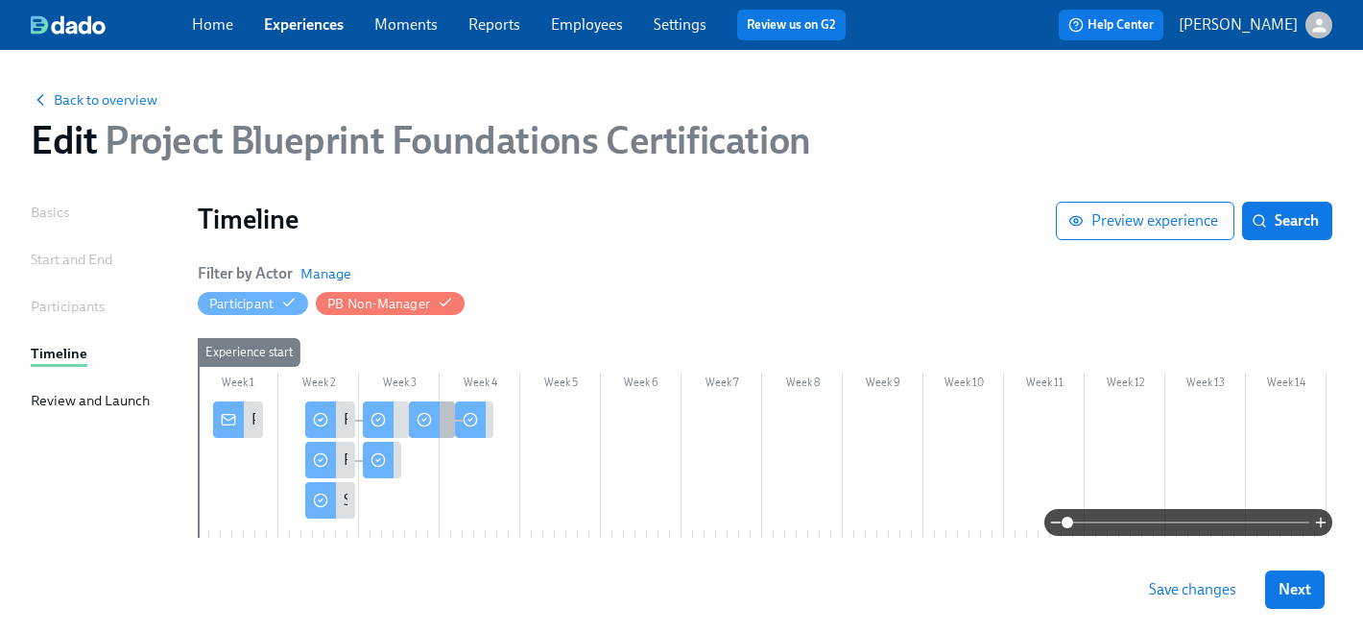
click at [434, 418] on div at bounding box center [424, 419] width 31 height 36
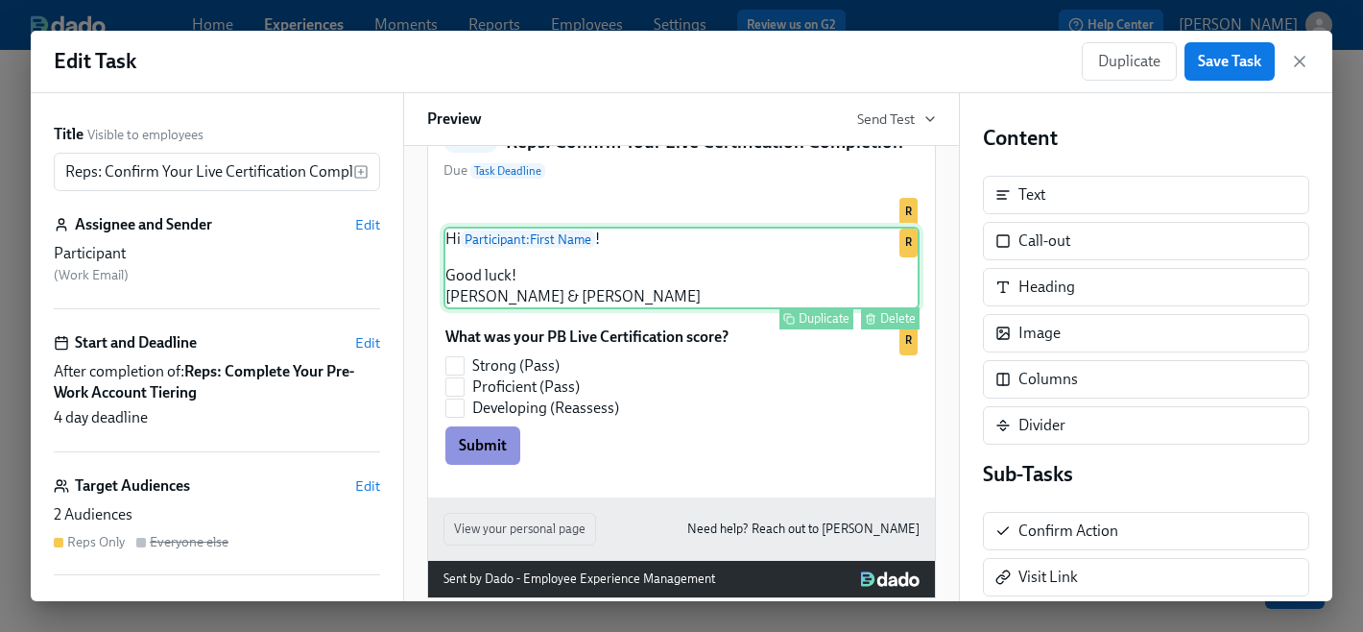
scroll to position [227, 0]
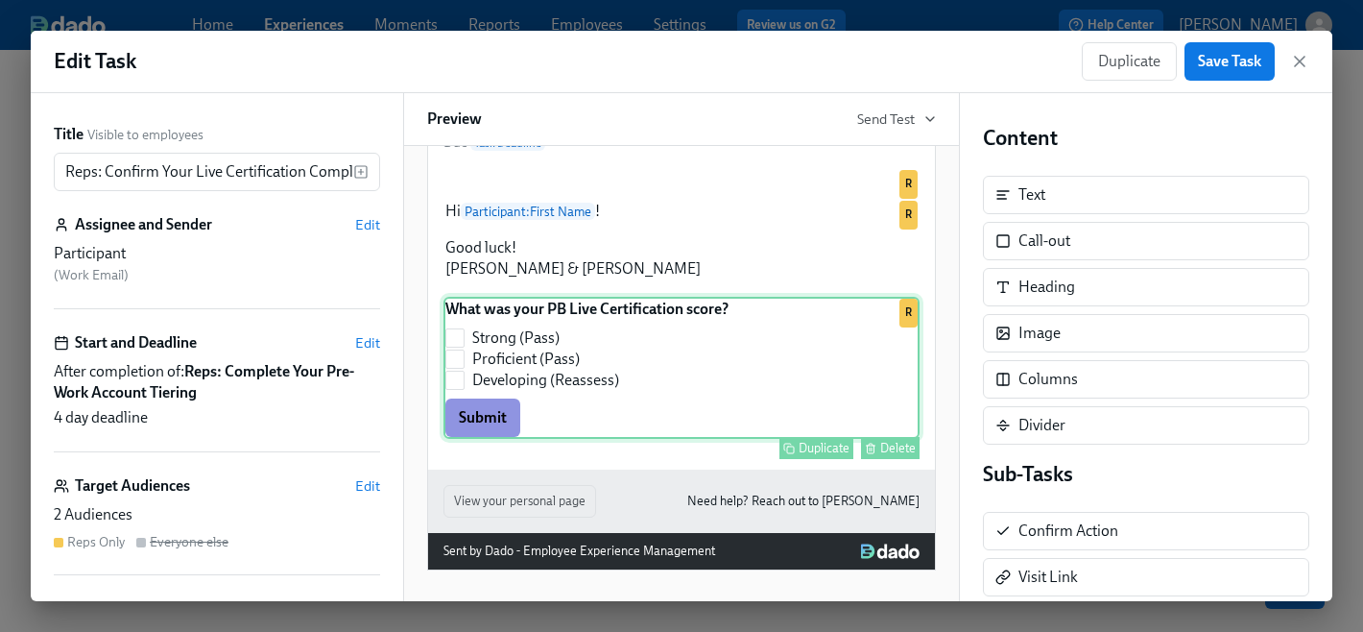
click at [702, 439] on div "What was your PB Live Certification score? Strong (Pass) Proficient (Pass) Deve…" at bounding box center [681, 368] width 476 height 142
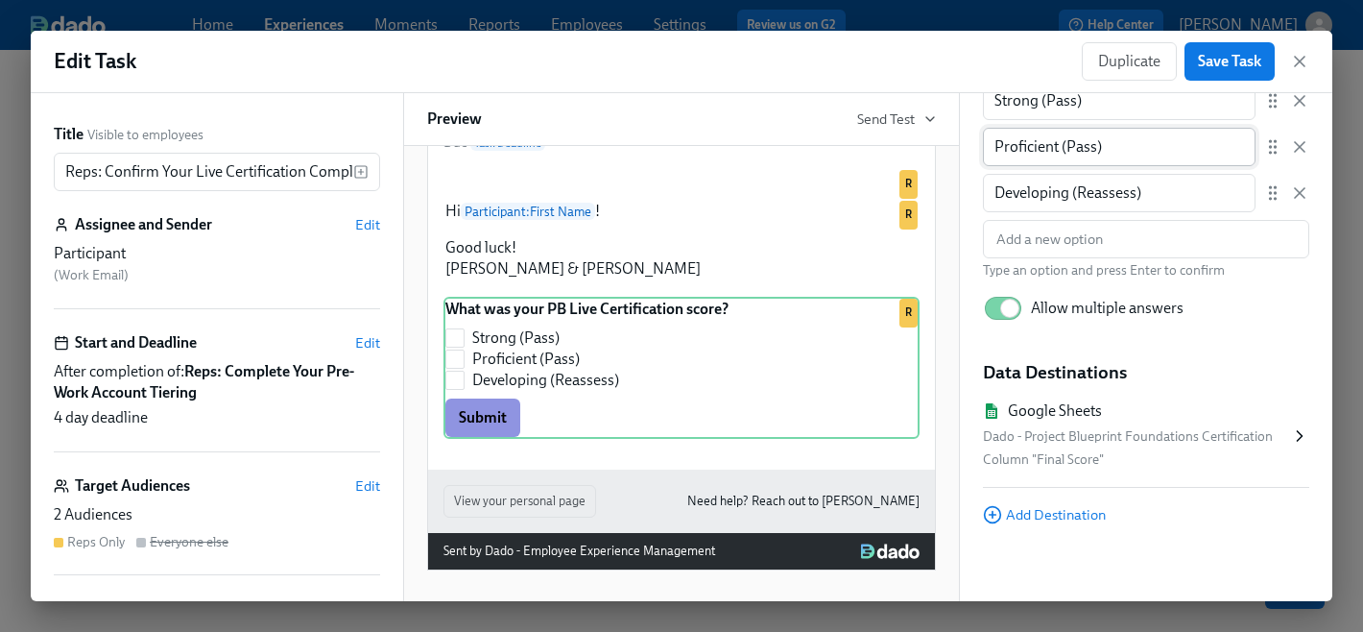
scroll to position [293, 0]
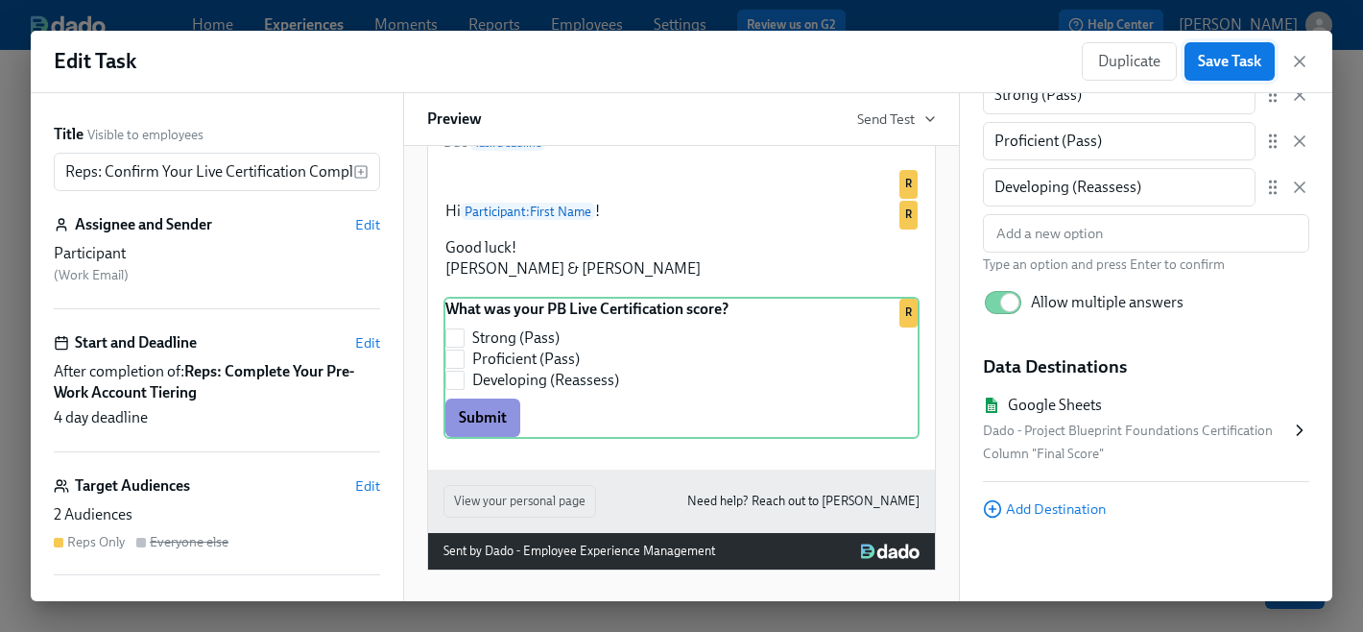
click at [1209, 73] on button "Save Task" at bounding box center [1230, 61] width 90 height 38
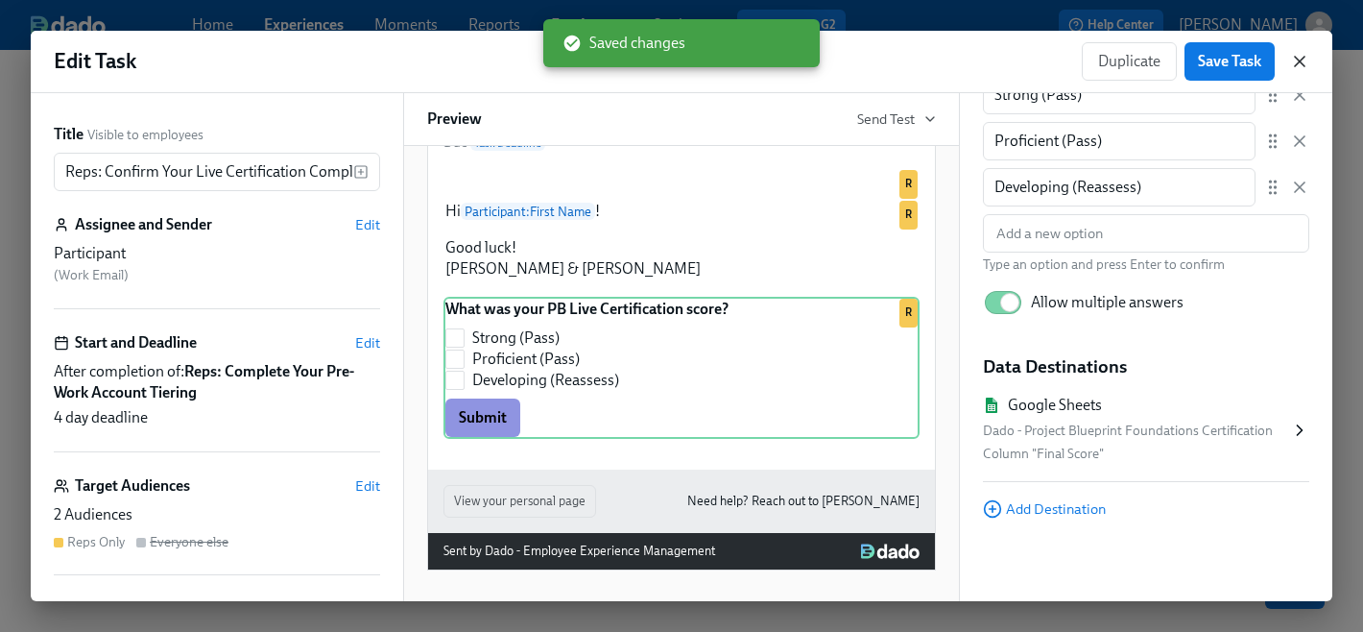
click at [1299, 61] on icon "button" at bounding box center [1300, 62] width 10 height 10
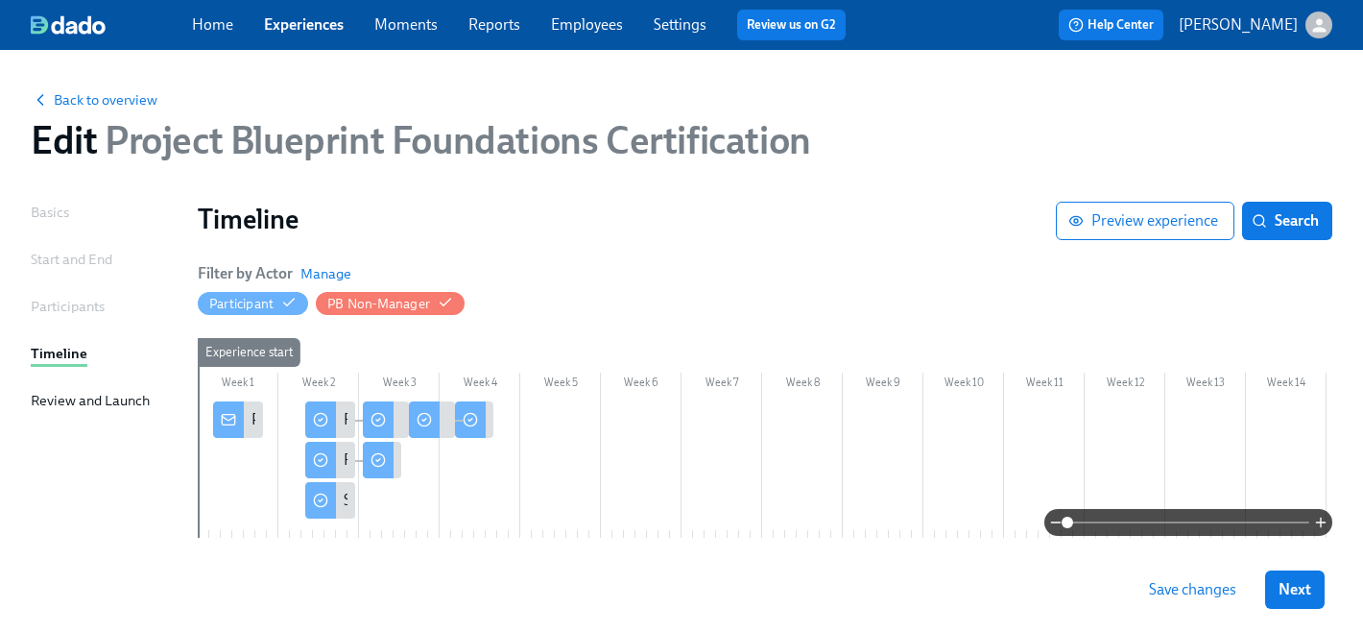
click at [672, 18] on link "Settings" at bounding box center [680, 24] width 53 height 18
click at [1200, 594] on span "Save changes" at bounding box center [1192, 589] width 87 height 19
click at [686, 25] on link "Settings" at bounding box center [680, 24] width 53 height 18
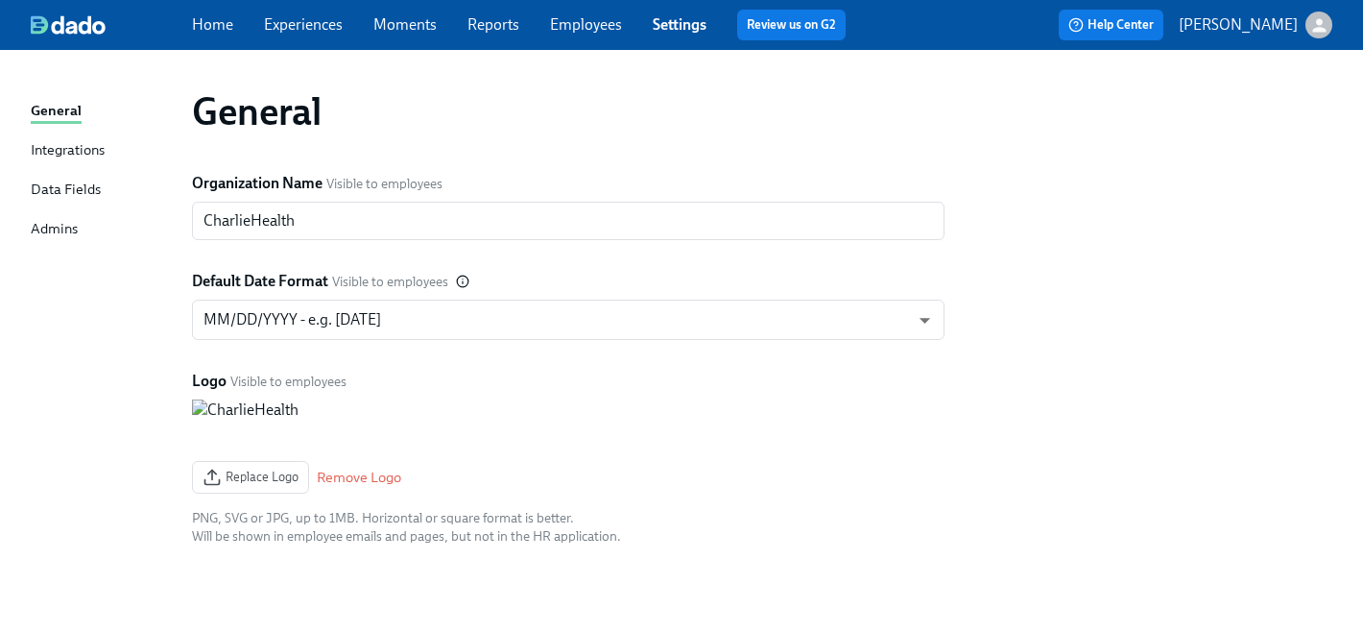
click at [63, 191] on div "Data Fields" at bounding box center [66, 191] width 70 height 24
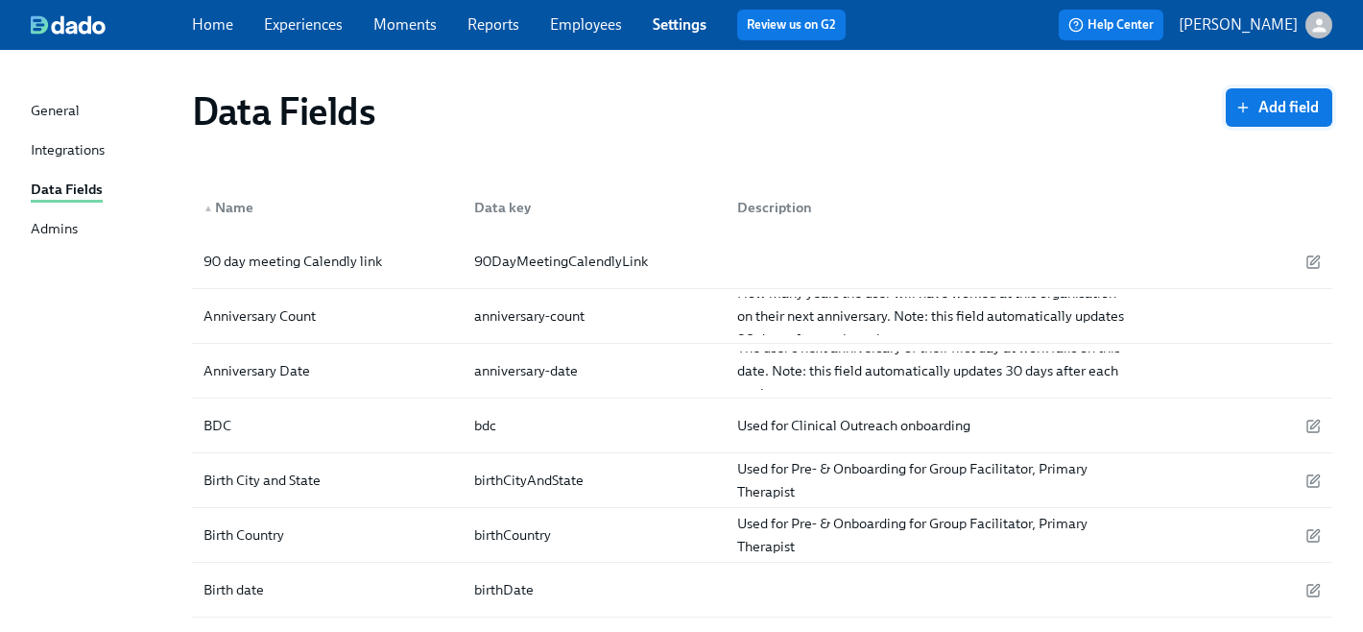
click at [1259, 105] on span "Add field" at bounding box center [1279, 107] width 80 height 19
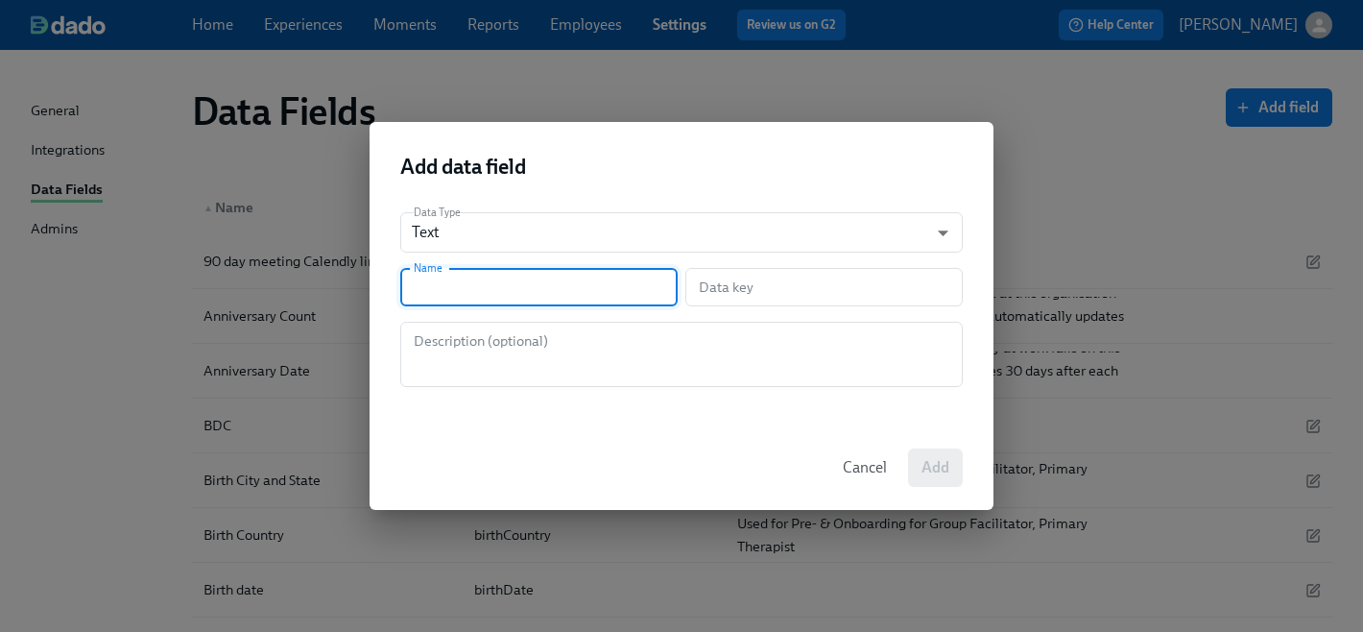
click at [448, 289] on input "text" at bounding box center [538, 287] width 277 height 38
type input "F"
type input "f"
type input "Fi"
type input "fi"
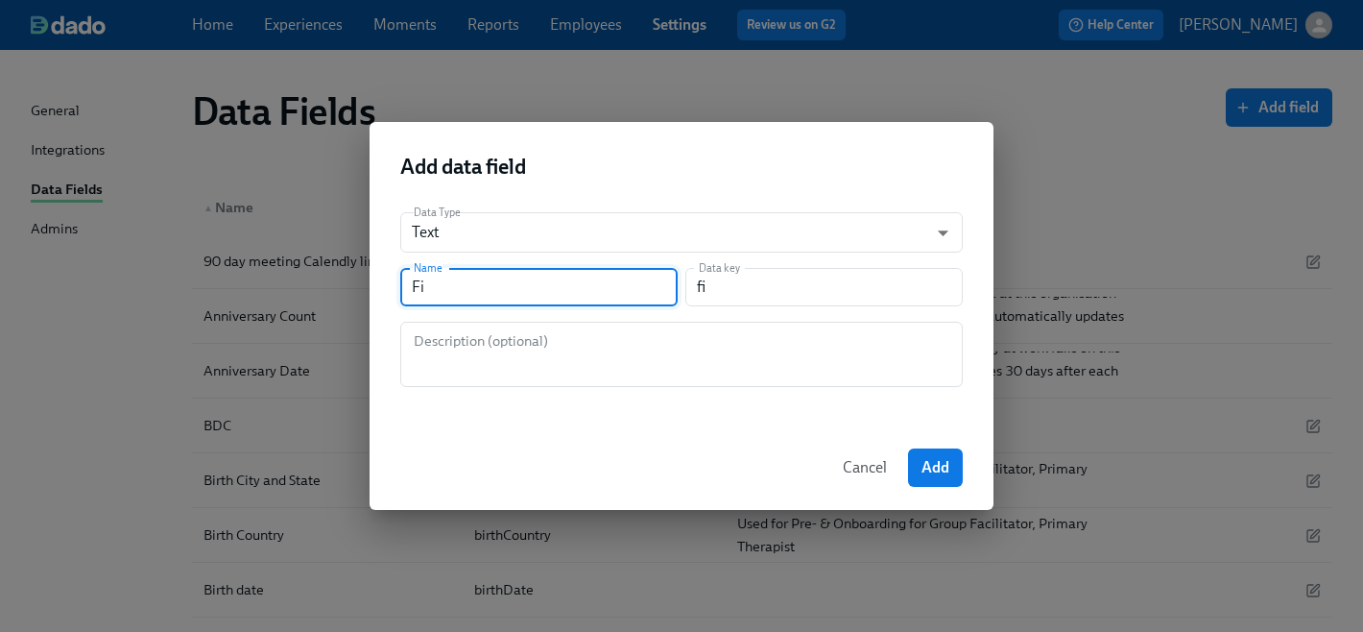
type input "Fin"
type input "fin"
type input "Fina"
type input "fina"
type input "Final"
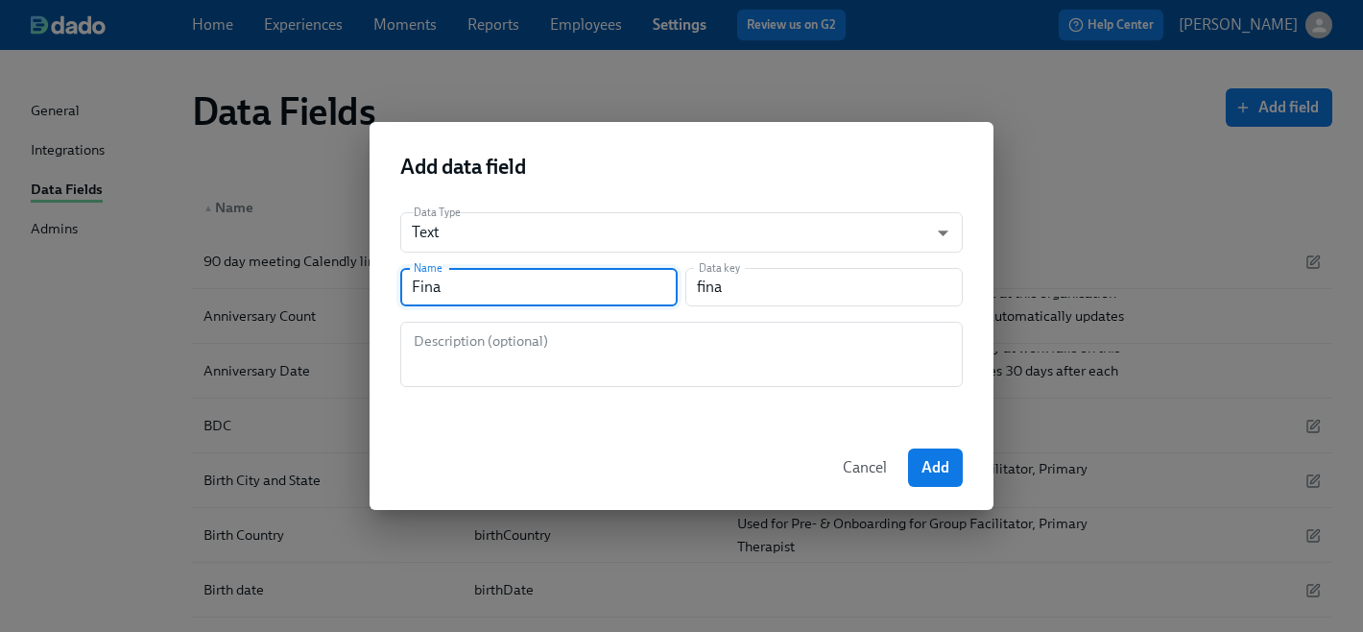
type input "final"
type input "Final S"
type input "finalS"
type input "Final Sc"
type input "finalSc"
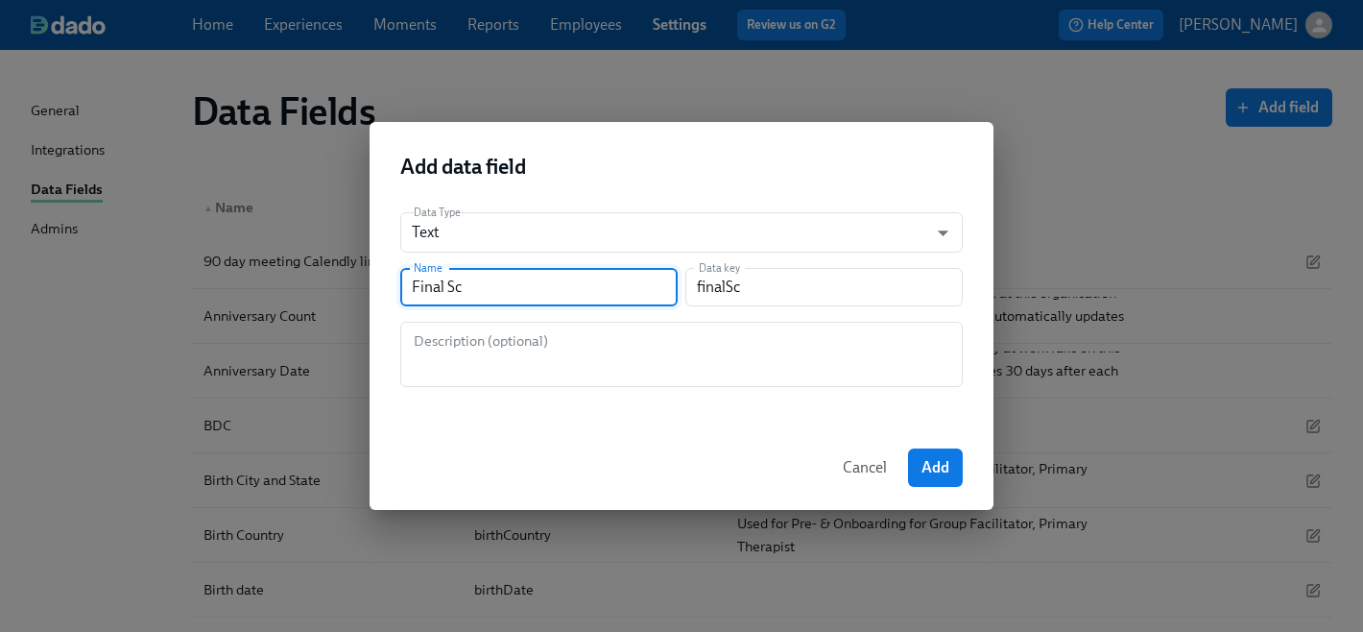
type input "Final Sco"
type input "finalSco"
type input "Final Scor"
type input "finalScor"
type input "Final Score"
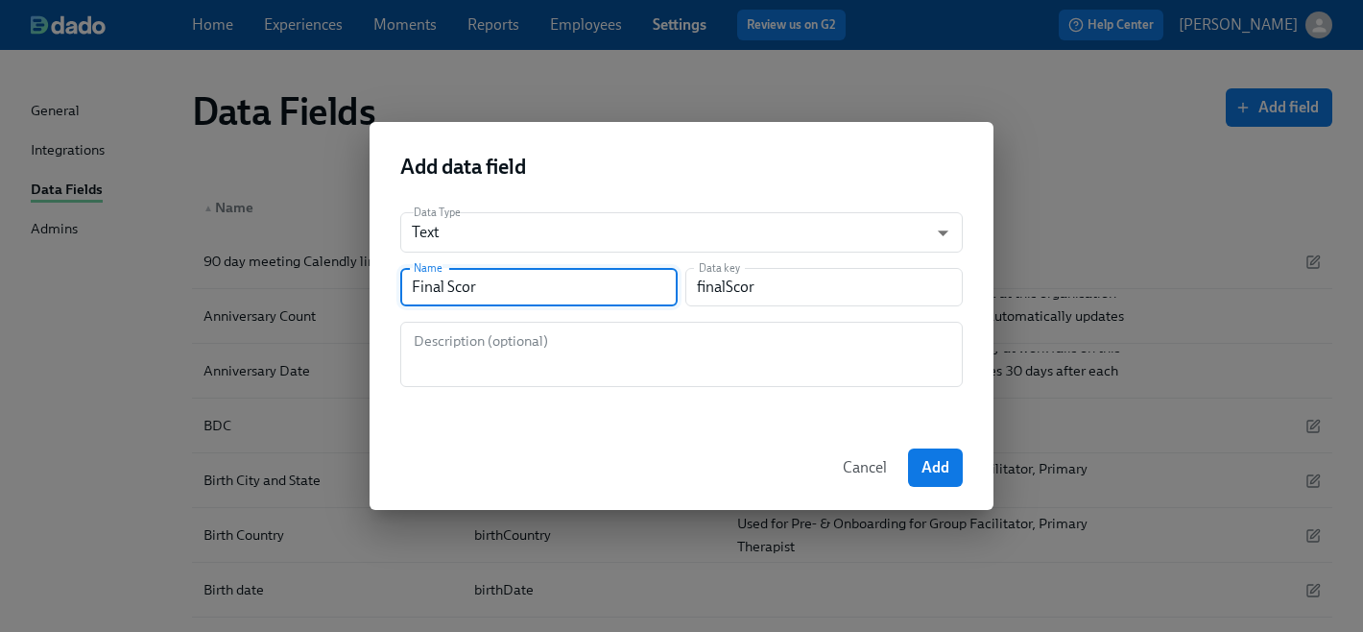
type input "finalScore"
type input "Final Score"
click at [467, 346] on textarea at bounding box center [681, 354] width 539 height 46
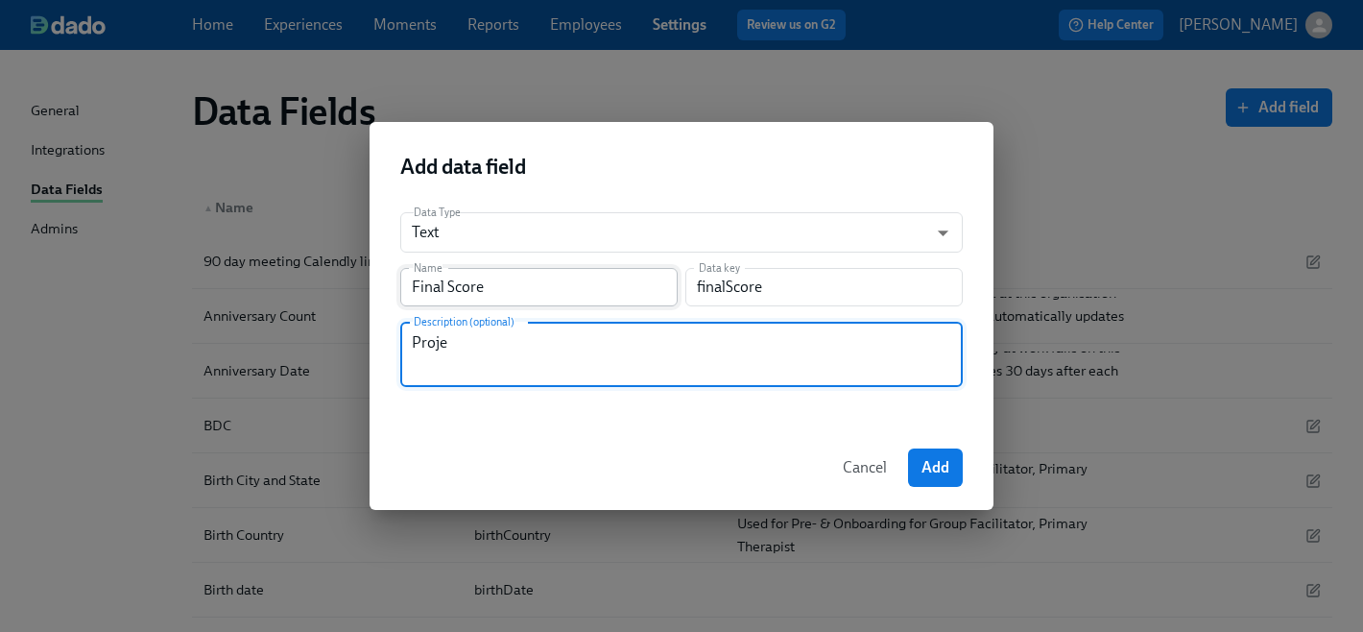
type textarea "Proje"
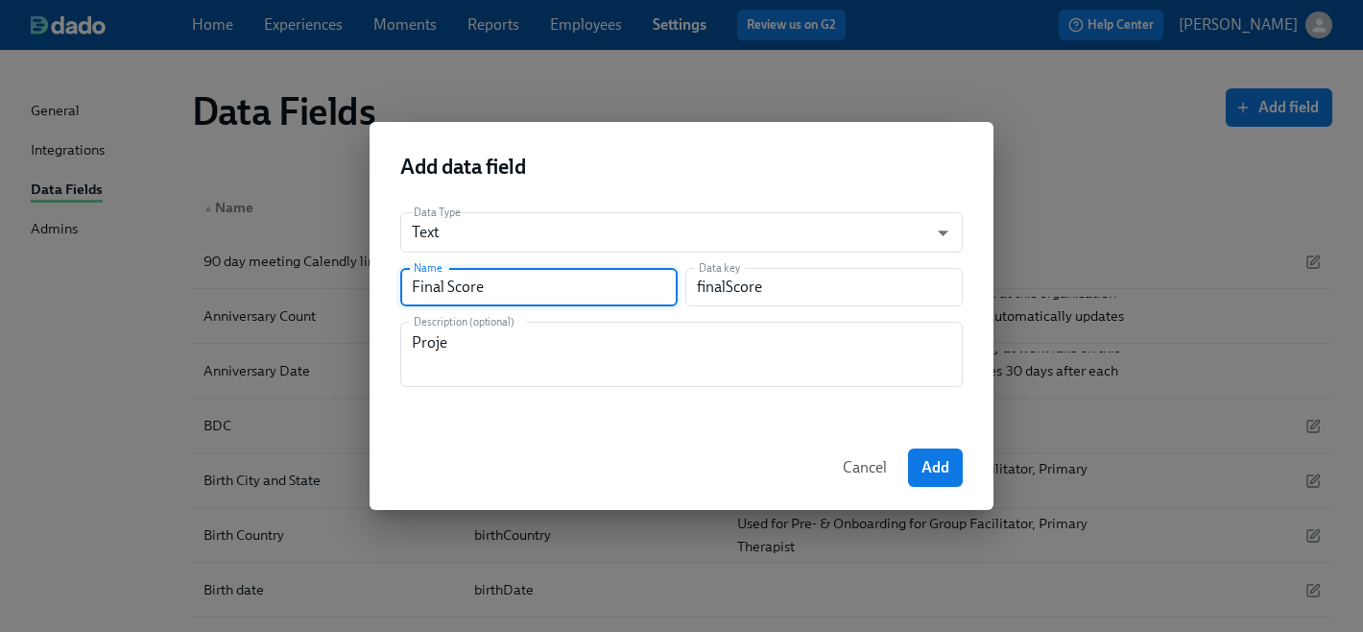
click at [413, 290] on input "Final Score" at bounding box center [538, 287] width 277 height 38
type input "PFinal Score"
type input "pFinalScore"
type input "PBFinal Score"
type input "pbFinalScore"
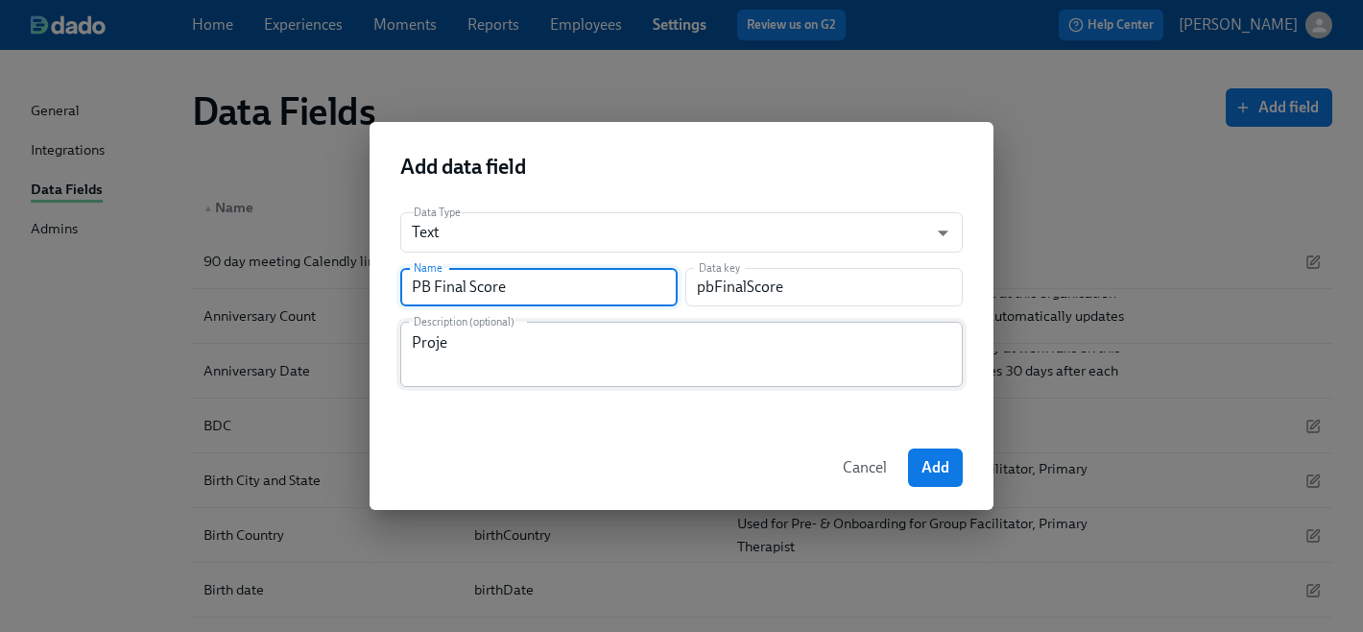
type input "PB Final Score"
click at [461, 346] on textarea "Proje" at bounding box center [681, 354] width 539 height 46
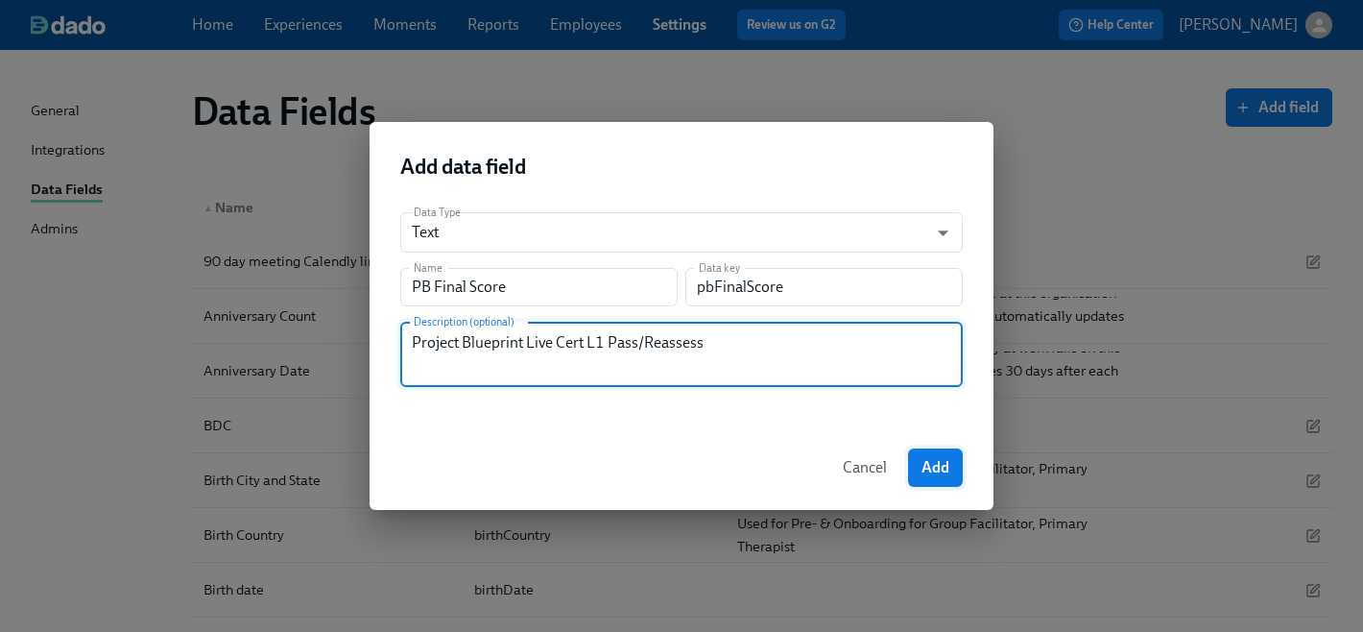
type textarea "Project Blueprint Live Cert L1 Pass/Reassess"
click at [950, 464] on button "Add" at bounding box center [935, 467] width 55 height 38
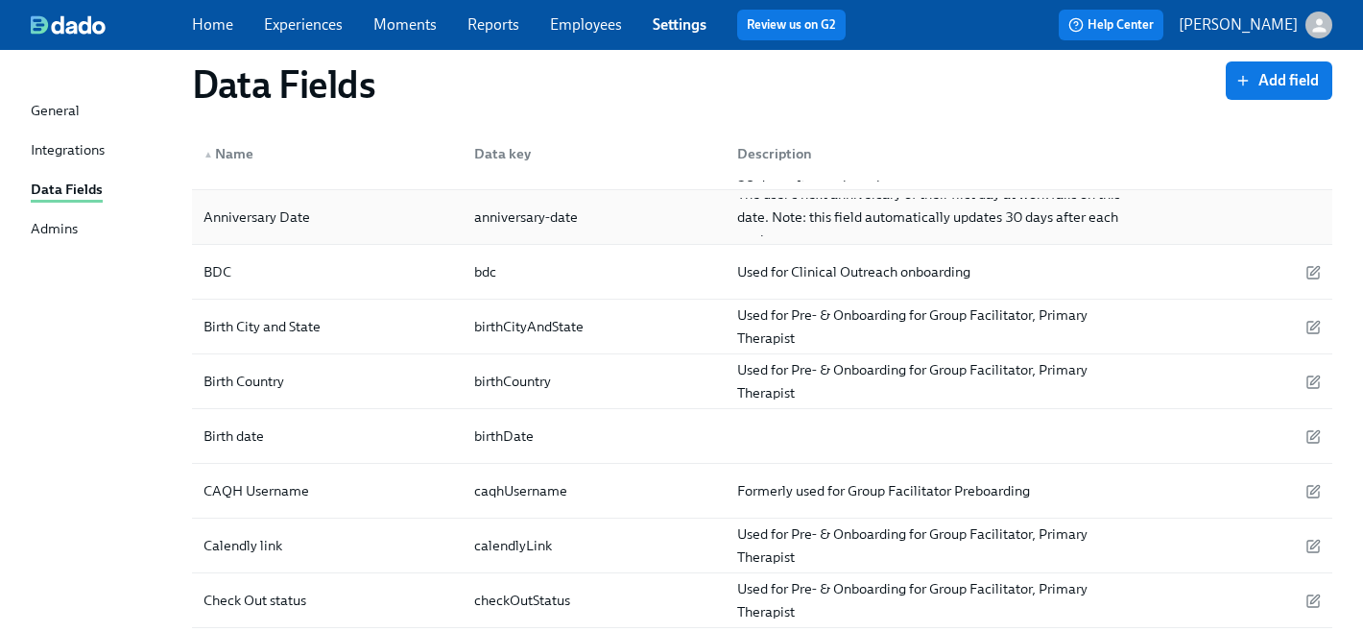
scroll to position [158, 0]
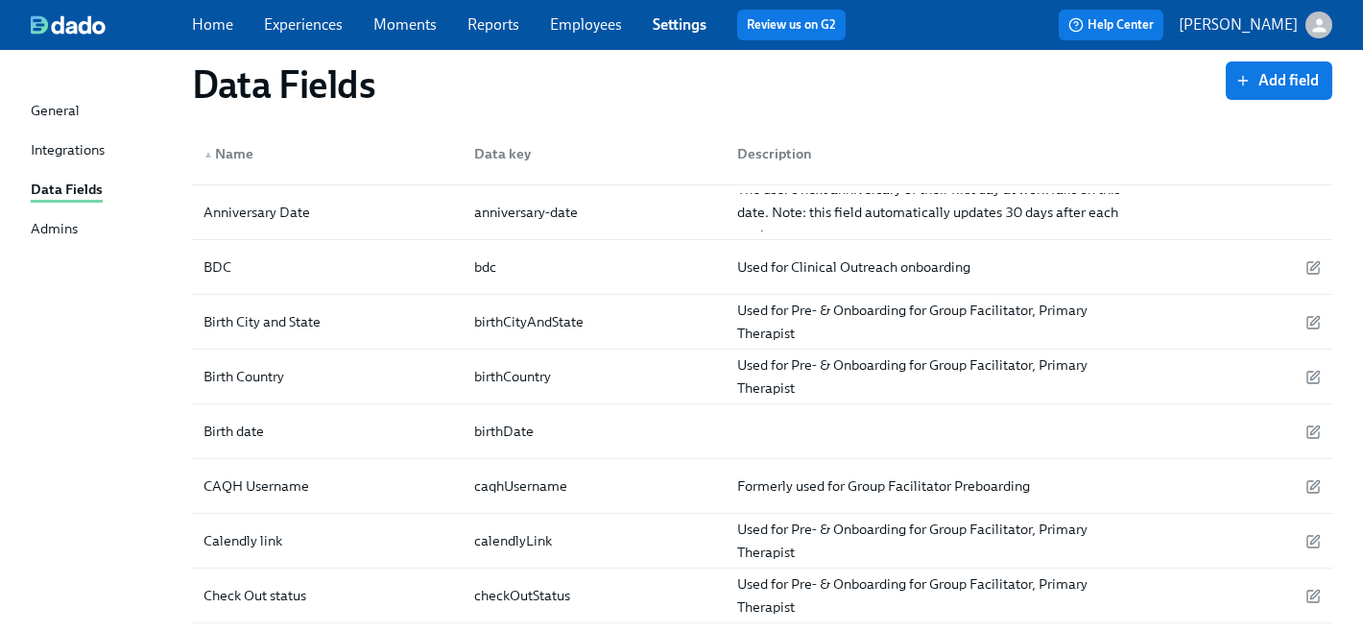
click at [331, 30] on link "Experiences" at bounding box center [303, 24] width 79 height 18
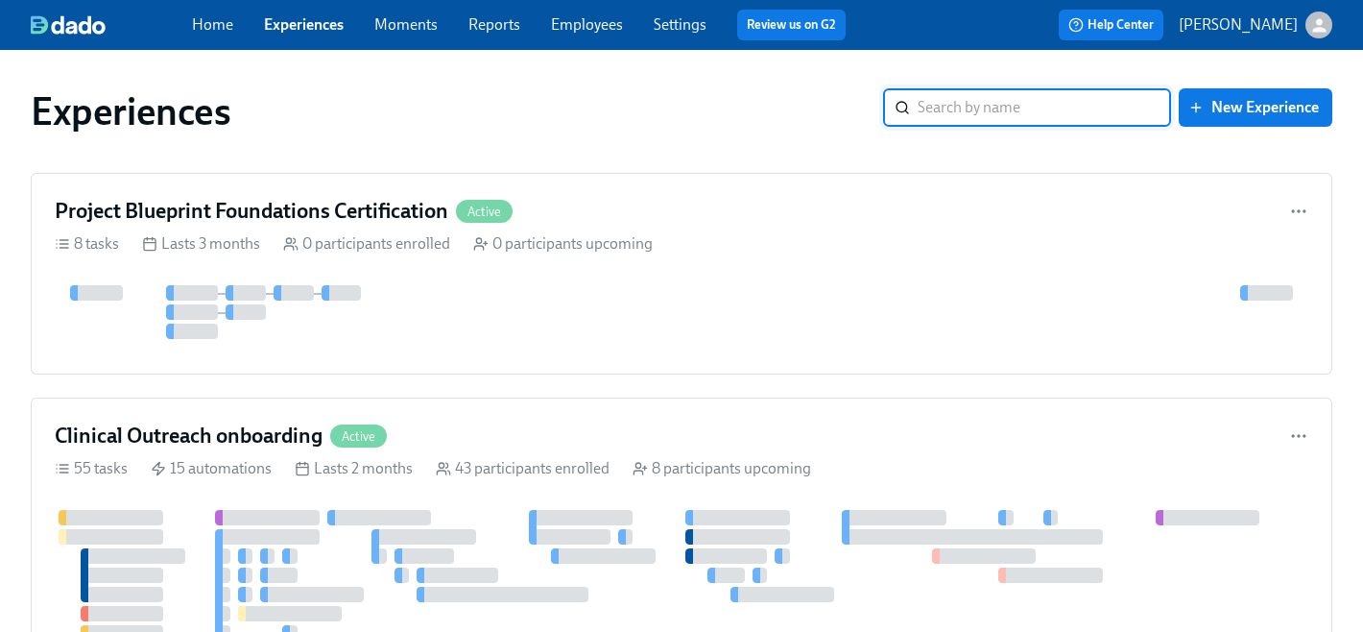
click at [1034, 103] on input "search" at bounding box center [1044, 107] width 253 height 38
click at [381, 218] on h4 "Project Blueprint Foundations Certification" at bounding box center [252, 211] width 394 height 29
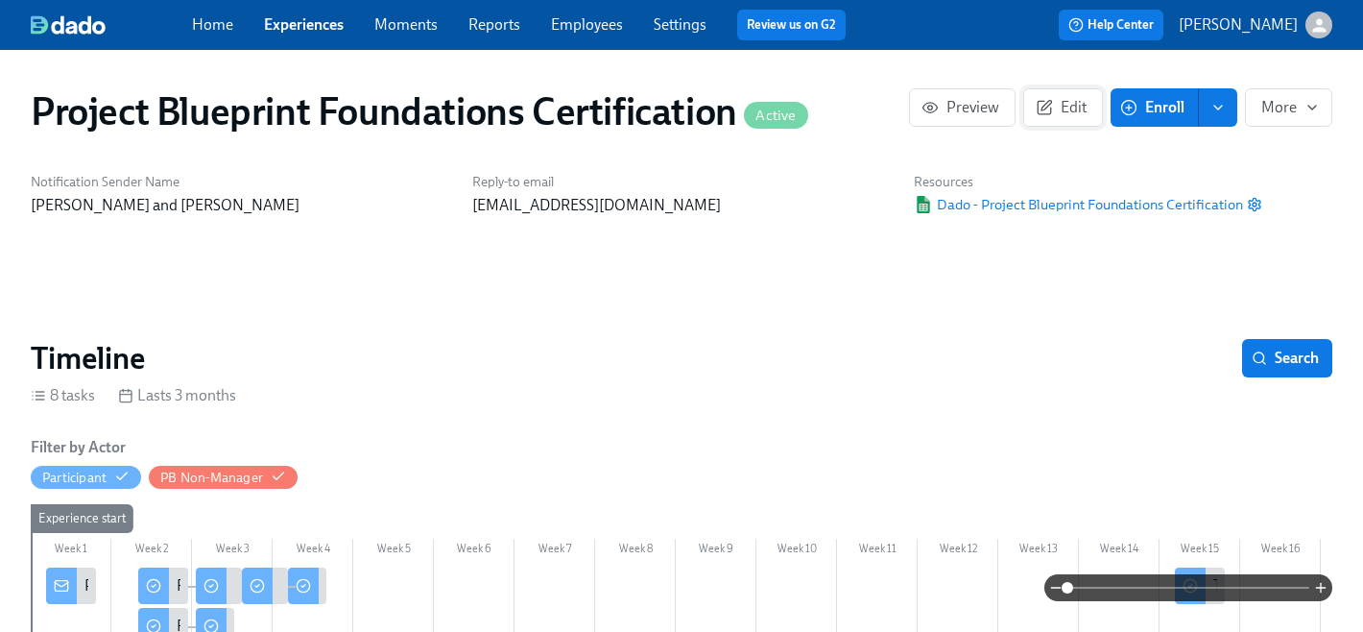
click at [1056, 108] on span "Edit" at bounding box center [1063, 107] width 47 height 19
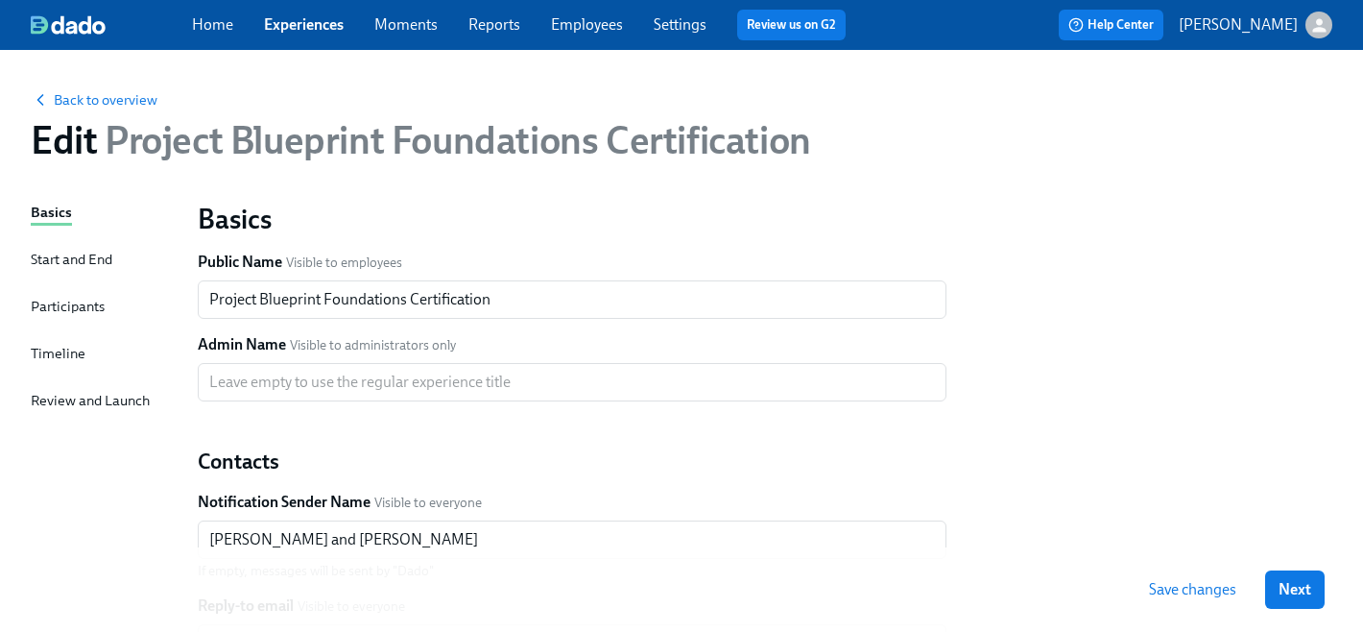
click at [1166, 594] on span "Save changes" at bounding box center [1192, 589] width 87 height 19
click at [114, 106] on span "Back to overview" at bounding box center [94, 99] width 127 height 19
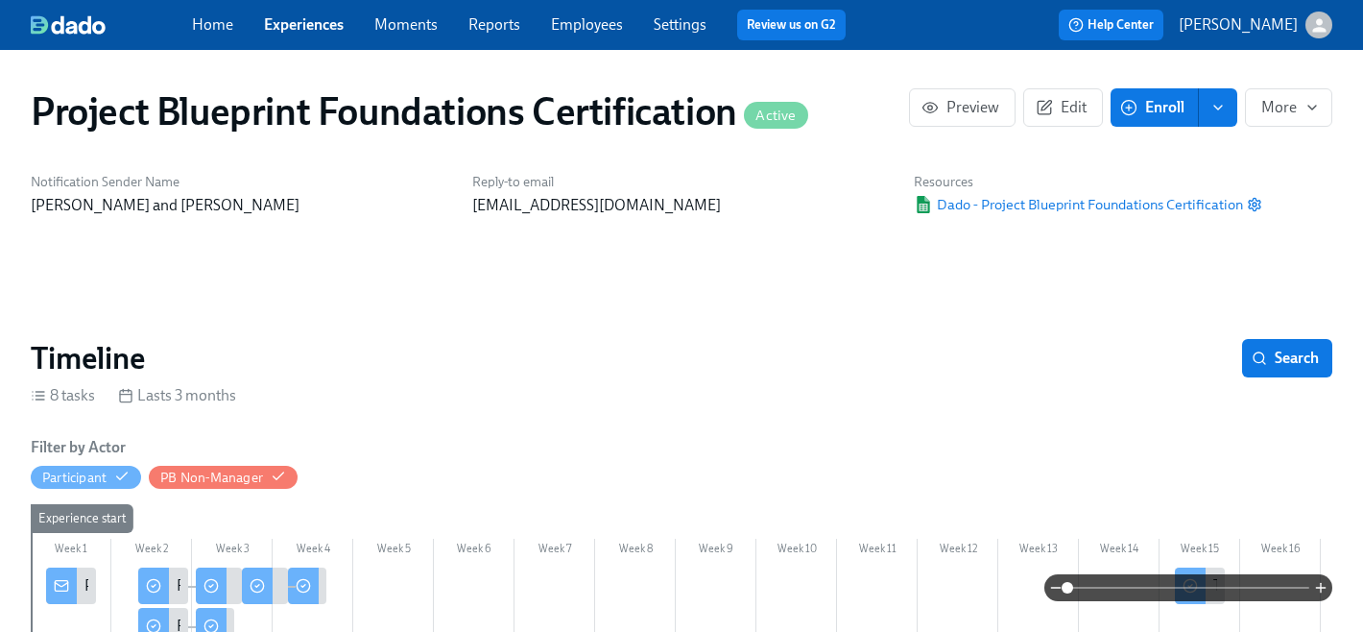
scroll to position [192, 0]
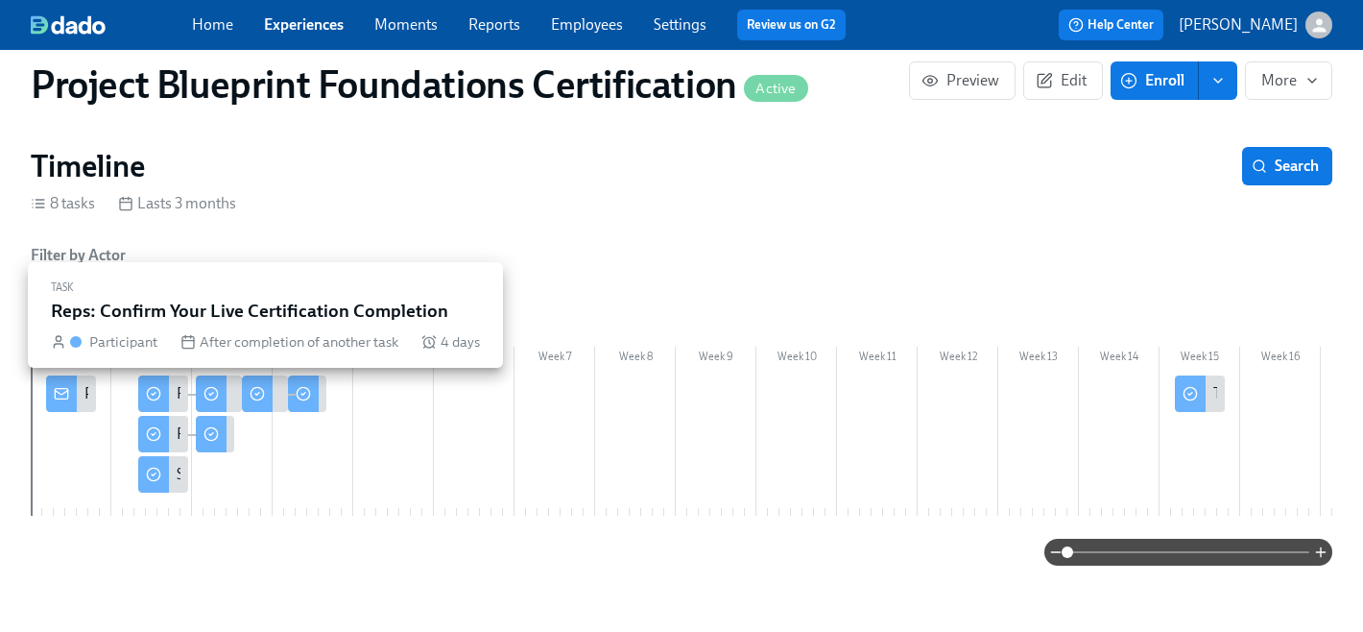
click at [256, 392] on icon at bounding box center [257, 393] width 15 height 15
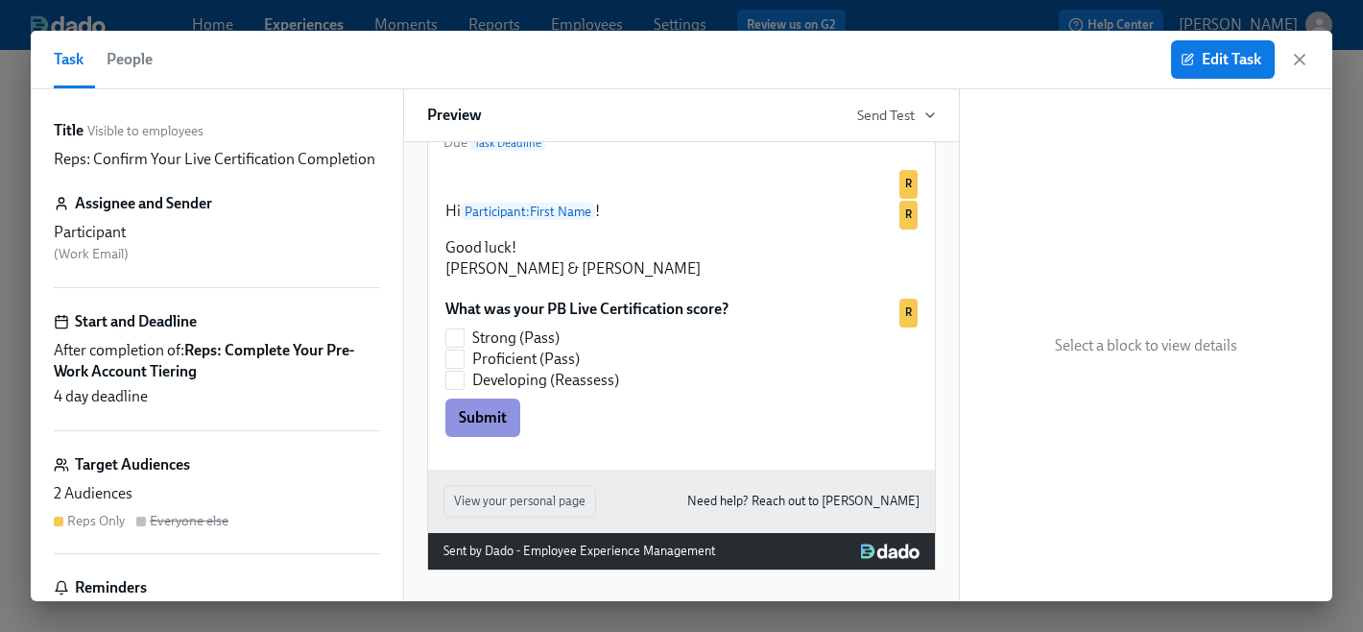
scroll to position [322, 0]
click at [1238, 52] on span "Edit Task" at bounding box center [1223, 59] width 77 height 19
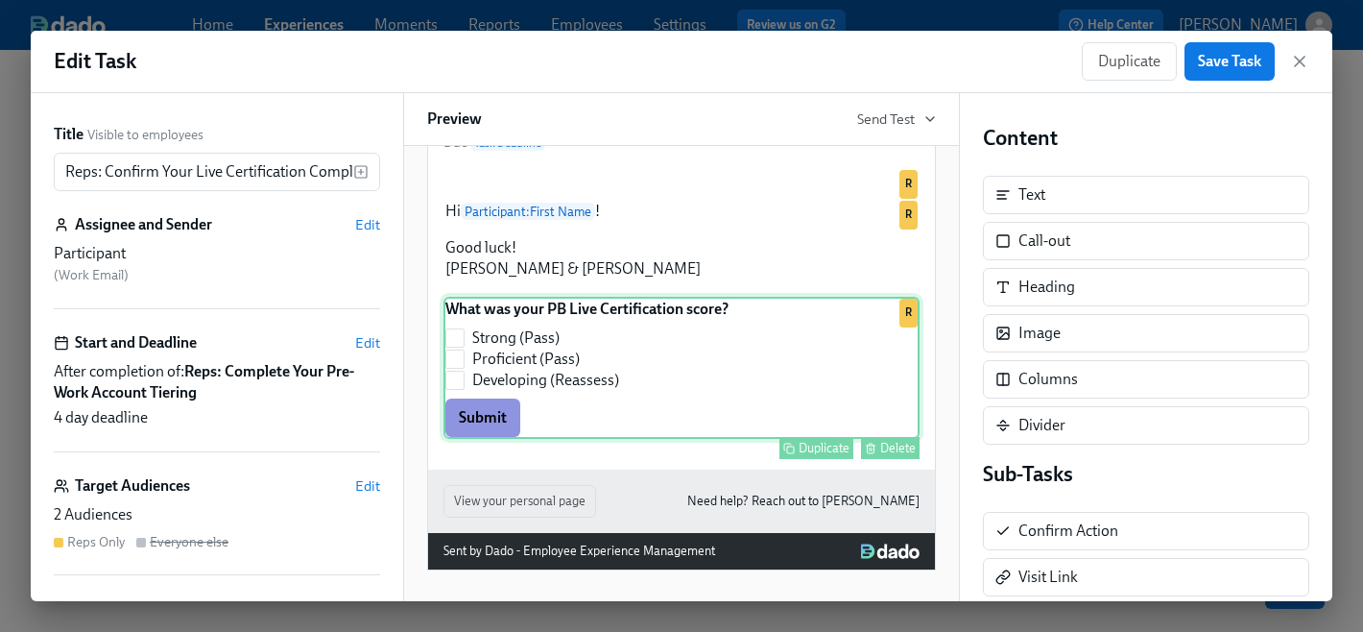
scroll to position [272, 0]
click at [692, 419] on div "What was your PB Live Certification score? Strong (Pass) Proficient (Pass) Deve…" at bounding box center [681, 368] width 476 height 142
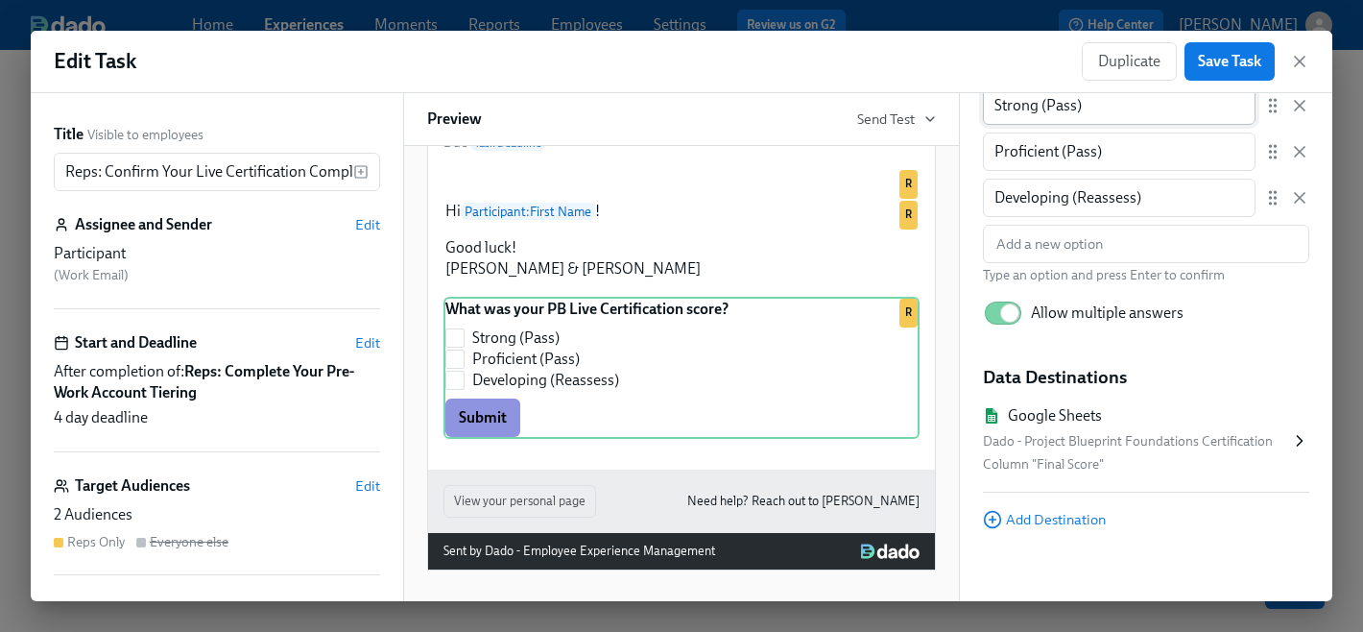
scroll to position [283, 0]
click at [1074, 517] on span "Add Destination" at bounding box center [1044, 517] width 123 height 19
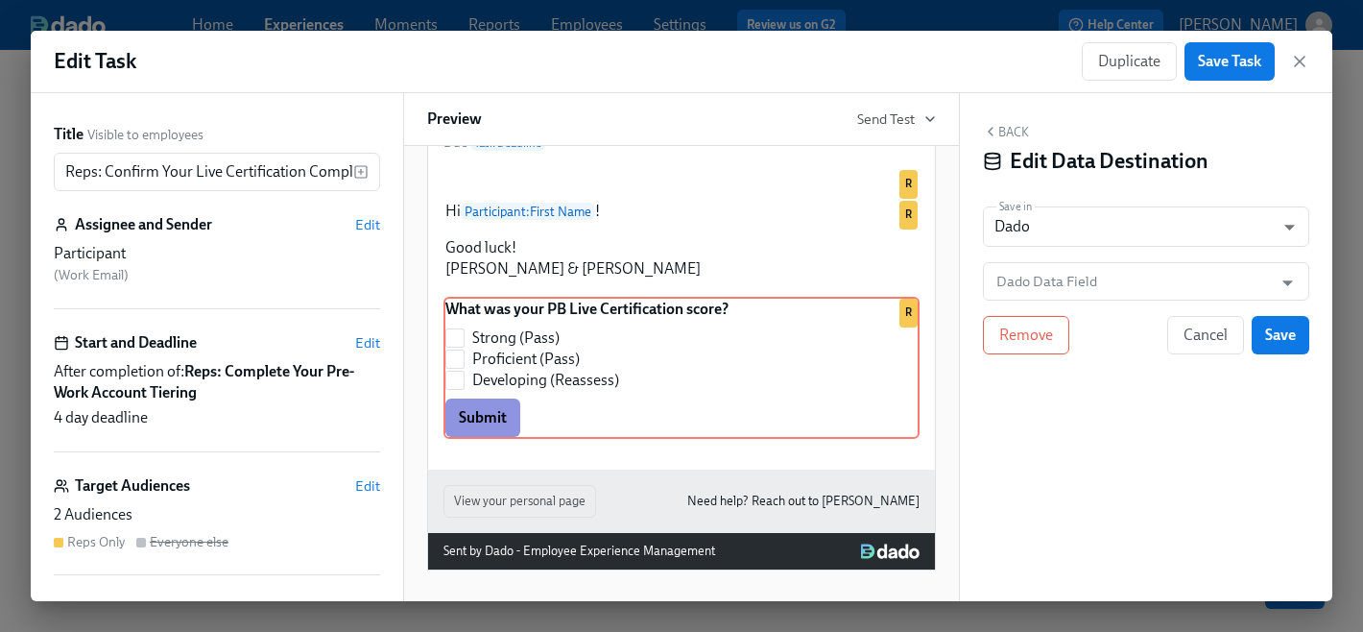
scroll to position [0, 0]
click at [1030, 277] on input "Dado Data Field" at bounding box center [1132, 281] width 279 height 38
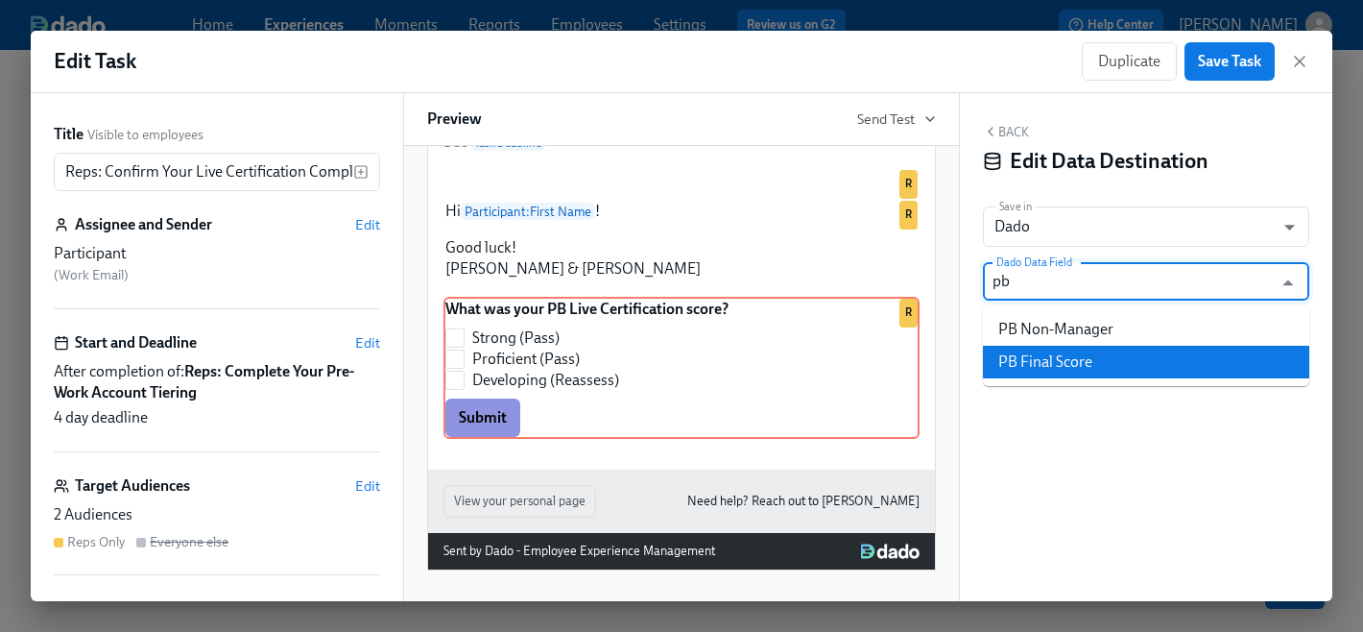
click at [1129, 366] on li "PB Final Score" at bounding box center [1146, 362] width 326 height 33
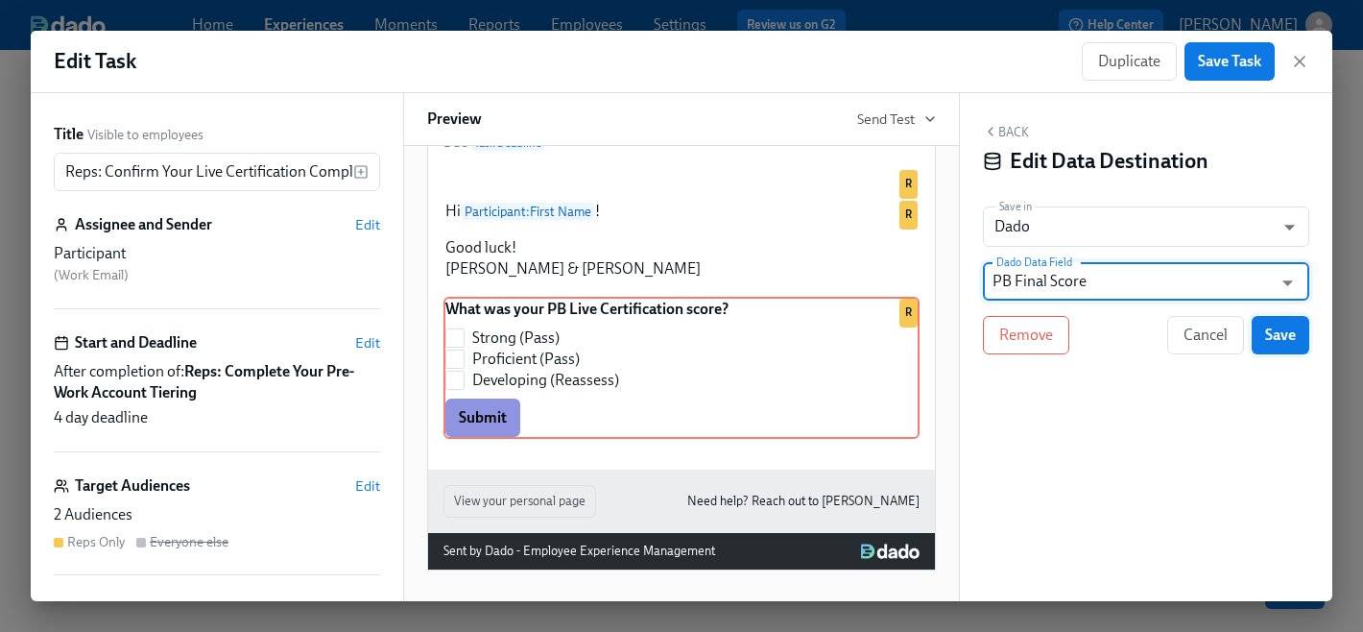
type input "PB Final Score"
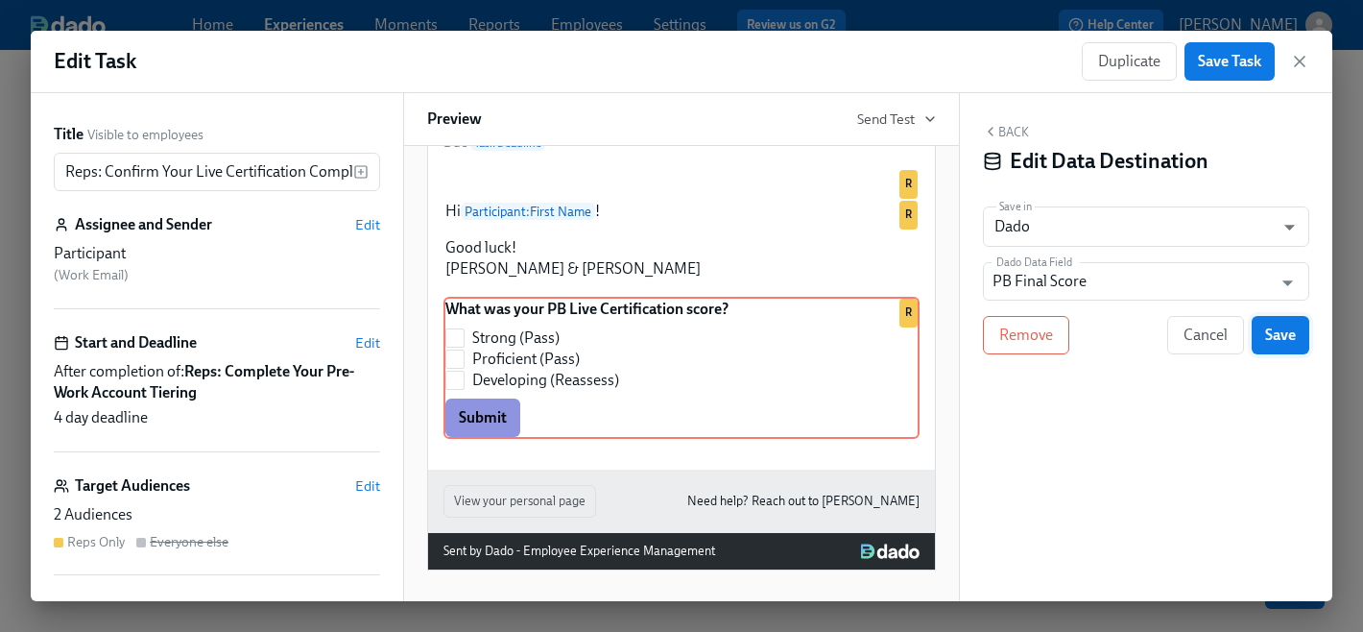
click at [1276, 332] on span "Save" at bounding box center [1280, 334] width 31 height 19
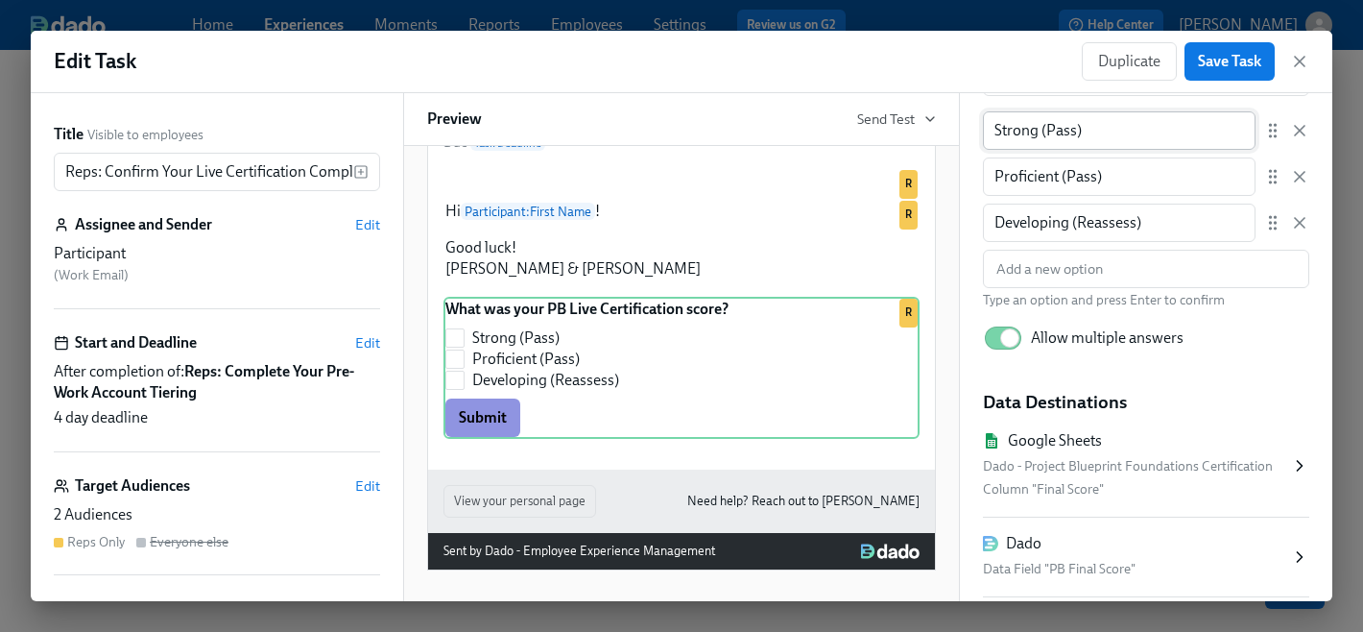
scroll to position [372, 0]
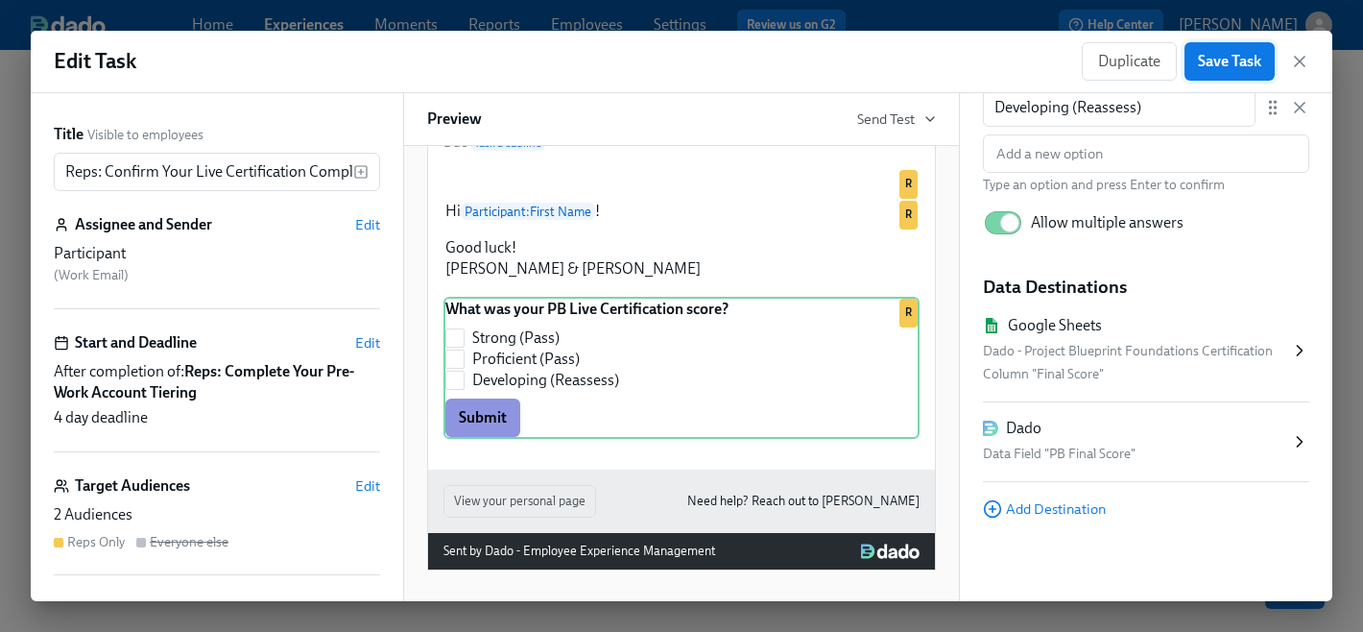
click at [1221, 71] on button "Save Task" at bounding box center [1230, 61] width 90 height 38
click at [1300, 67] on icon "button" at bounding box center [1299, 61] width 19 height 19
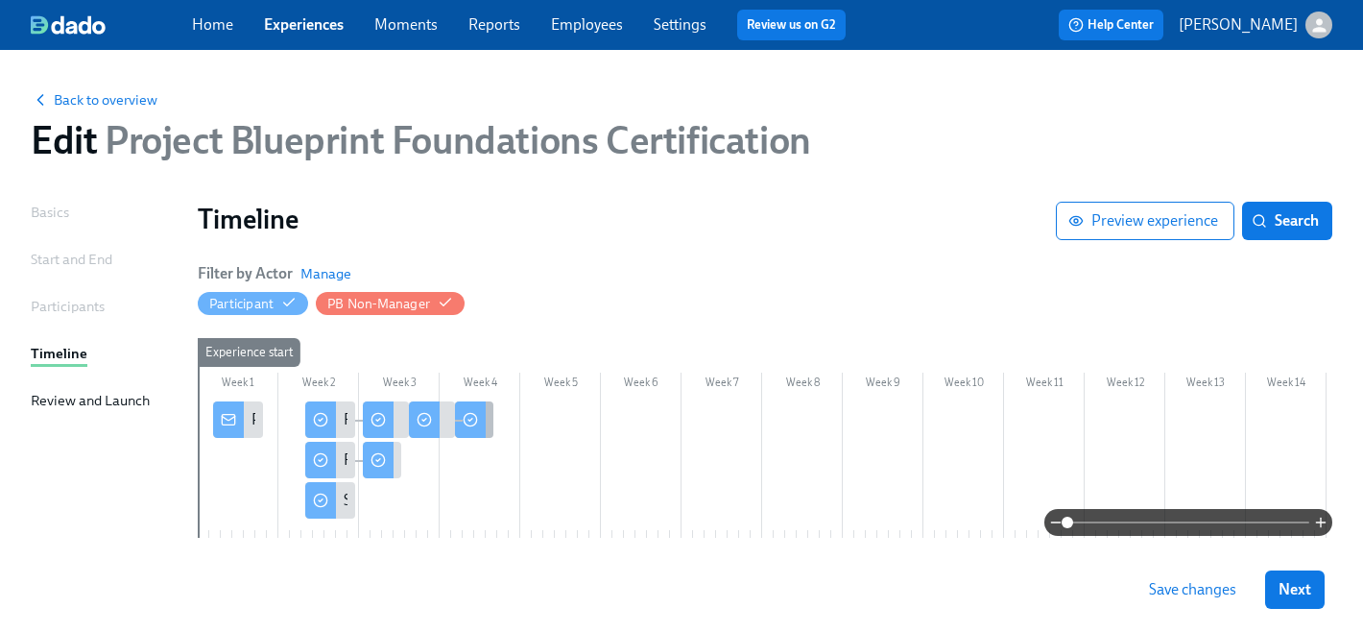
click at [475, 423] on circle at bounding box center [470, 420] width 12 height 12
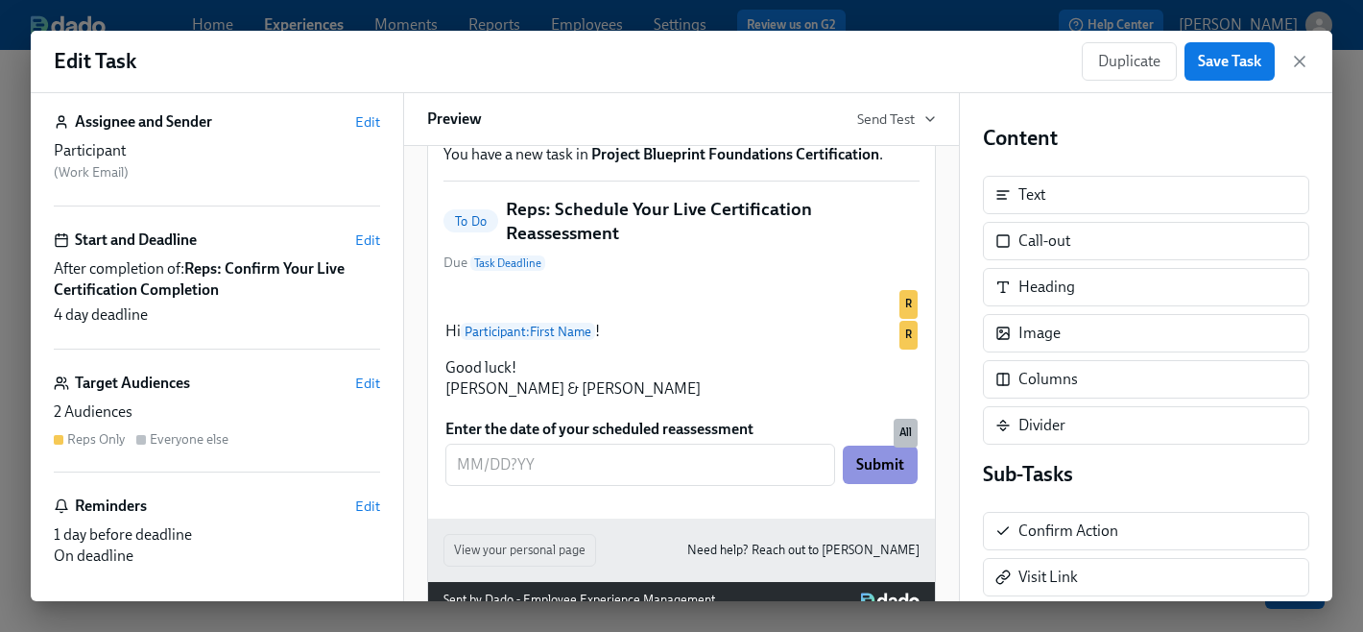
scroll to position [113, 0]
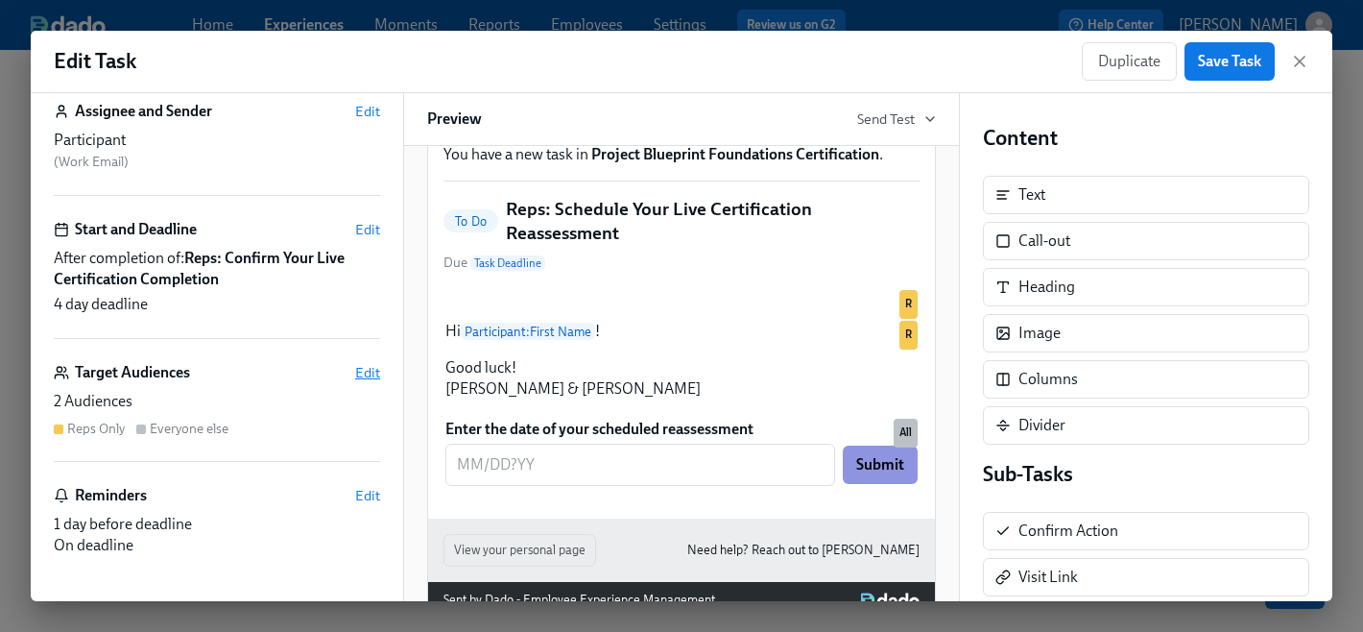
click at [358, 372] on span "Edit" at bounding box center [367, 372] width 25 height 19
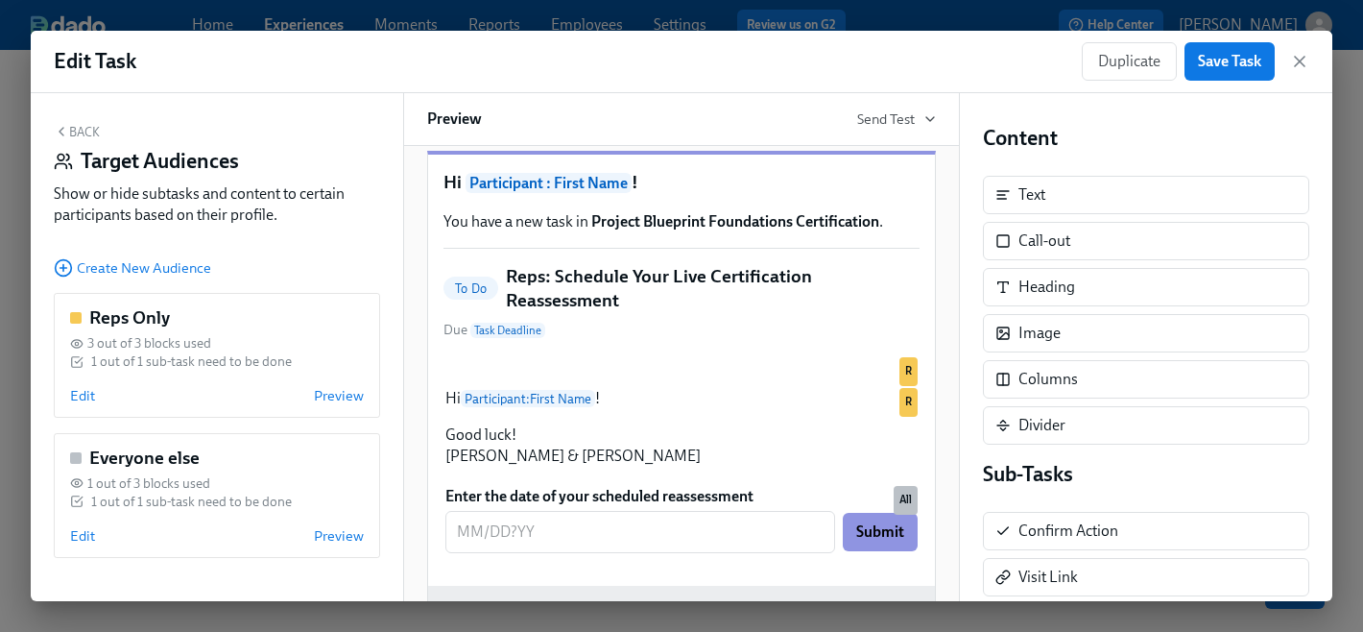
scroll to position [168, 0]
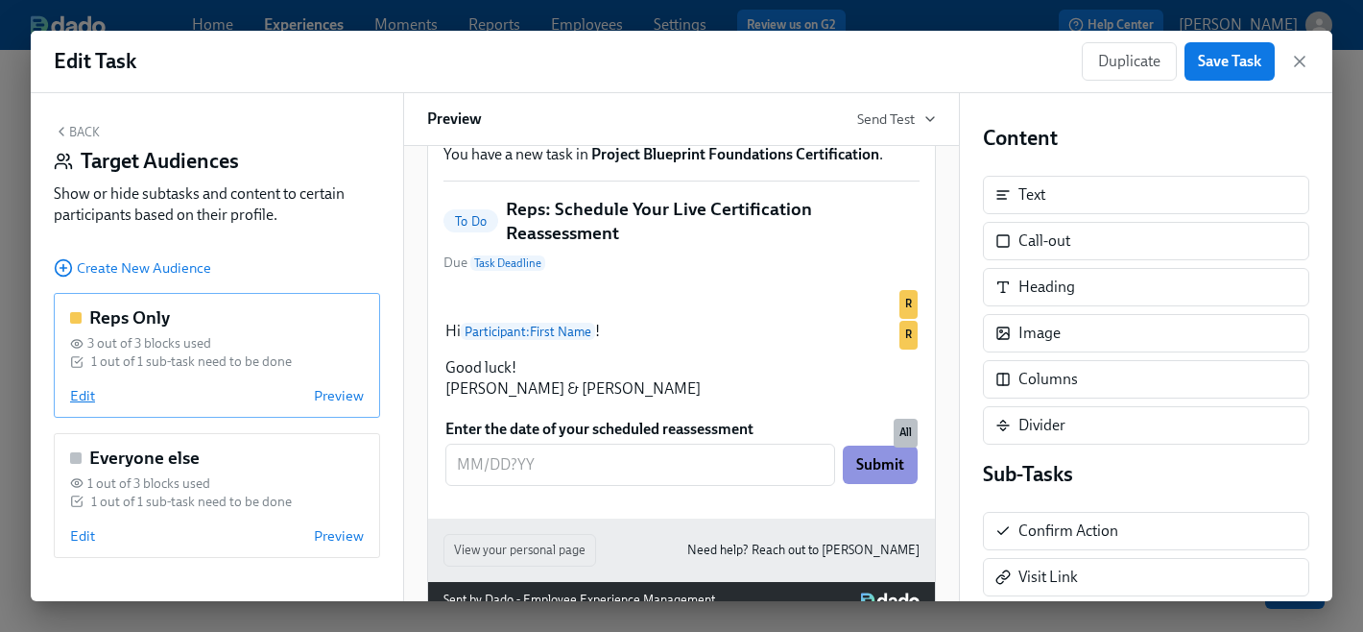
click at [91, 401] on span "Edit" at bounding box center [82, 395] width 25 height 19
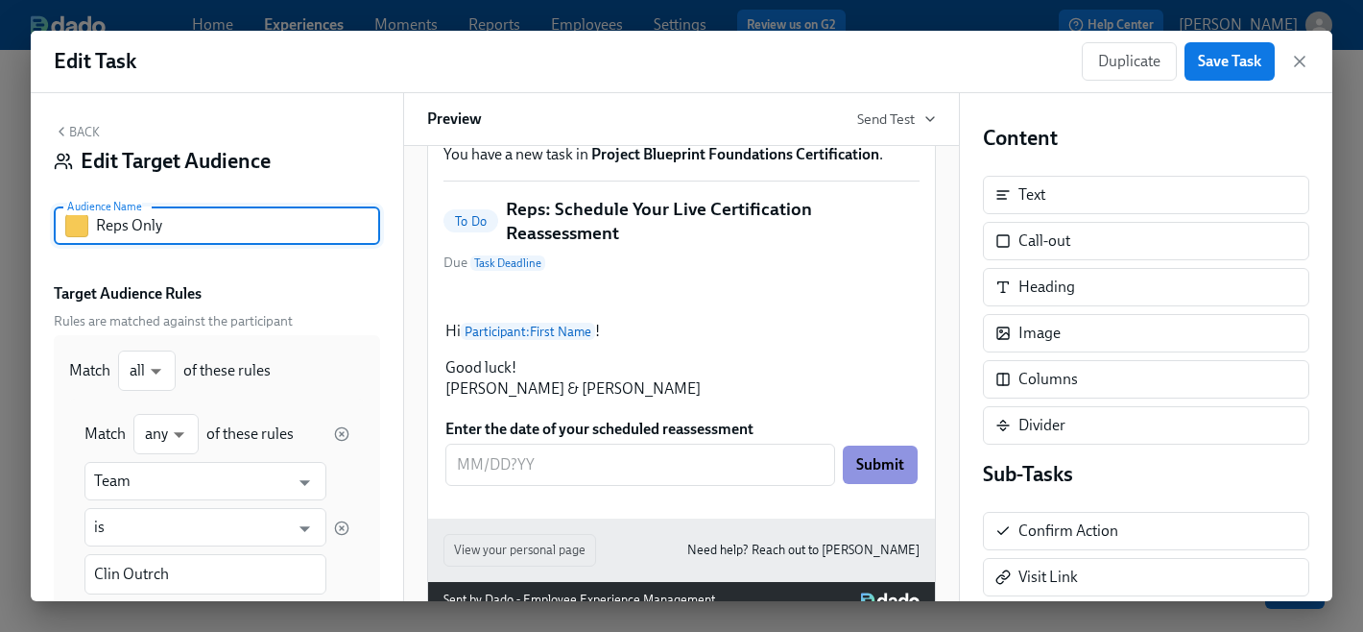
drag, startPoint x: 173, startPoint y: 228, endPoint x: 134, endPoint y: 225, distance: 38.5
click at [134, 225] on input "Reps Only" at bounding box center [238, 225] width 284 height 38
type input "Reps Reassess"
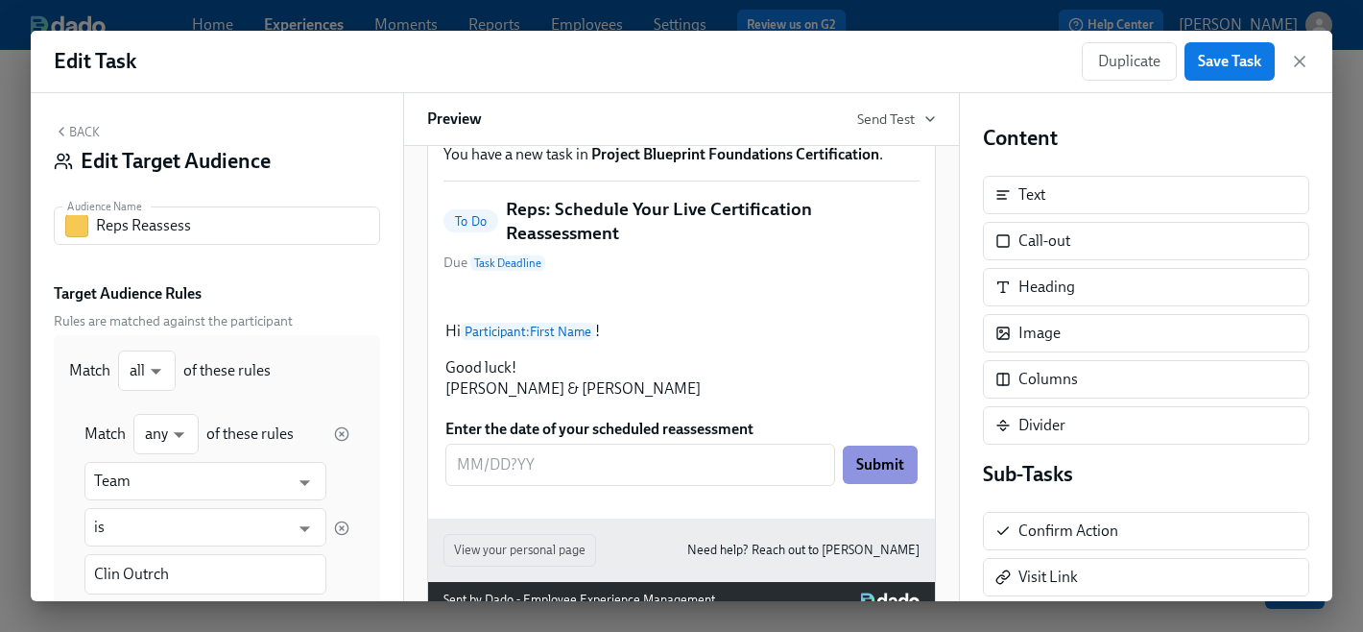
click at [263, 275] on div "Back Edit Target Audience Audience Name Reps Reassess Audience Name Target Audi…" at bounding box center [217, 347] width 372 height 508
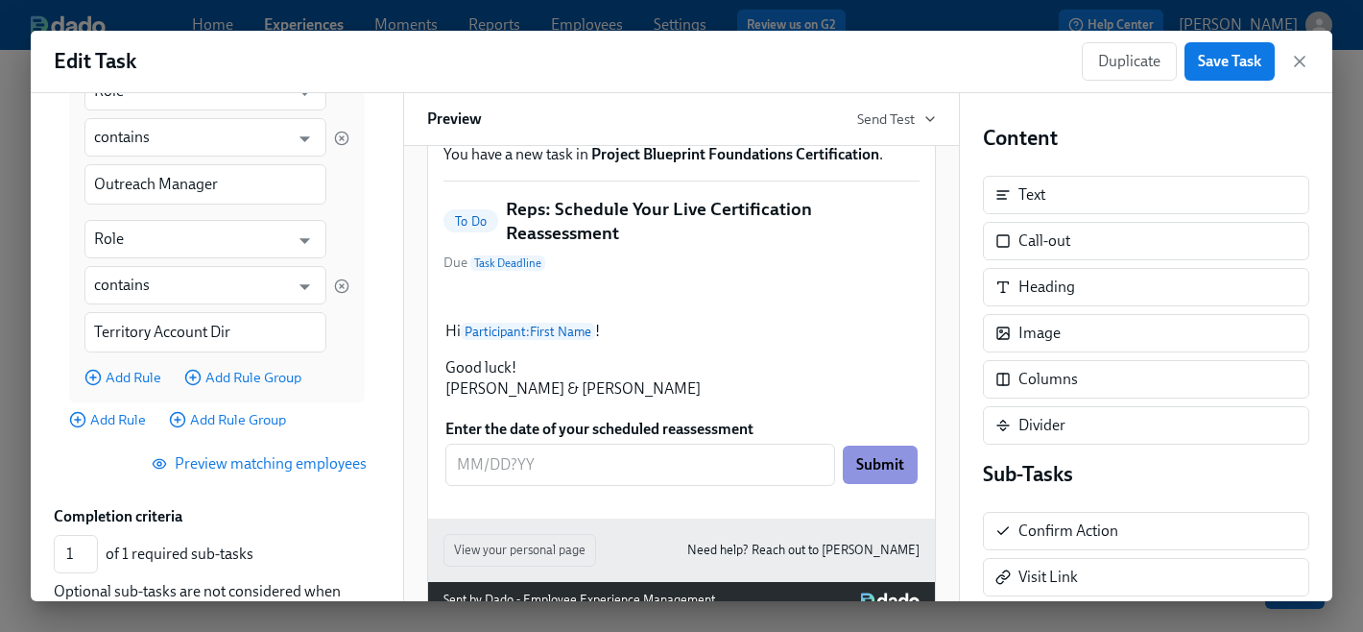
scroll to position [1416, 0]
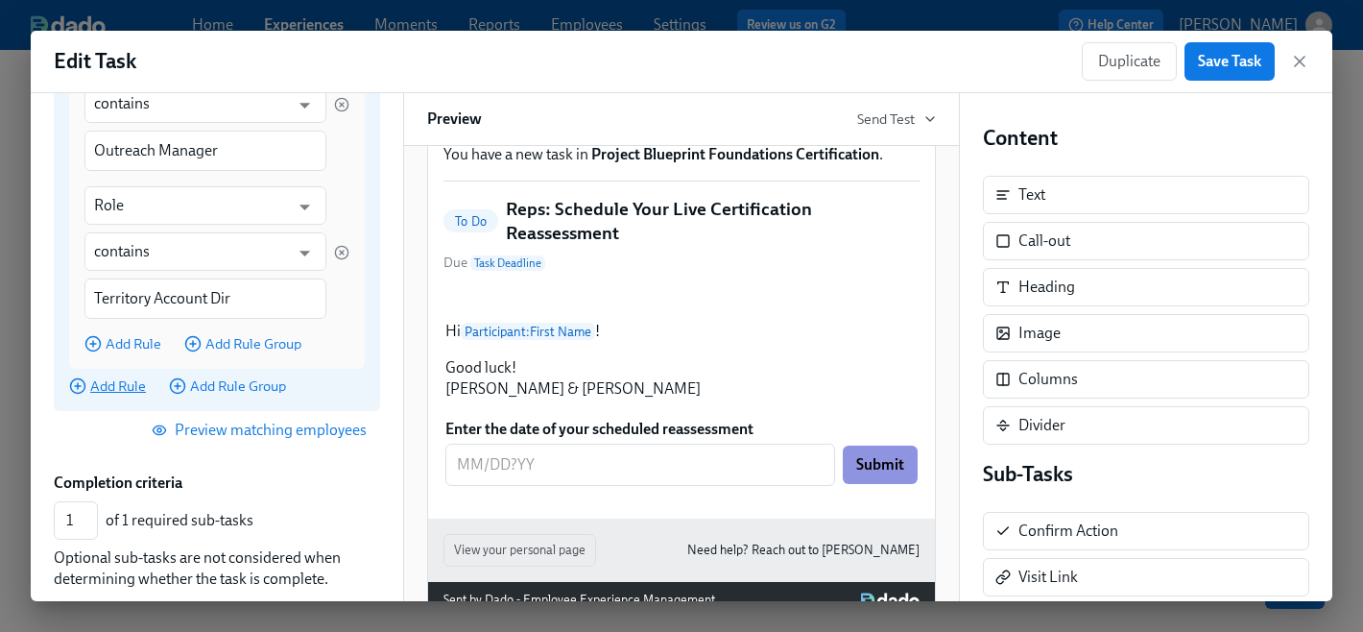
click at [119, 390] on span "Add Rule" at bounding box center [107, 385] width 77 height 19
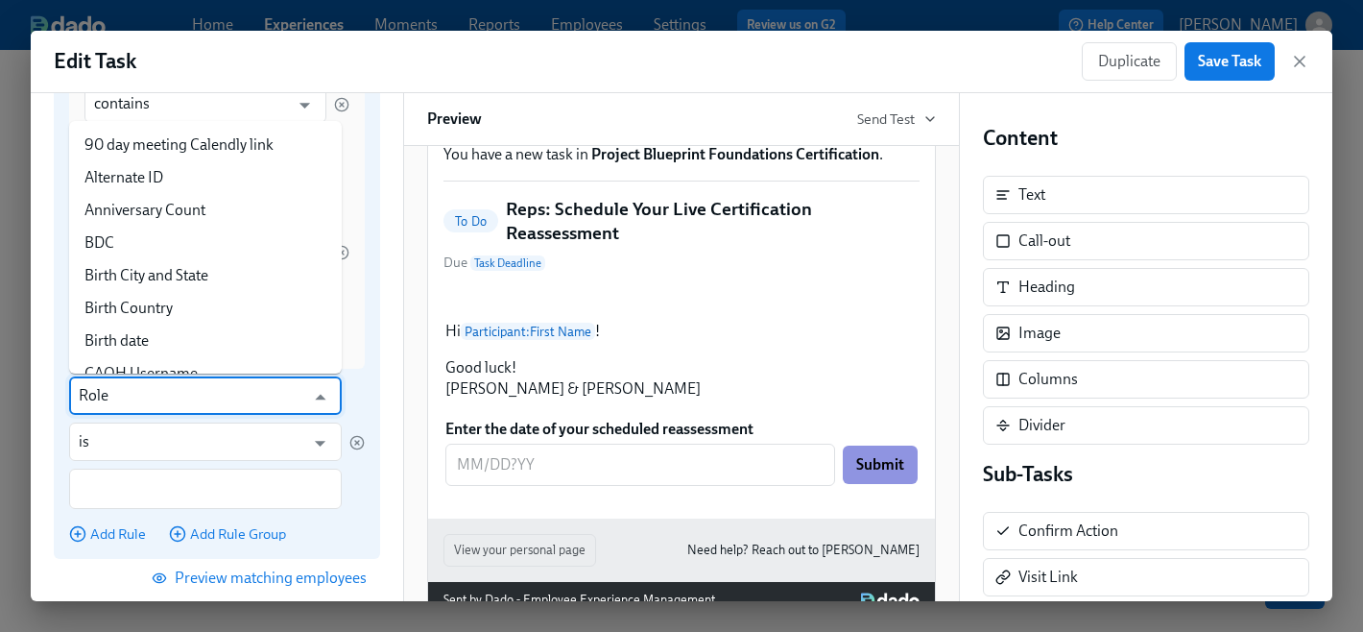
click at [141, 404] on input "Role" at bounding box center [192, 395] width 226 height 38
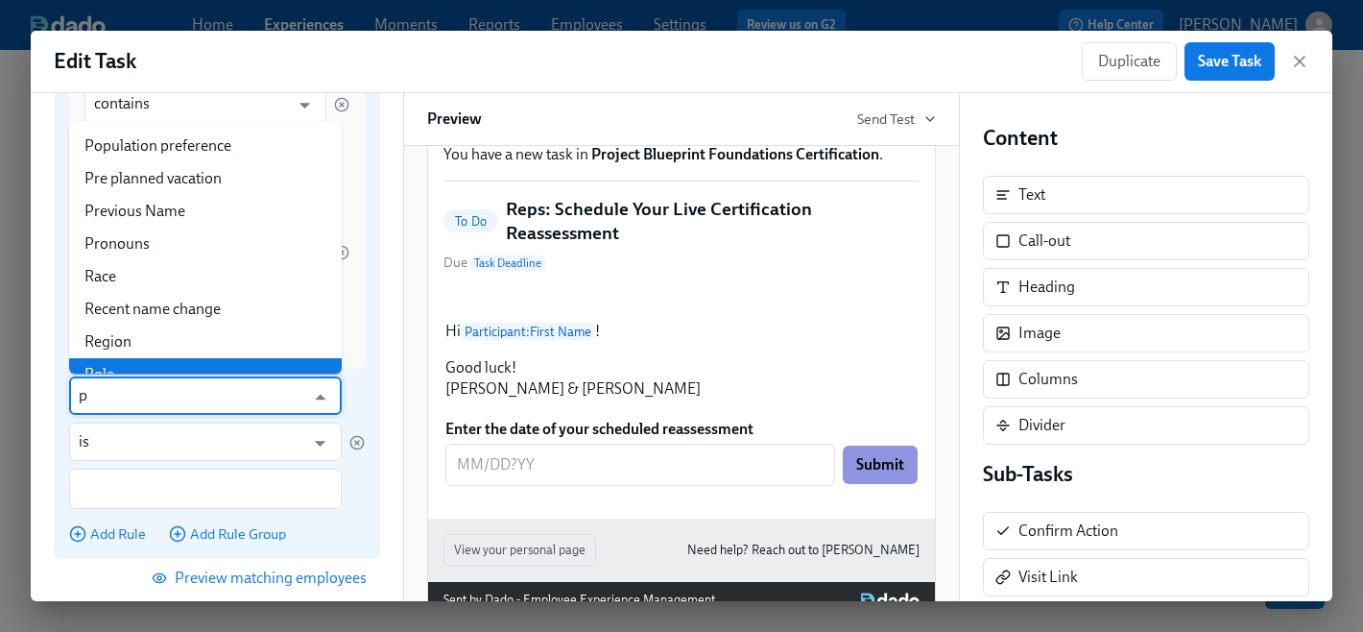
scroll to position [0, 0]
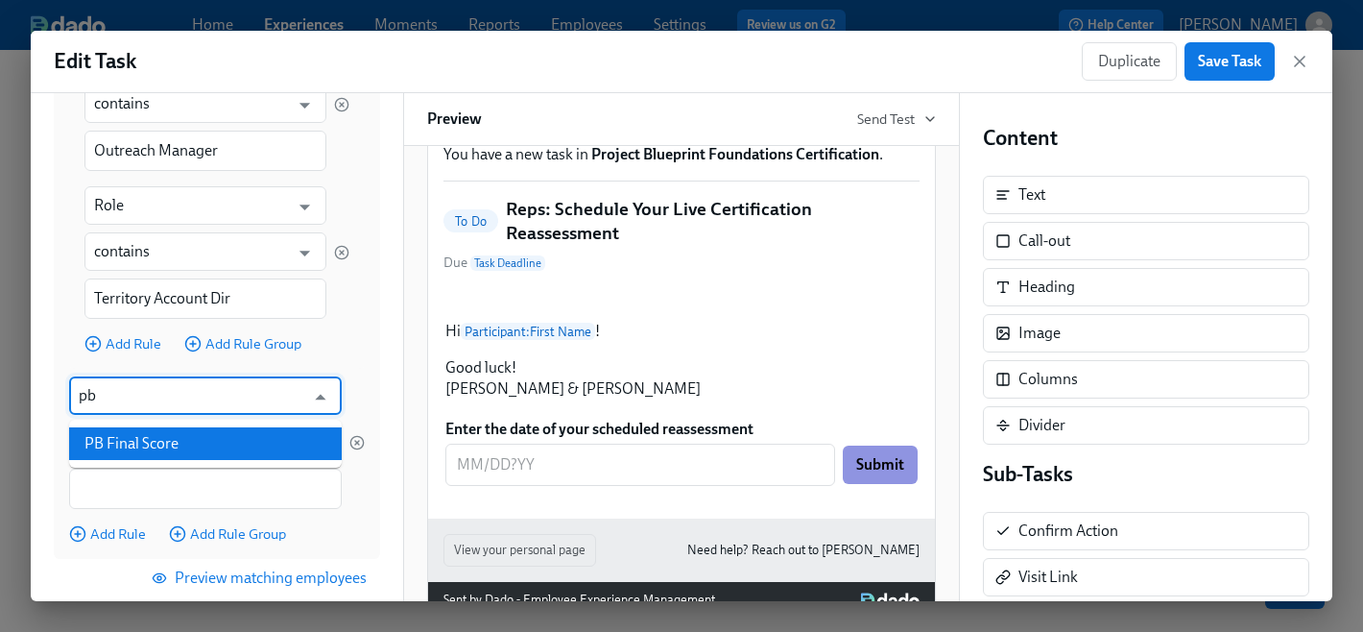
click at [155, 440] on li "PB Final Score" at bounding box center [205, 443] width 273 height 33
type input "PB Final Score"
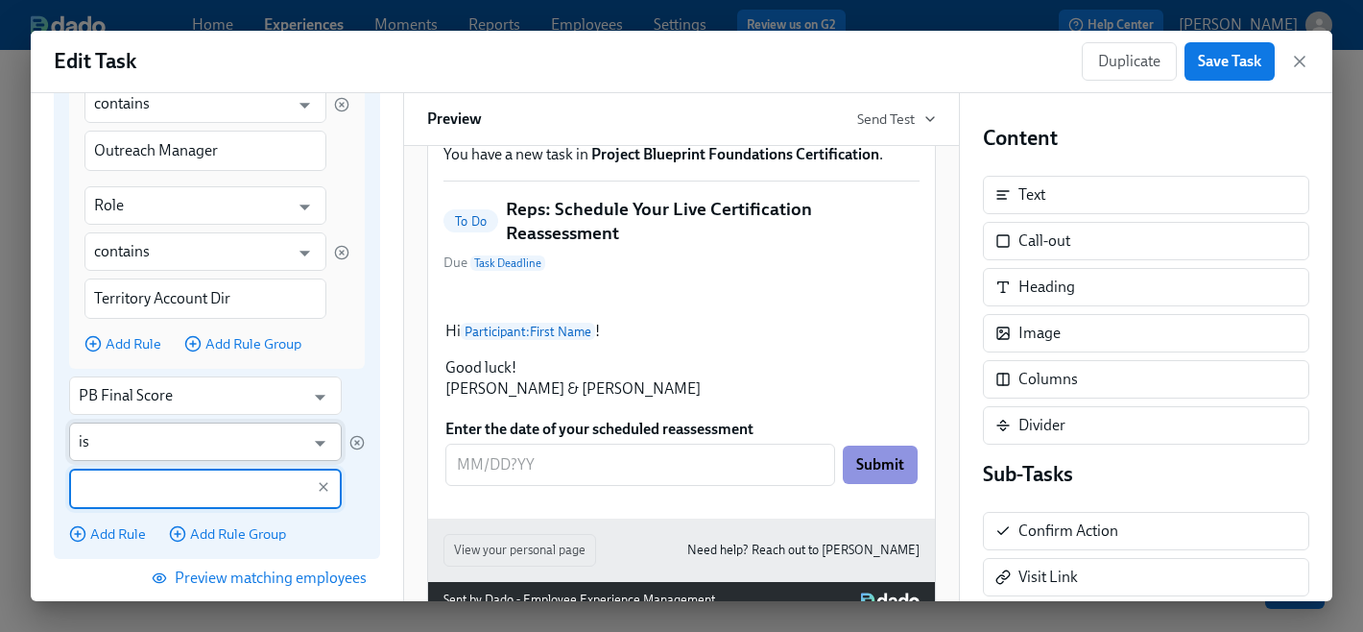
click at [174, 441] on input "is" at bounding box center [192, 441] width 226 height 38
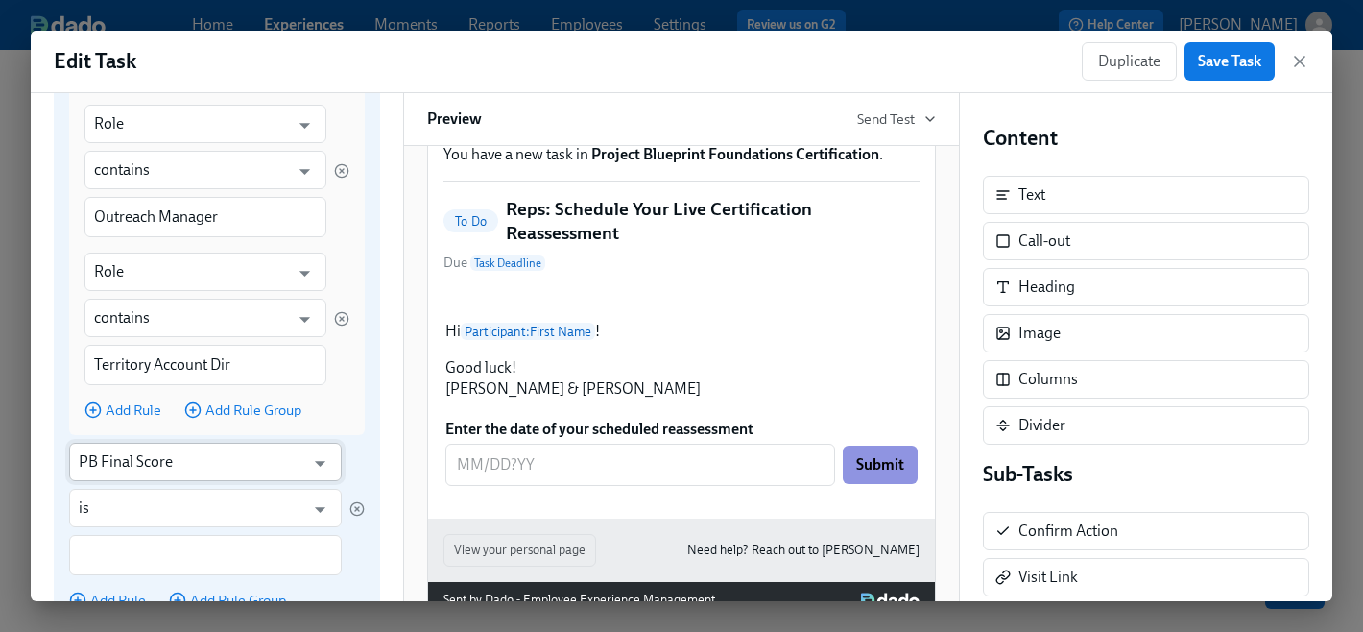
scroll to position [1428, 0]
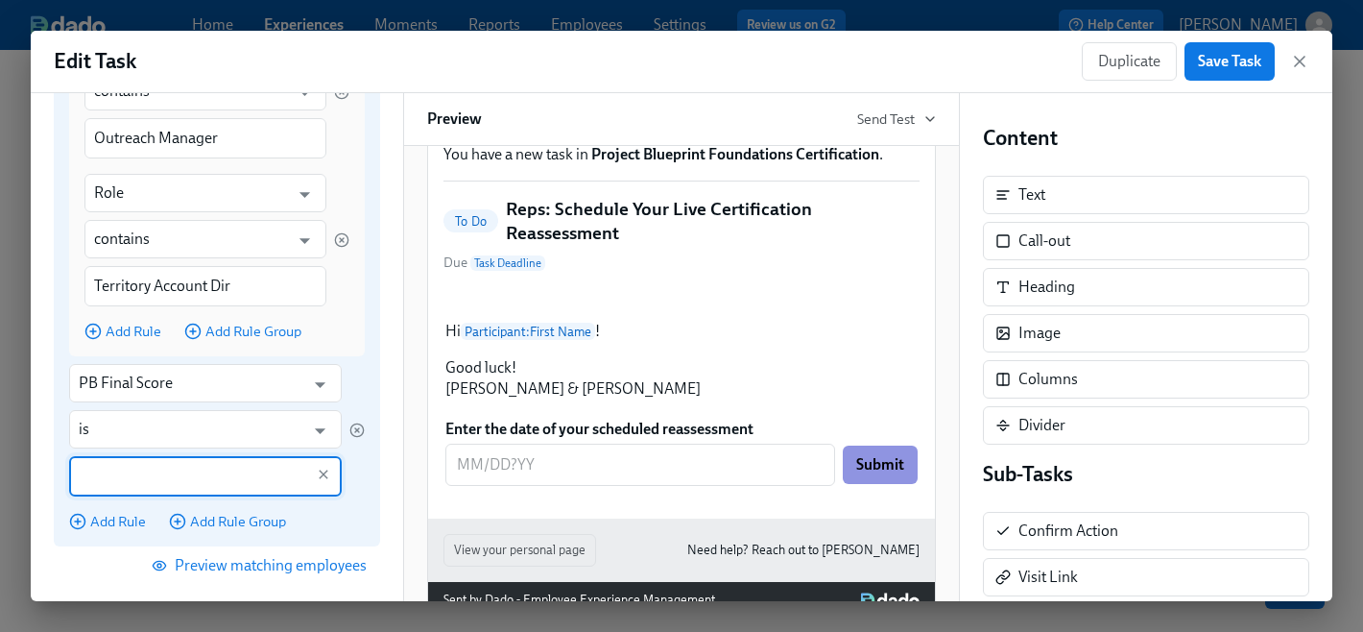
click at [166, 474] on input "text" at bounding box center [192, 476] width 226 height 40
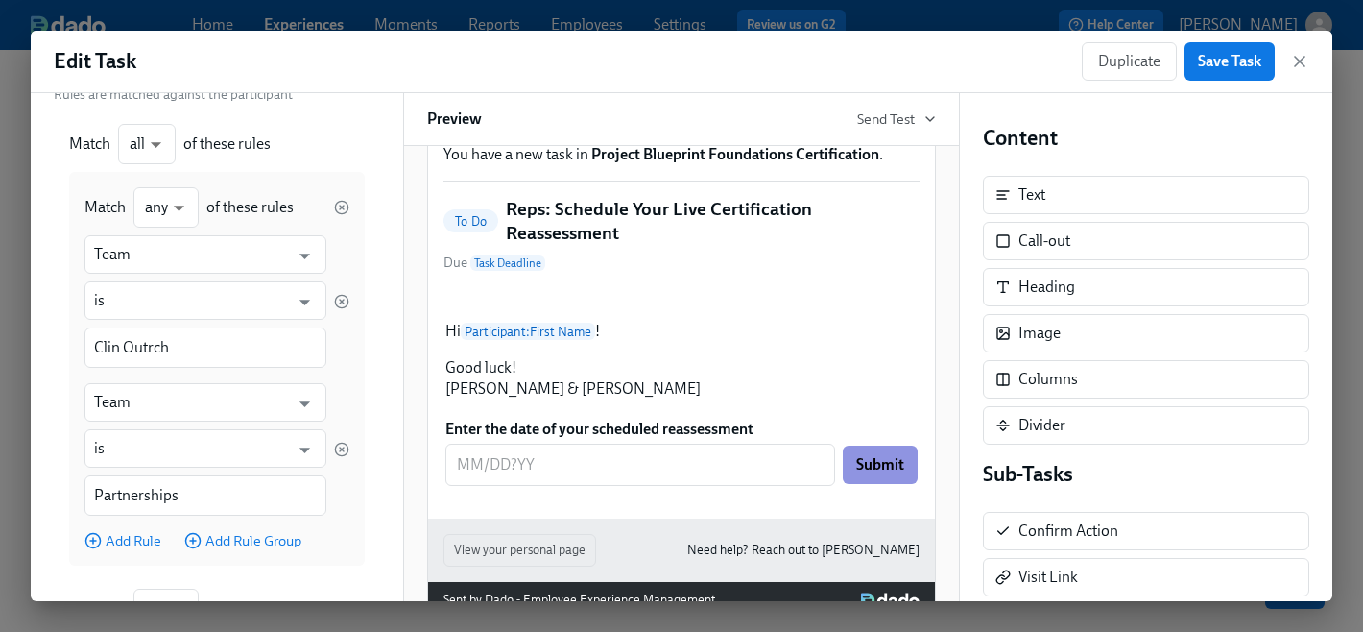
scroll to position [70, 0]
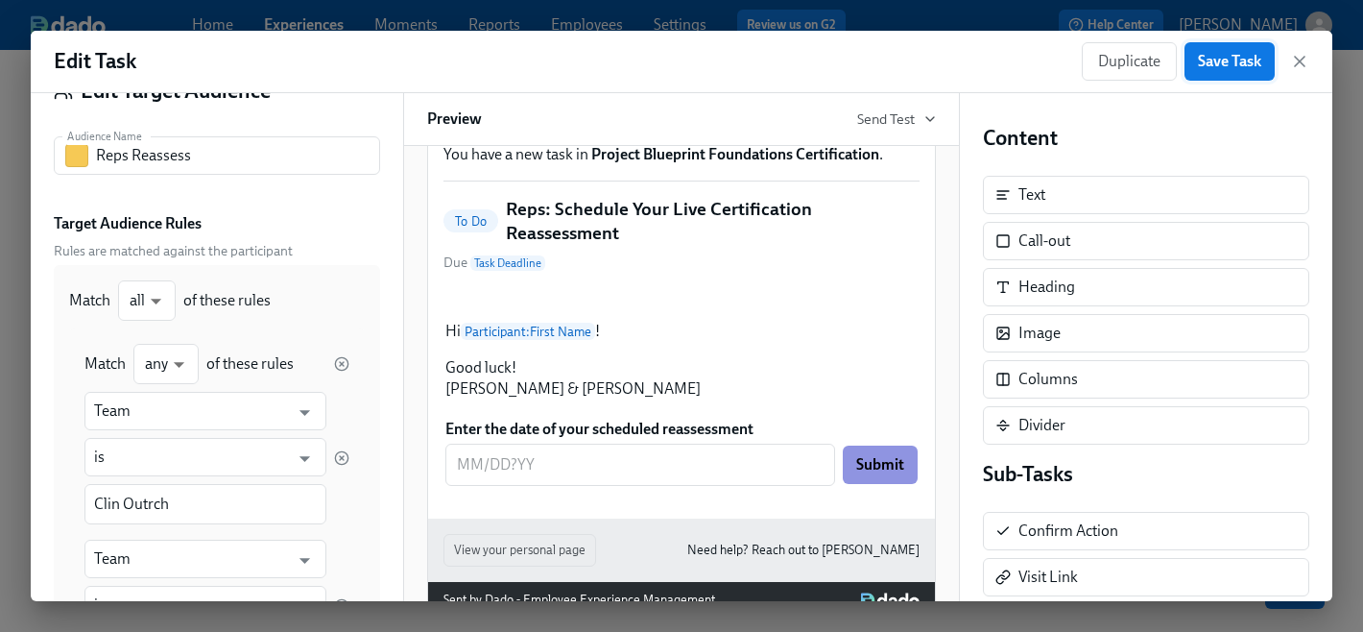
type input "Developing (Reassess)"
click at [1236, 69] on span "Save Task" at bounding box center [1229, 61] width 63 height 19
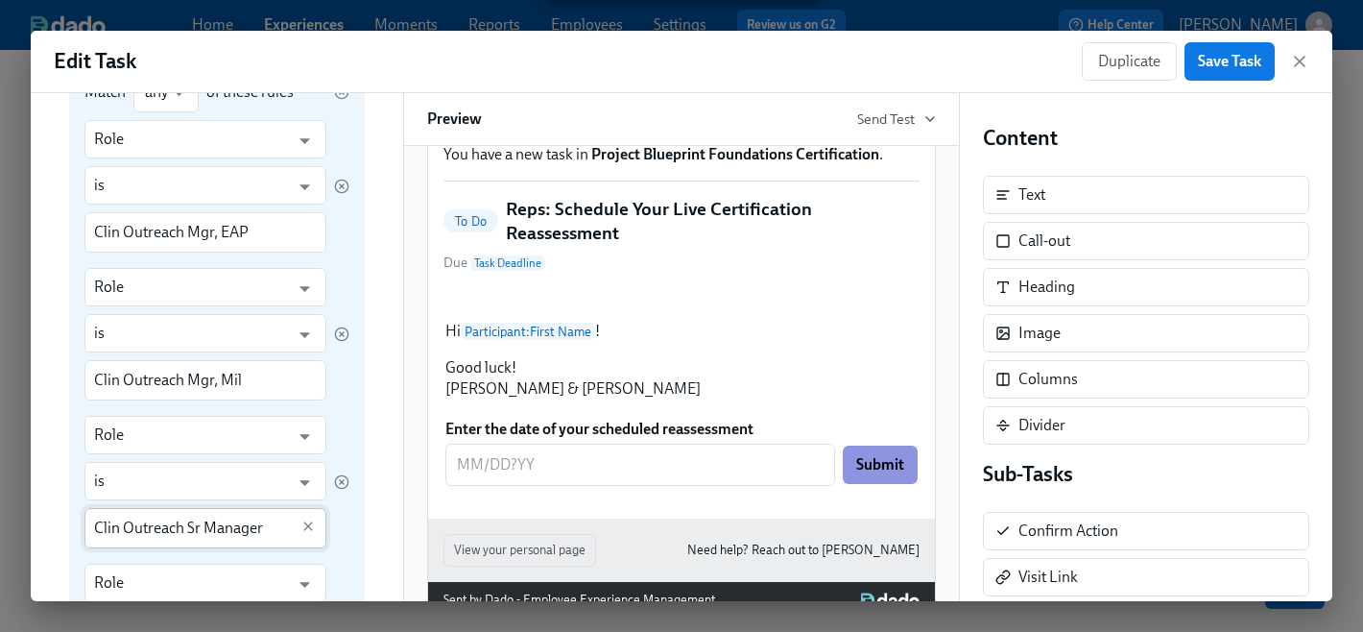
scroll to position [1710, 0]
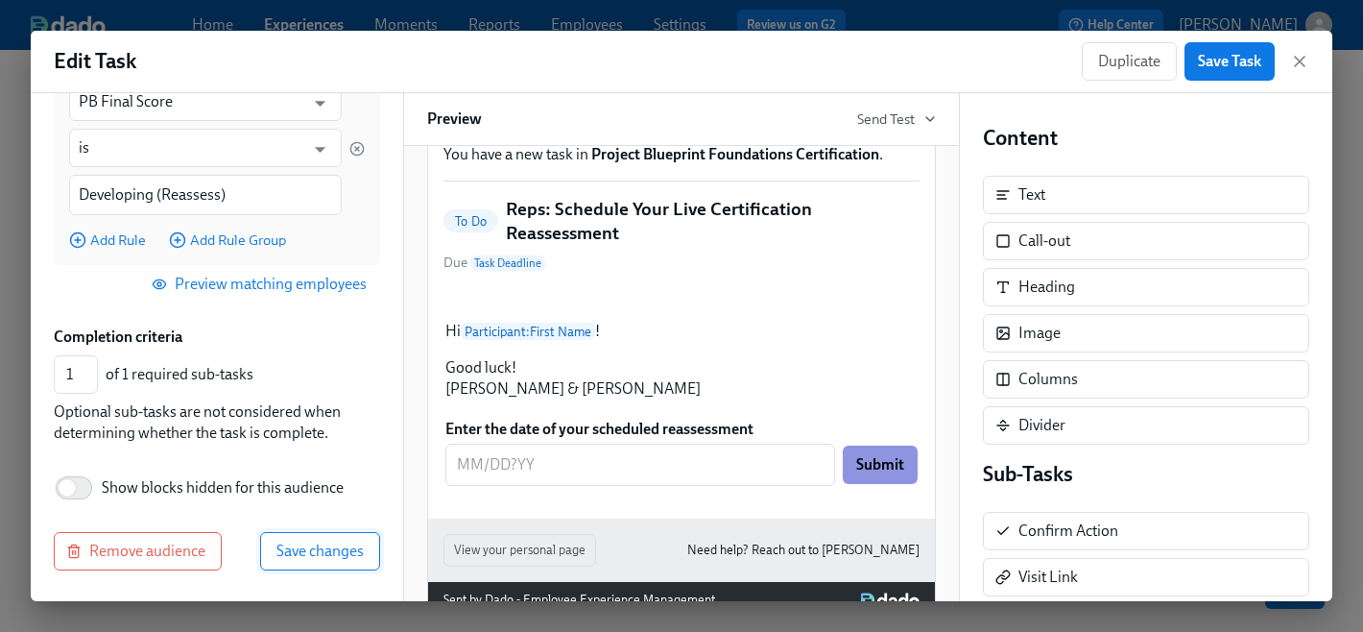
click at [327, 554] on span "Save changes" at bounding box center [319, 550] width 87 height 19
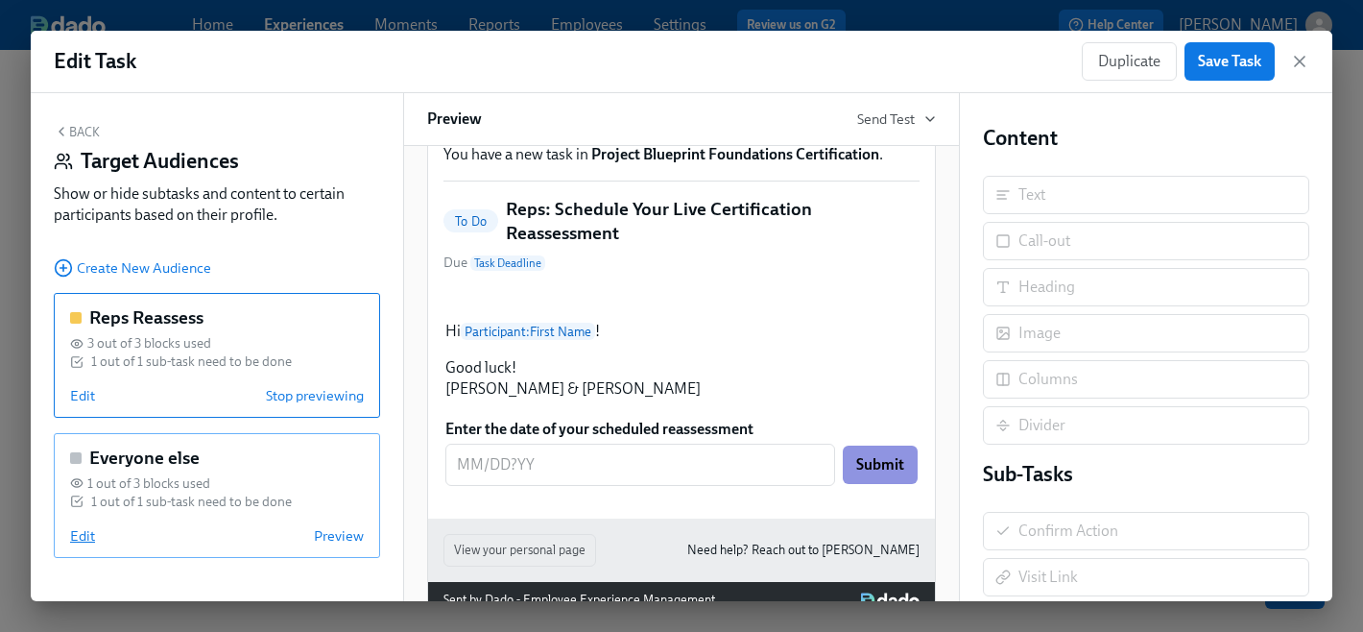
click at [86, 542] on span "Edit" at bounding box center [82, 535] width 25 height 19
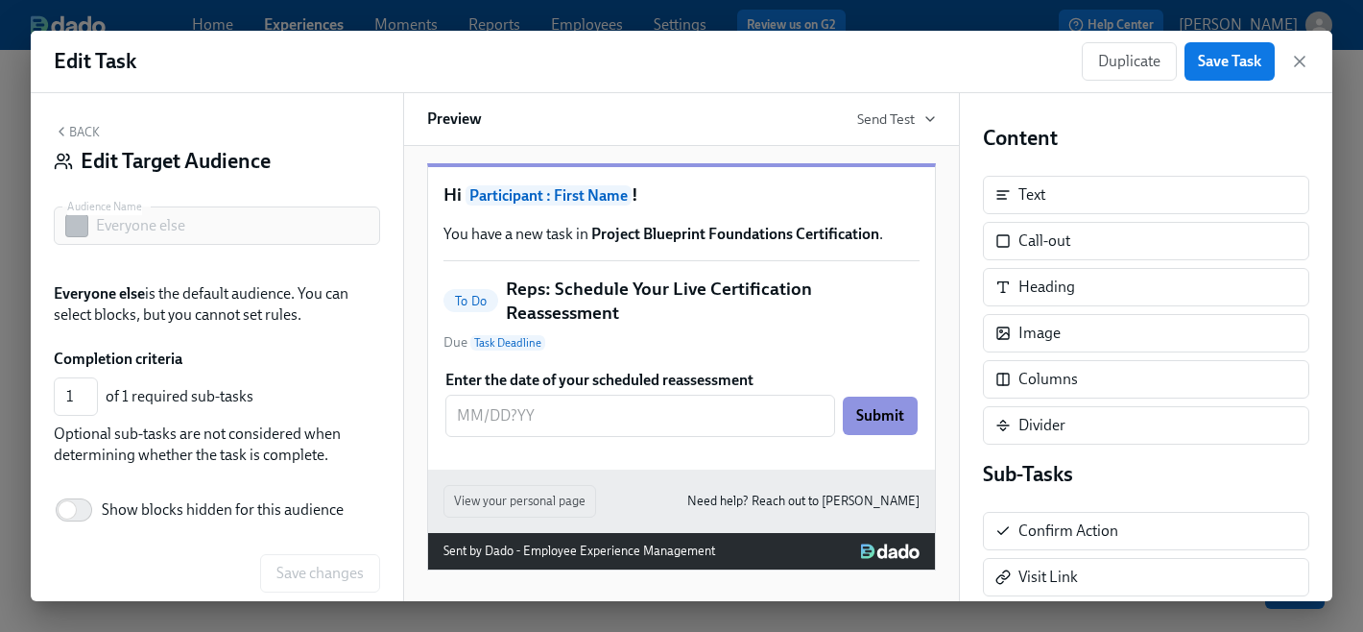
scroll to position [113, 0]
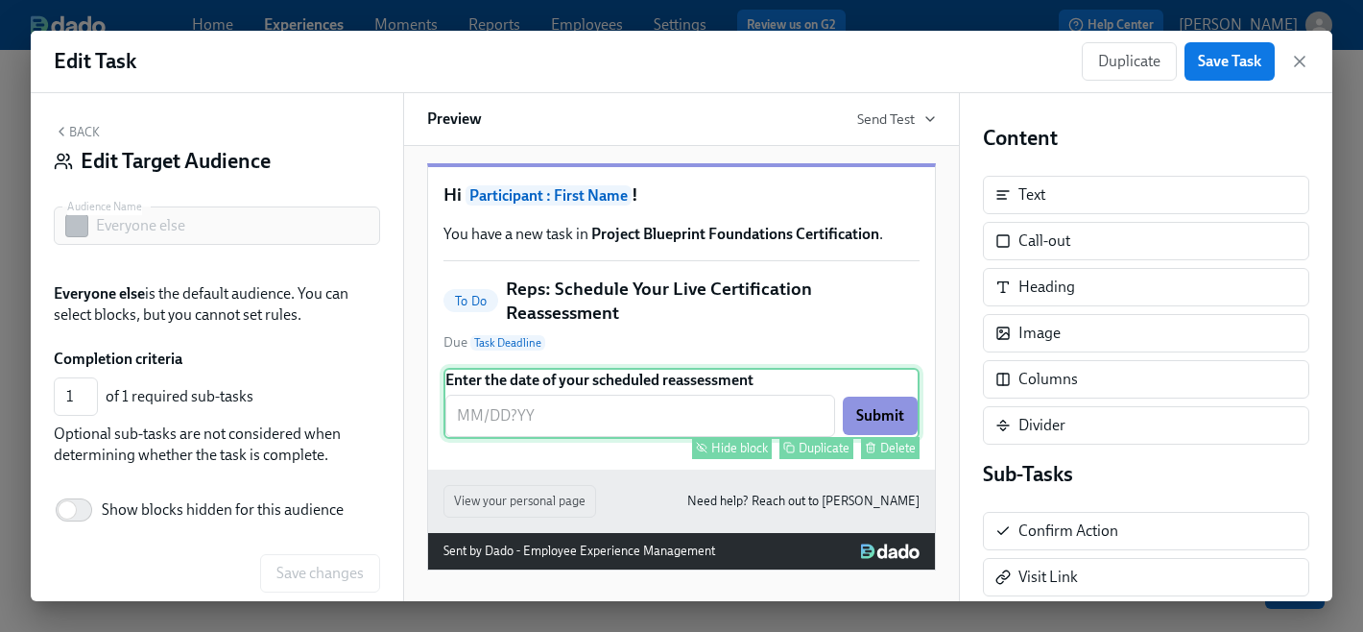
click at [768, 447] on button "Hide block" at bounding box center [732, 448] width 80 height 22
type input "0"
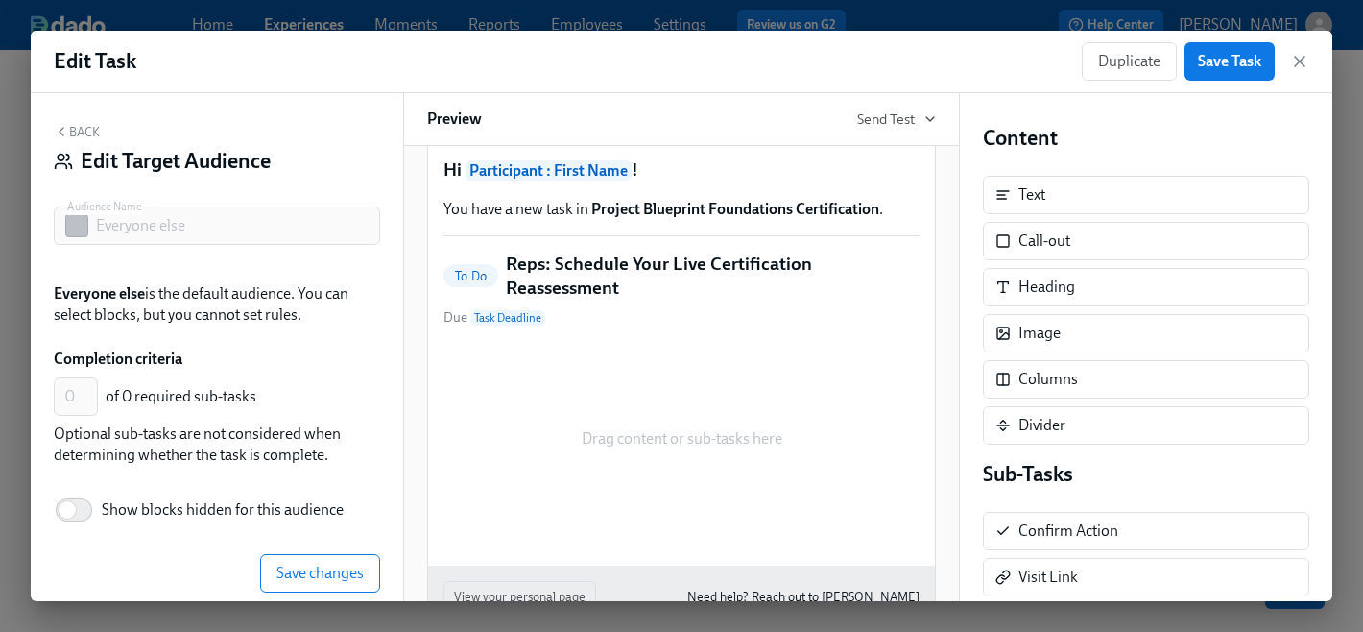
click at [544, 300] on h5 "Reps: Schedule Your Live Certification Reassessment" at bounding box center [713, 276] width 414 height 49
click at [289, 570] on span "Save changes" at bounding box center [319, 572] width 87 height 19
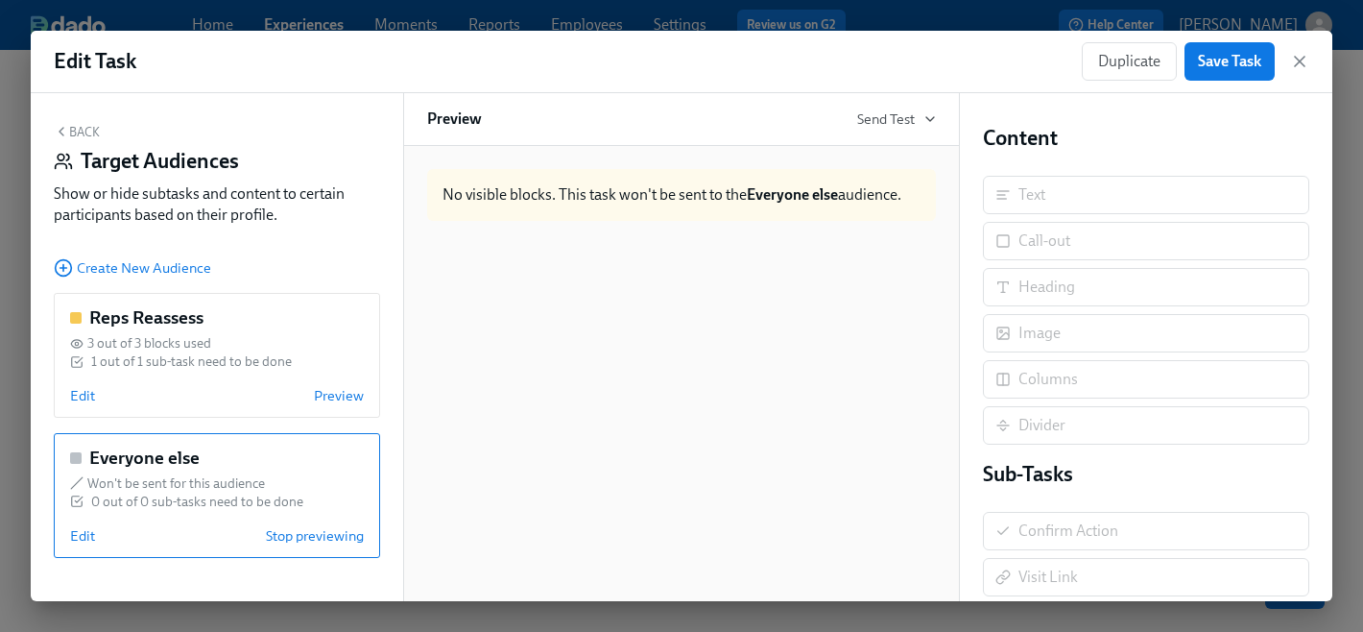
click at [70, 132] on button "Back" at bounding box center [77, 131] width 46 height 15
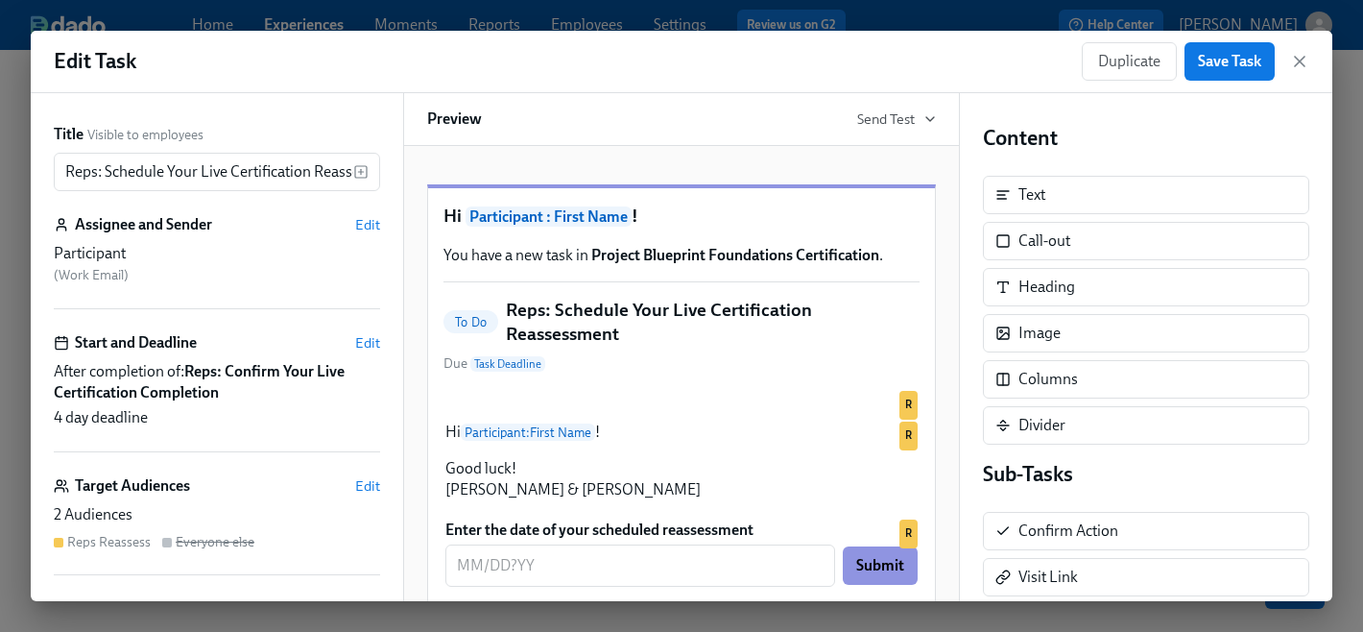
scroll to position [96, 0]
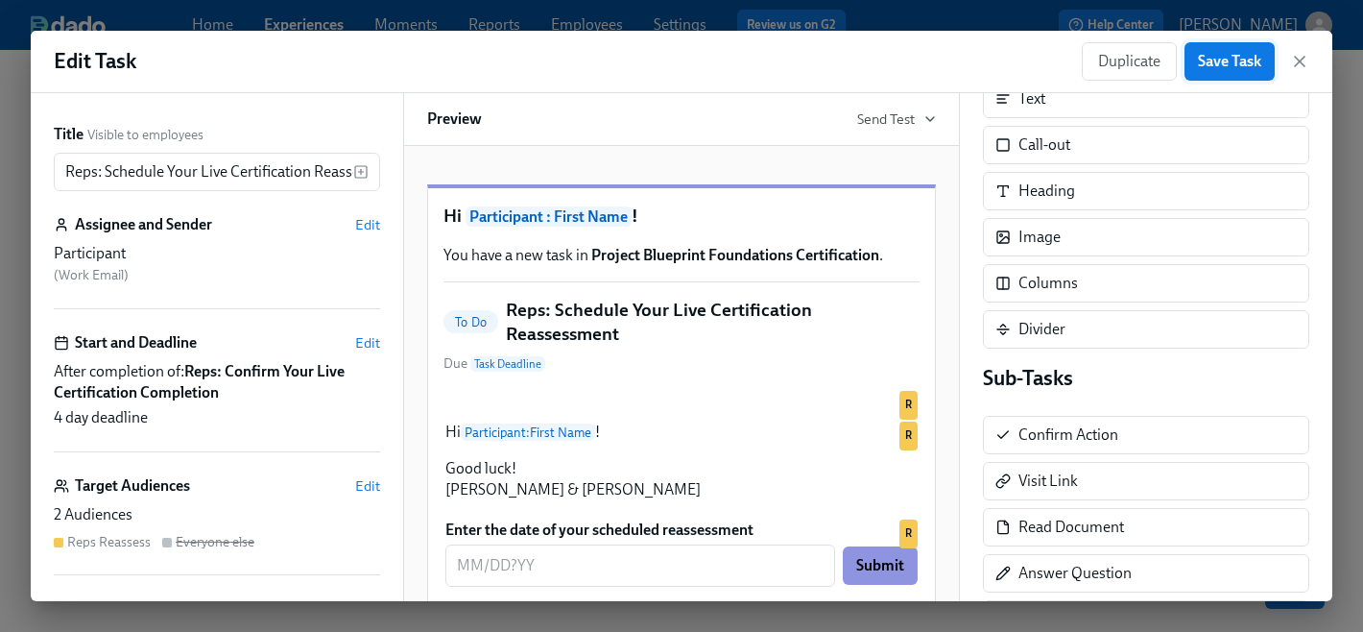
click at [1216, 59] on span "Save Task" at bounding box center [1229, 61] width 63 height 19
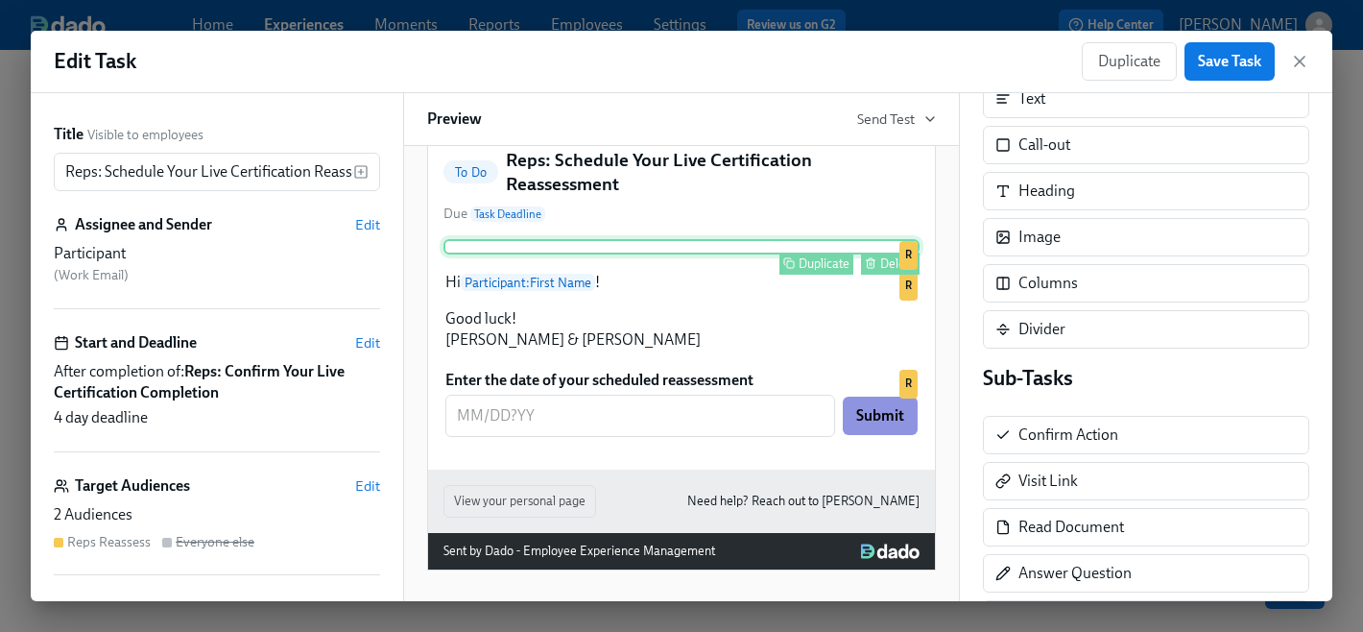
scroll to position [270, 0]
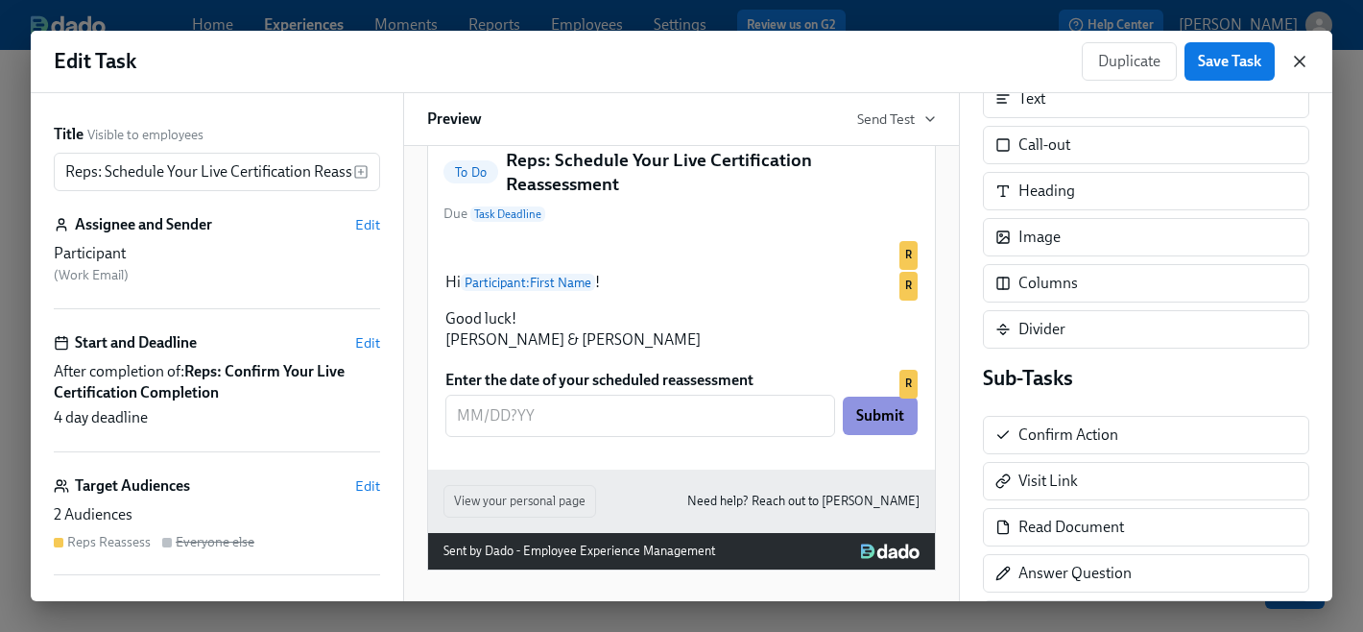
click at [1294, 60] on icon "button" at bounding box center [1299, 61] width 19 height 19
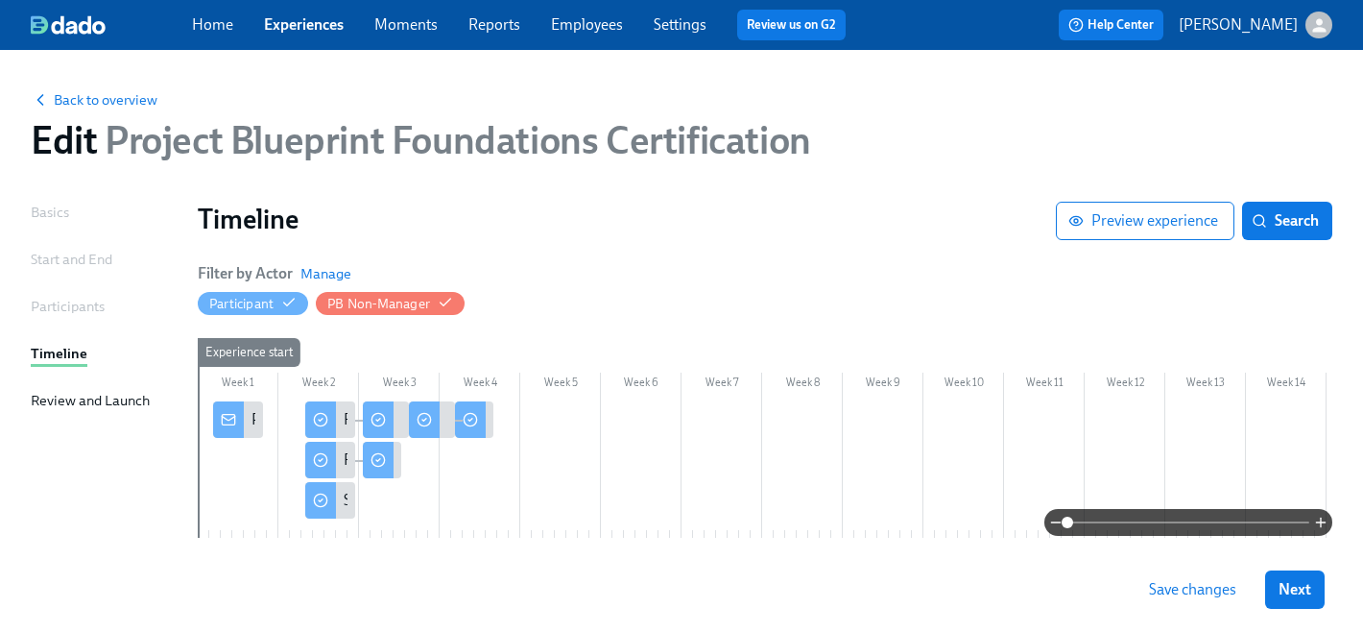
click at [621, 28] on link "Employees" at bounding box center [587, 24] width 72 height 18
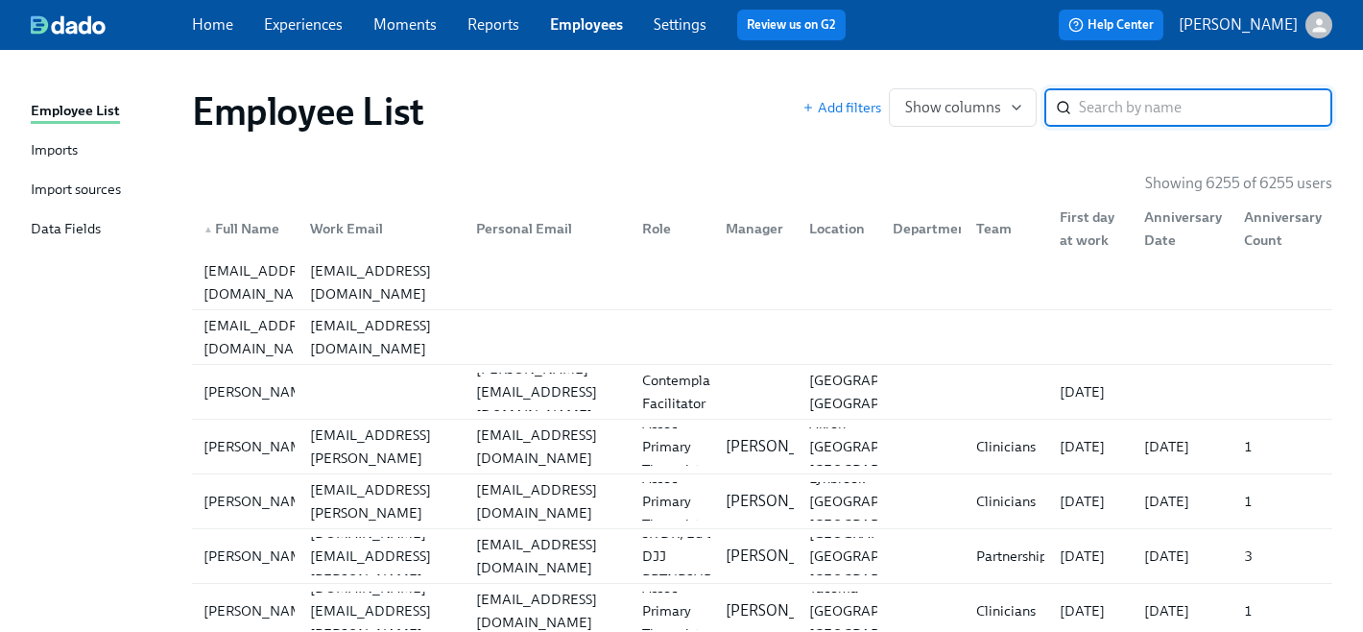
click at [88, 191] on div "Import sources" at bounding box center [76, 191] width 90 height 24
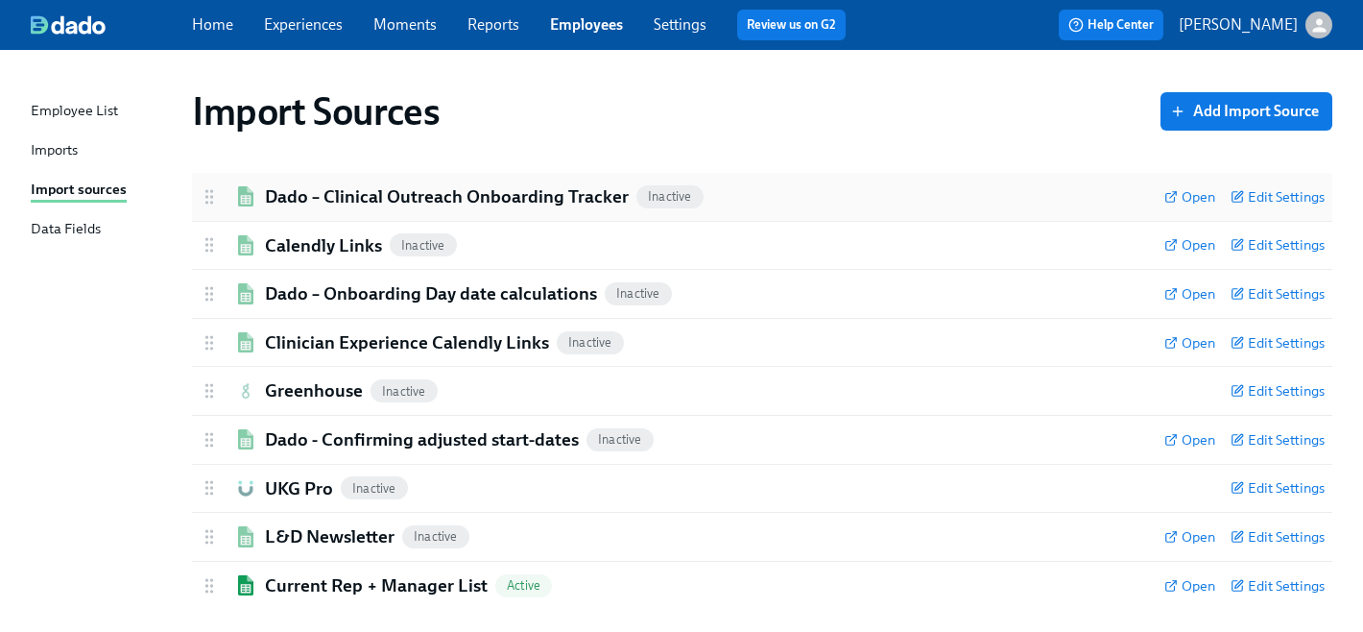
click at [488, 198] on h2 "Dado – Clinical Outreach Onboarding Tracker" at bounding box center [447, 196] width 364 height 25
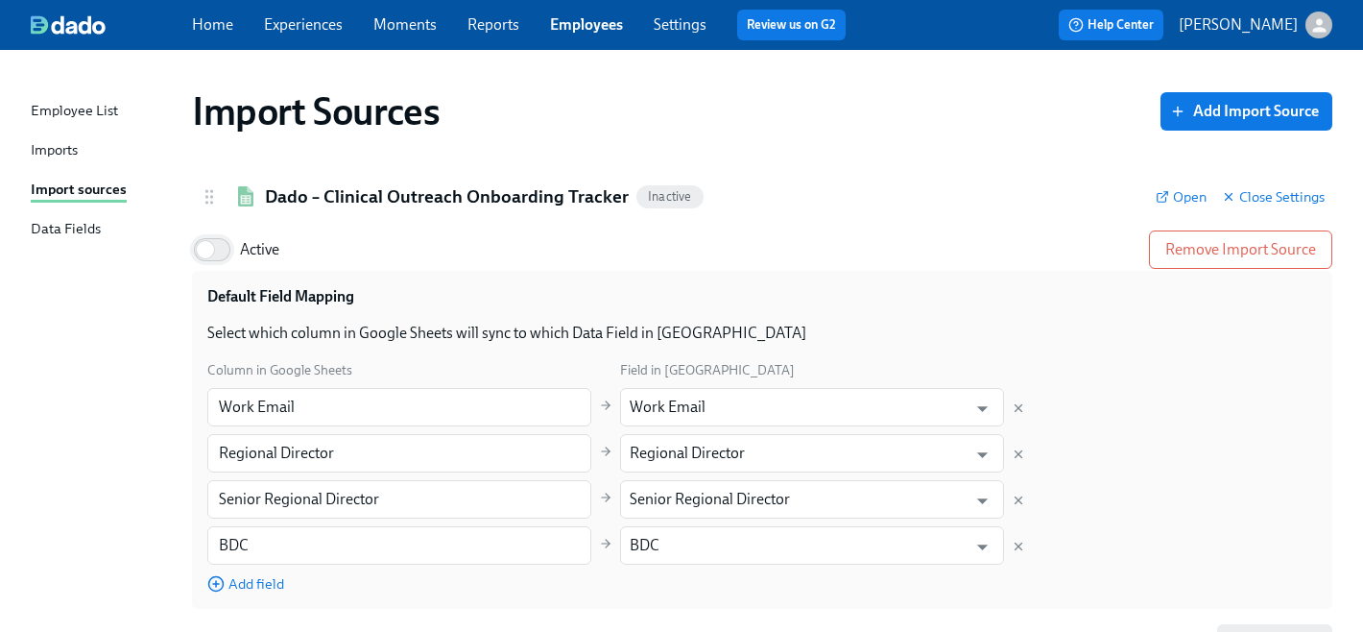
click at [227, 247] on input "Active" at bounding box center [205, 249] width 127 height 42
checkbox input "true"
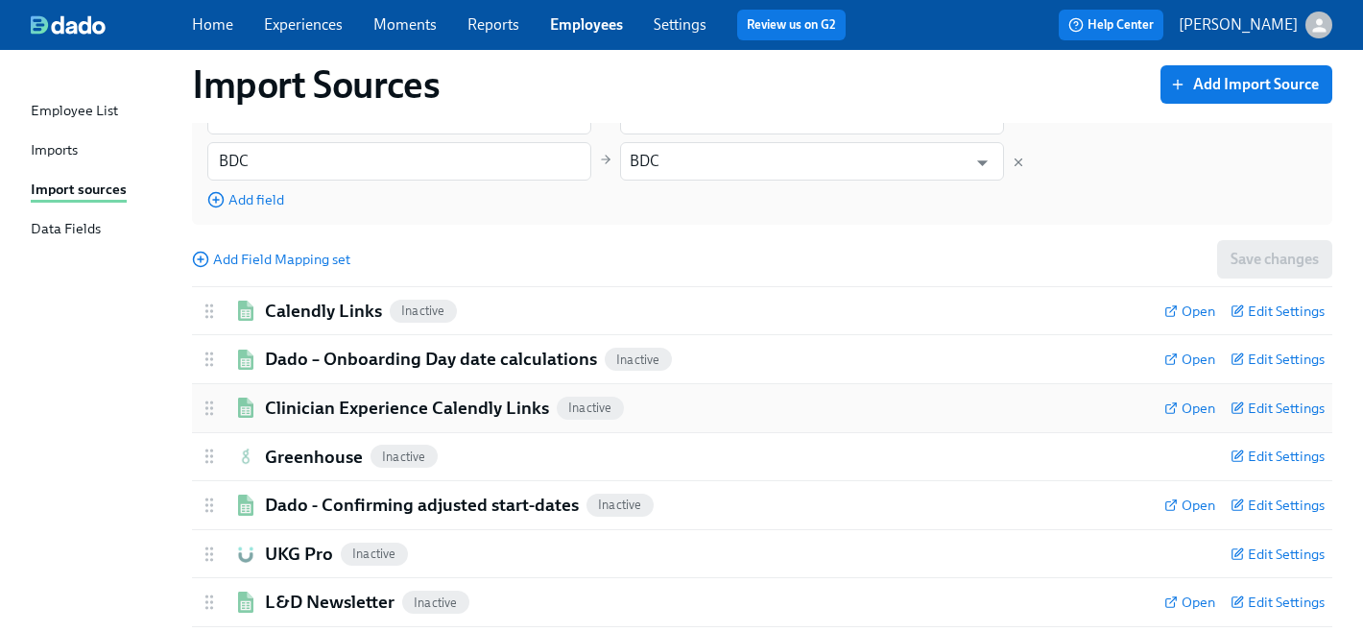
scroll to position [406, 0]
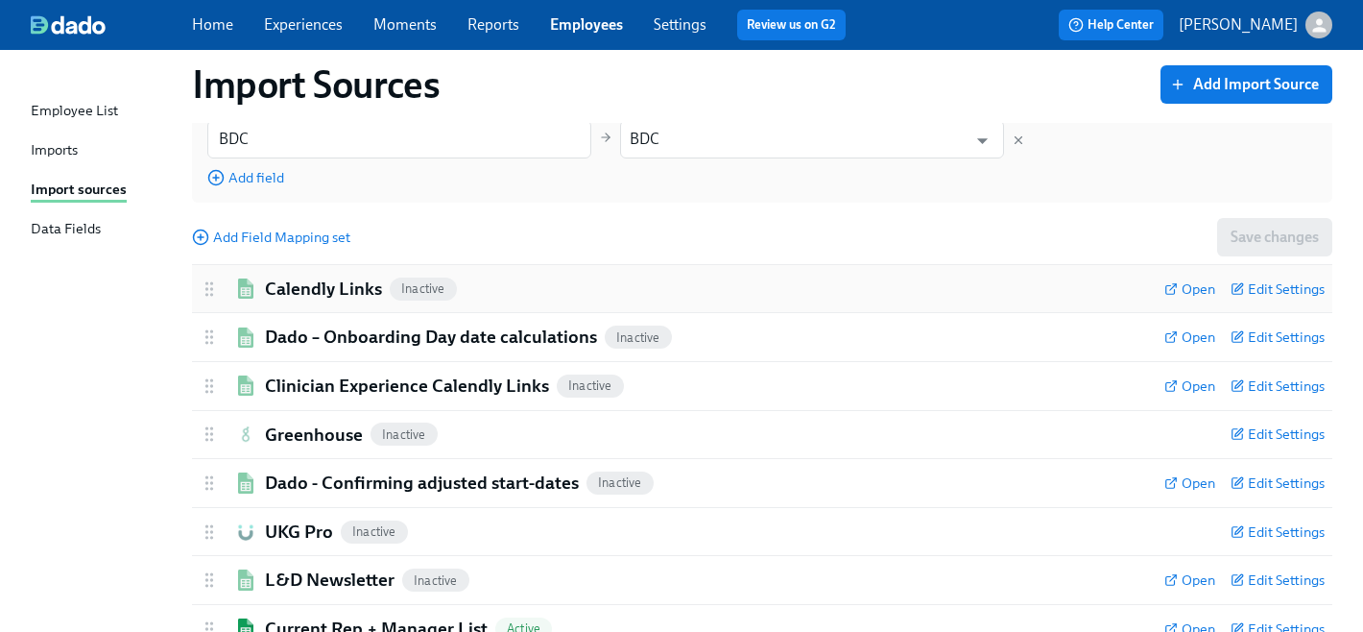
click at [309, 285] on h2 "Calendly Links" at bounding box center [323, 288] width 117 height 25
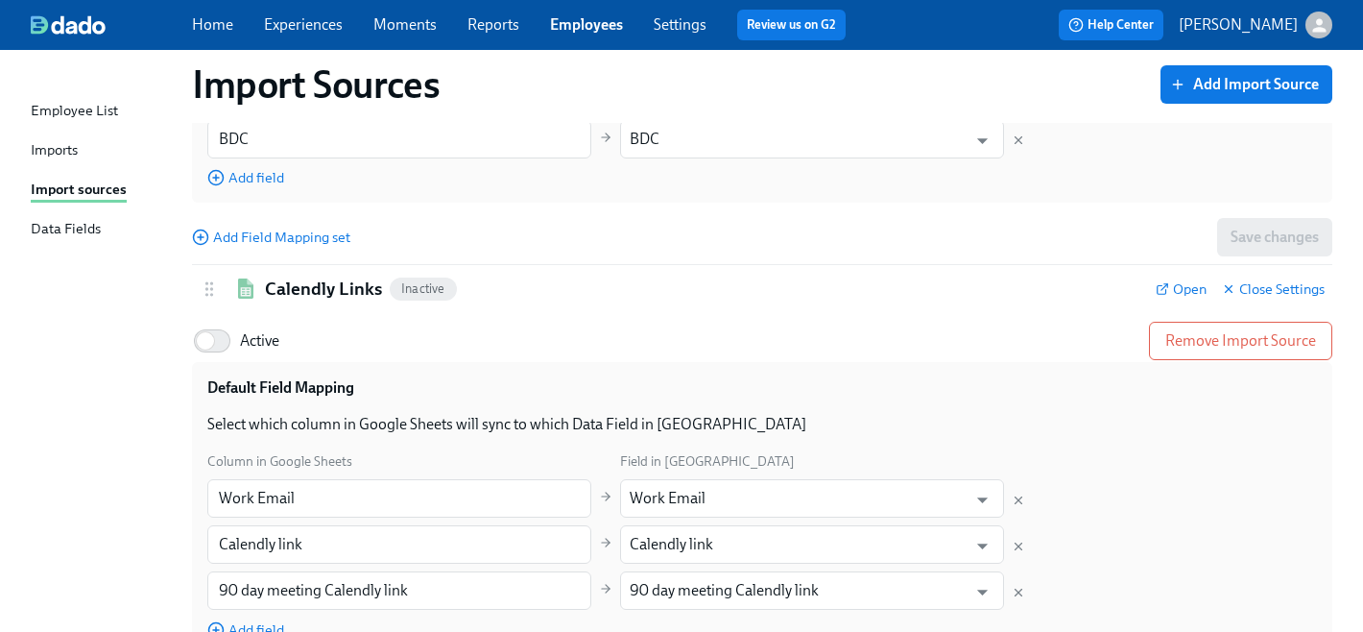
drag, startPoint x: 230, startPoint y: 342, endPoint x: 277, endPoint y: 350, distance: 47.8
click at [230, 342] on input "Active" at bounding box center [205, 341] width 127 height 42
checkbox input "true"
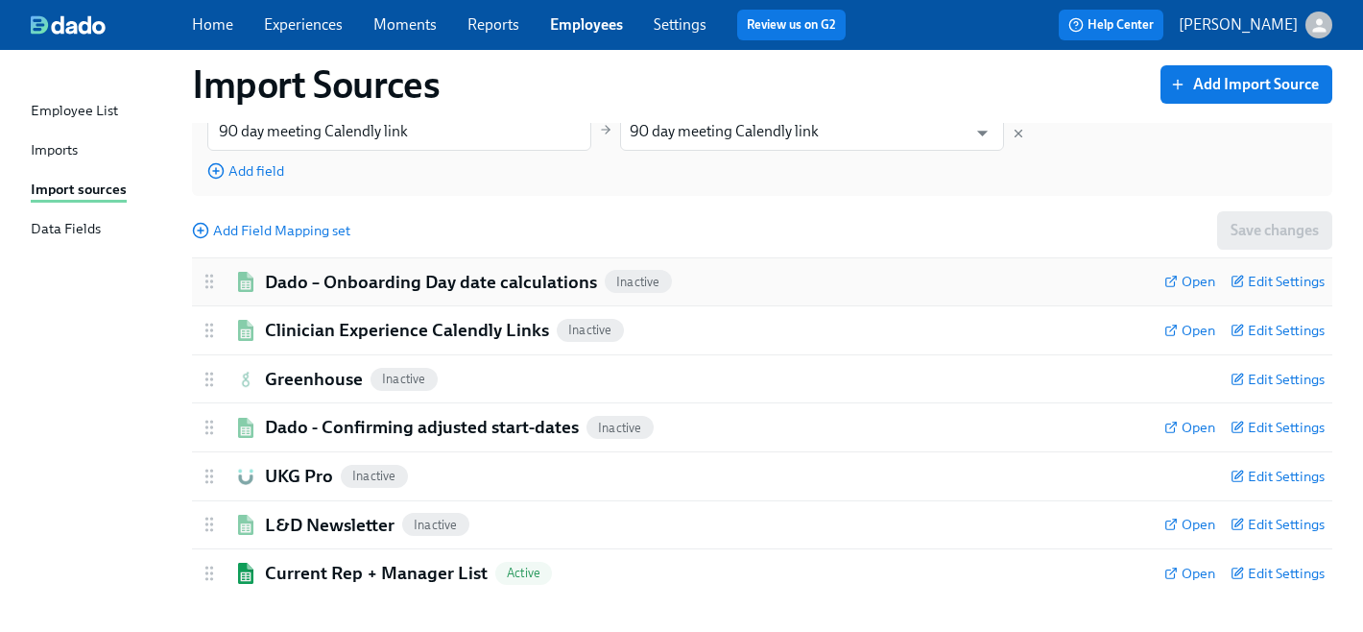
scroll to position [877, 0]
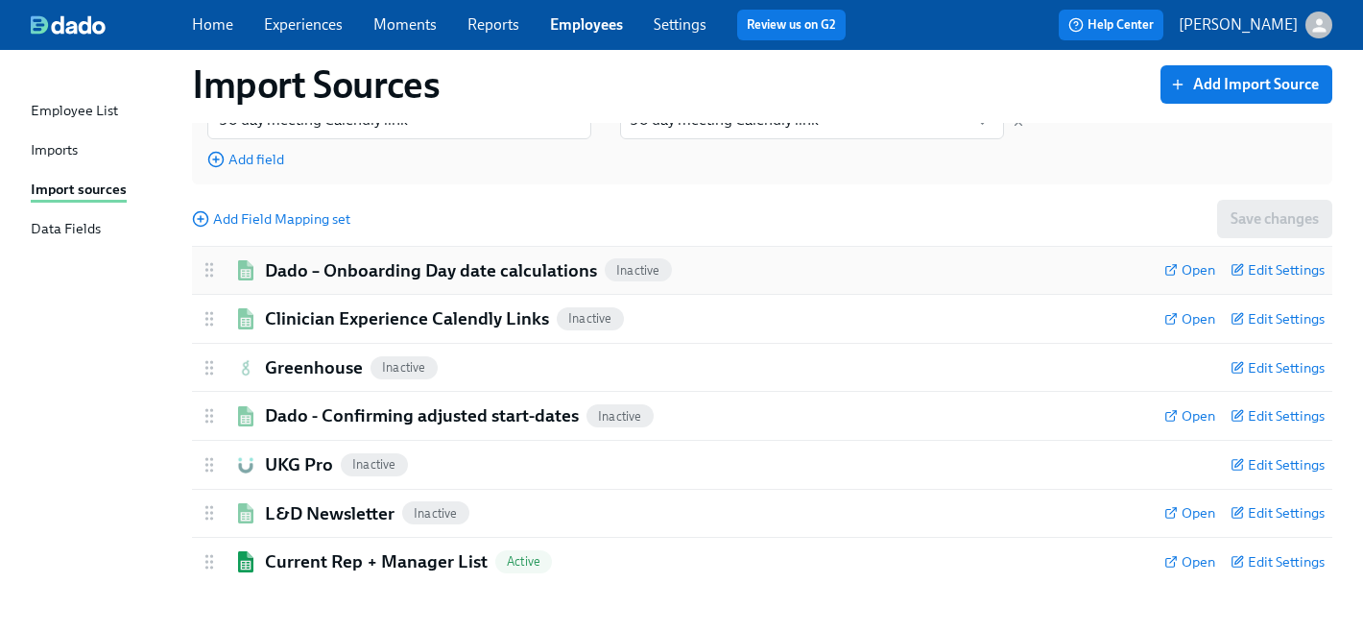
click at [402, 263] on h2 "Dado – Onboarding Day date calculations" at bounding box center [431, 270] width 332 height 25
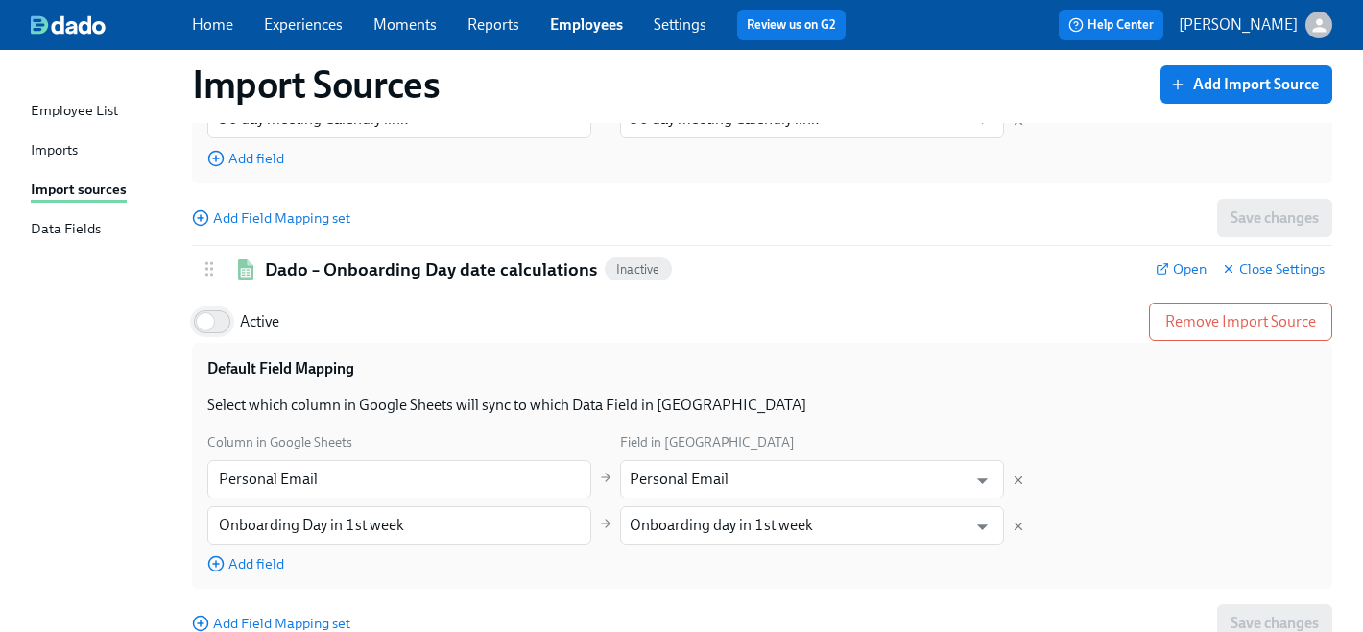
click at [223, 324] on input "Active" at bounding box center [205, 321] width 127 height 42
checkbox input "true"
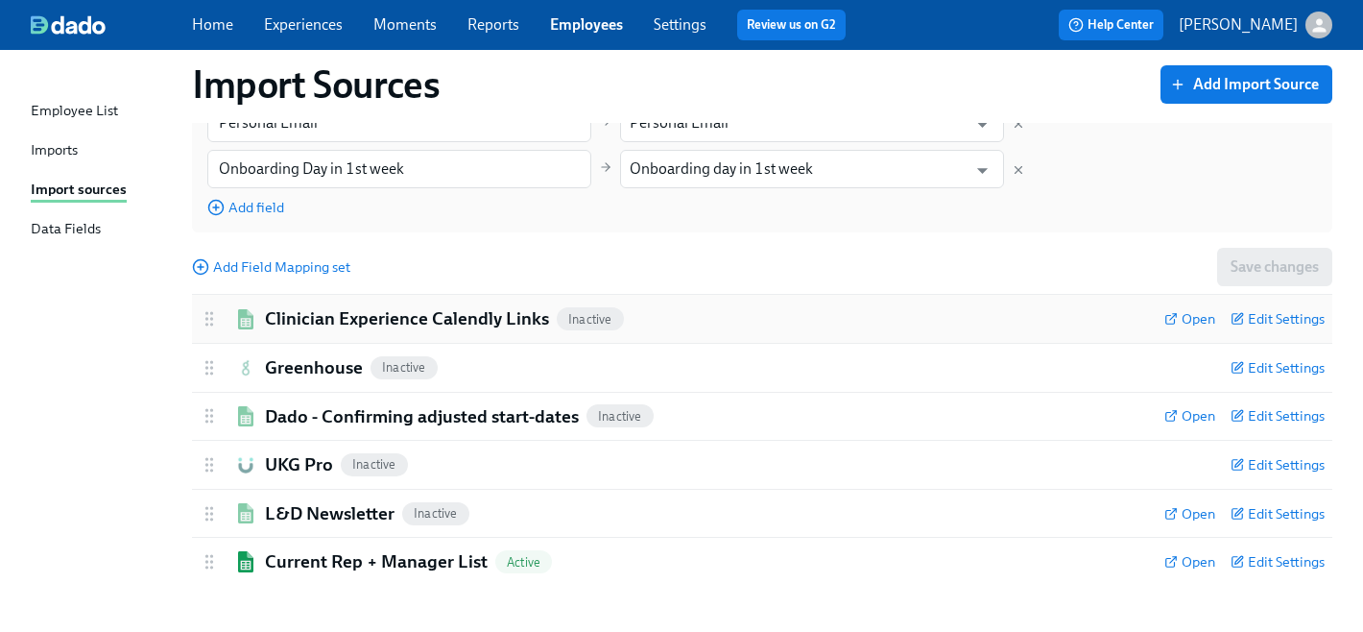
click at [419, 305] on div "Clinician Experience Calendly Links Inactive Open Edit Settings" at bounding box center [762, 319] width 1140 height 48
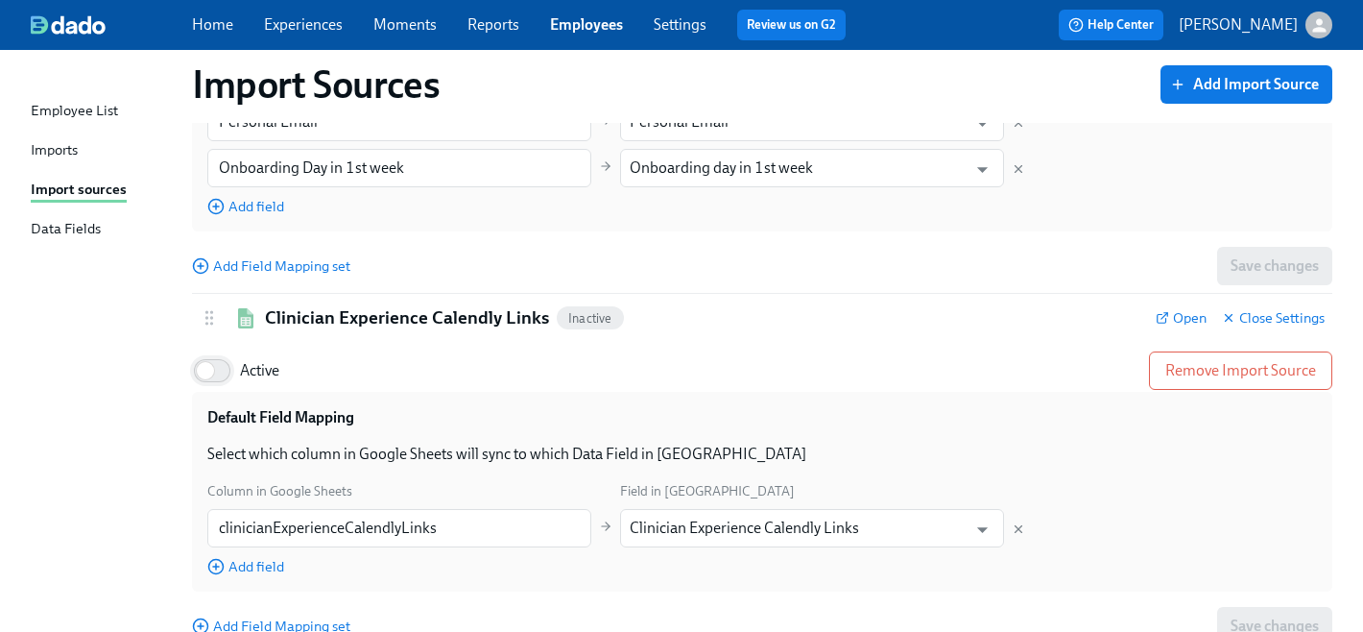
click at [219, 373] on input "Active" at bounding box center [205, 370] width 127 height 42
checkbox input "true"
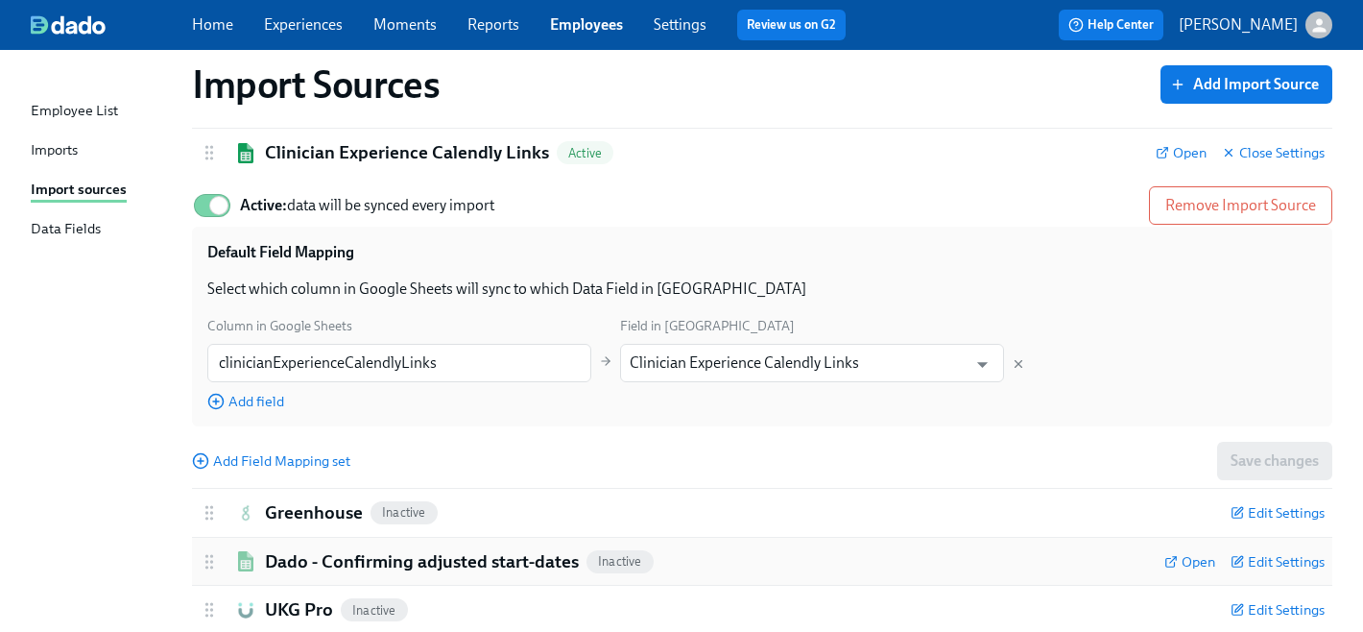
scroll to position [1546, 0]
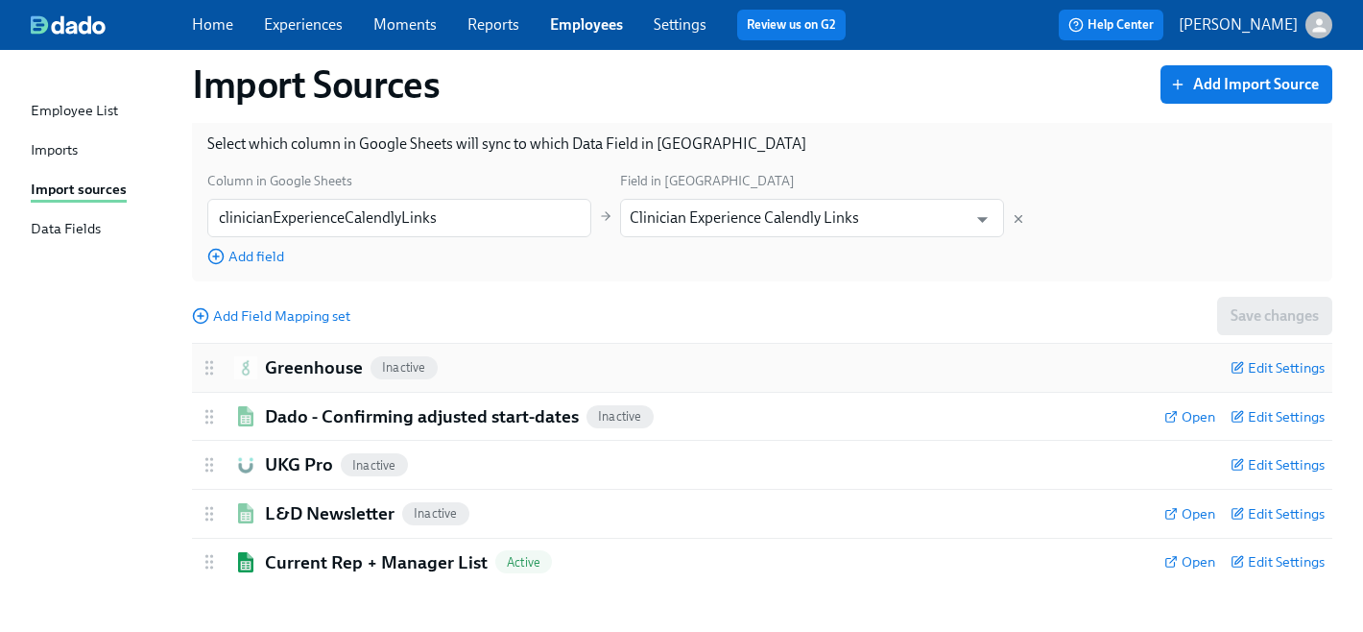
click at [306, 364] on h2 "Greenhouse" at bounding box center [314, 367] width 98 height 25
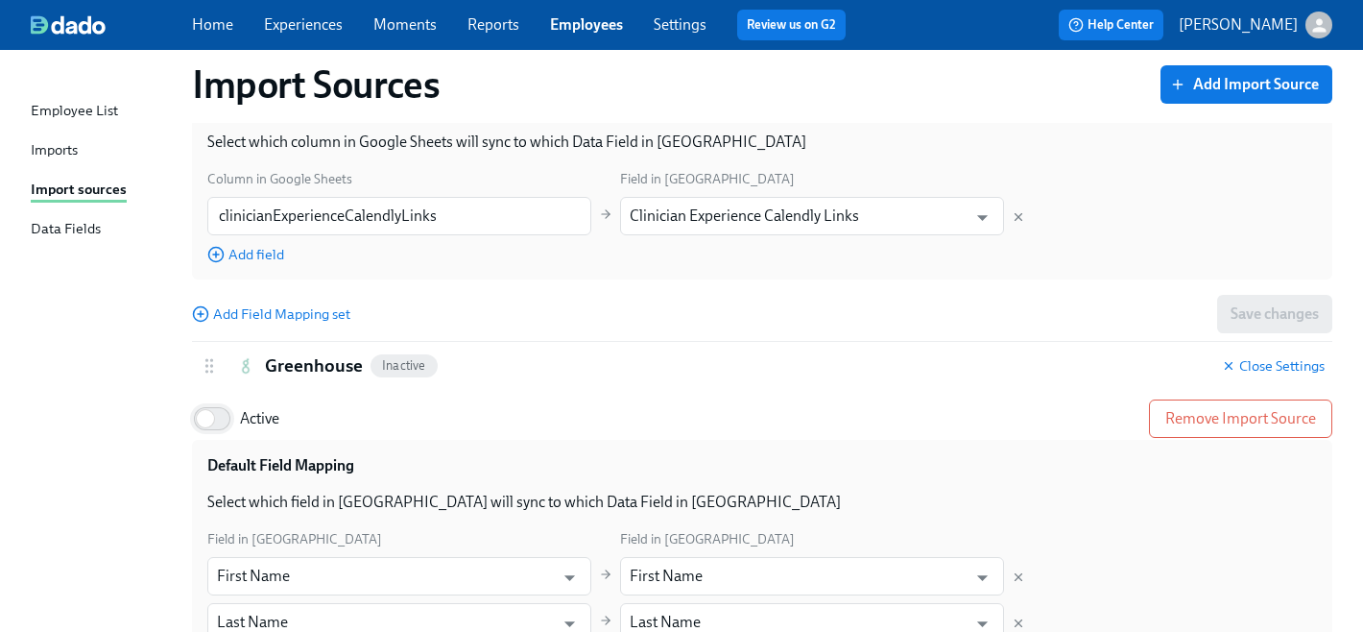
click at [223, 417] on input "Active" at bounding box center [205, 418] width 127 height 42
checkbox input "true"
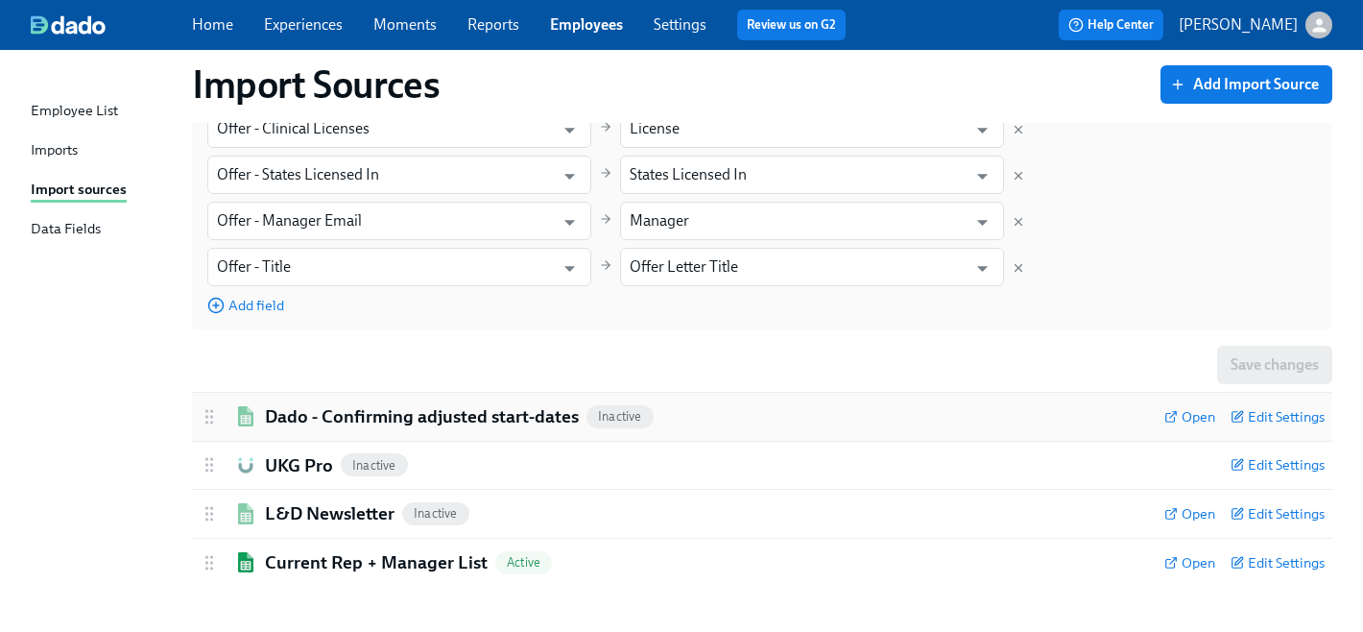
click at [372, 428] on div "Dado - Confirming adjusted start-dates Inactive Open Edit Settings" at bounding box center [762, 417] width 1140 height 48
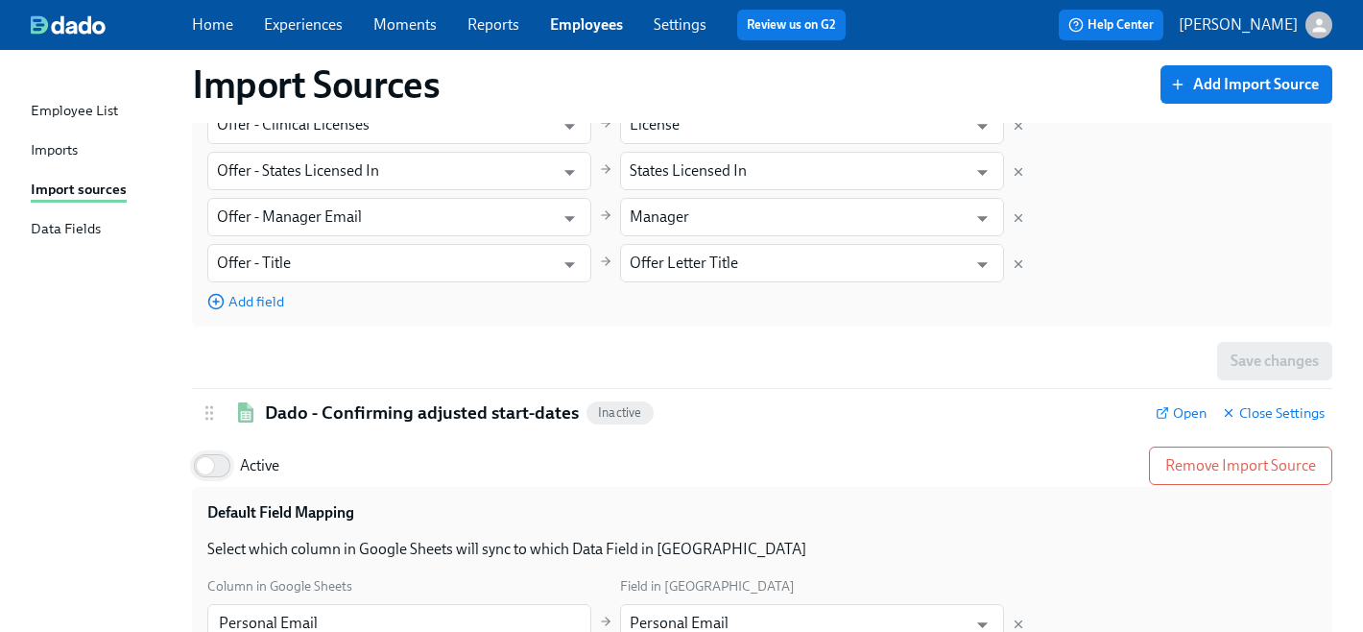
click at [222, 468] on input "Active" at bounding box center [205, 465] width 127 height 42
checkbox input "true"
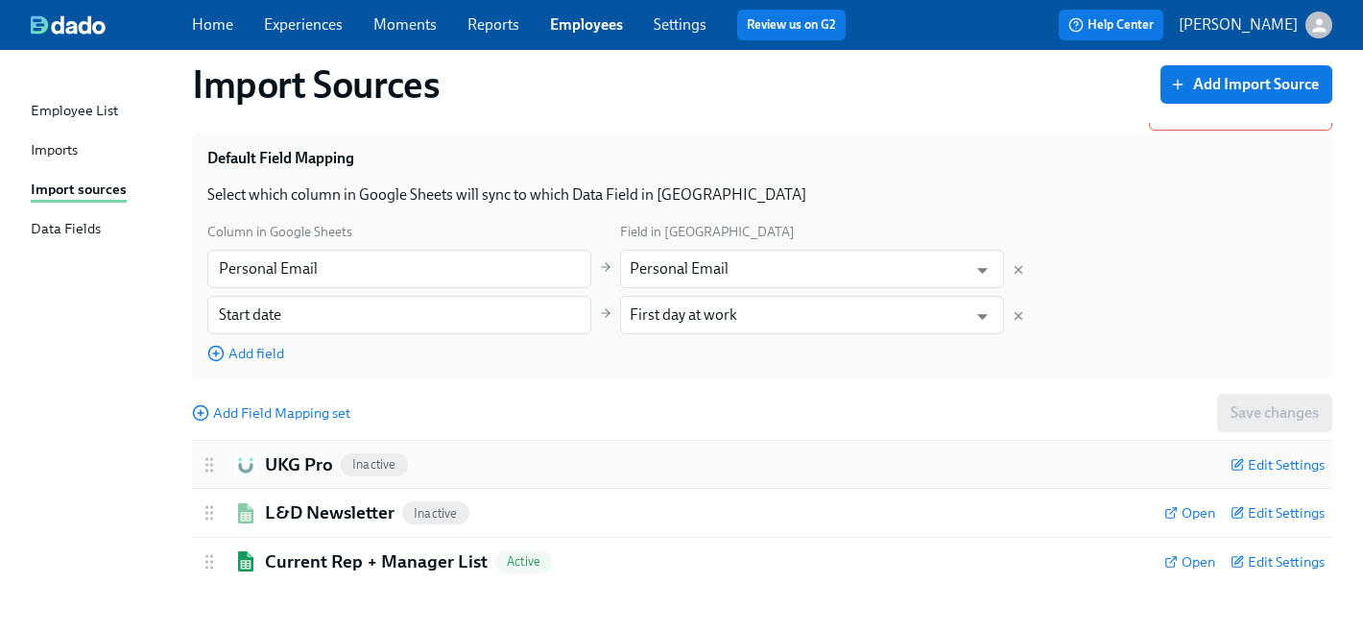
click at [298, 467] on h2 "UKG Pro" at bounding box center [299, 464] width 68 height 25
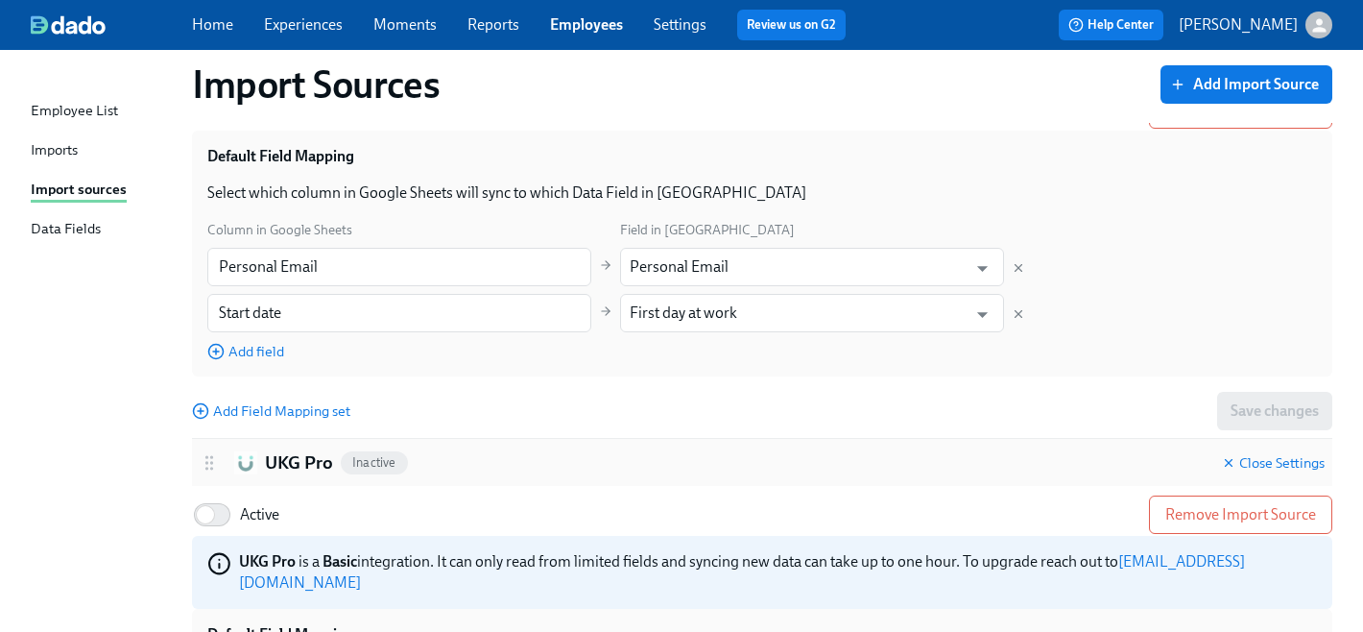
drag, startPoint x: 222, startPoint y: 516, endPoint x: 467, endPoint y: 463, distance: 251.6
click at [223, 516] on input "Active" at bounding box center [205, 514] width 127 height 42
checkbox input "true"
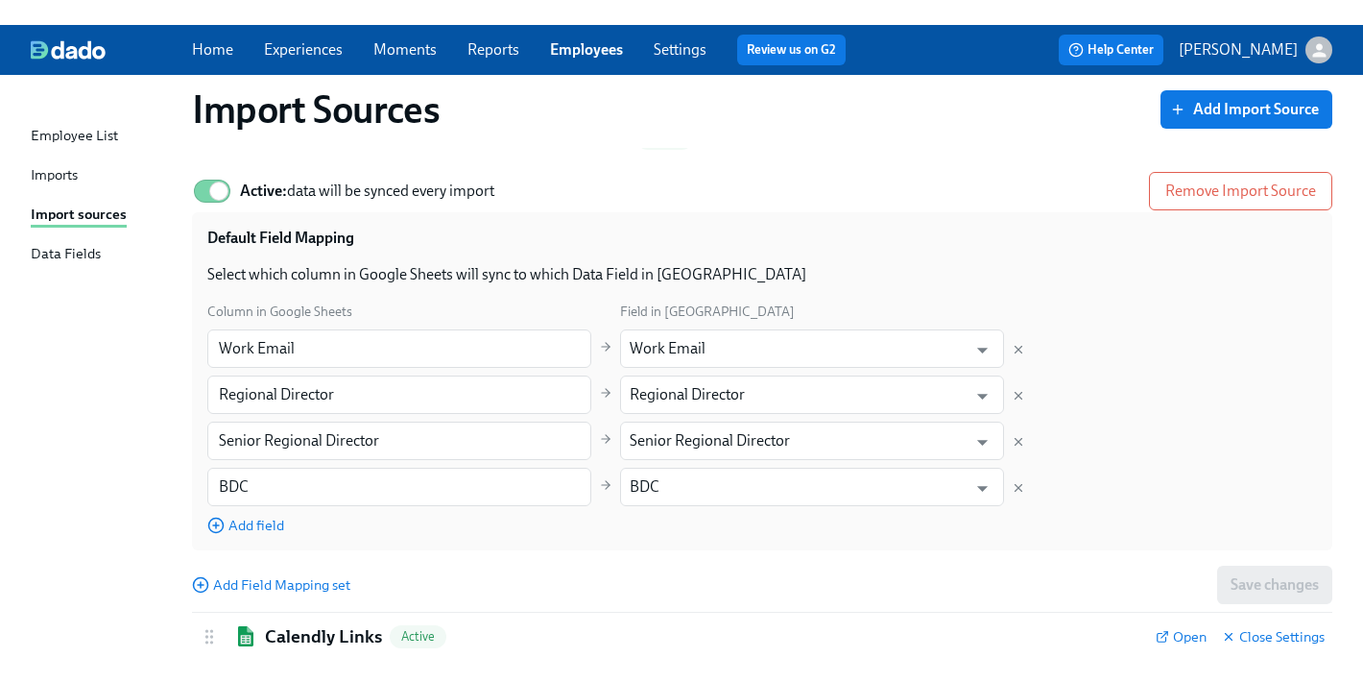
scroll to position [0, 0]
